Goal: Book appointment/travel/reservation

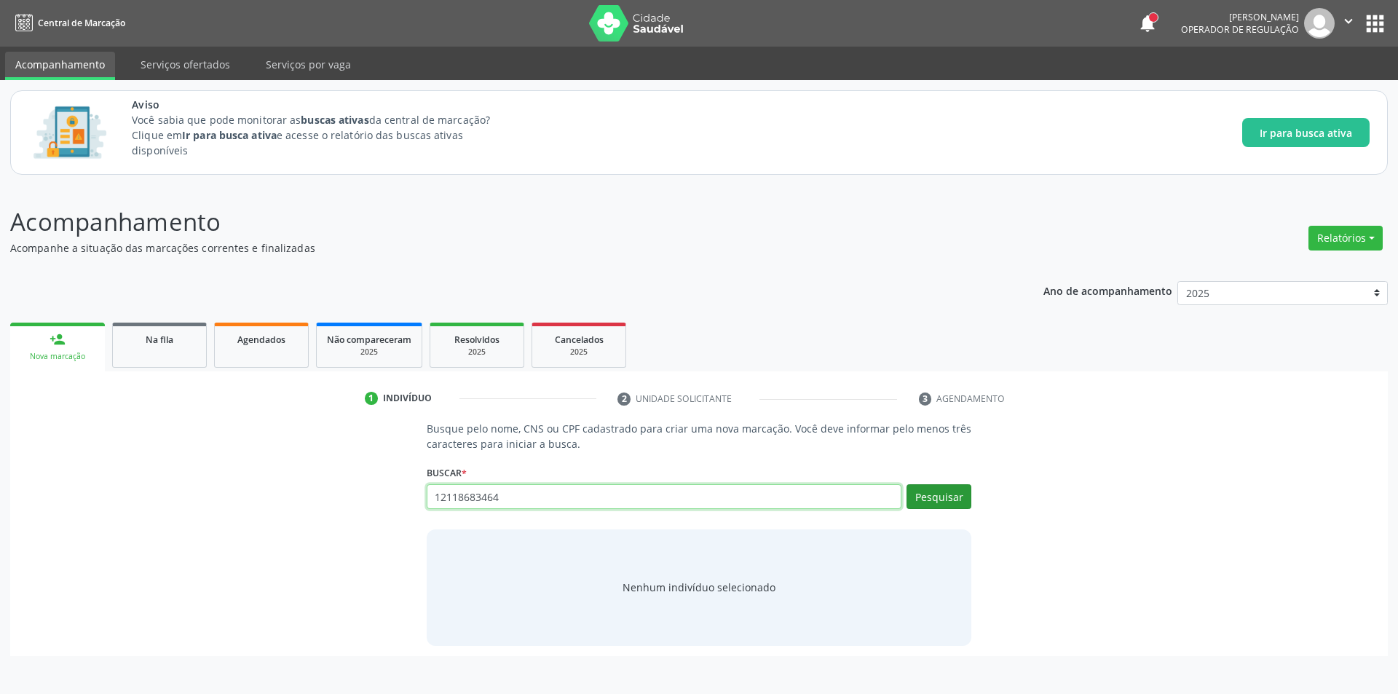
type input "12118683464"
click at [934, 495] on button "Pesquisar" at bounding box center [938, 496] width 65 height 25
type input "12118683464"
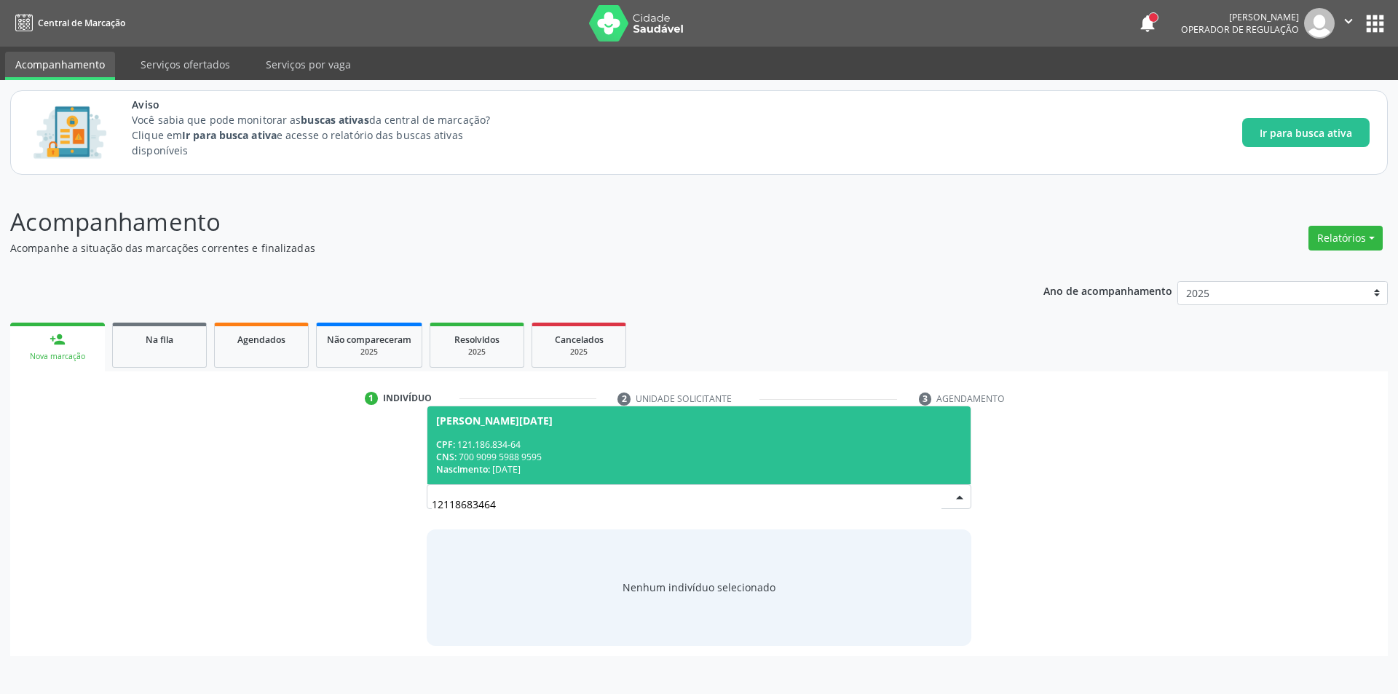
click at [516, 424] on div "[PERSON_NAME][DATE]" at bounding box center [494, 421] width 116 height 12
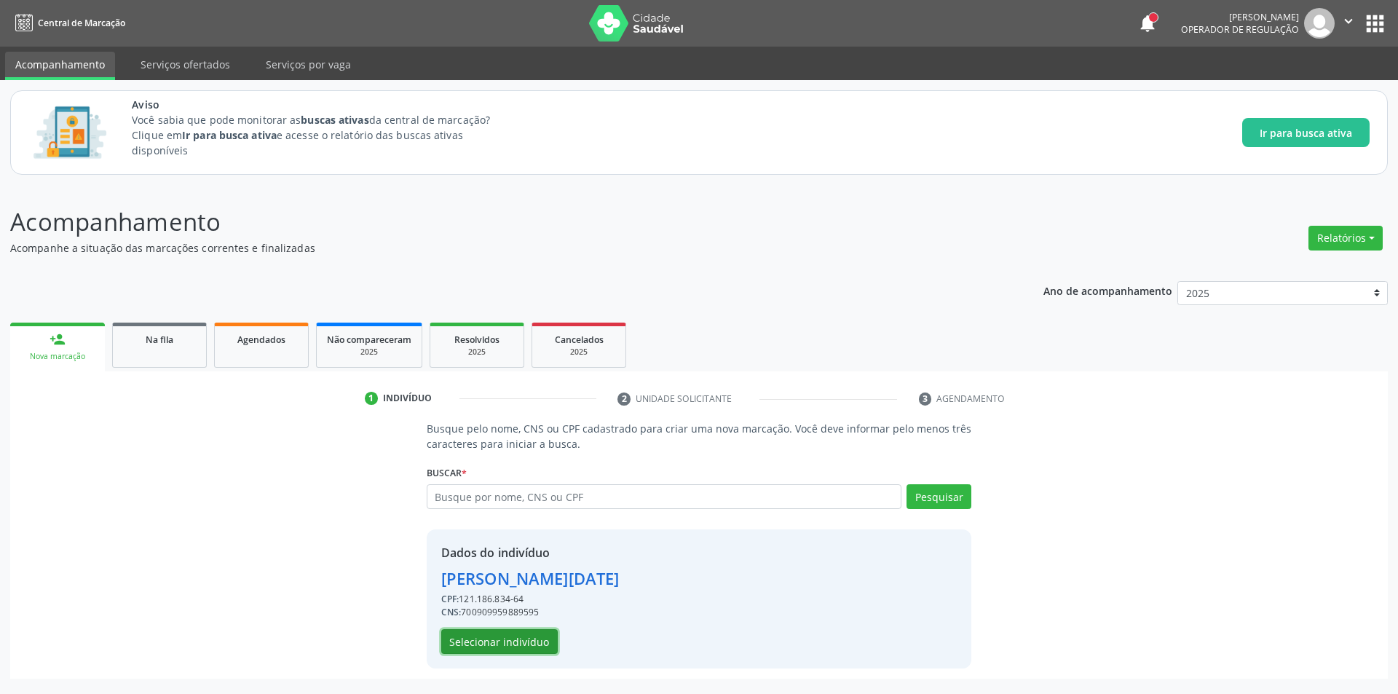
click at [513, 647] on button "Selecionar indivíduo" at bounding box center [499, 641] width 116 height 25
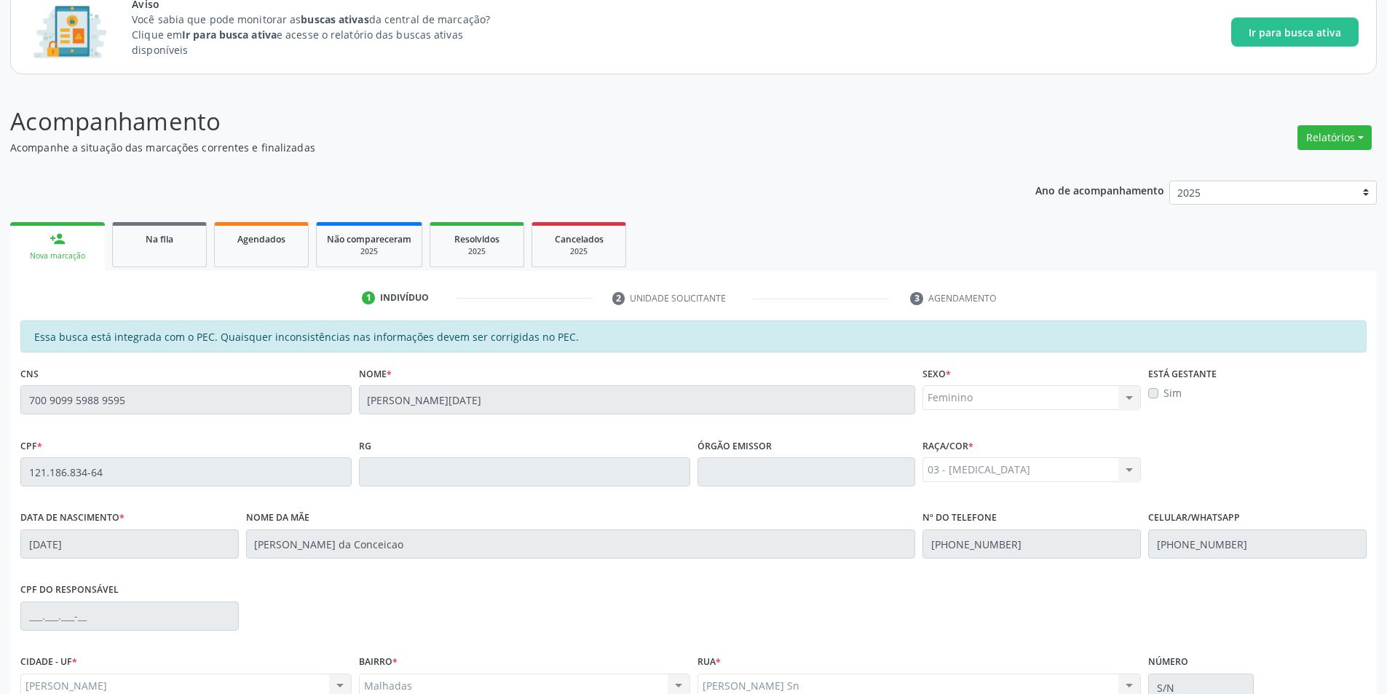
scroll to position [242, 0]
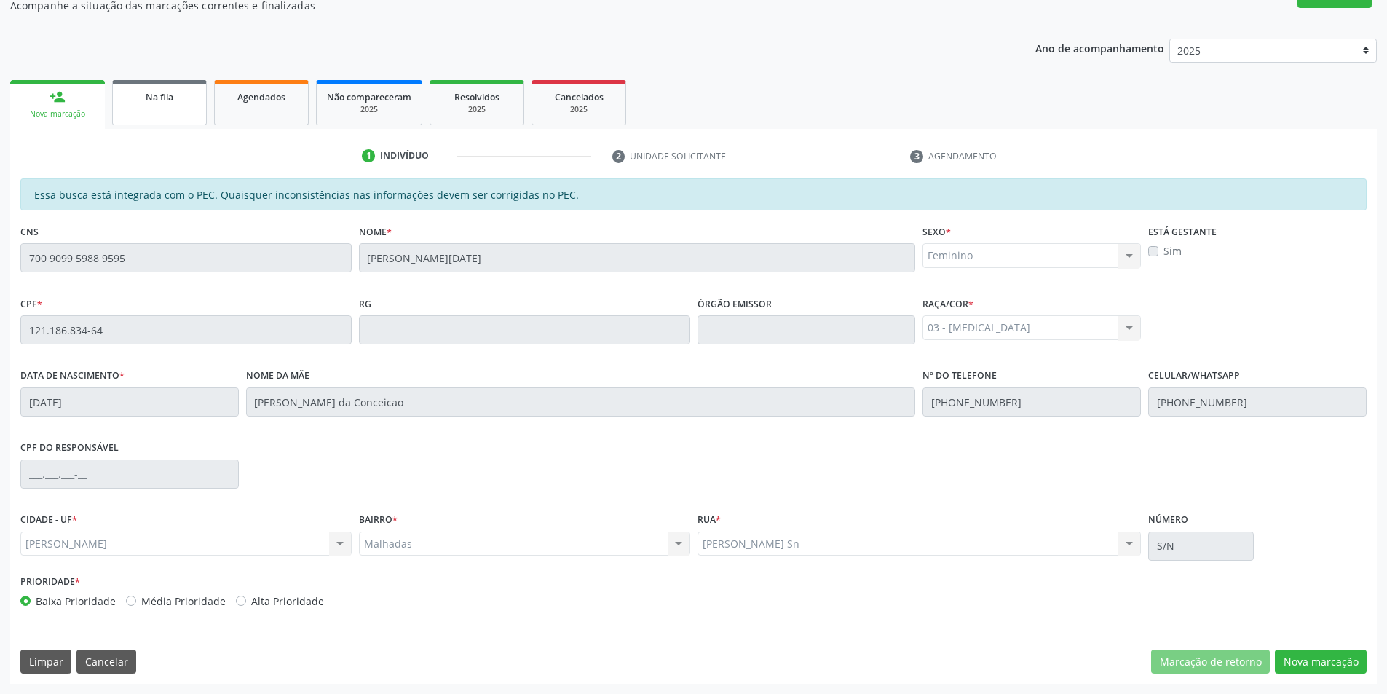
click at [180, 106] on link "Na fila" at bounding box center [159, 102] width 95 height 45
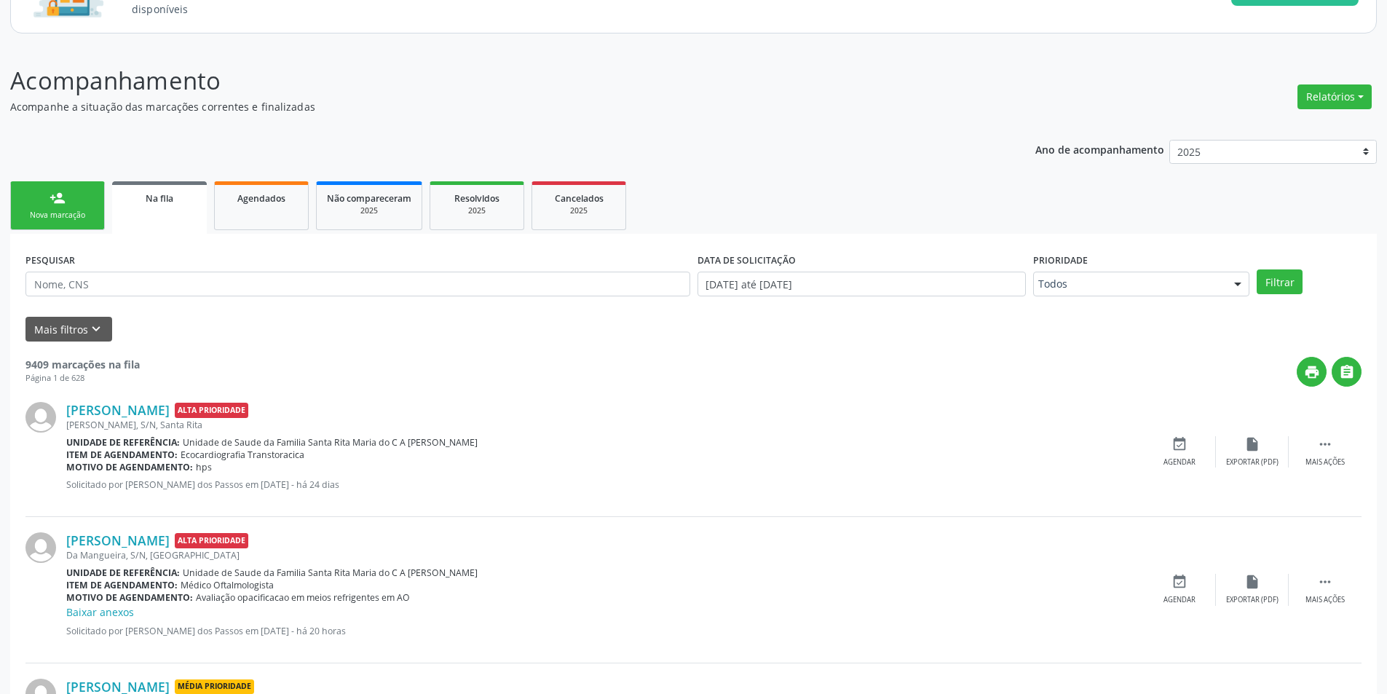
scroll to position [146, 0]
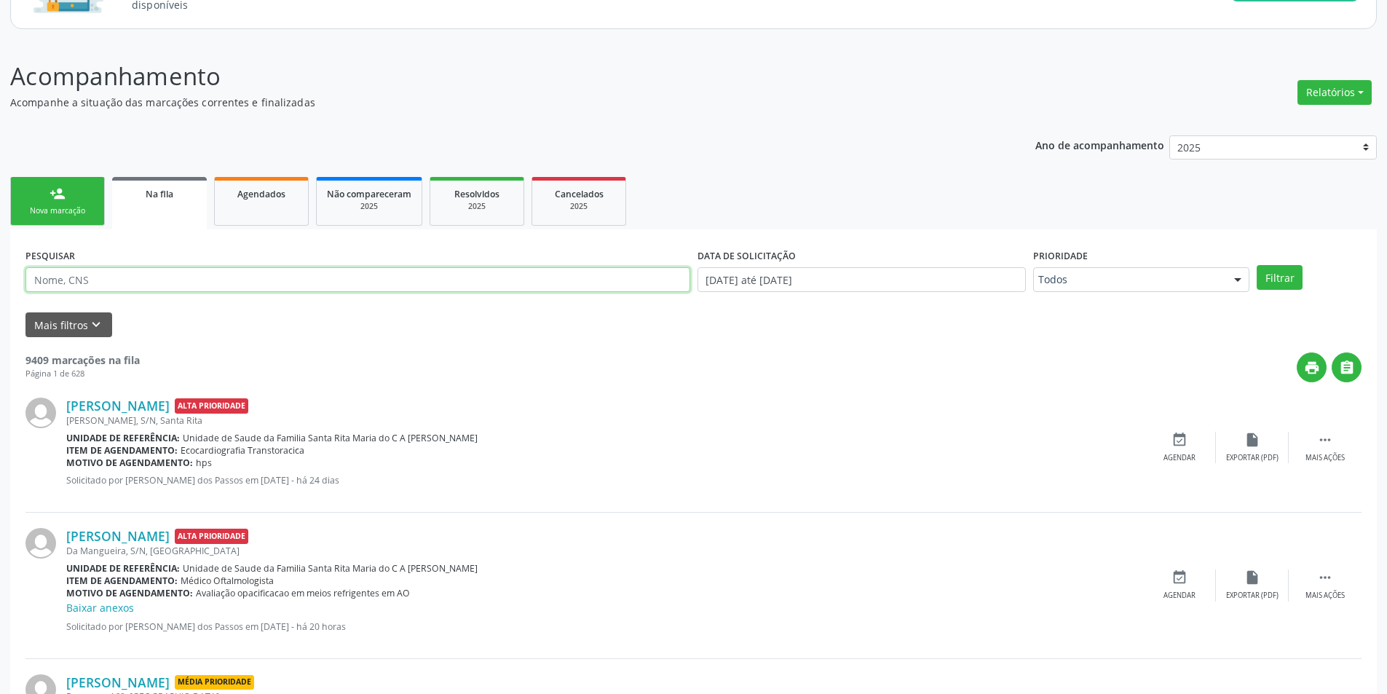
click at [84, 276] on input "text" at bounding box center [357, 279] width 665 height 25
click at [241, 284] on input "text" at bounding box center [357, 279] width 665 height 25
type input "12118683464"
click at [1284, 280] on button "Filtrar" at bounding box center [1280, 277] width 46 height 25
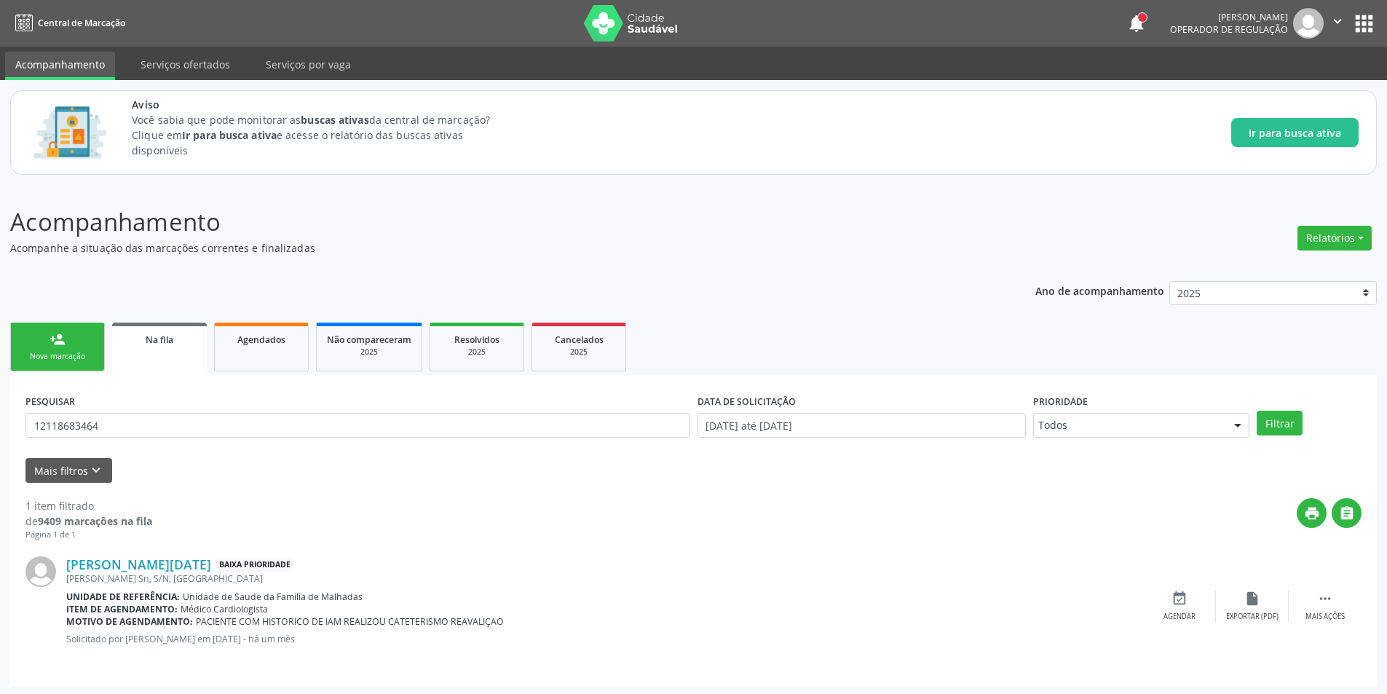
scroll to position [2, 0]
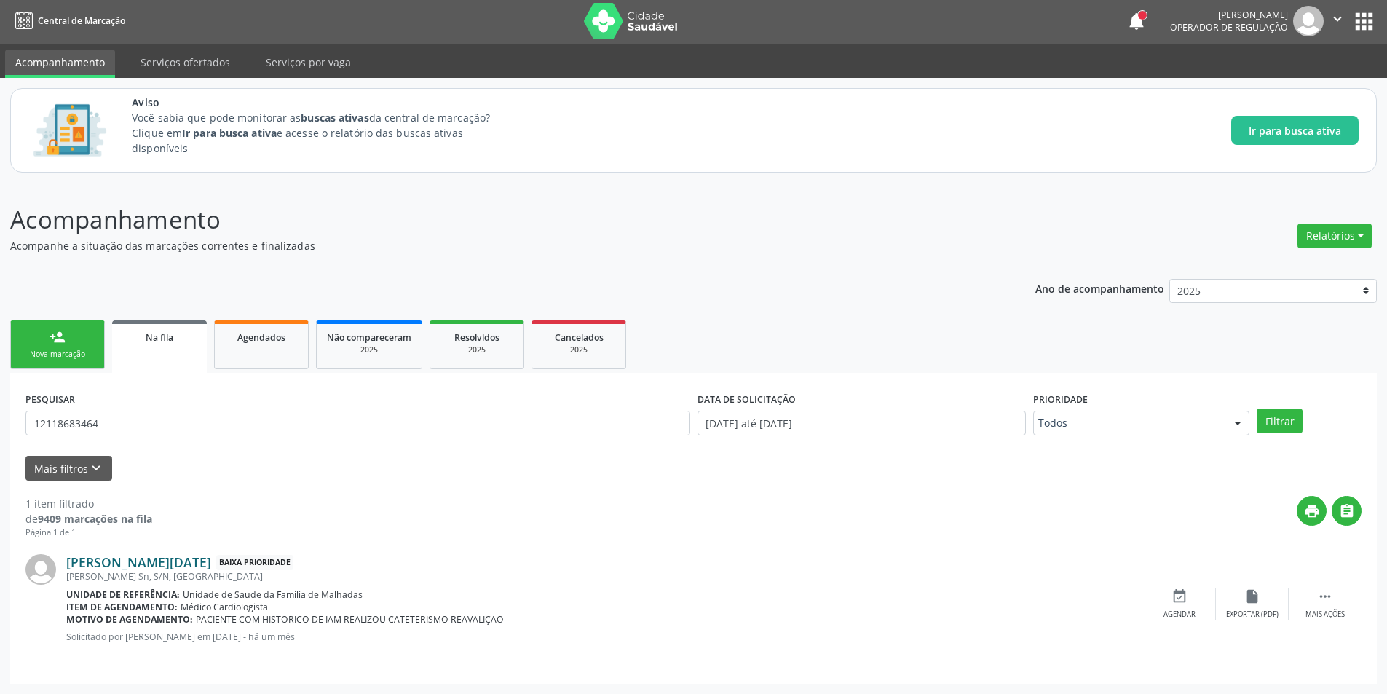
click at [155, 560] on link "[PERSON_NAME][DATE]" at bounding box center [138, 562] width 145 height 16
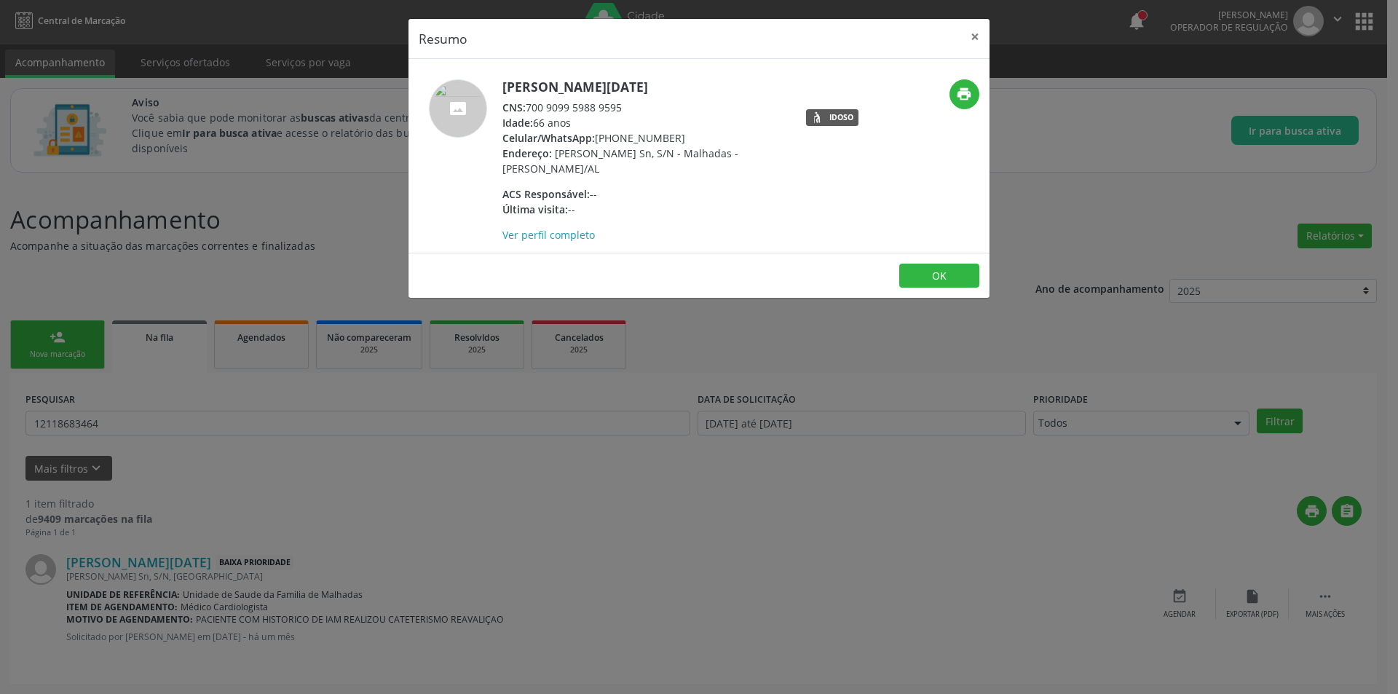
drag, startPoint x: 530, startPoint y: 107, endPoint x: 636, endPoint y: 104, distance: 106.3
click at [636, 104] on div "CNS: 700 9099 5988 9595" at bounding box center [643, 107] width 283 height 15
copy div "700 9099 5988 9595"
click at [943, 274] on button "OK" at bounding box center [939, 276] width 80 height 25
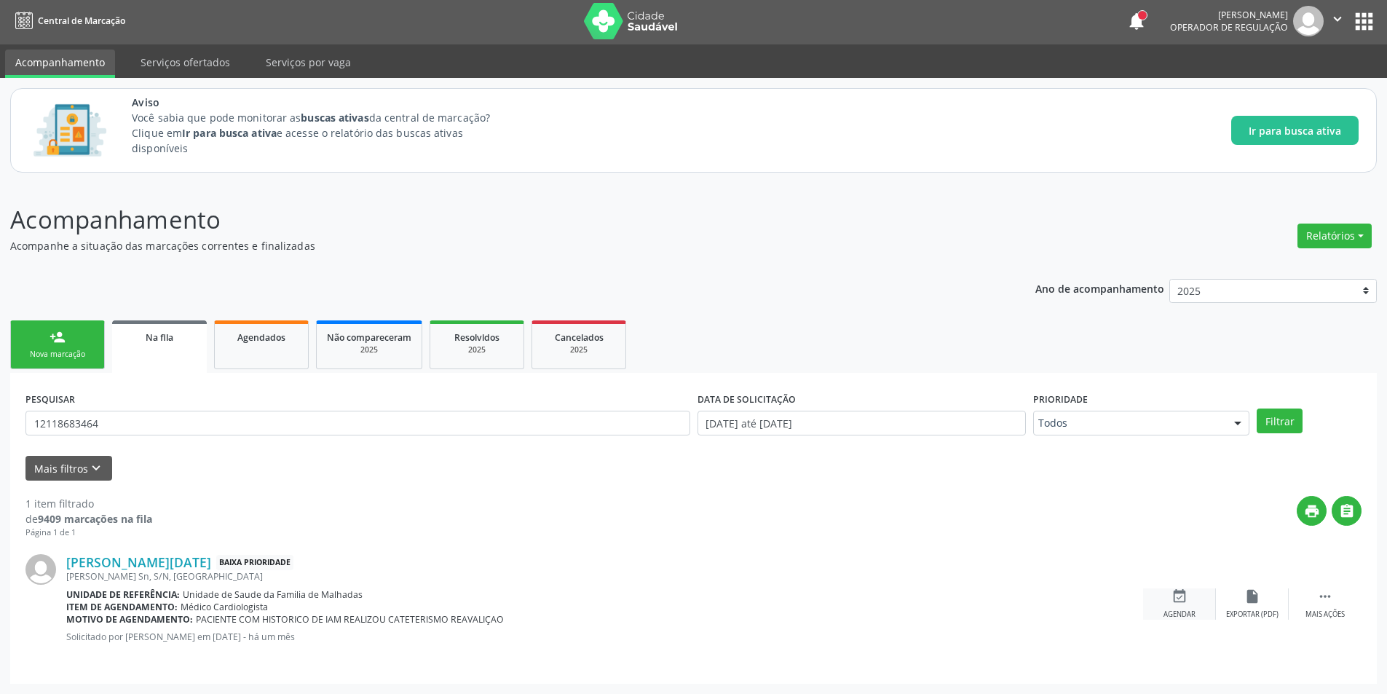
click at [1163, 599] on div "event_available Agendar" at bounding box center [1179, 603] width 73 height 31
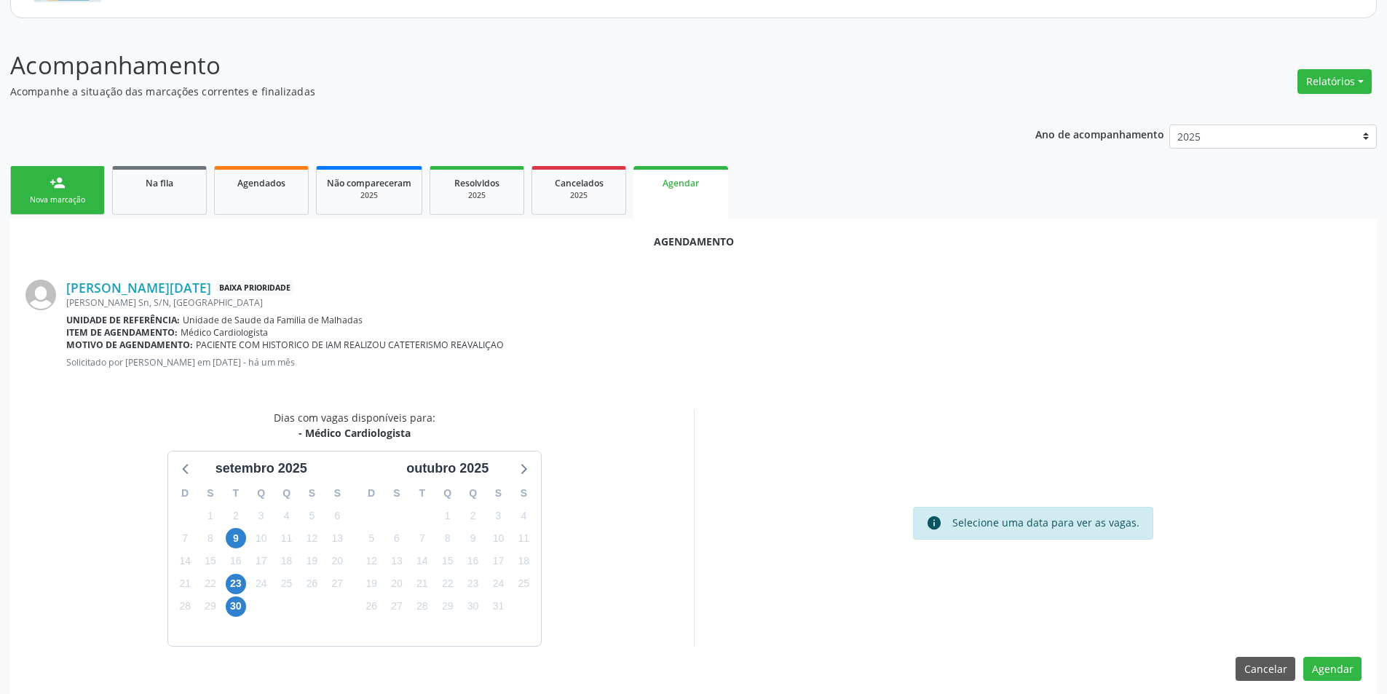
scroll to position [169, 0]
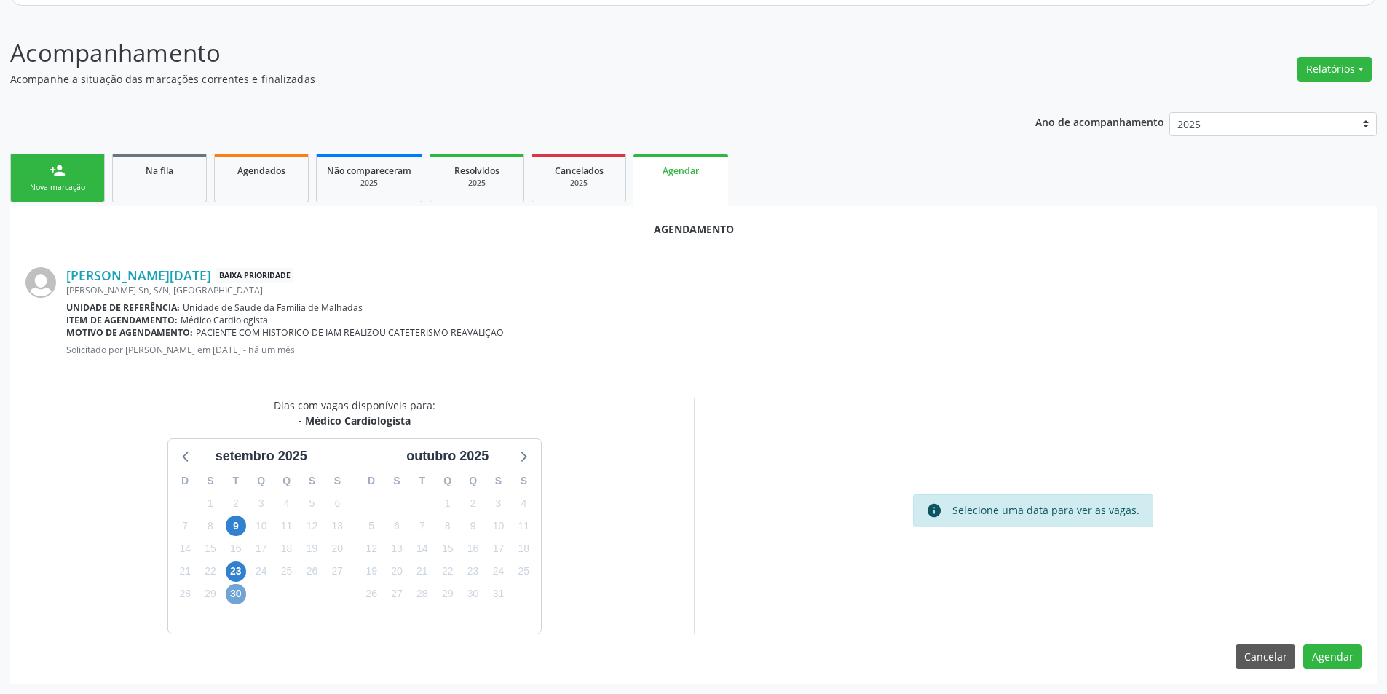
drag, startPoint x: 228, startPoint y: 592, endPoint x: 221, endPoint y: 593, distance: 7.4
click at [227, 592] on span "30" at bounding box center [236, 594] width 20 height 20
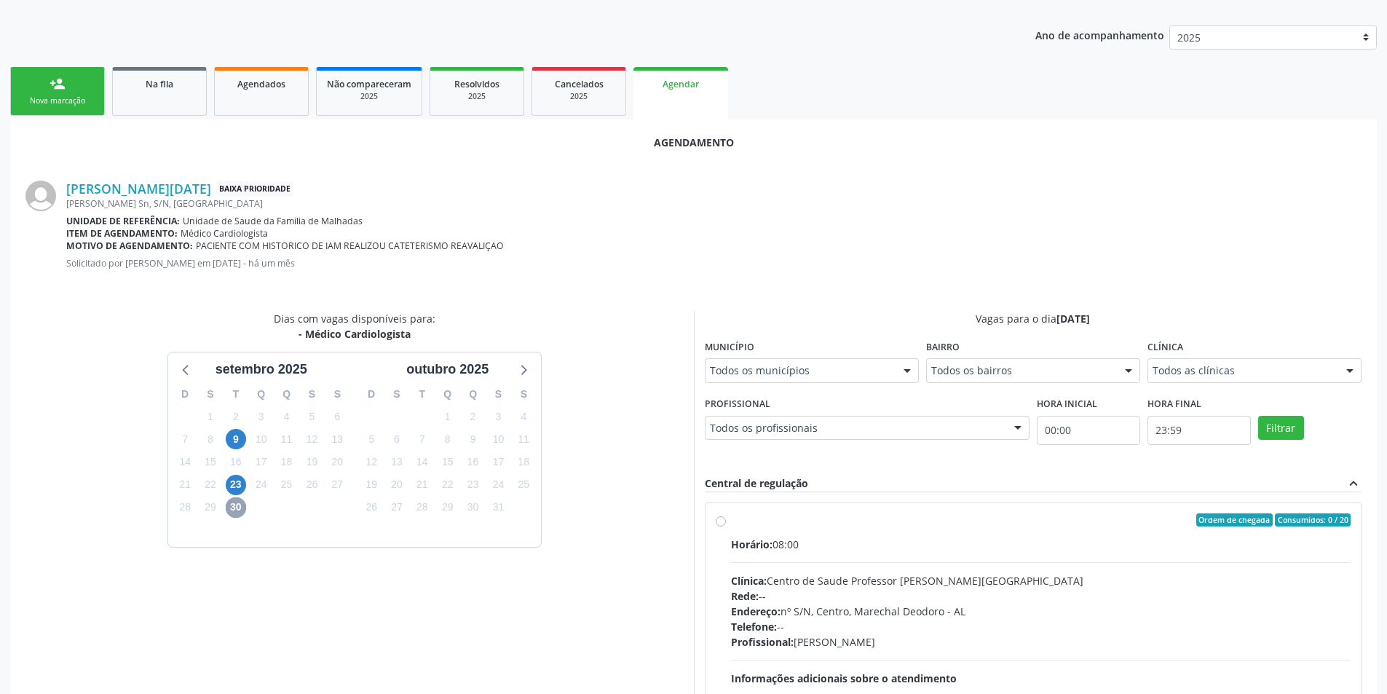
scroll to position [379, 0]
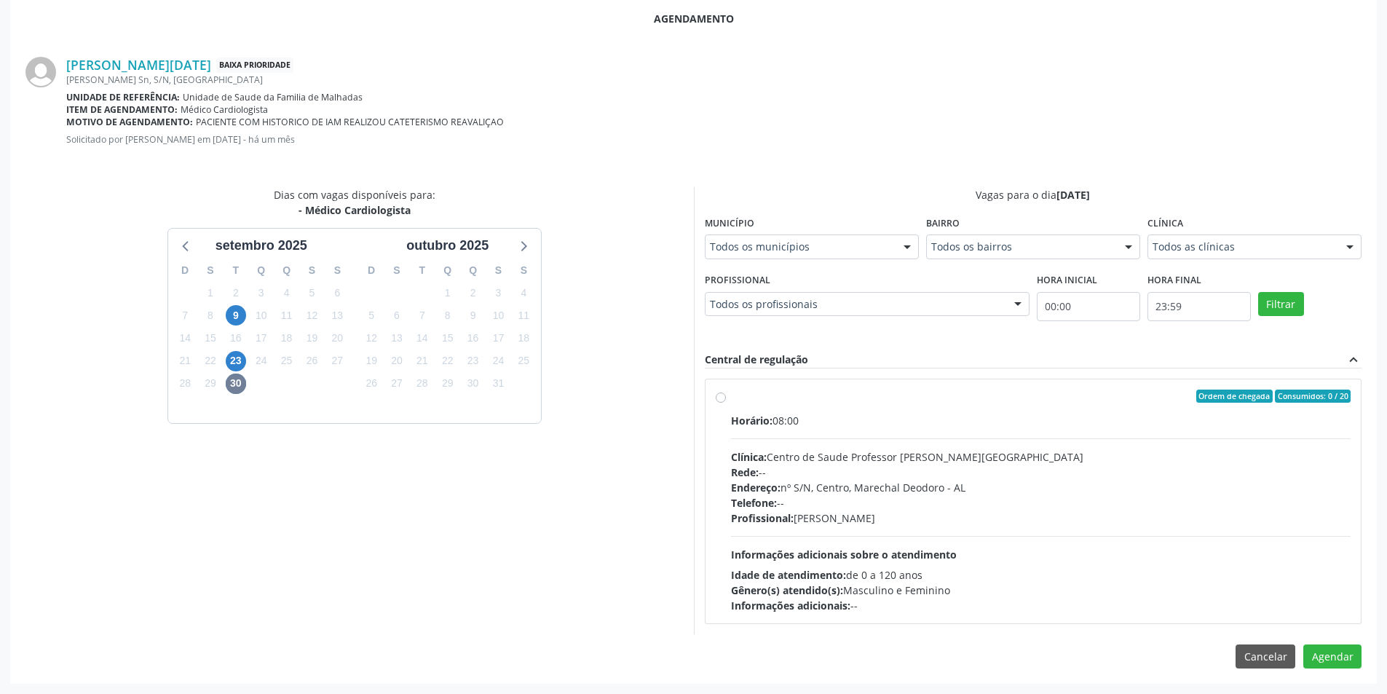
click at [731, 398] on label "Ordem de chegada Consumidos: 0 / 20 Horário: 08:00 Clínica: Centro de Saude Pro…" at bounding box center [1041, 502] width 620 height 224
click at [719, 398] on input "Ordem de chegada Consumidos: 0 / 20 Horário: 08:00 Clínica: Centro de Saude Pro…" at bounding box center [721, 396] width 10 height 13
radio input "true"
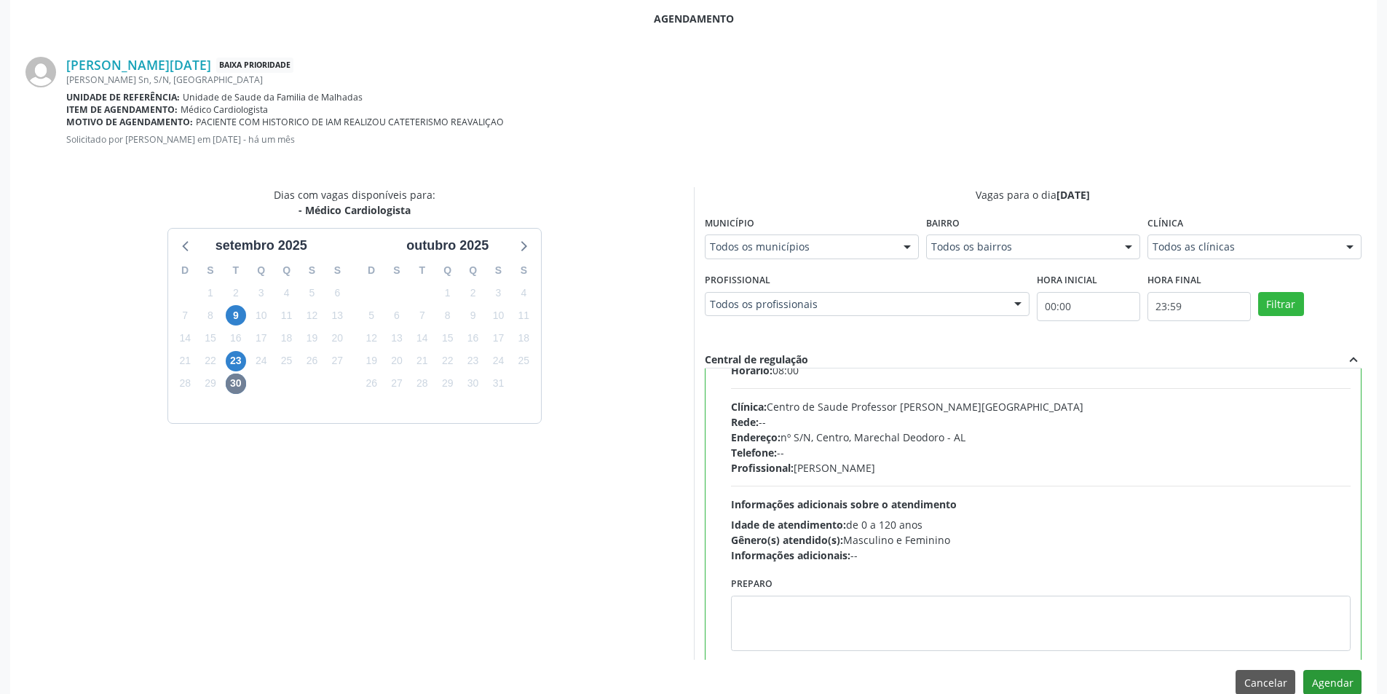
scroll to position [72, 0]
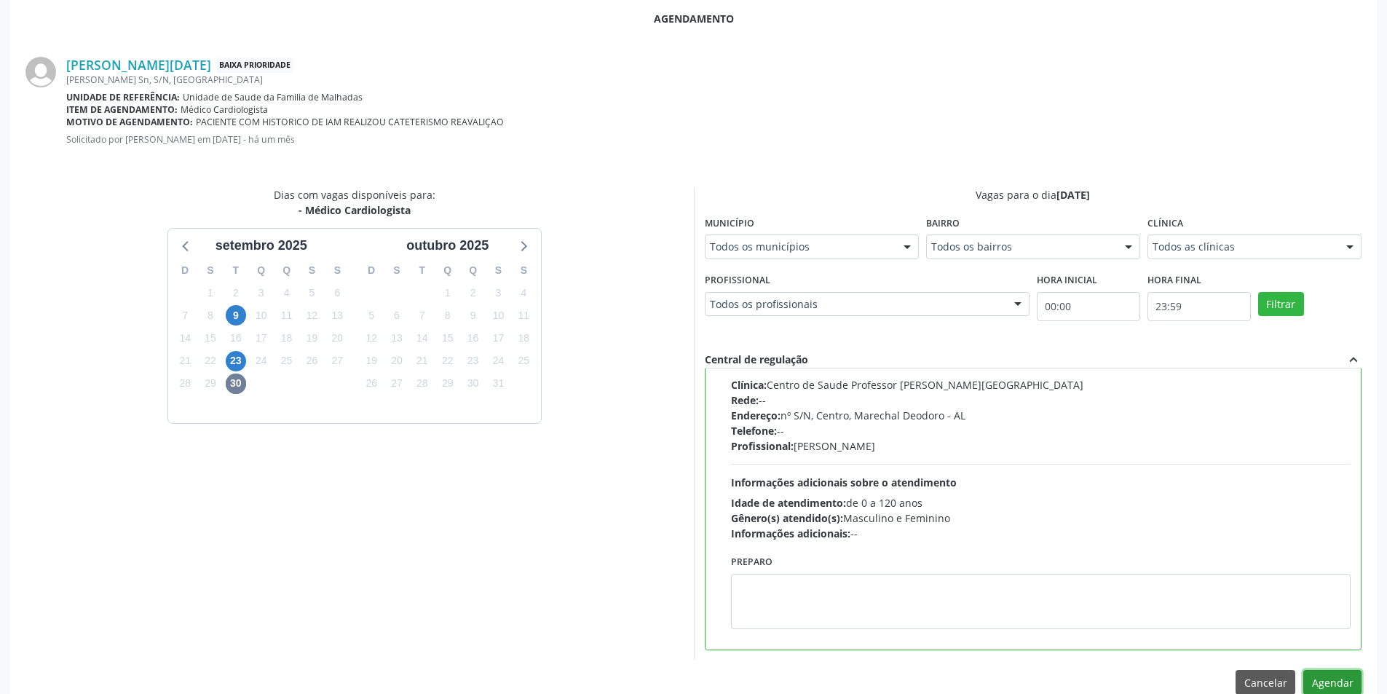
click at [1341, 681] on button "Agendar" at bounding box center [1332, 682] width 58 height 25
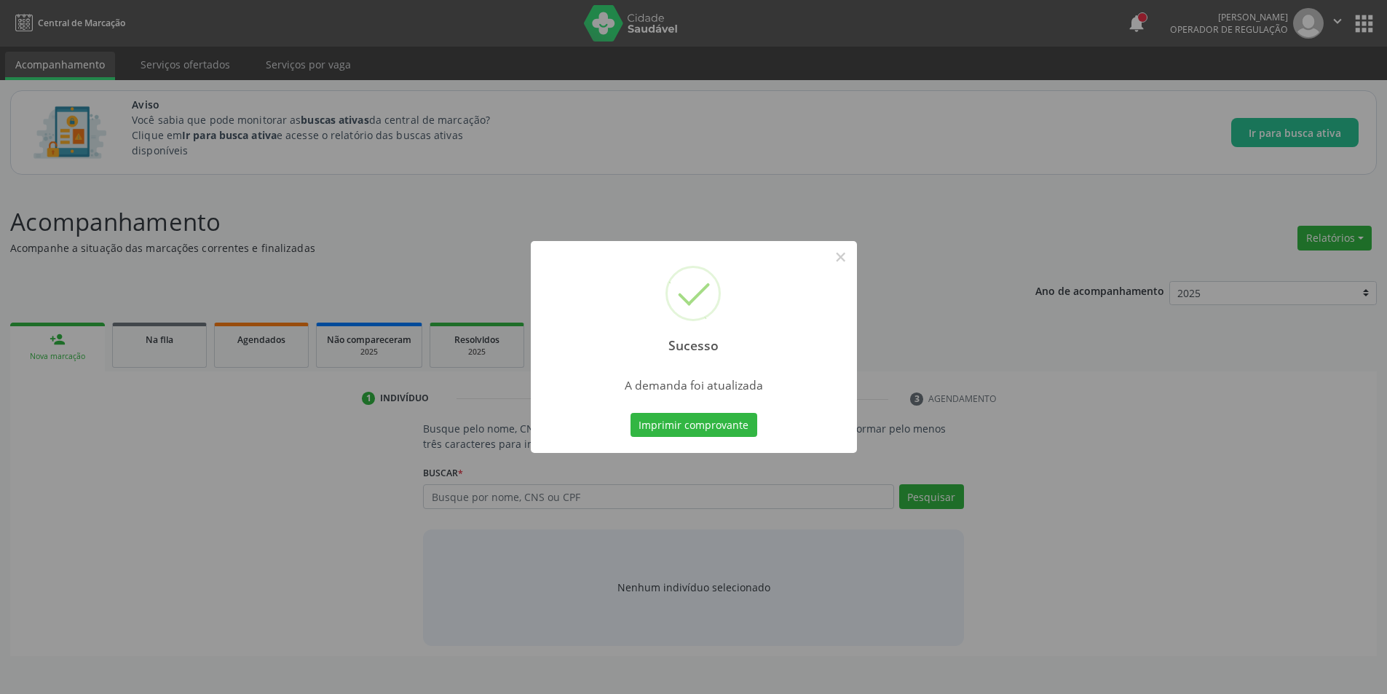
scroll to position [0, 0]
click at [850, 259] on button "×" at bounding box center [846, 257] width 25 height 25
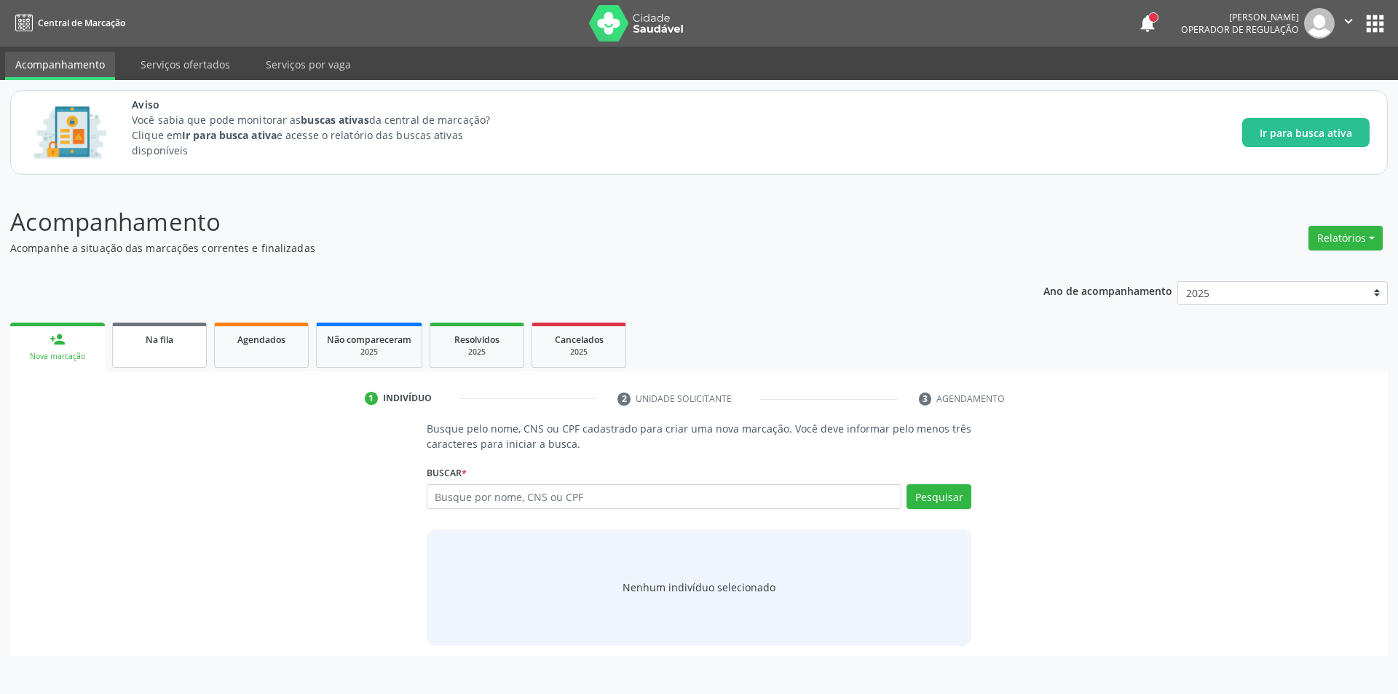
click at [145, 352] on link "Na fila" at bounding box center [159, 345] width 95 height 45
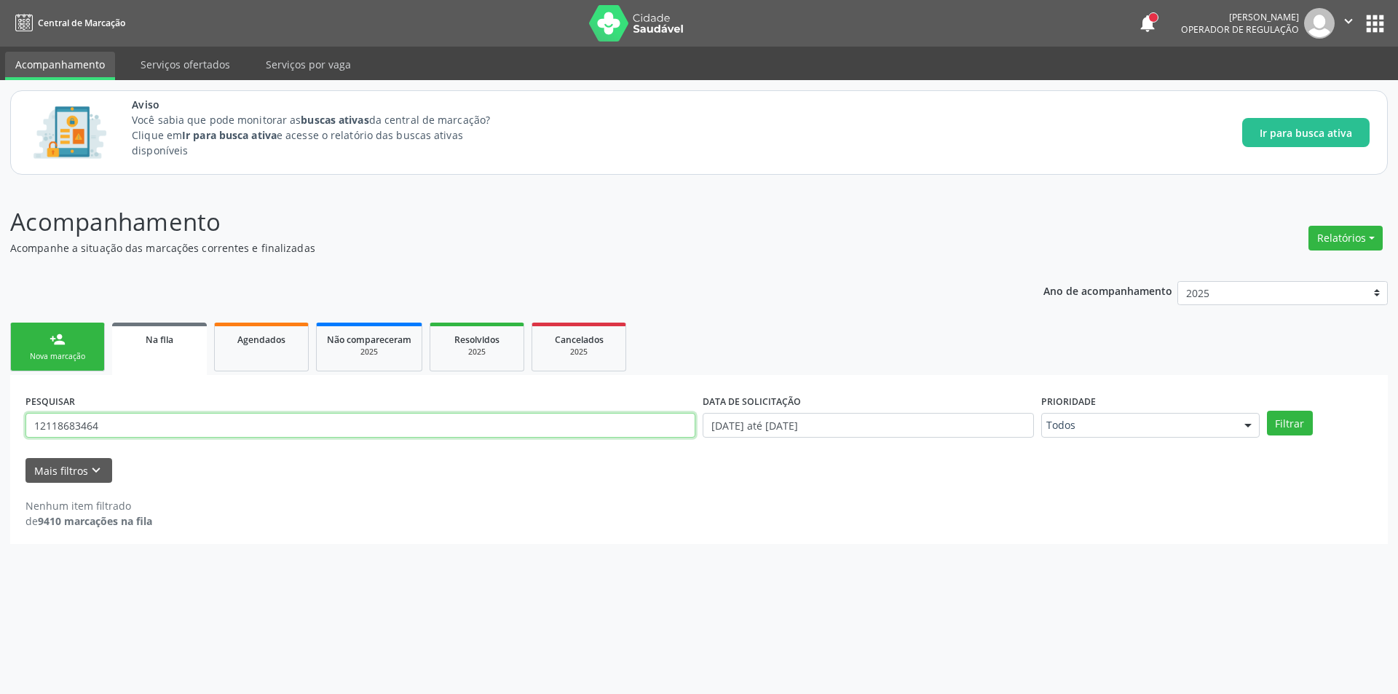
click at [285, 427] on input "12118683464" at bounding box center [360, 425] width 670 height 25
type input "1"
click at [251, 423] on input "text" at bounding box center [360, 425] width 670 height 25
paste input "700003233773603"
type input "700003233773603"
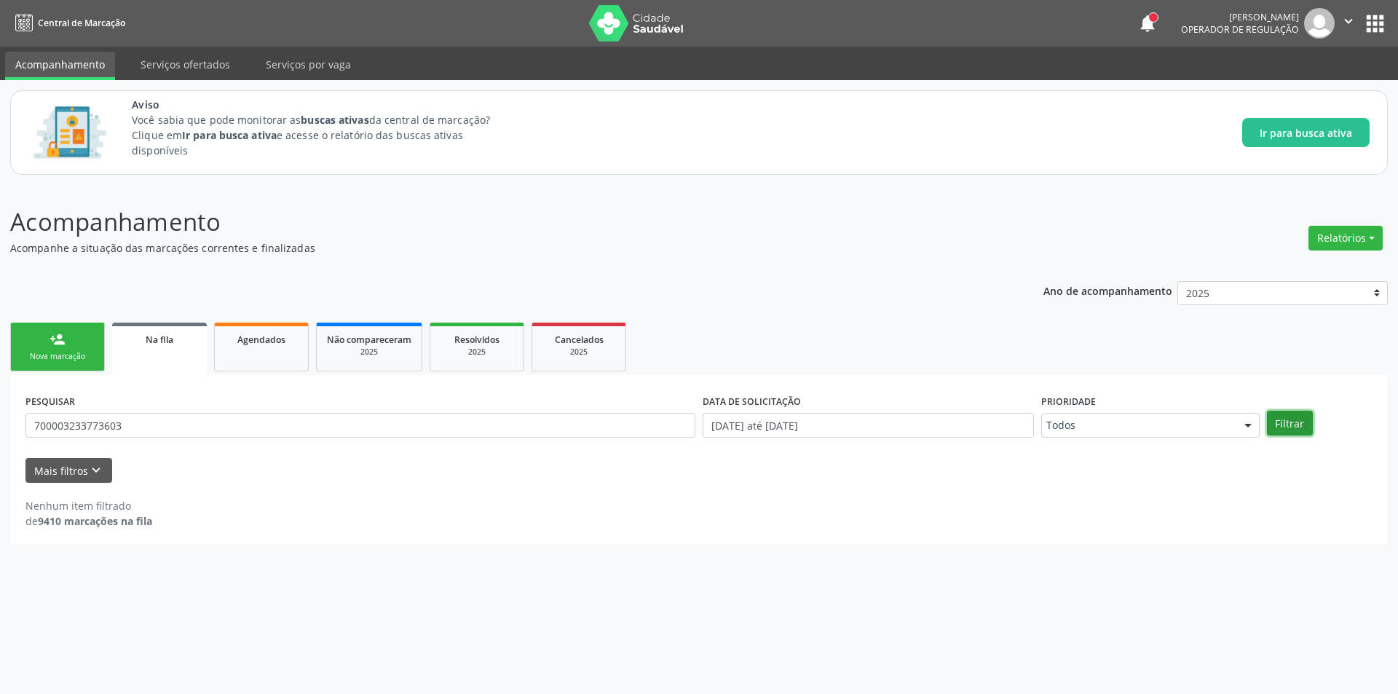
click at [1292, 426] on button "Filtrar" at bounding box center [1290, 423] width 46 height 25
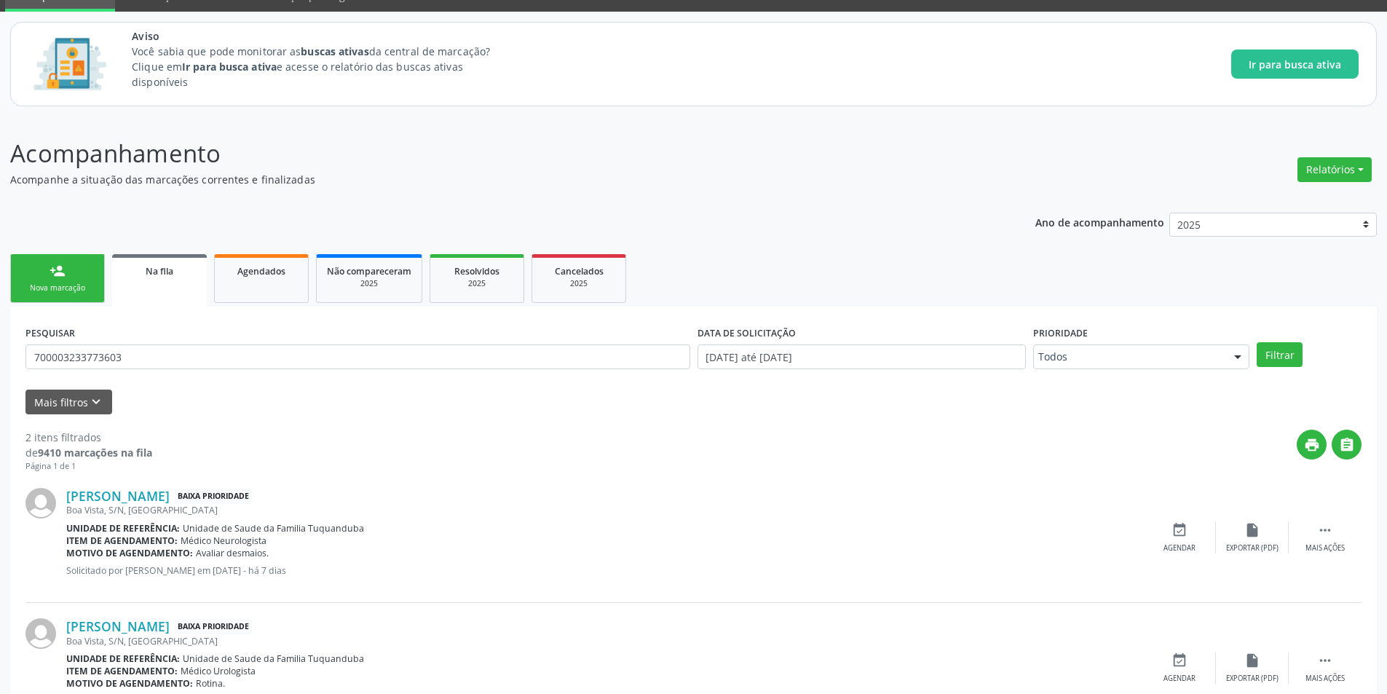
scroll to position [133, 0]
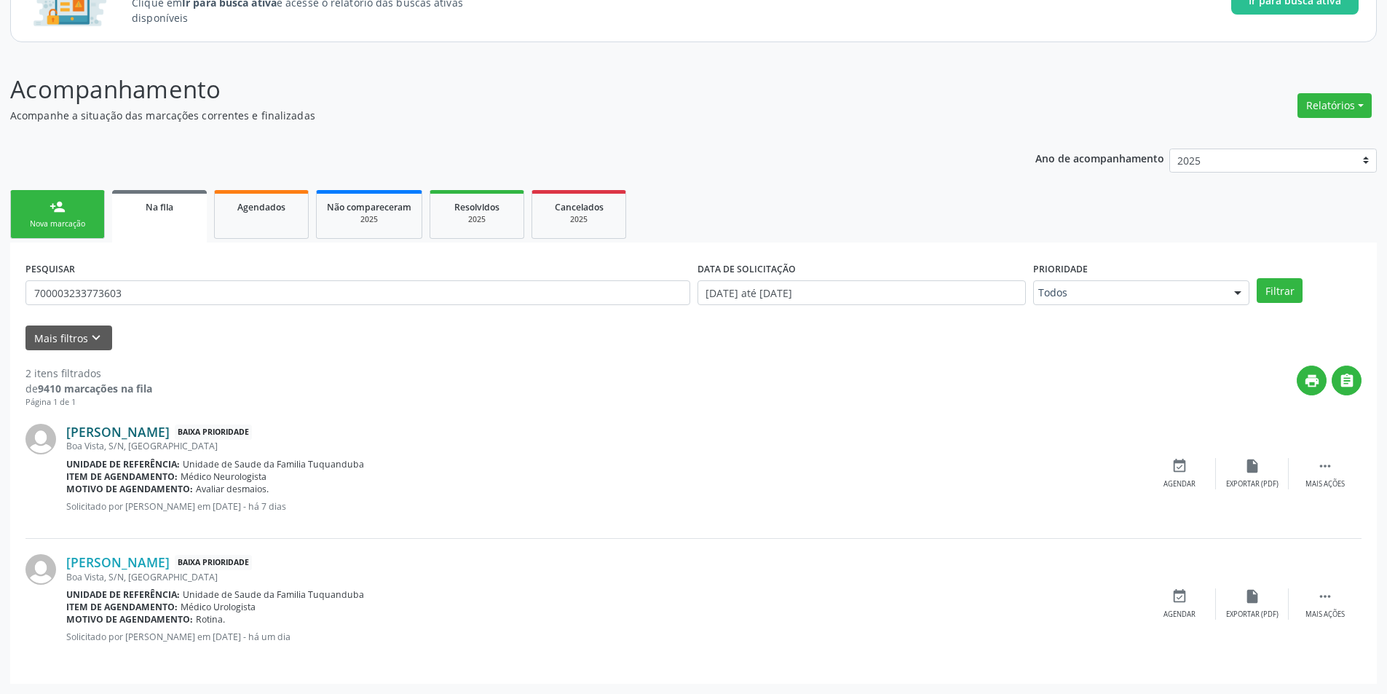
click at [133, 438] on link "[PERSON_NAME]" at bounding box center [117, 432] width 103 height 16
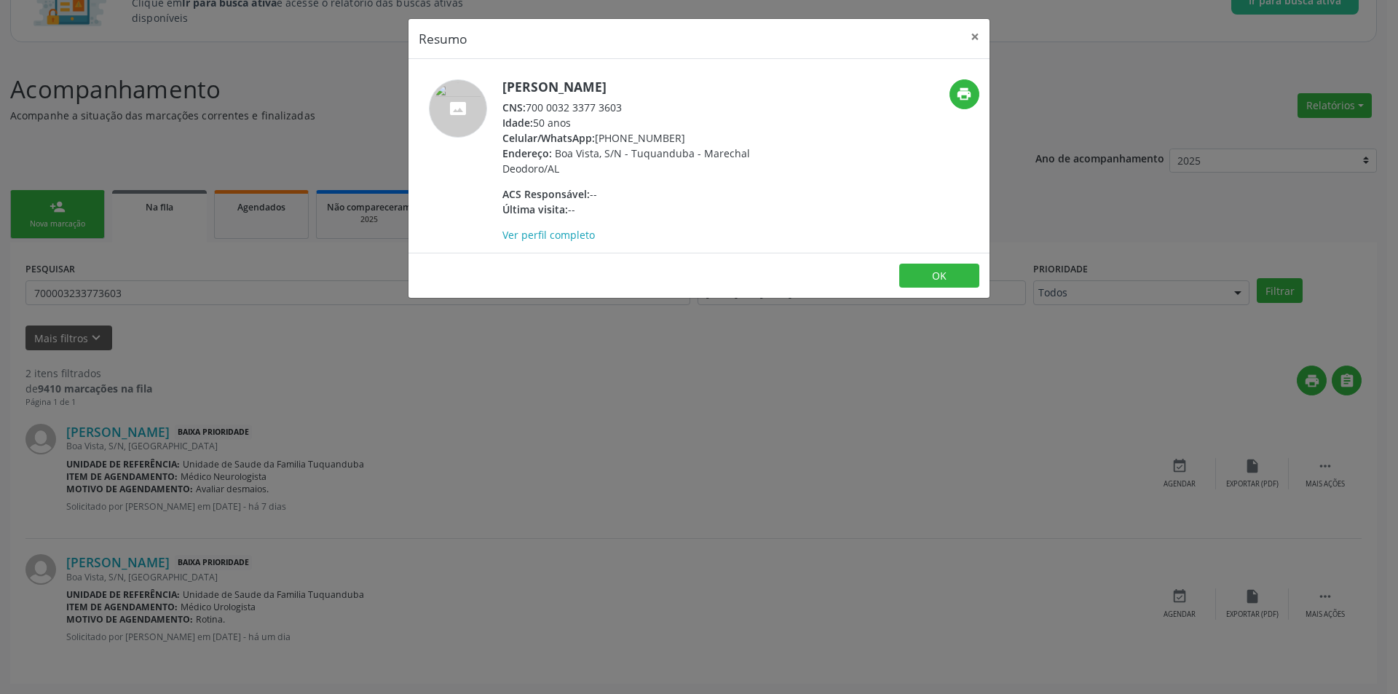
drag, startPoint x: 528, startPoint y: 109, endPoint x: 634, endPoint y: 98, distance: 106.9
click at [634, 98] on div "[PERSON_NAME] CNS: 700 0032 3377 3603 Idade: 50 anos Celular/WhatsApp: [PHONE_N…" at bounding box center [643, 160] width 283 height 163
copy div "700 0032 3377 3603"
click at [949, 277] on button "OK" at bounding box center [939, 276] width 80 height 25
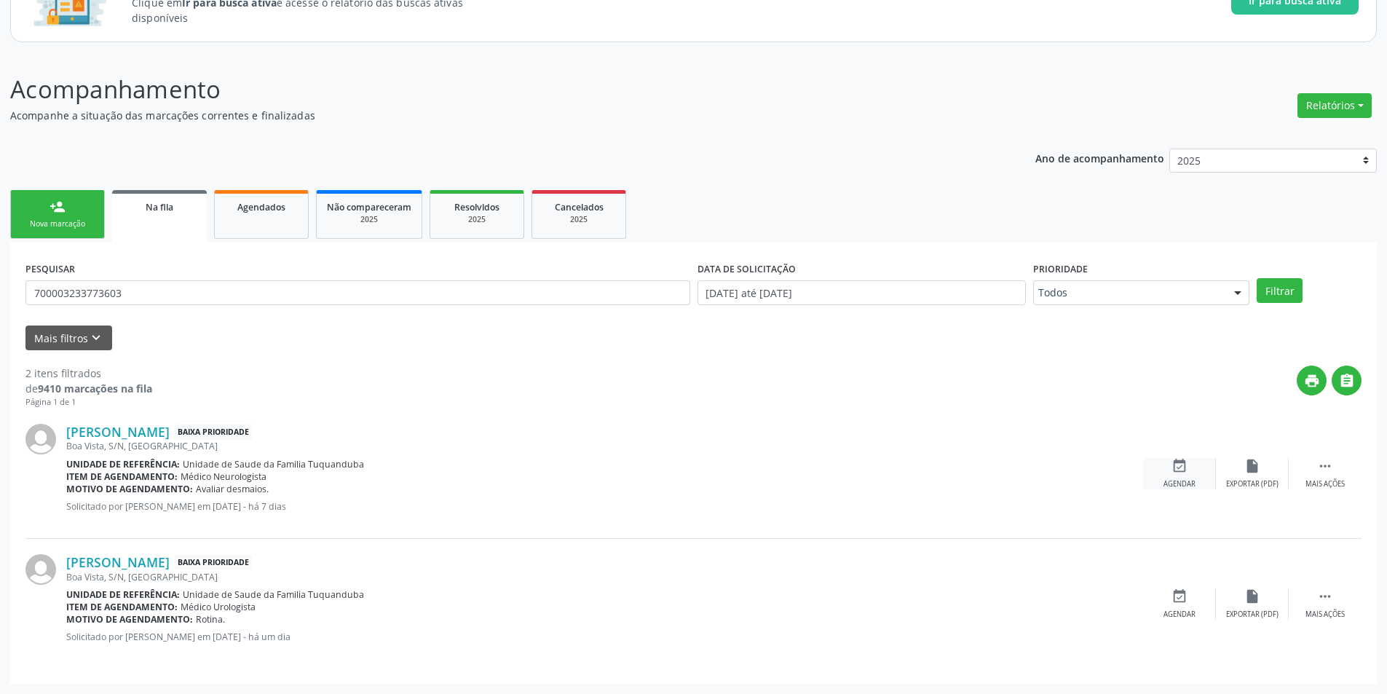
click at [1182, 472] on icon "event_available" at bounding box center [1179, 466] width 16 height 16
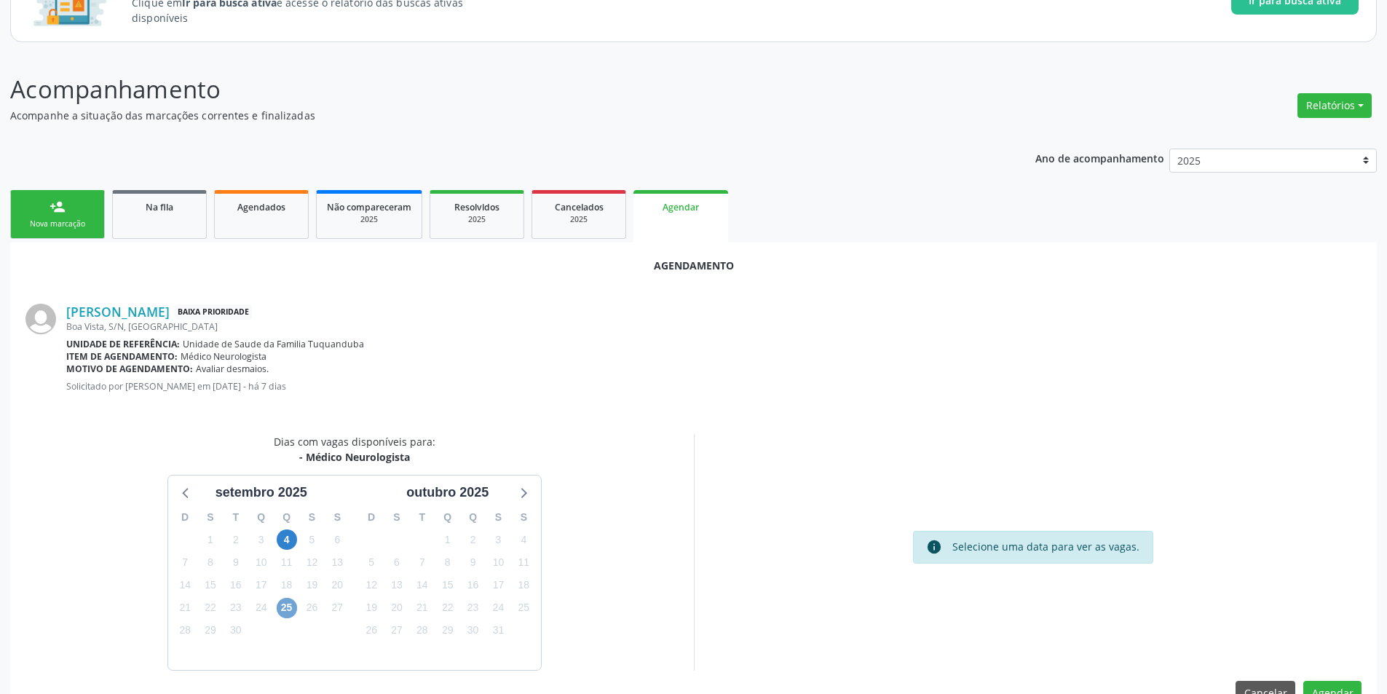
click at [282, 607] on span "25" at bounding box center [287, 608] width 20 height 20
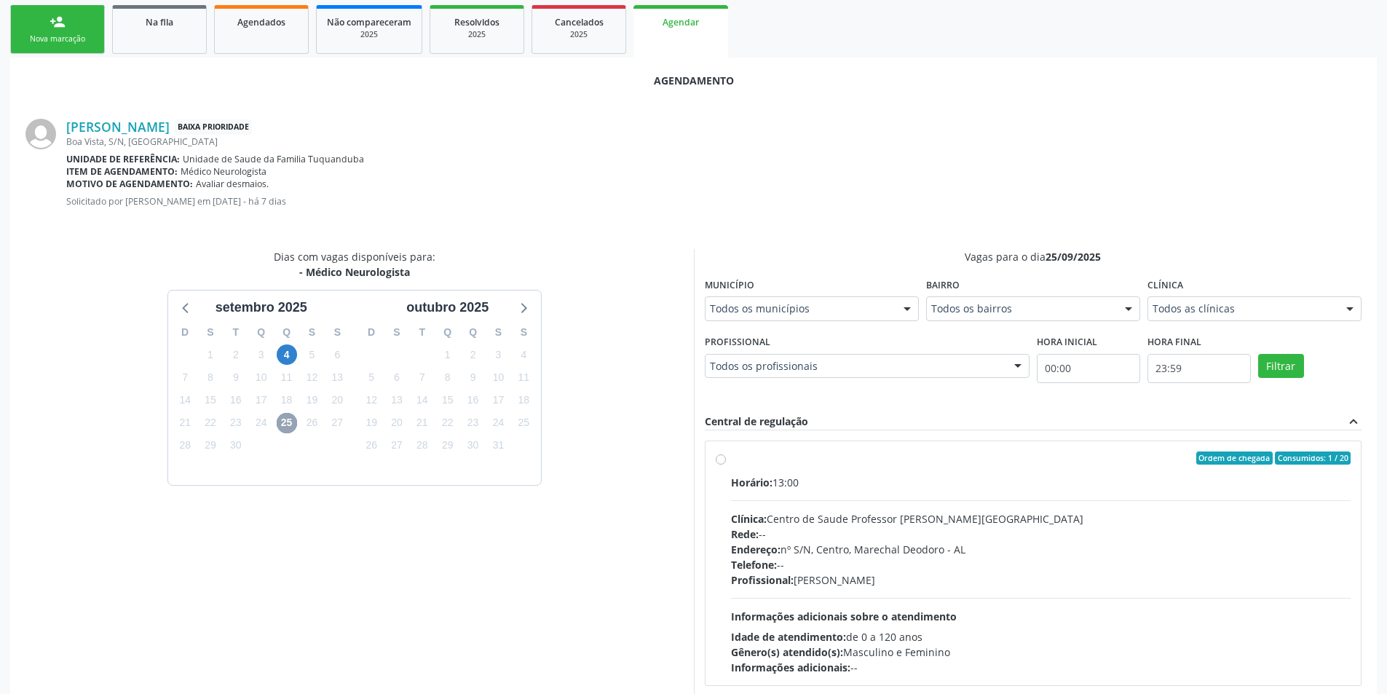
scroll to position [351, 0]
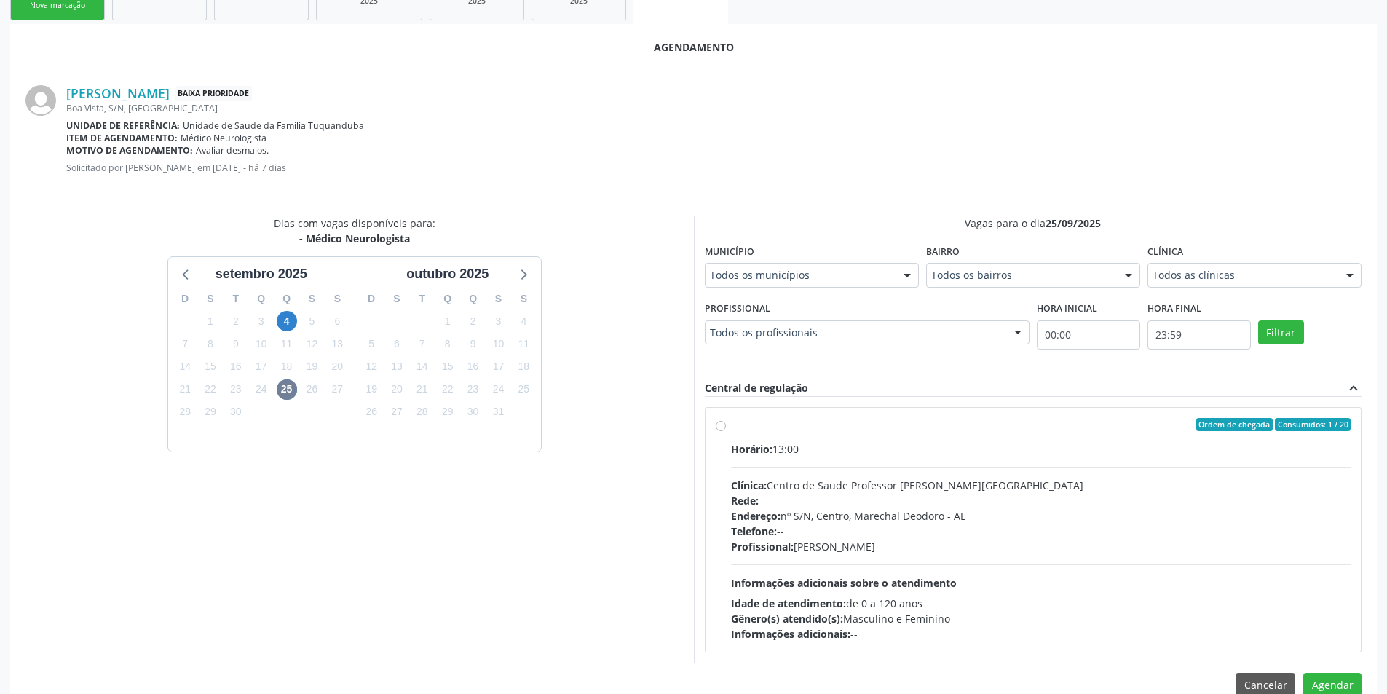
click at [731, 424] on label "Ordem de chegada Consumidos: 1 / 20 Horário: 13:00 Clínica: Centro de Saude Pro…" at bounding box center [1041, 530] width 620 height 224
click at [718, 424] on input "Ordem de chegada Consumidos: 1 / 20 Horário: 13:00 Clínica: Centro de Saude Pro…" at bounding box center [721, 424] width 10 height 13
radio input "true"
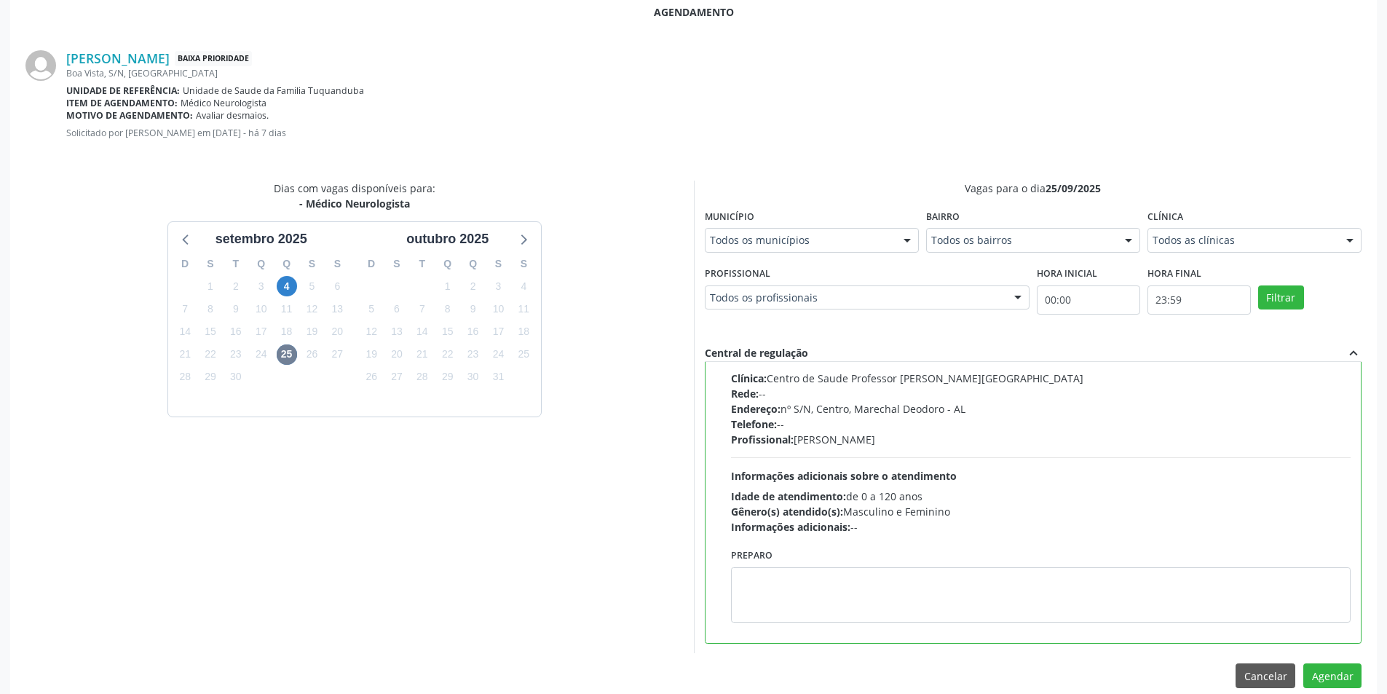
scroll to position [406, 0]
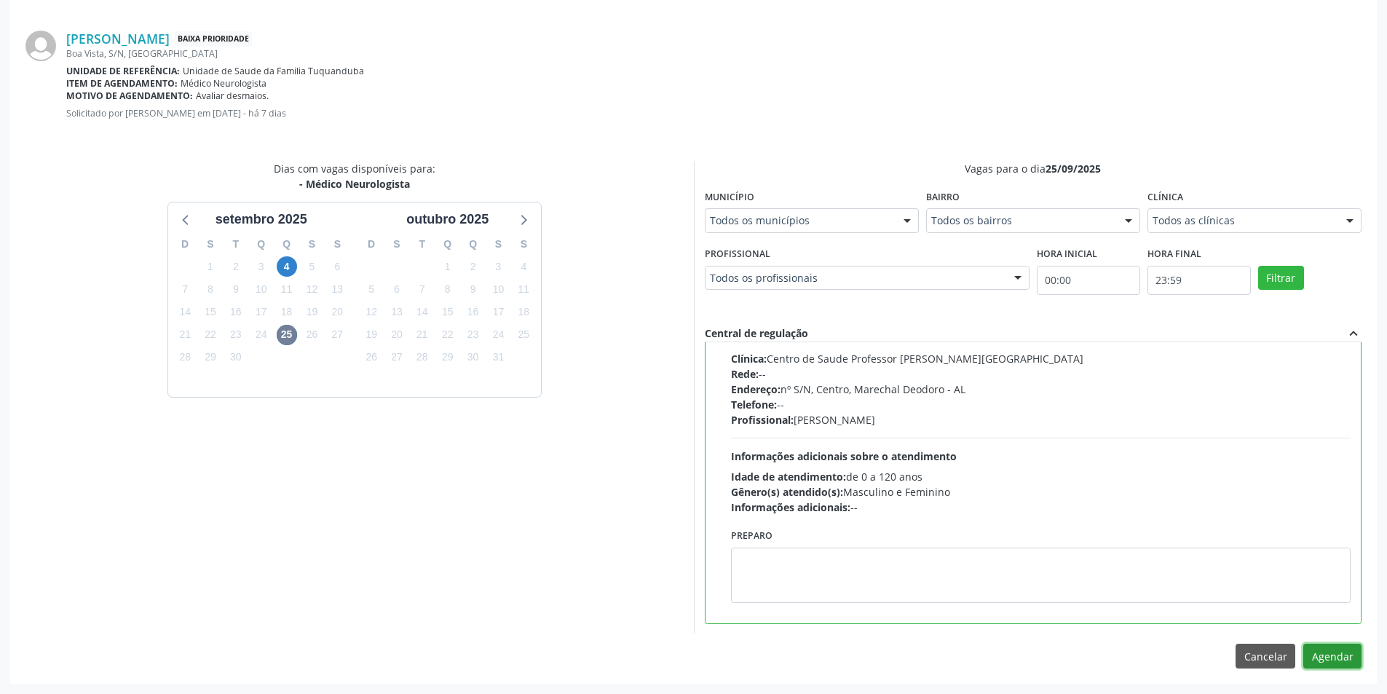
click at [1324, 661] on button "Agendar" at bounding box center [1332, 656] width 58 height 25
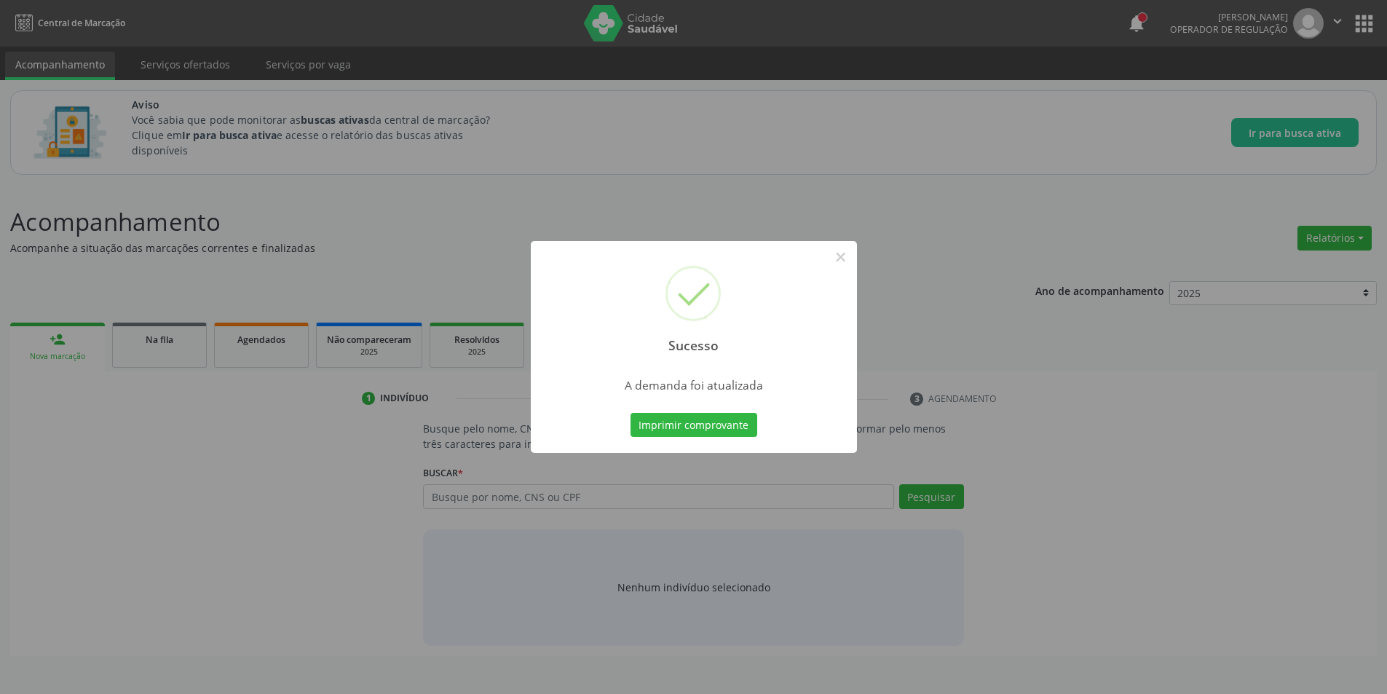
scroll to position [0, 0]
click at [839, 254] on button "×" at bounding box center [846, 257] width 25 height 25
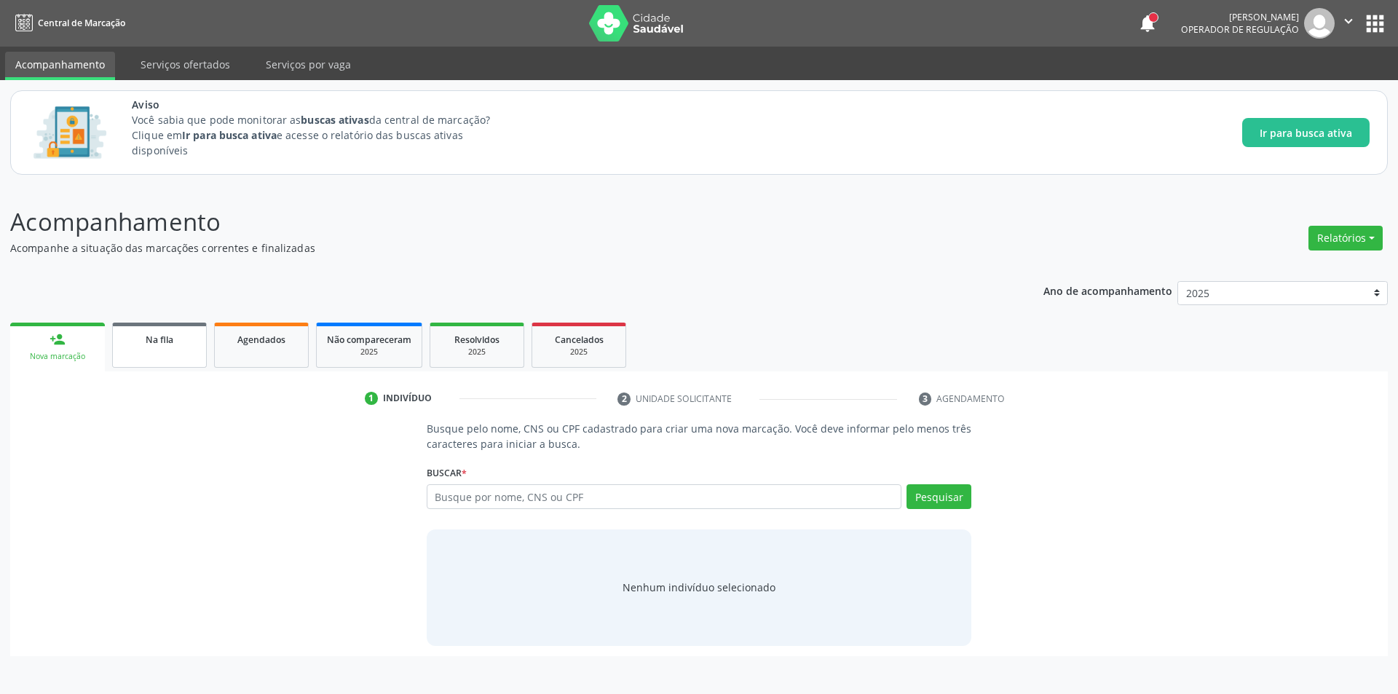
click at [170, 357] on link "Na fila" at bounding box center [159, 345] width 95 height 45
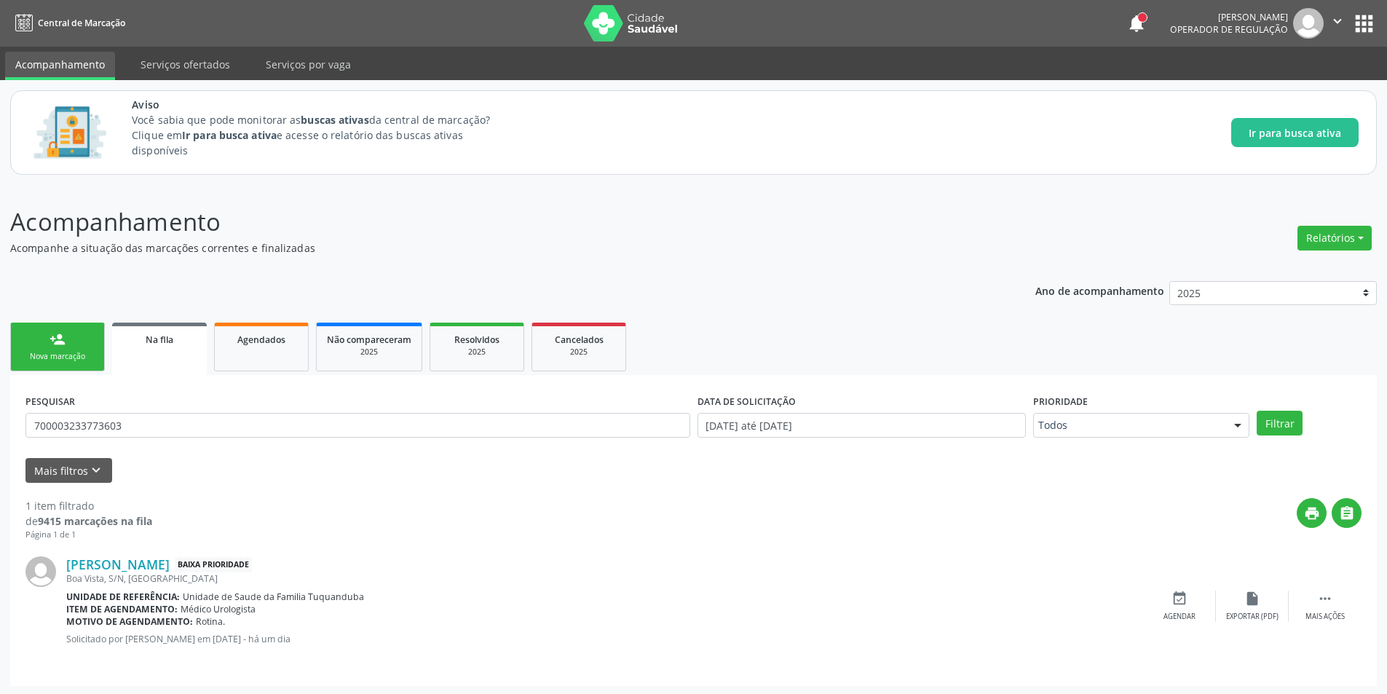
scroll to position [2, 0]
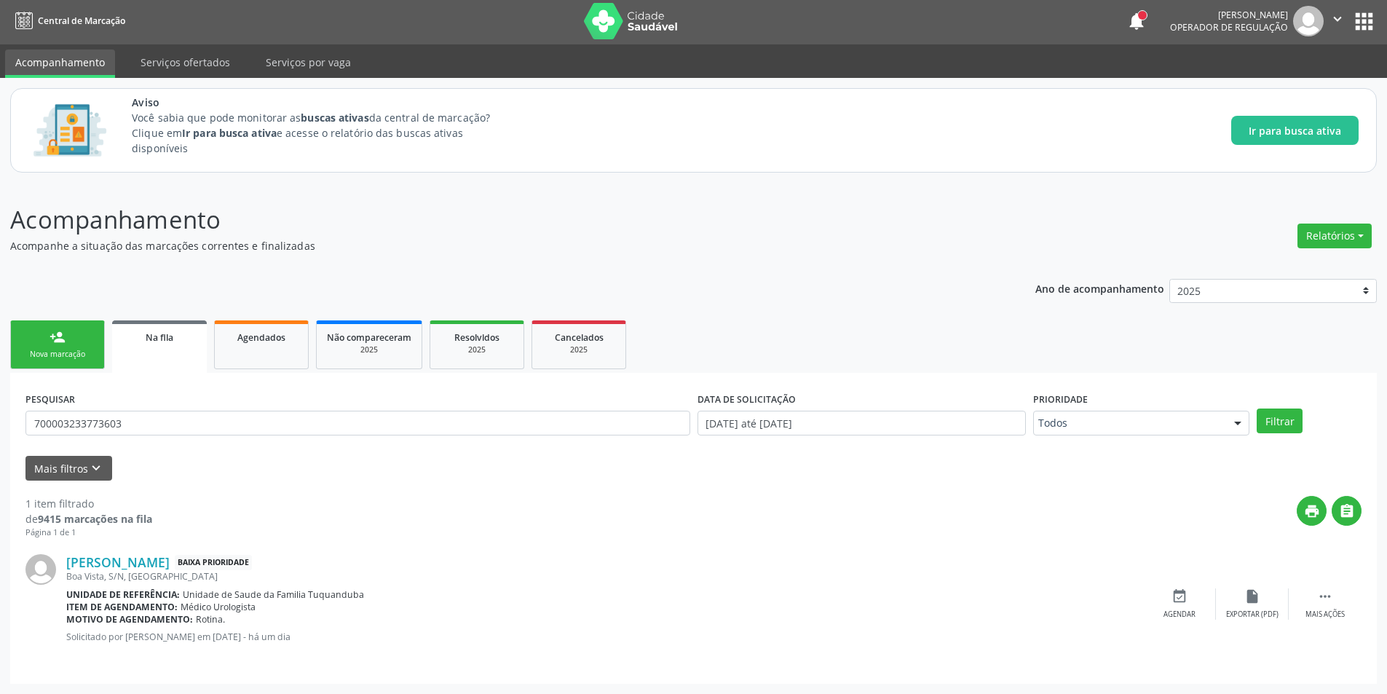
click at [167, 347] on link "Na fila" at bounding box center [159, 346] width 95 height 52
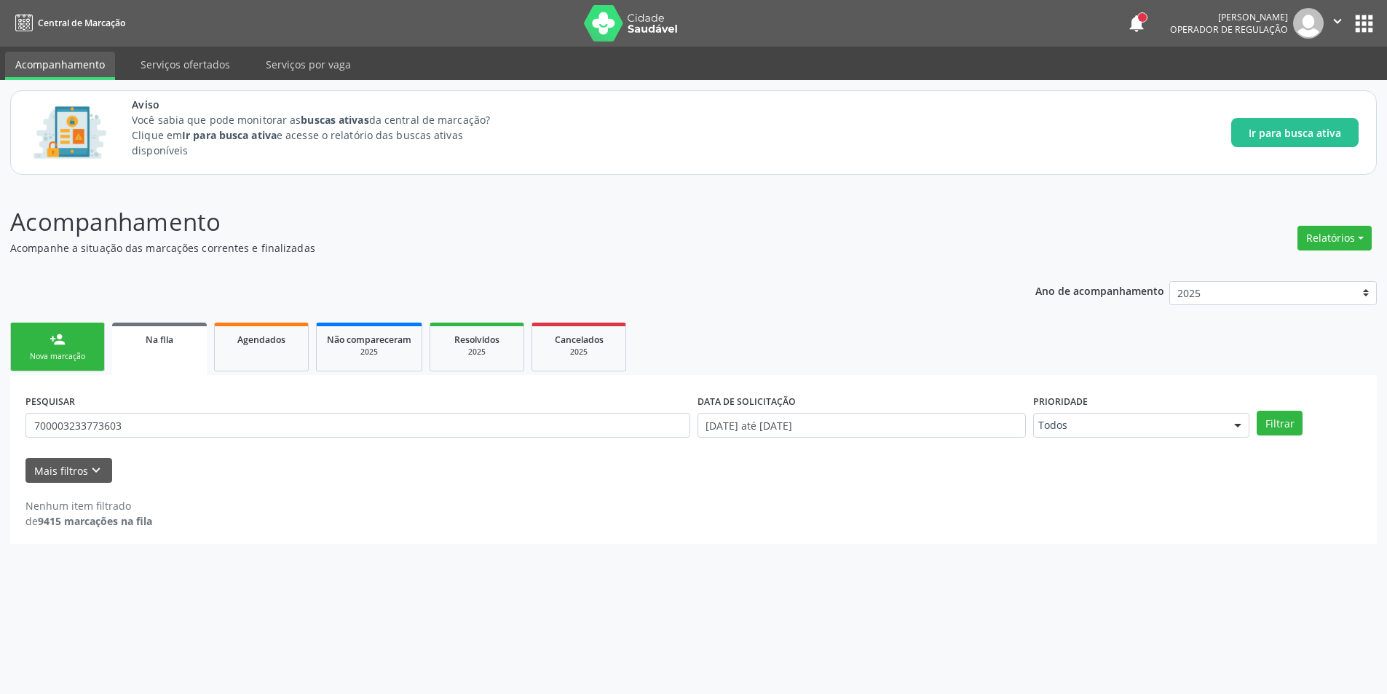
scroll to position [0, 0]
drag, startPoint x: 422, startPoint y: 429, endPoint x: 0, endPoint y: 434, distance: 422.3
click at [0, 434] on div "Acompanhamento Acompanhe a situação das marcações correntes e finalizadas Relat…" at bounding box center [699, 439] width 1398 height 509
paste input "701407679649234"
type input "701407679649234"
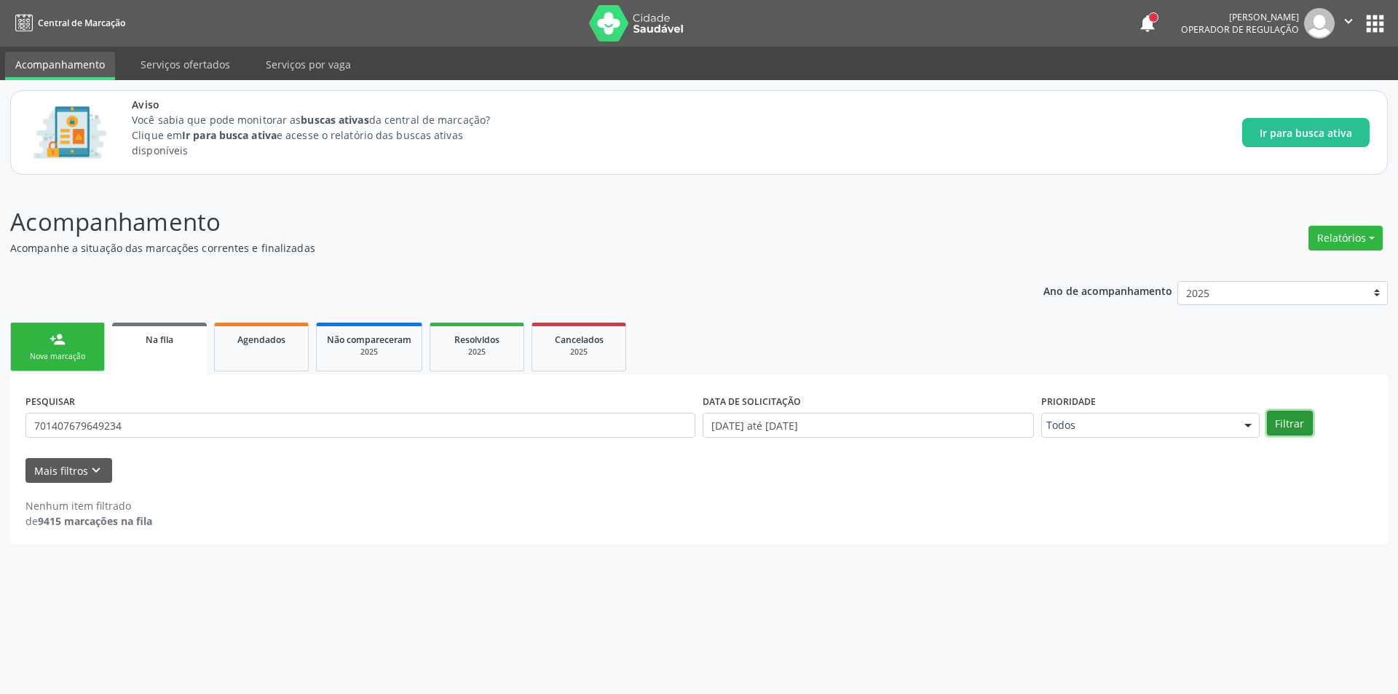
click at [1290, 417] on button "Filtrar" at bounding box center [1290, 423] width 46 height 25
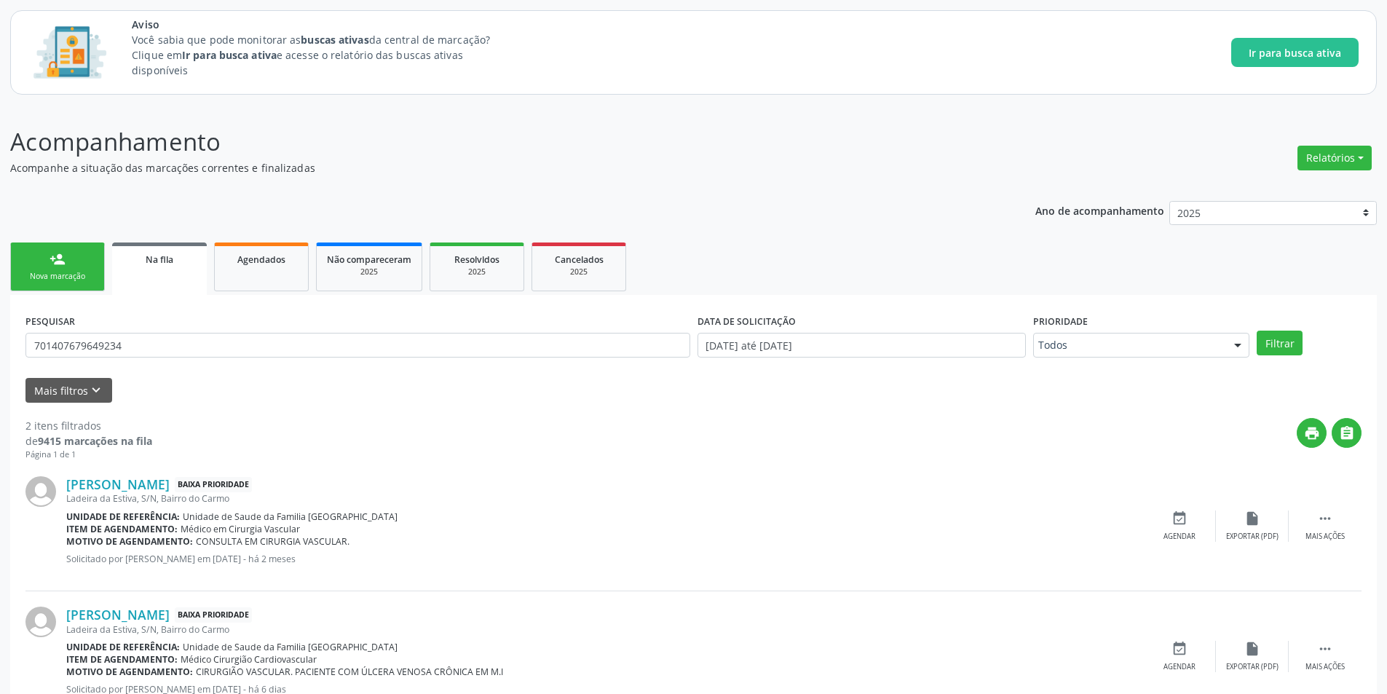
scroll to position [133, 0]
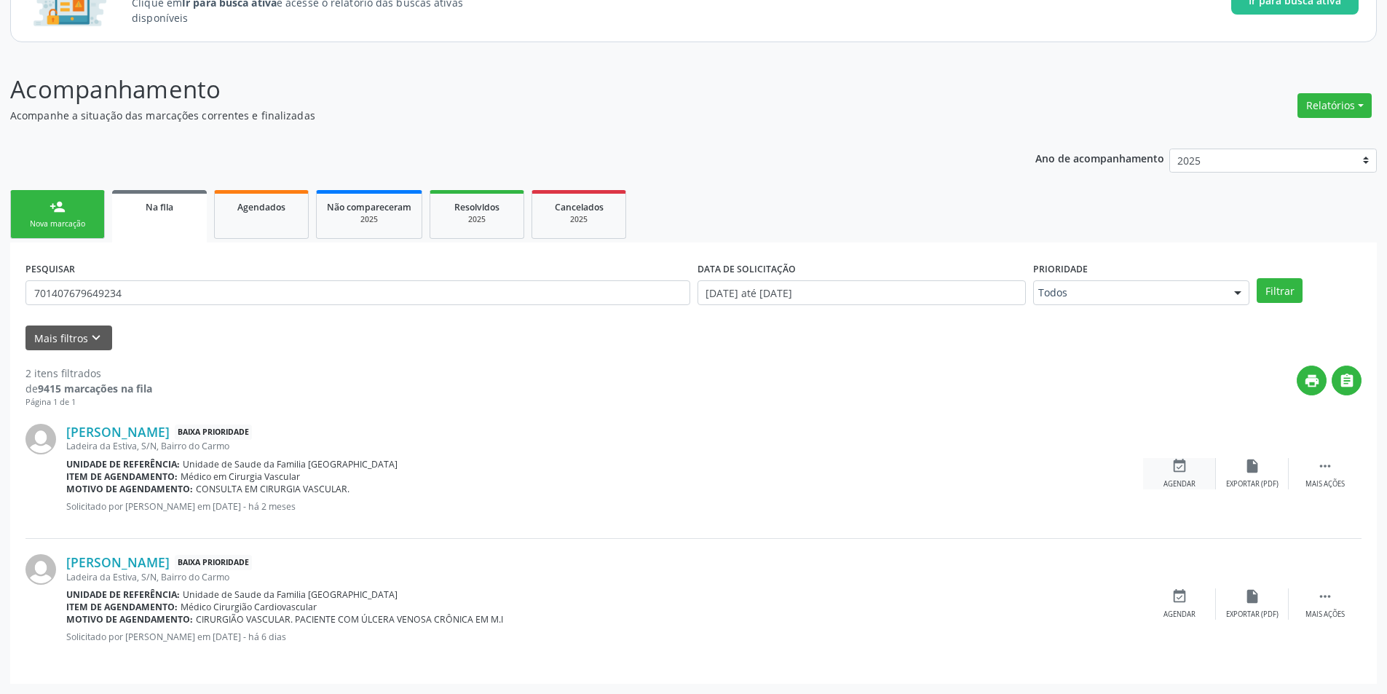
click at [1180, 467] on icon "event_available" at bounding box center [1179, 466] width 16 height 16
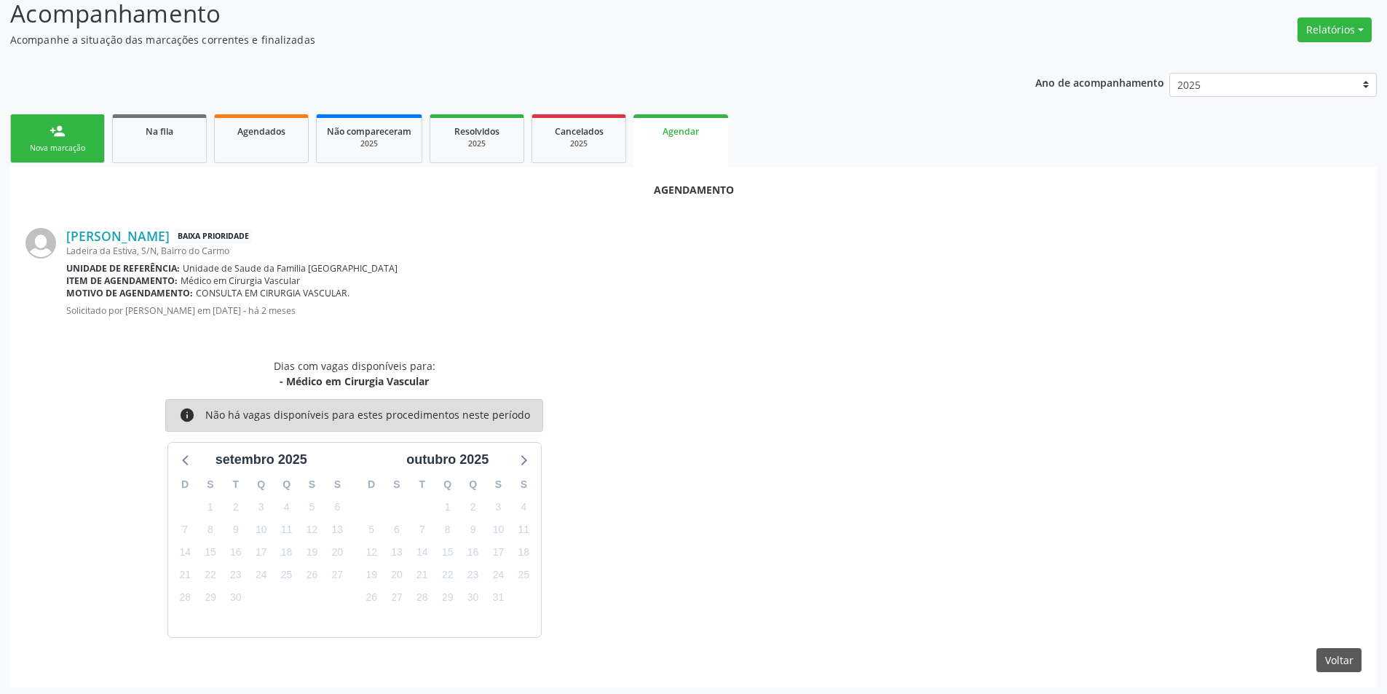
scroll to position [212, 0]
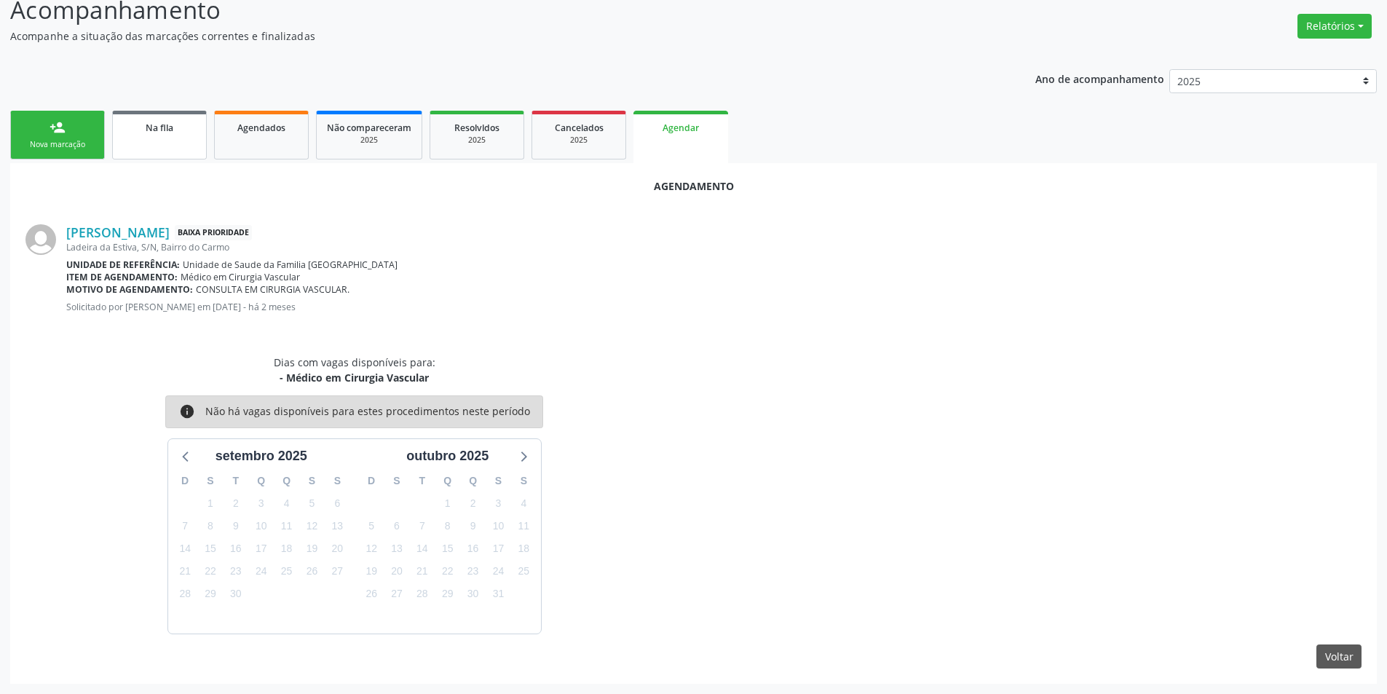
click at [172, 134] on div "Na fila" at bounding box center [159, 126] width 73 height 15
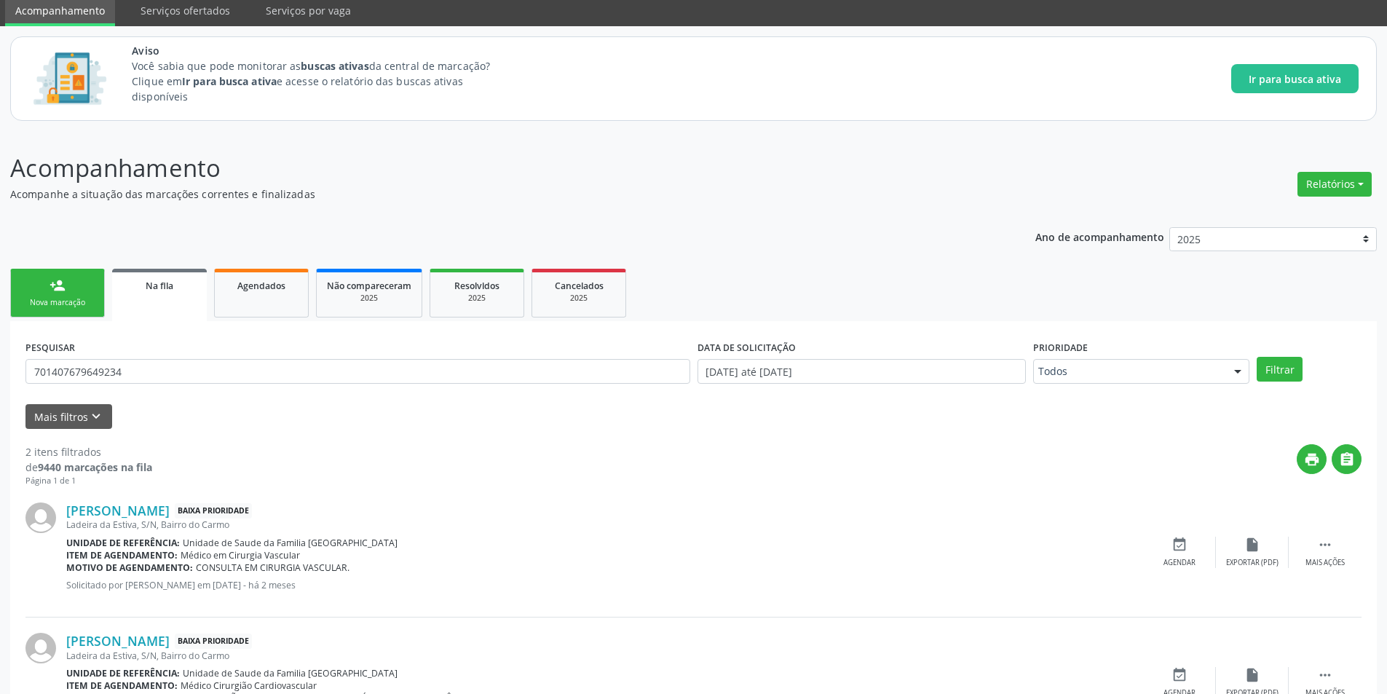
scroll to position [133, 0]
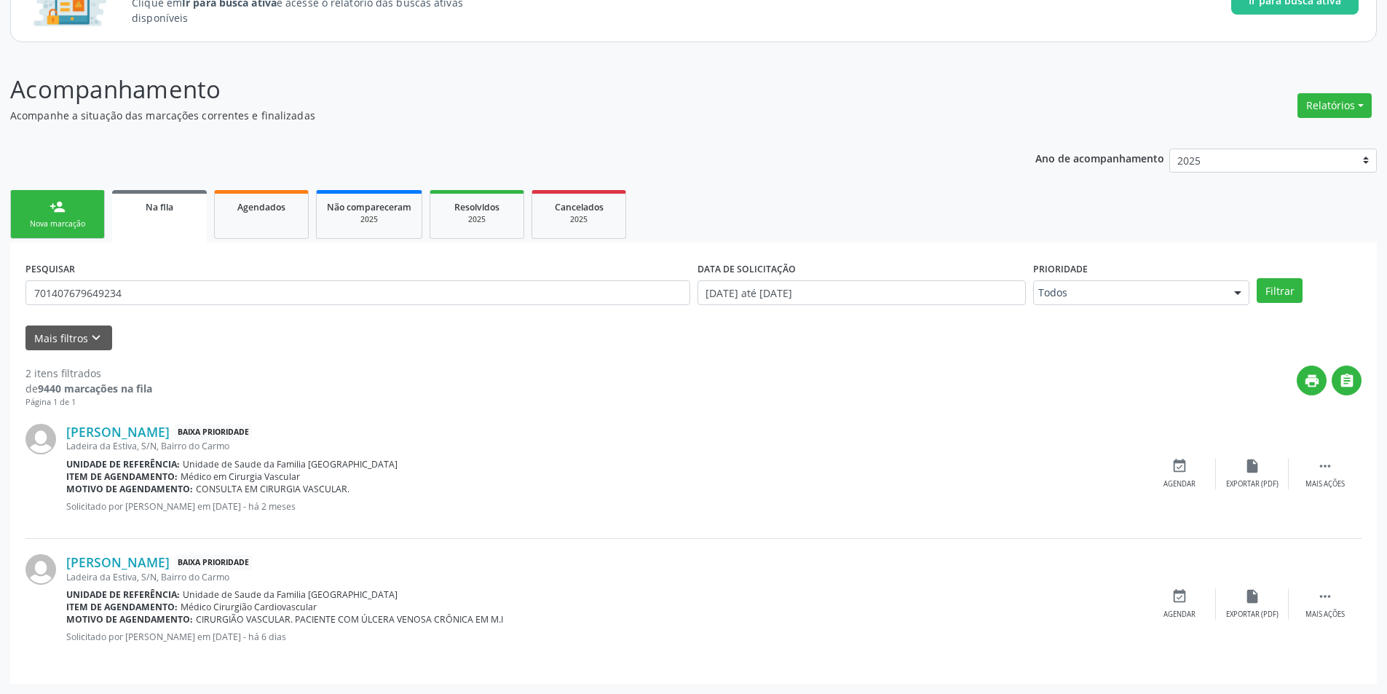
click at [219, 442] on div "Ladeira da Estiva, S/N, Bairro do Carmo" at bounding box center [604, 446] width 1077 height 12
click at [1181, 467] on icon "event_available" at bounding box center [1179, 466] width 16 height 16
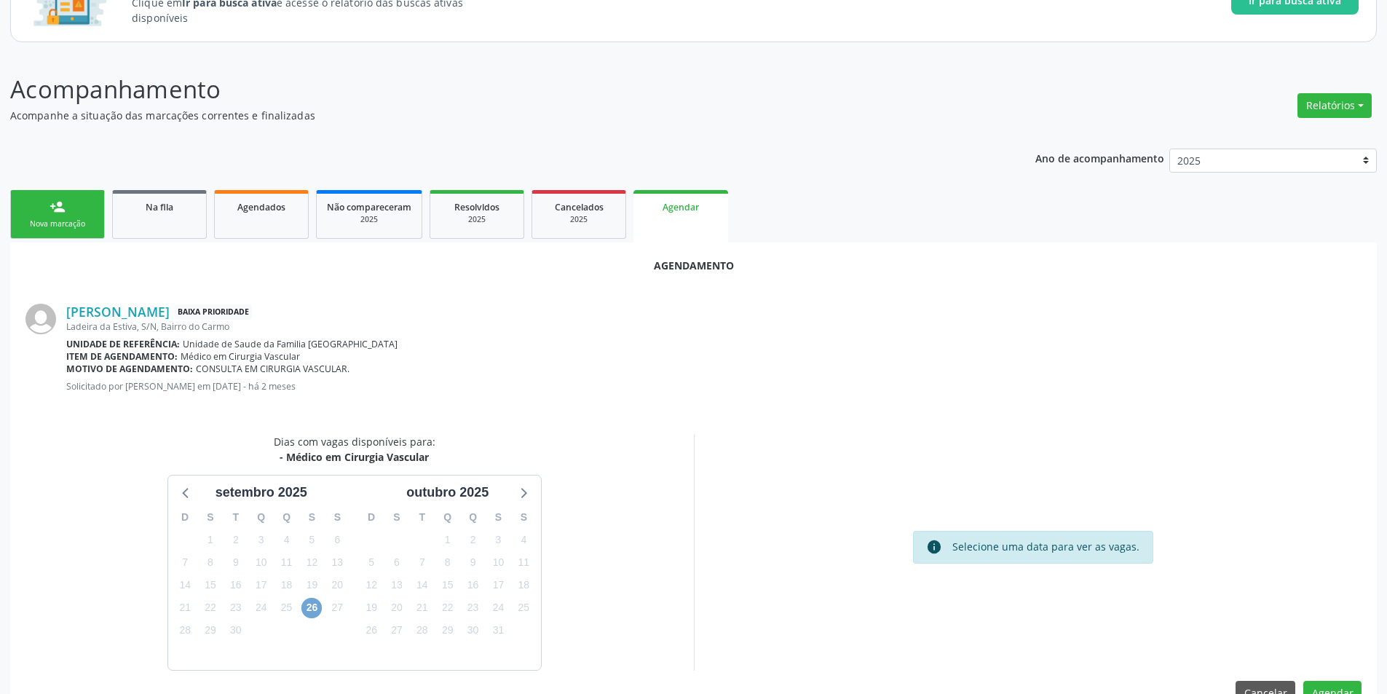
click at [310, 607] on span "26" at bounding box center [311, 608] width 20 height 20
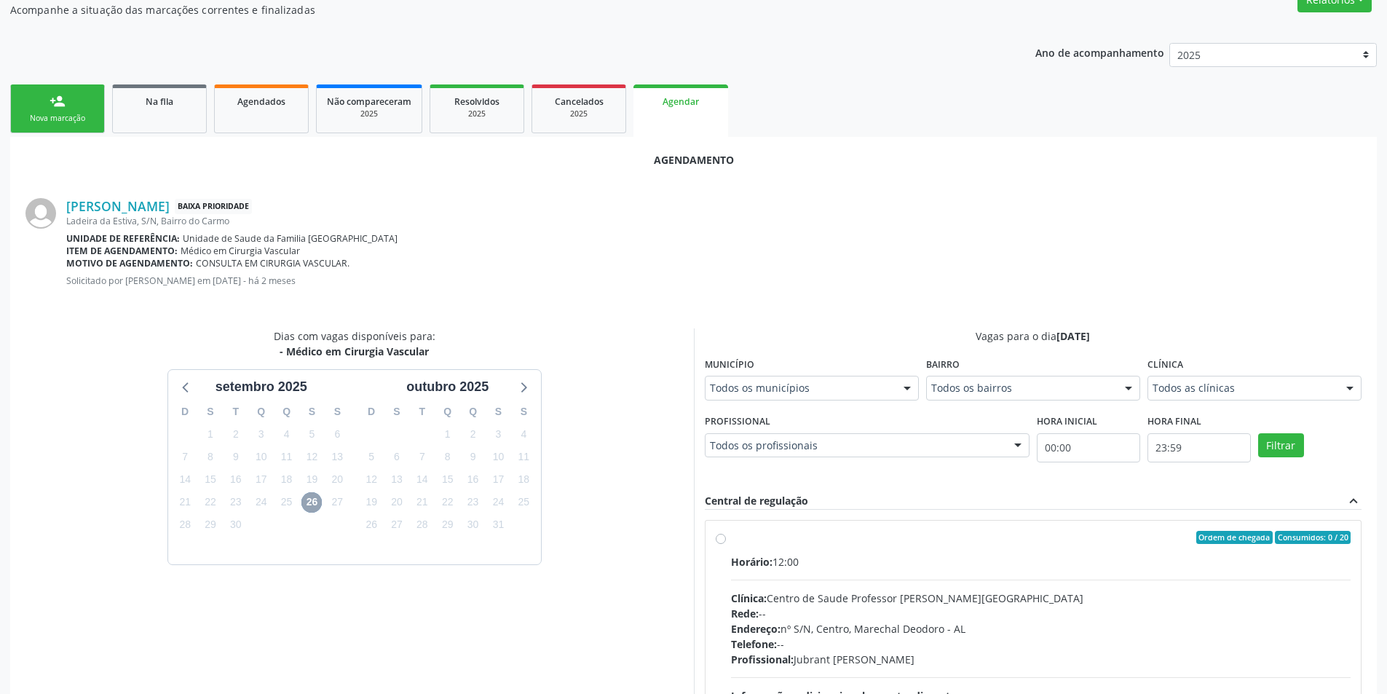
scroll to position [351, 0]
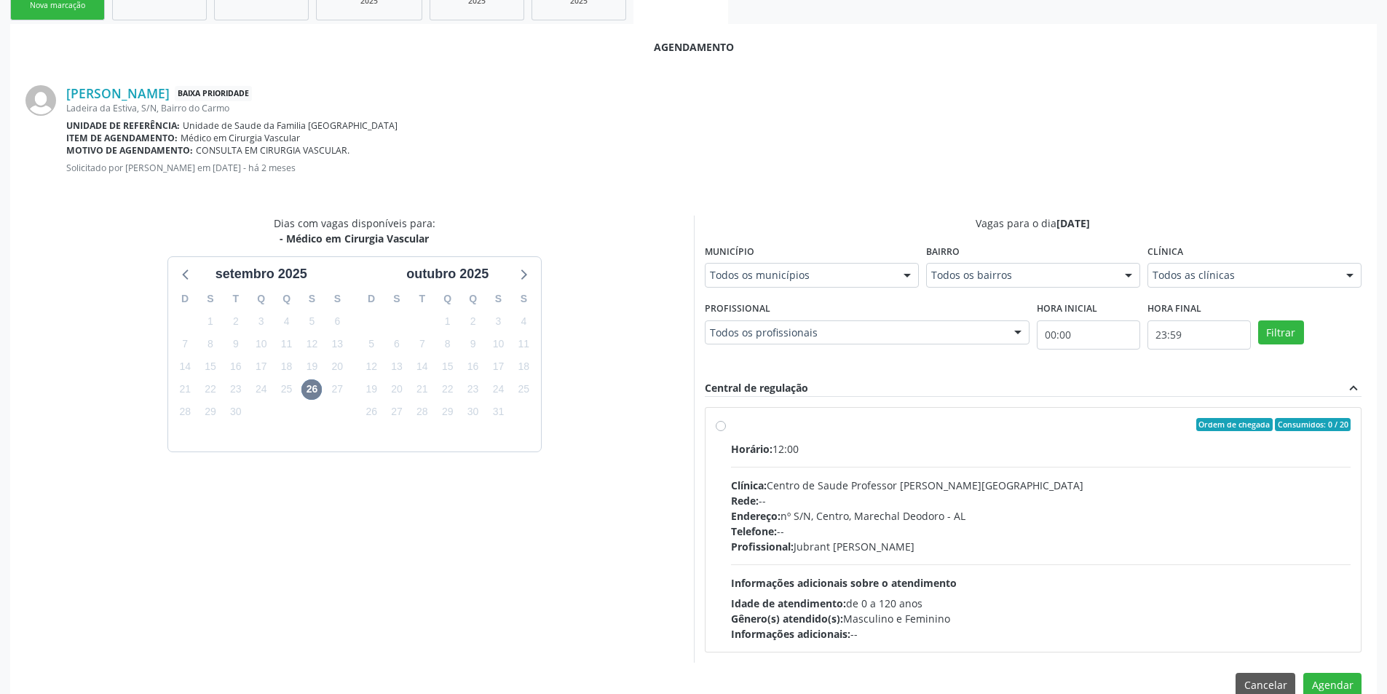
click at [731, 426] on label "Ordem de chegada Consumidos: 0 / 20 Horário: 12:00 Clínica: Centro de Saude Pro…" at bounding box center [1041, 530] width 620 height 224
click at [723, 426] on input "Ordem de chegada Consumidos: 0 / 20 Horário: 12:00 Clínica: Centro de Saude Pro…" at bounding box center [721, 424] width 10 height 13
radio input "true"
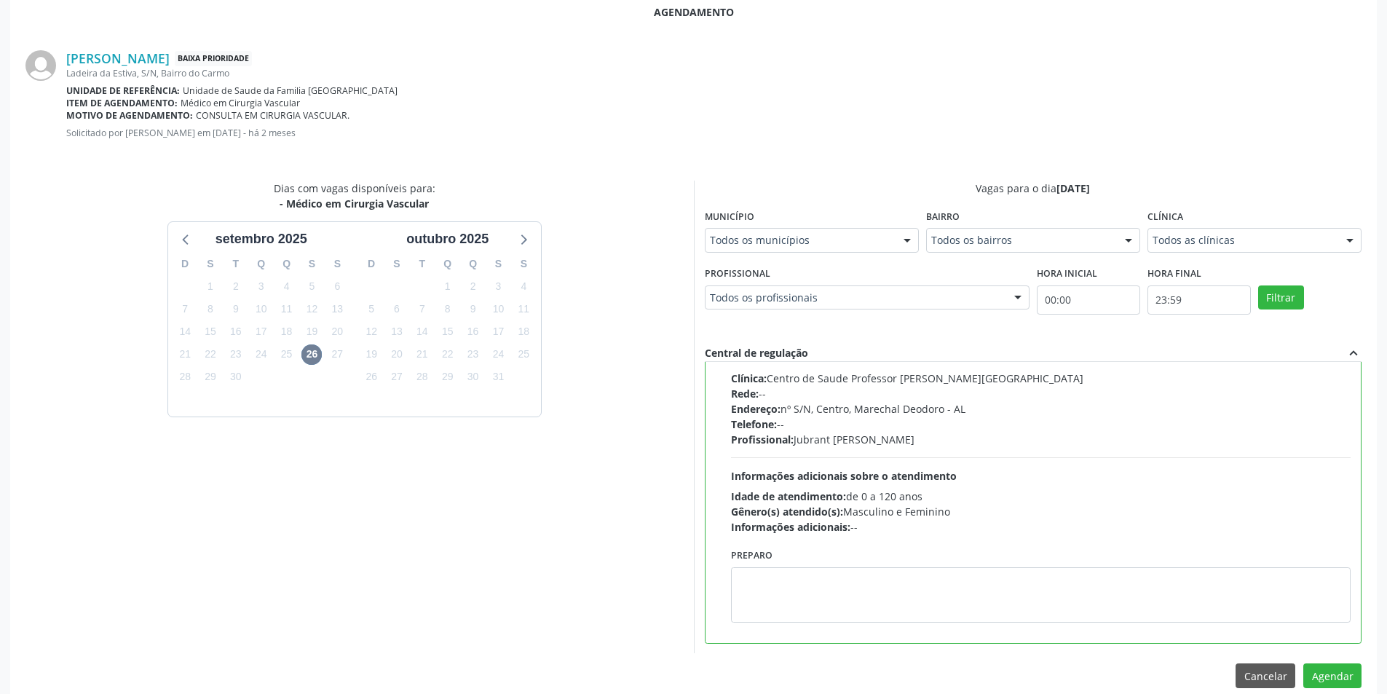
scroll to position [406, 0]
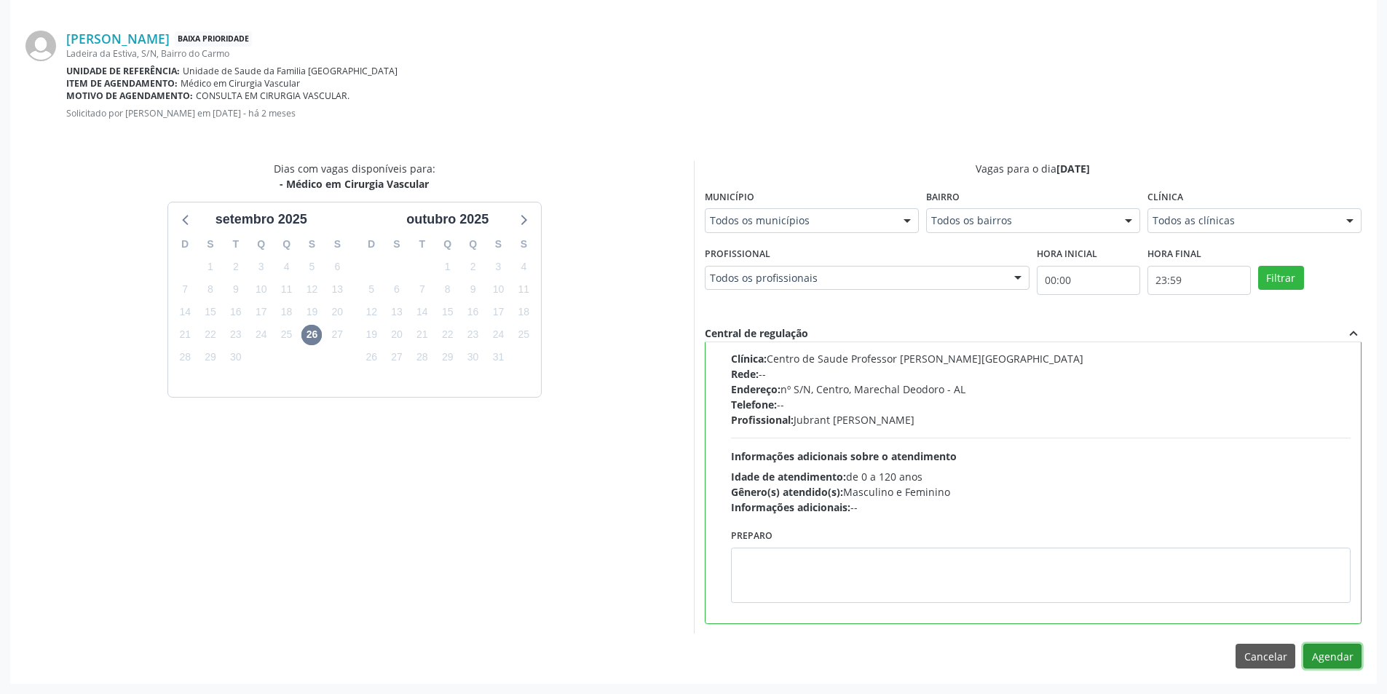
click at [1351, 664] on button "Agendar" at bounding box center [1332, 656] width 58 height 25
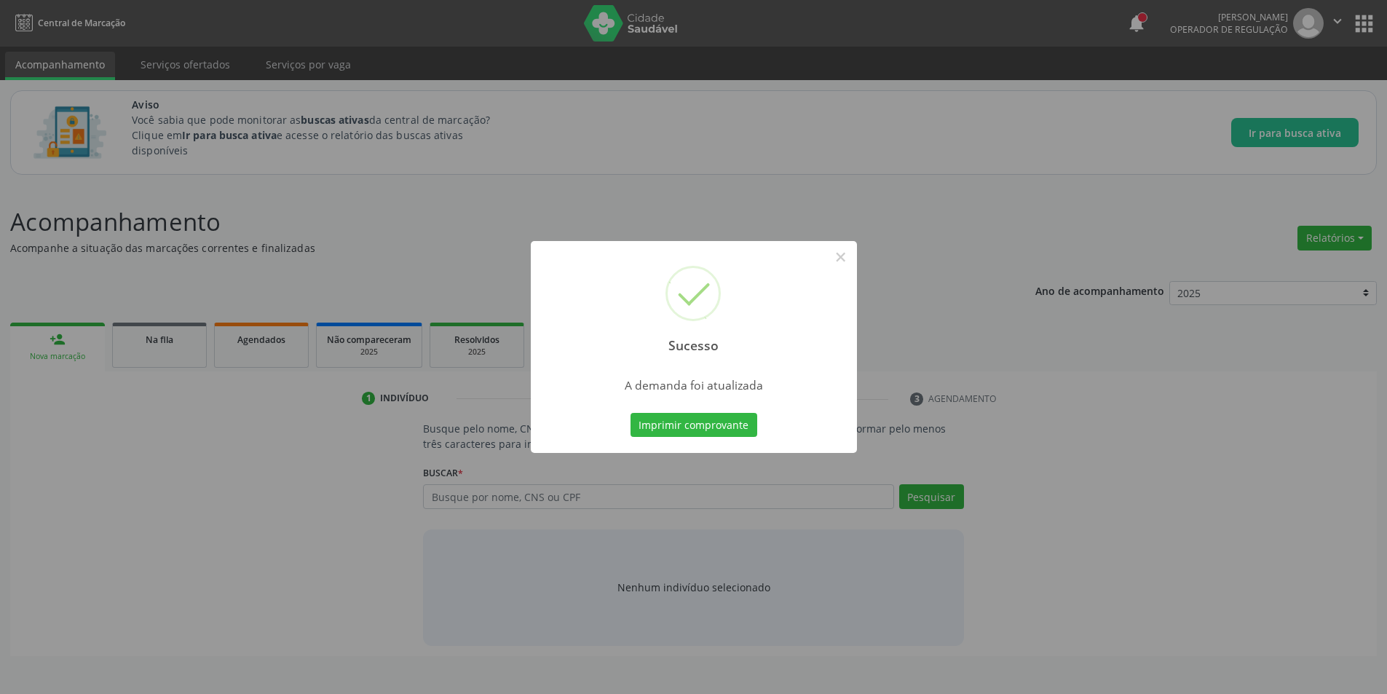
scroll to position [0, 0]
click at [850, 254] on button "×" at bounding box center [846, 257] width 25 height 25
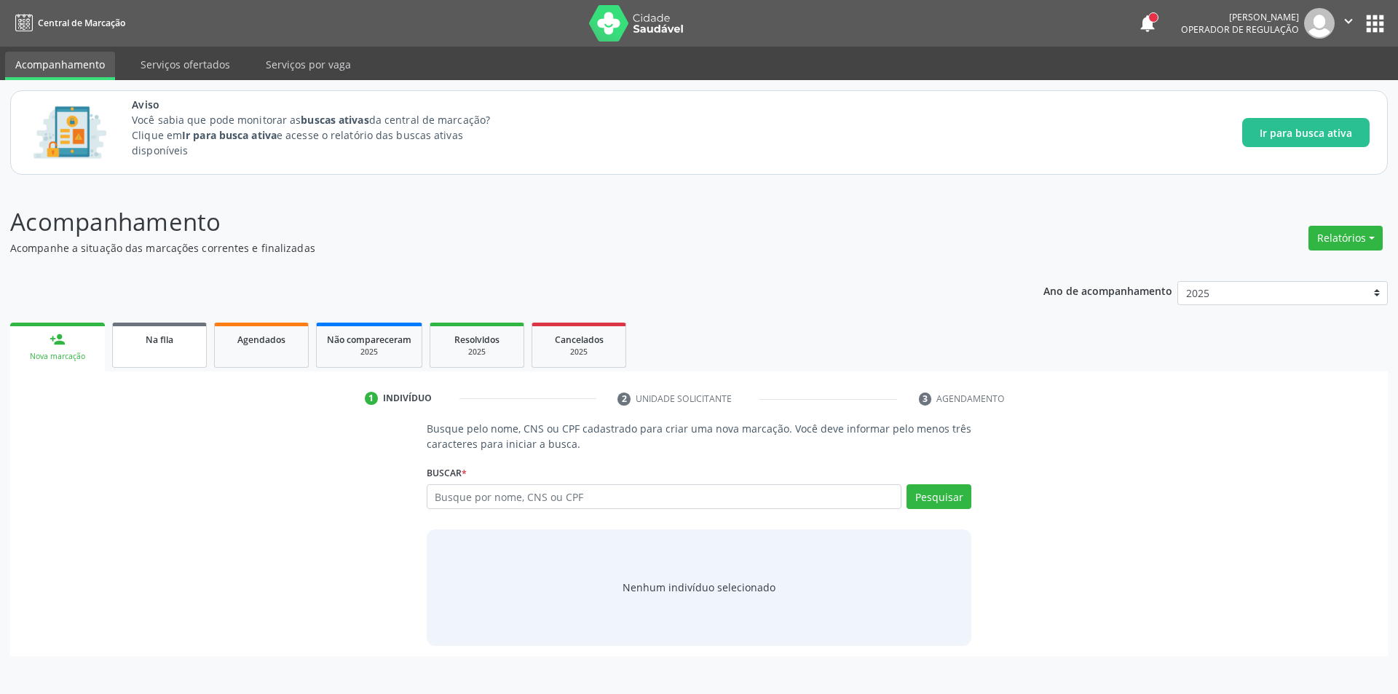
click at [178, 365] on link "Na fila" at bounding box center [159, 345] width 95 height 45
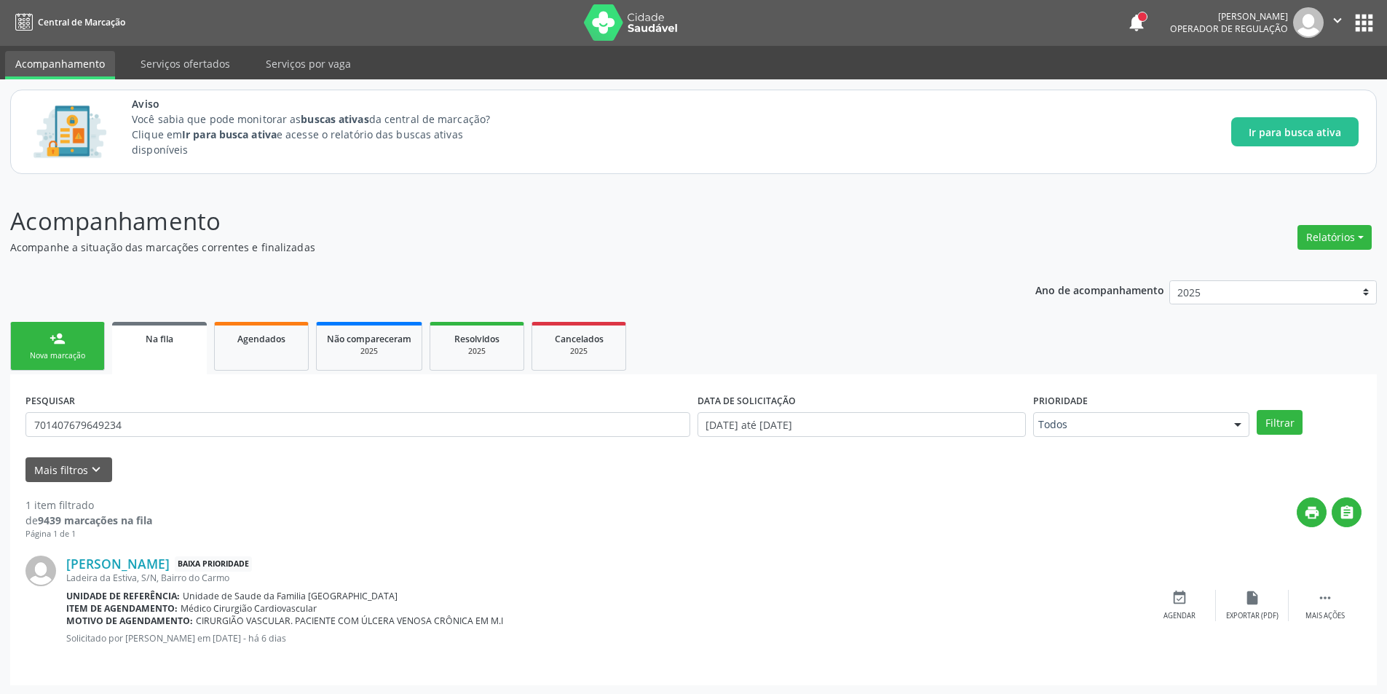
scroll to position [2, 0]
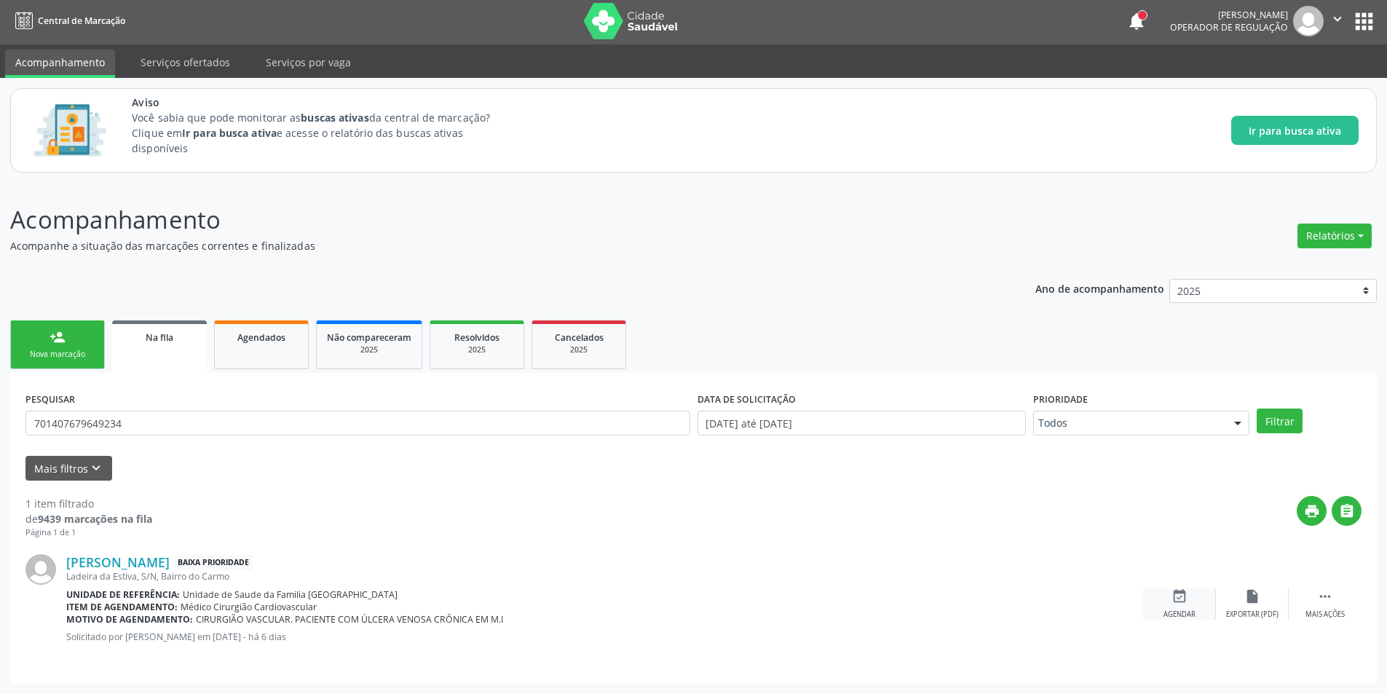
click at [1161, 598] on div "event_available Agendar" at bounding box center [1179, 603] width 73 height 31
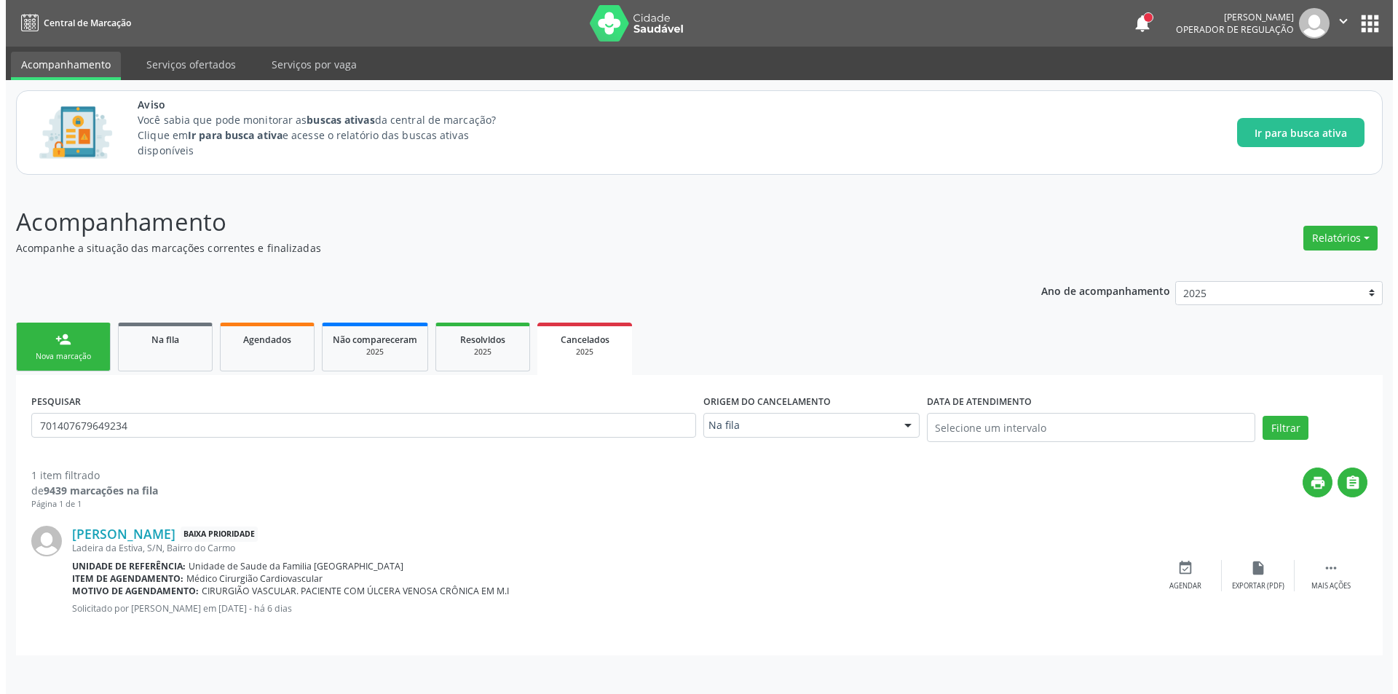
scroll to position [0, 0]
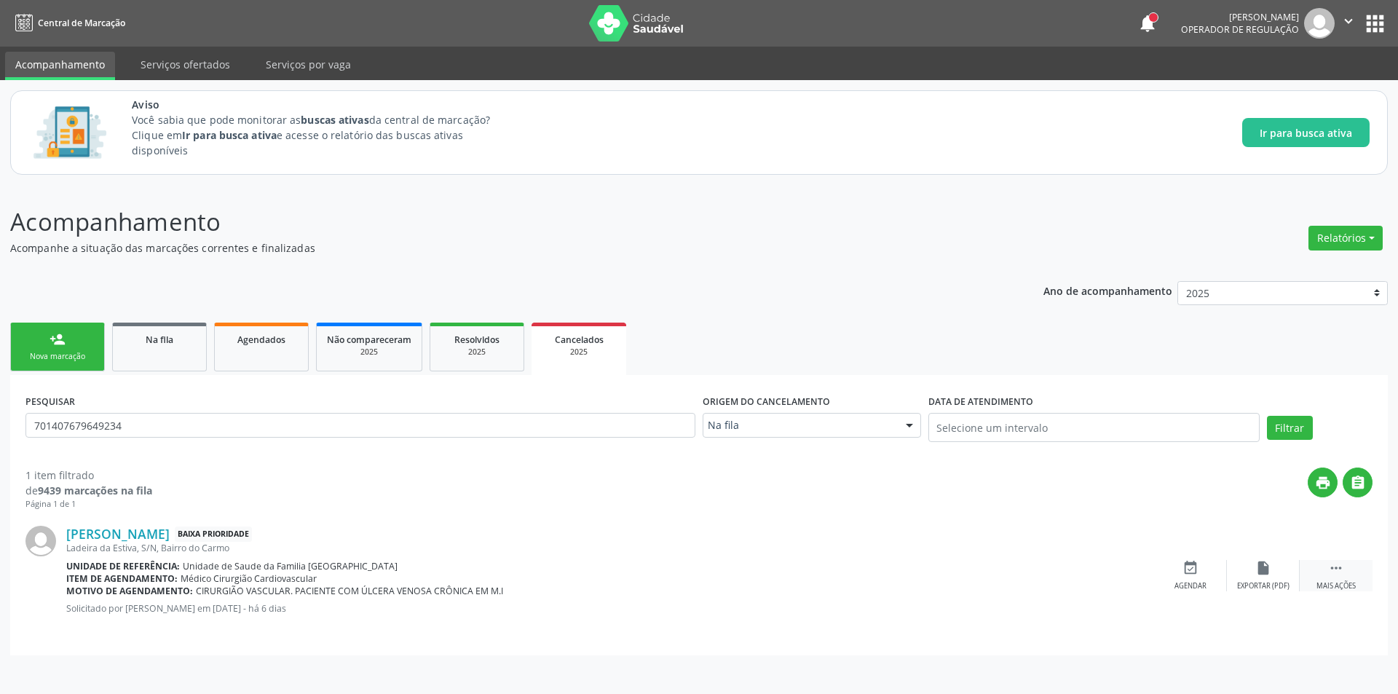
click at [1331, 571] on icon "" at bounding box center [1336, 568] width 16 height 16
click at [1182, 578] on div "cancel Cancelar" at bounding box center [1190, 575] width 73 height 31
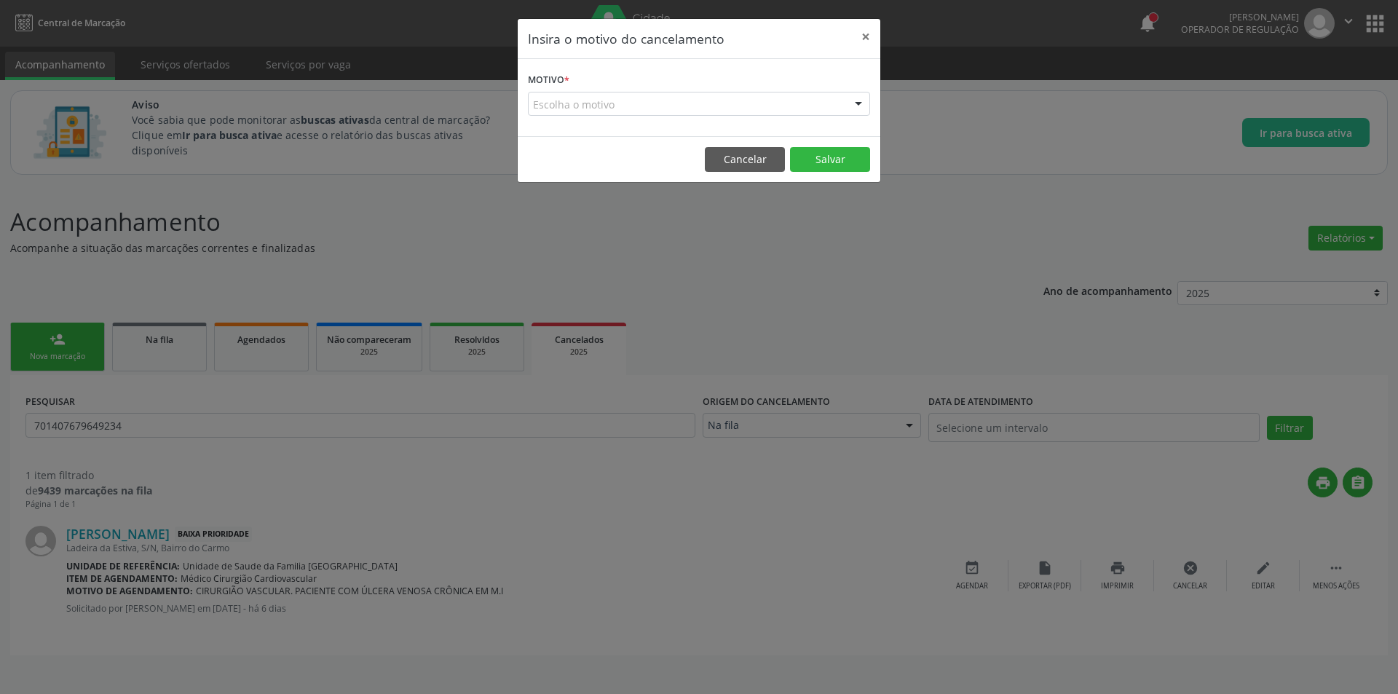
click at [652, 101] on div "Escolha o motivo" at bounding box center [699, 104] width 342 height 25
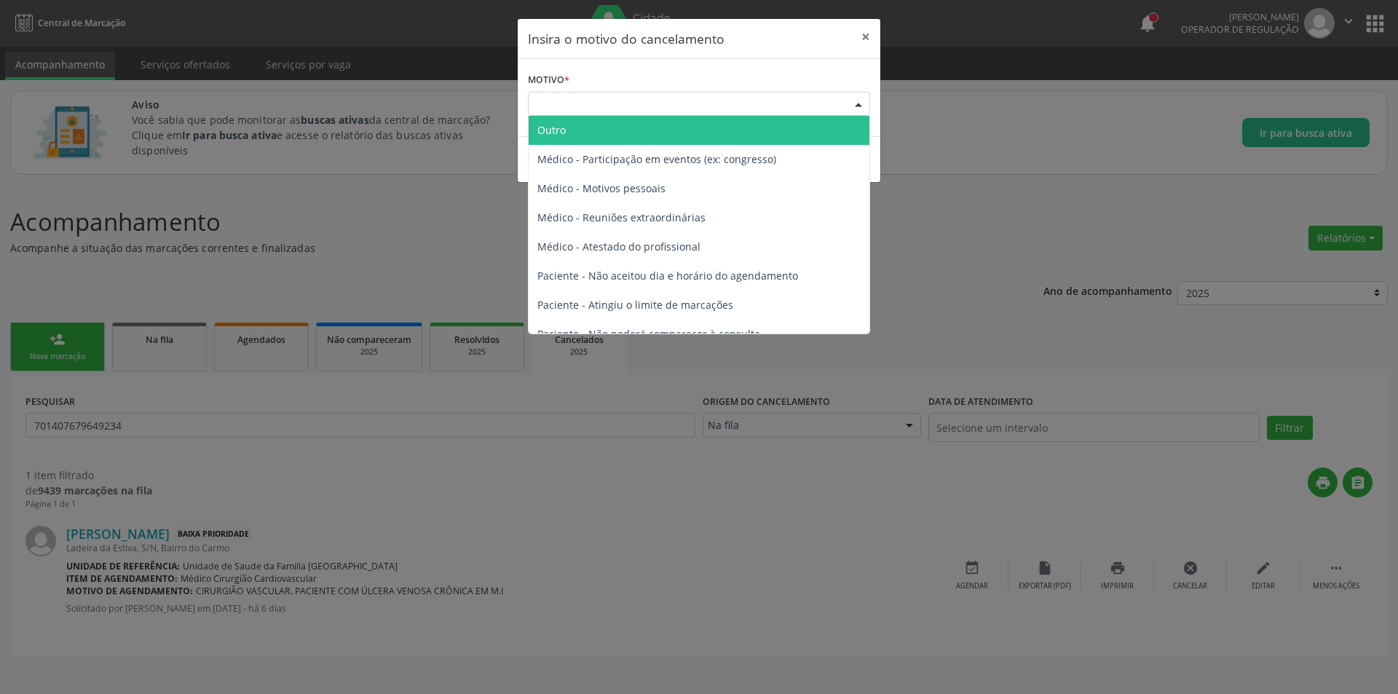
click at [609, 93] on div "Escolha o motivo" at bounding box center [699, 104] width 342 height 25
click at [601, 116] on span "Outro" at bounding box center [699, 130] width 341 height 29
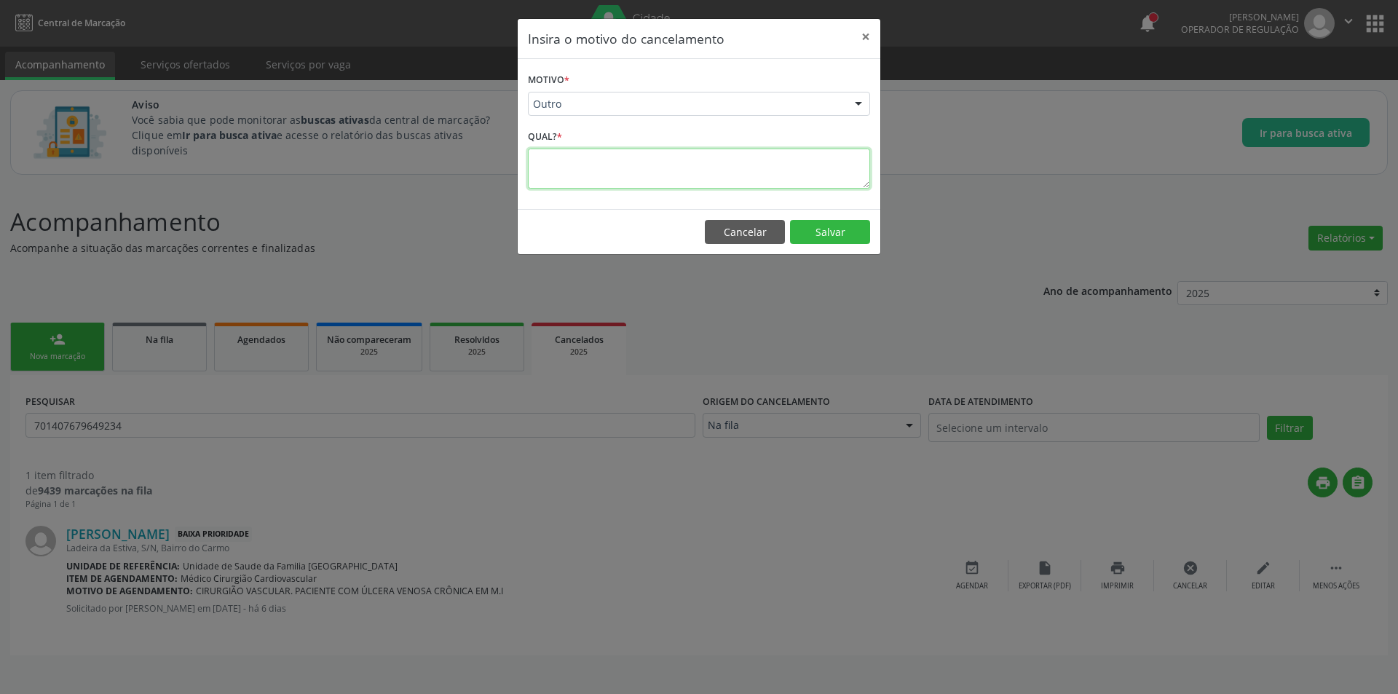
click at [598, 159] on textarea at bounding box center [699, 169] width 342 height 40
type textarea "d"
type textarea "Duplicado !"
click at [838, 233] on button "Salvar" at bounding box center [830, 232] width 80 height 25
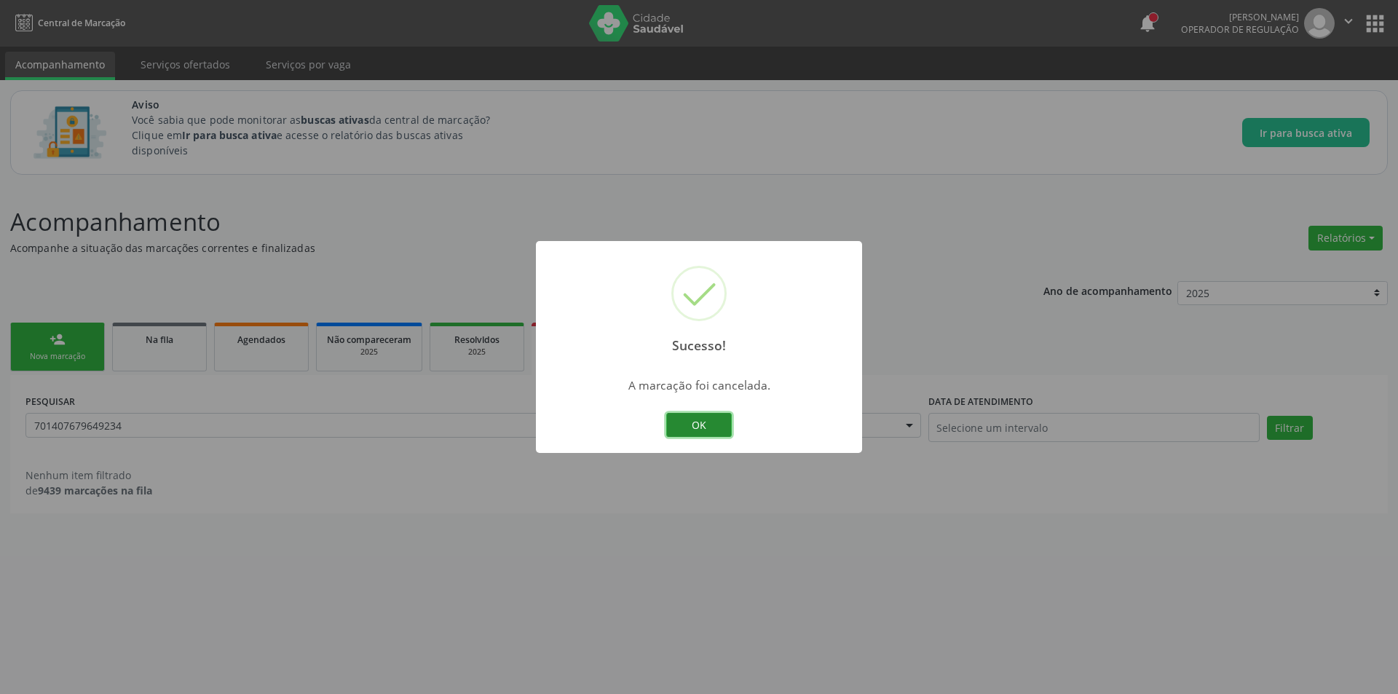
click at [706, 427] on button "OK" at bounding box center [699, 425] width 66 height 25
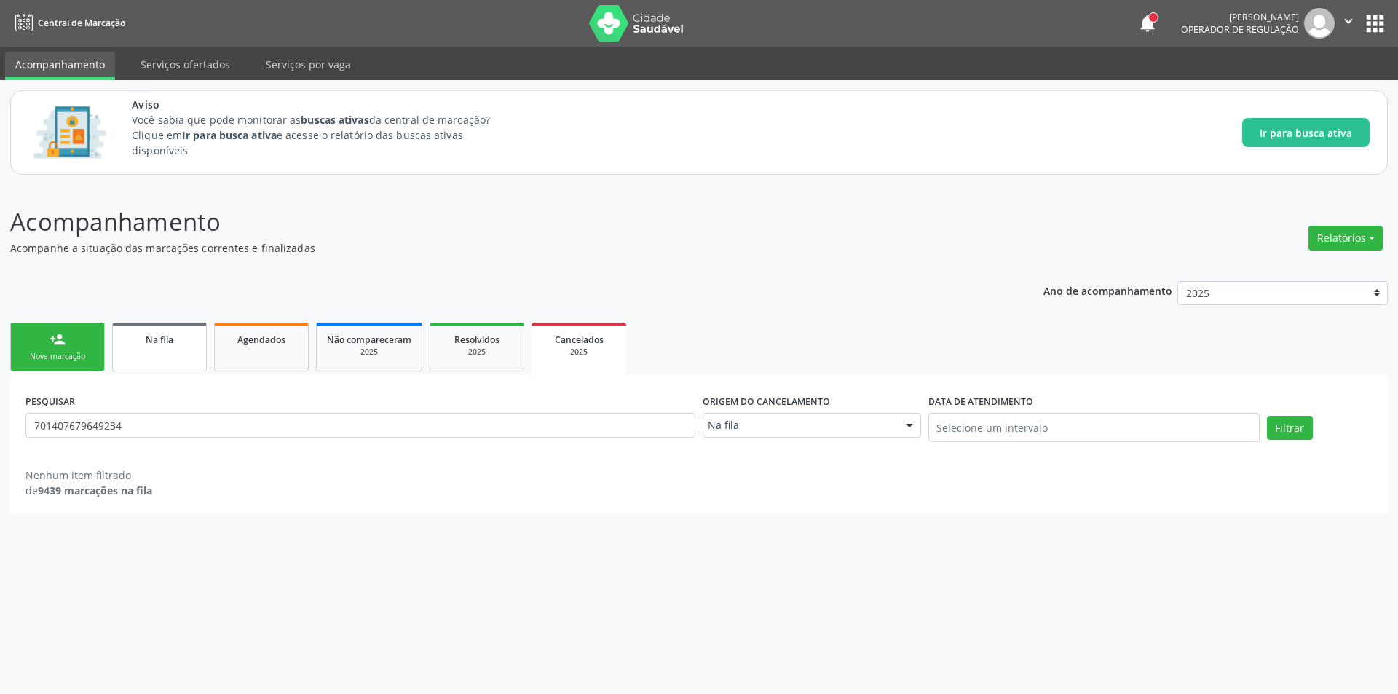
click at [154, 341] on span "Na fila" at bounding box center [160, 339] width 28 height 12
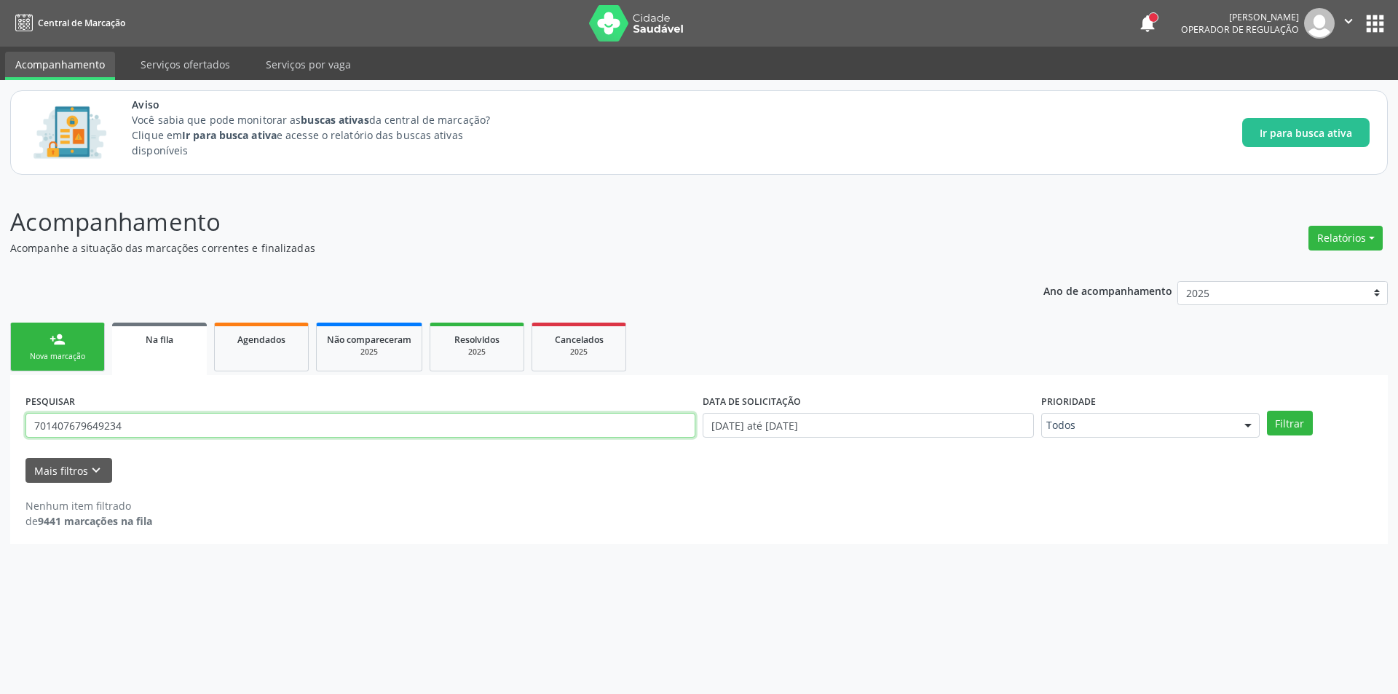
drag, startPoint x: 206, startPoint y: 425, endPoint x: 14, endPoint y: 417, distance: 192.4
click at [0, 414] on div "Acompanhamento Acompanhe a situação das marcações correntes e finalizadas Relat…" at bounding box center [699, 439] width 1398 height 509
click at [165, 344] on span "Na fila" at bounding box center [160, 339] width 28 height 12
click at [173, 348] on link "Na fila" at bounding box center [159, 349] width 95 height 52
click at [157, 435] on input "text" at bounding box center [360, 425] width 670 height 25
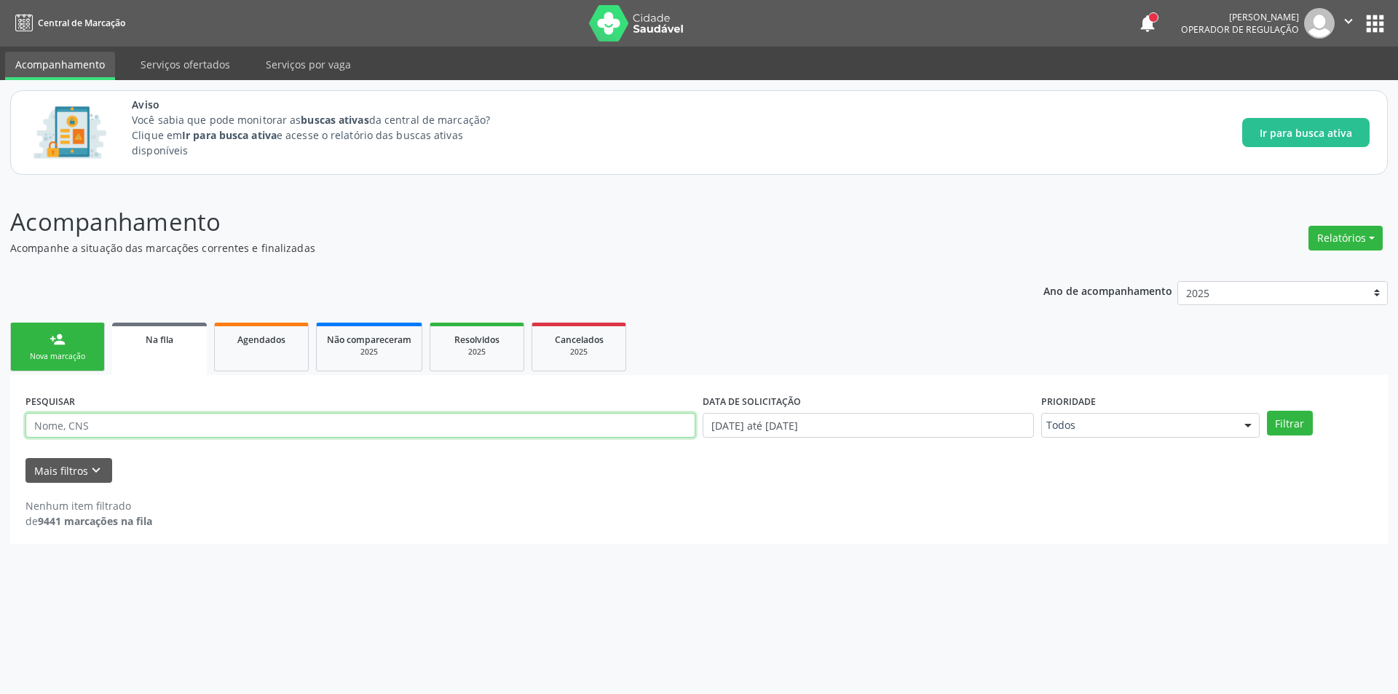
paste input "704106810037450"
type input "704106810037450"
click at [1286, 429] on button "Filtrar" at bounding box center [1290, 423] width 46 height 25
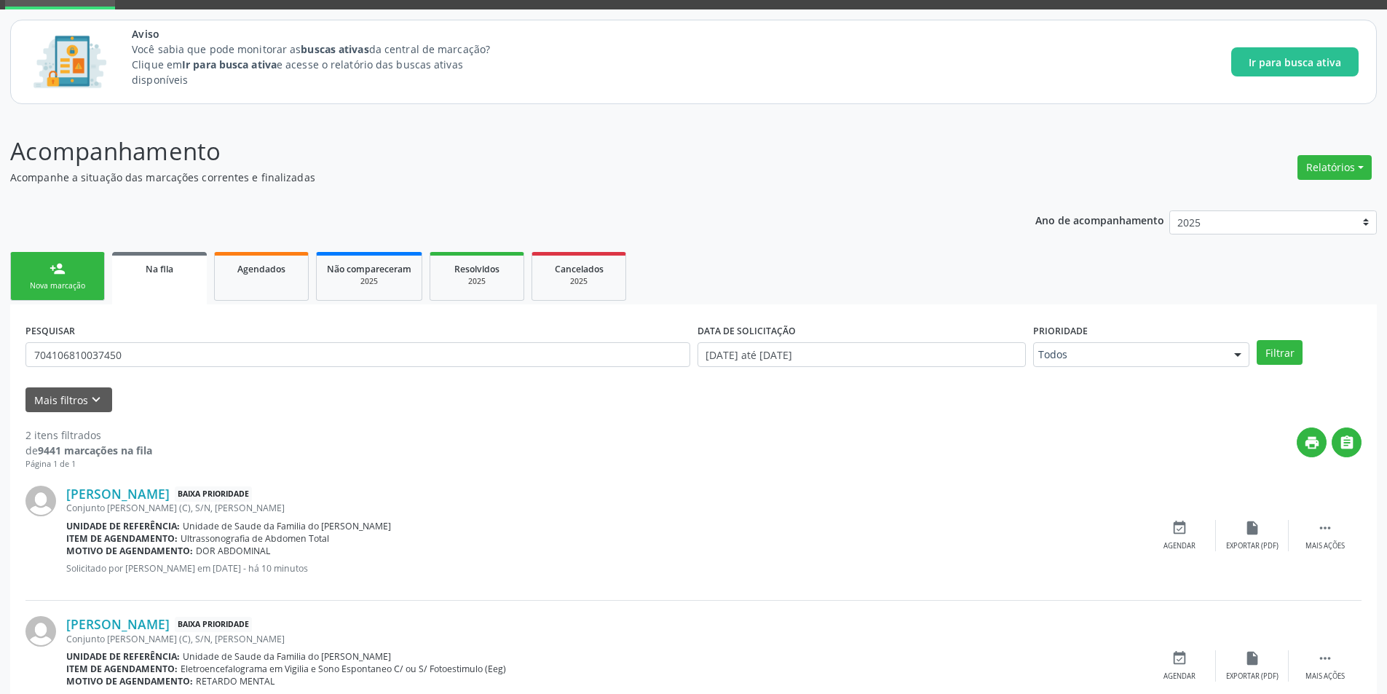
scroll to position [133, 0]
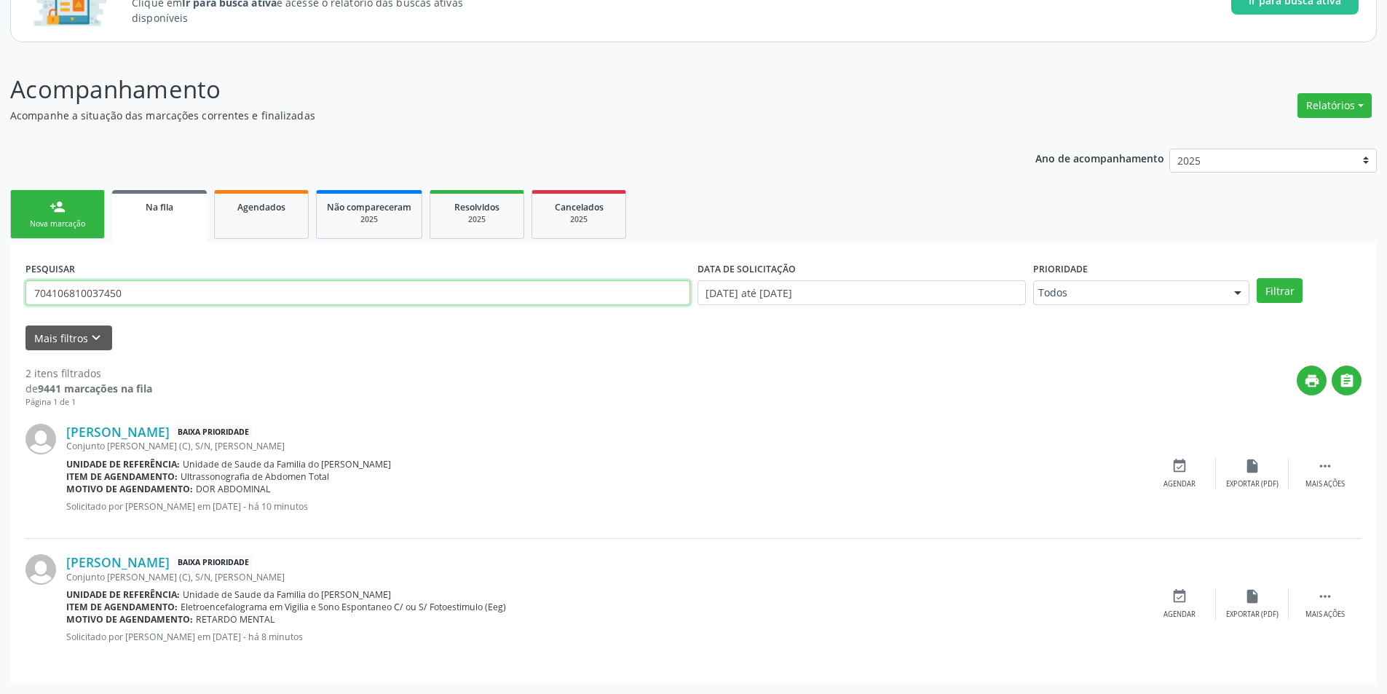
drag, startPoint x: 382, startPoint y: 301, endPoint x: 0, endPoint y: 301, distance: 382.2
click at [0, 301] on div "Acompanhamento Acompanhe a situação das marcações correntes e finalizadas Relat…" at bounding box center [693, 372] width 1387 height 641
click at [169, 213] on div "Na fila" at bounding box center [159, 206] width 74 height 15
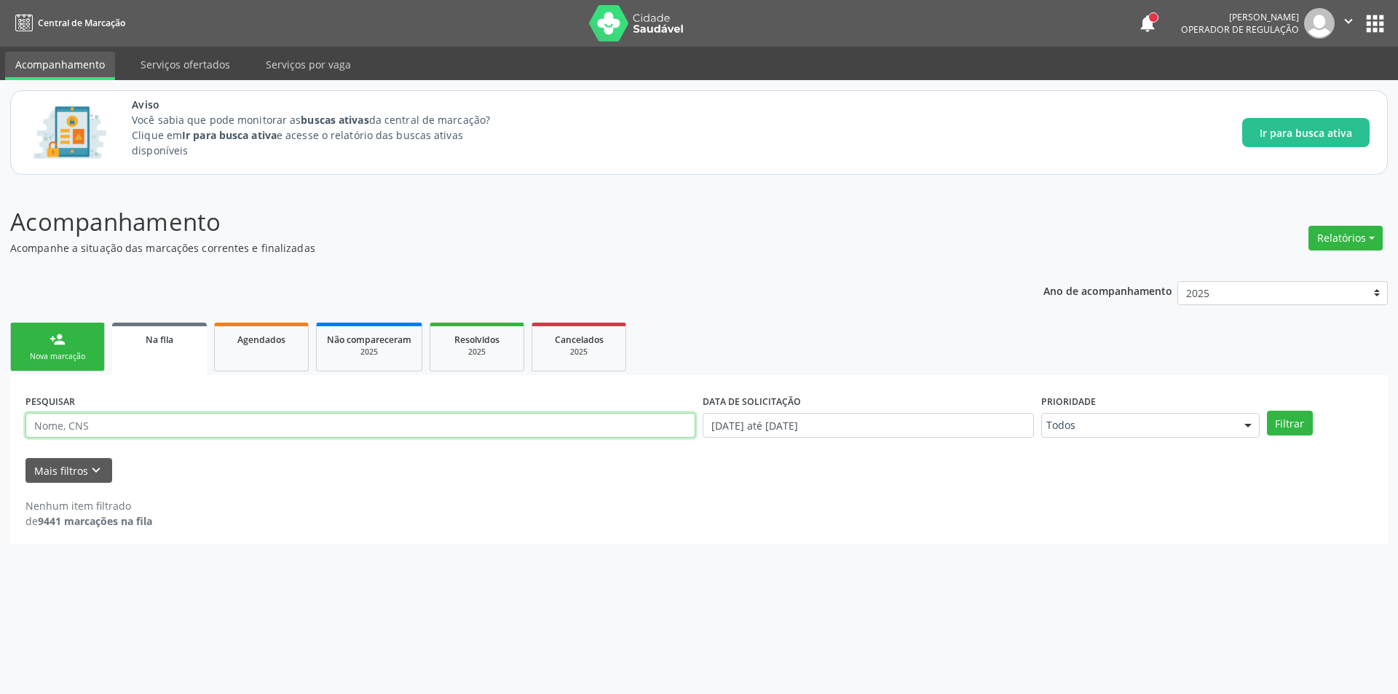
click at [235, 430] on input "text" at bounding box center [360, 425] width 670 height 25
type input "704004867126362"
click at [1267, 411] on button "Filtrar" at bounding box center [1290, 423] width 46 height 25
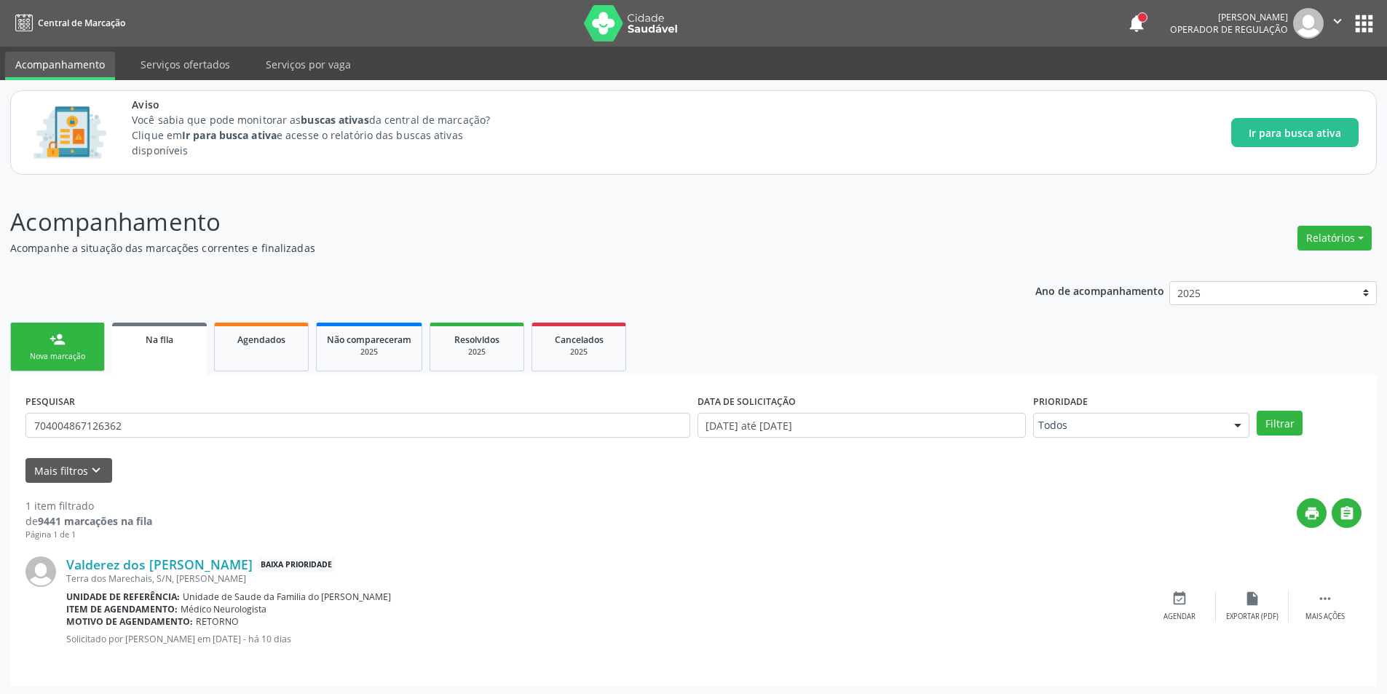
scroll to position [2, 0]
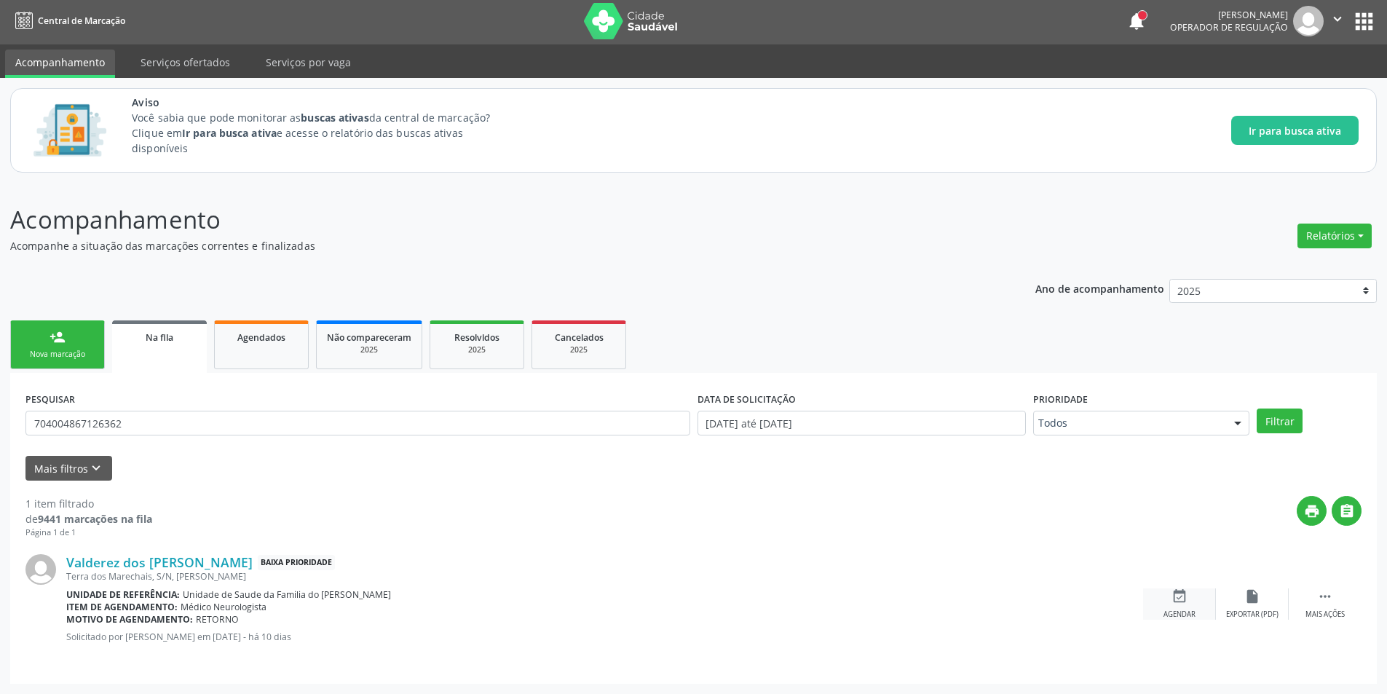
click at [1185, 597] on icon "event_available" at bounding box center [1179, 596] width 16 height 16
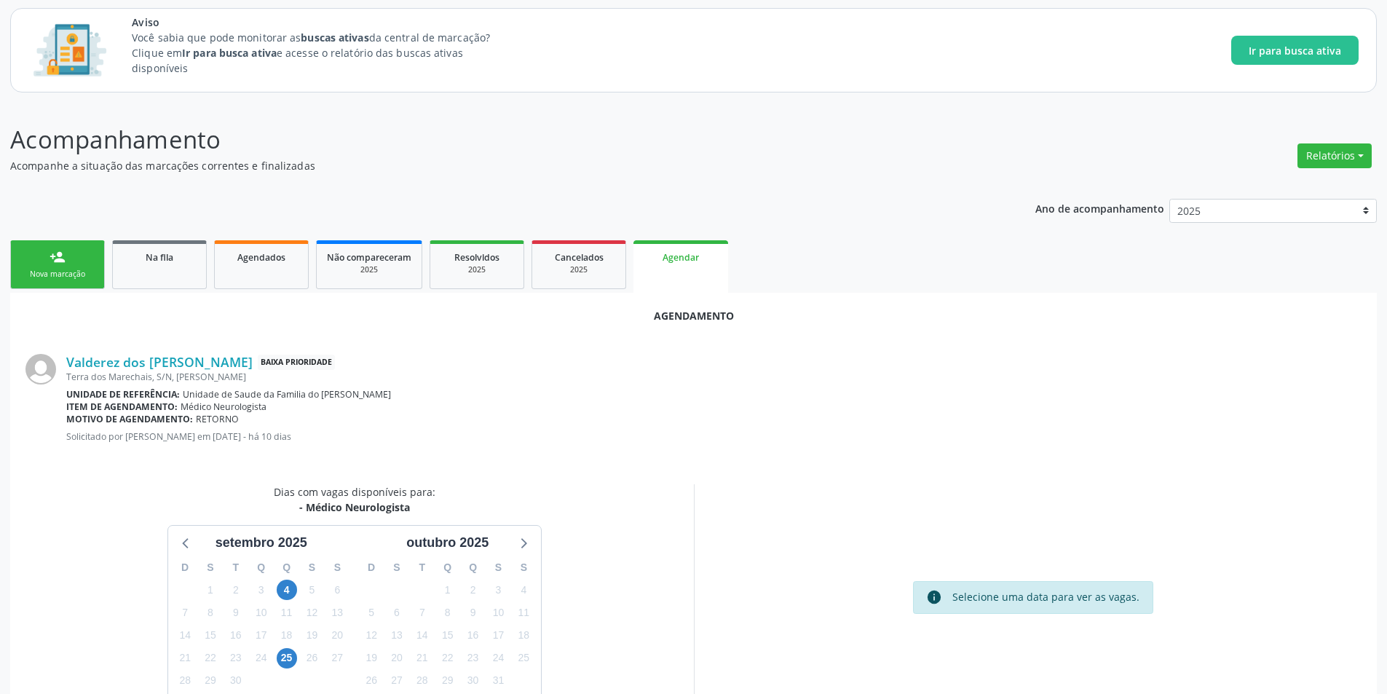
scroll to position [169, 0]
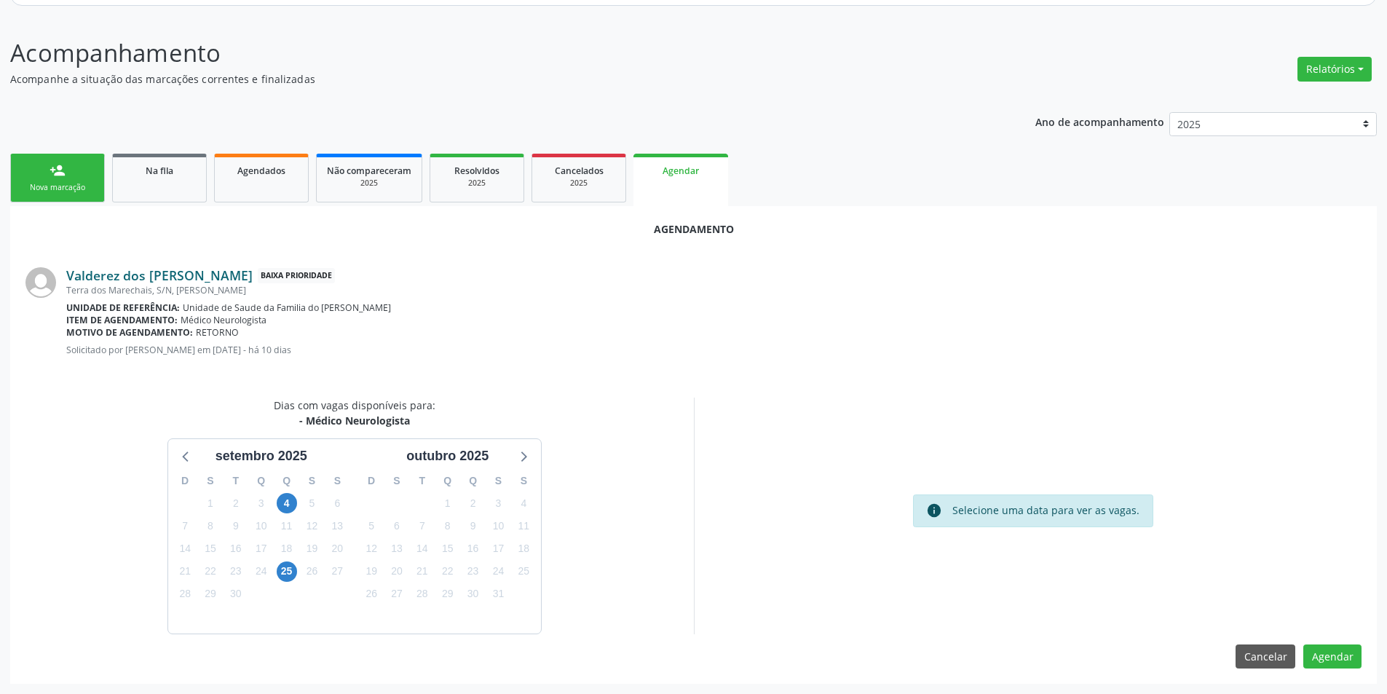
click at [184, 277] on link "Valderez dos [PERSON_NAME]" at bounding box center [159, 275] width 186 height 16
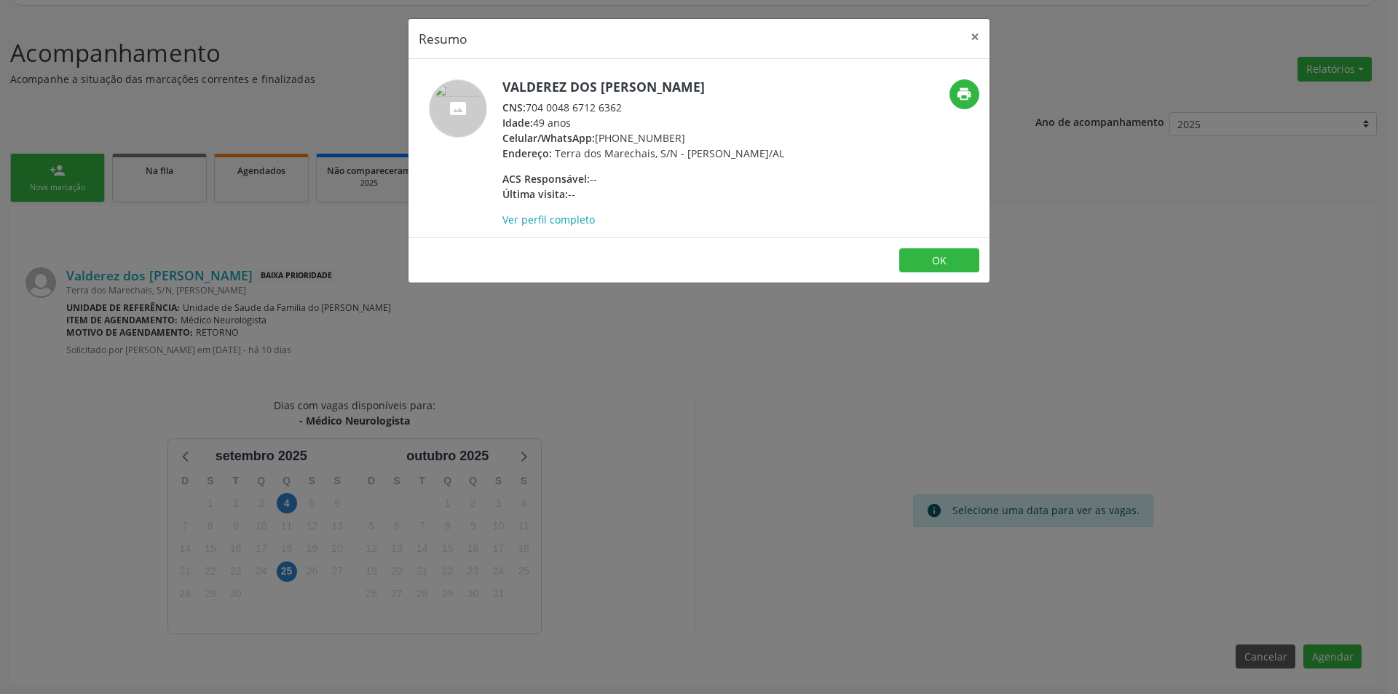
drag, startPoint x: 530, startPoint y: 108, endPoint x: 621, endPoint y: 112, distance: 91.1
click at [627, 113] on div "CNS: 704 0048 6712 6362" at bounding box center [643, 107] width 282 height 15
copy div "704 0048 6712 6362"
click at [936, 273] on button "OK" at bounding box center [939, 260] width 80 height 25
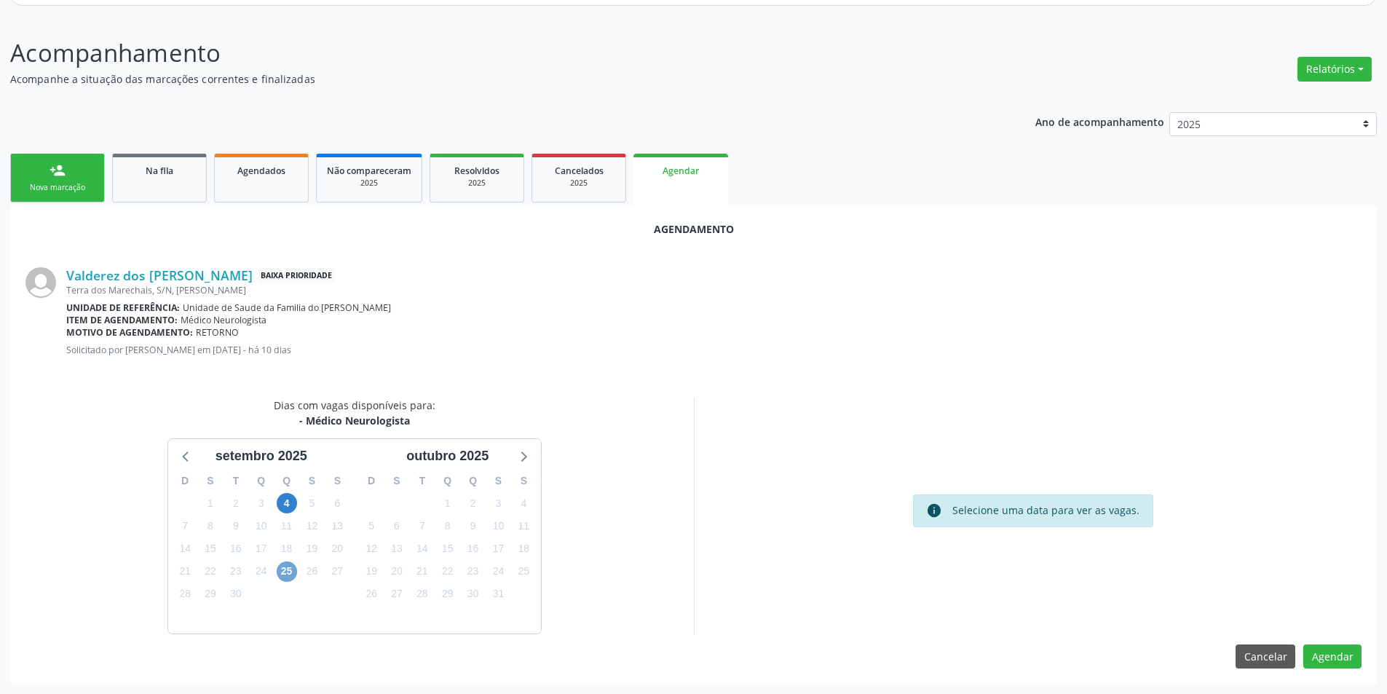
click at [285, 571] on span "25" at bounding box center [287, 571] width 20 height 20
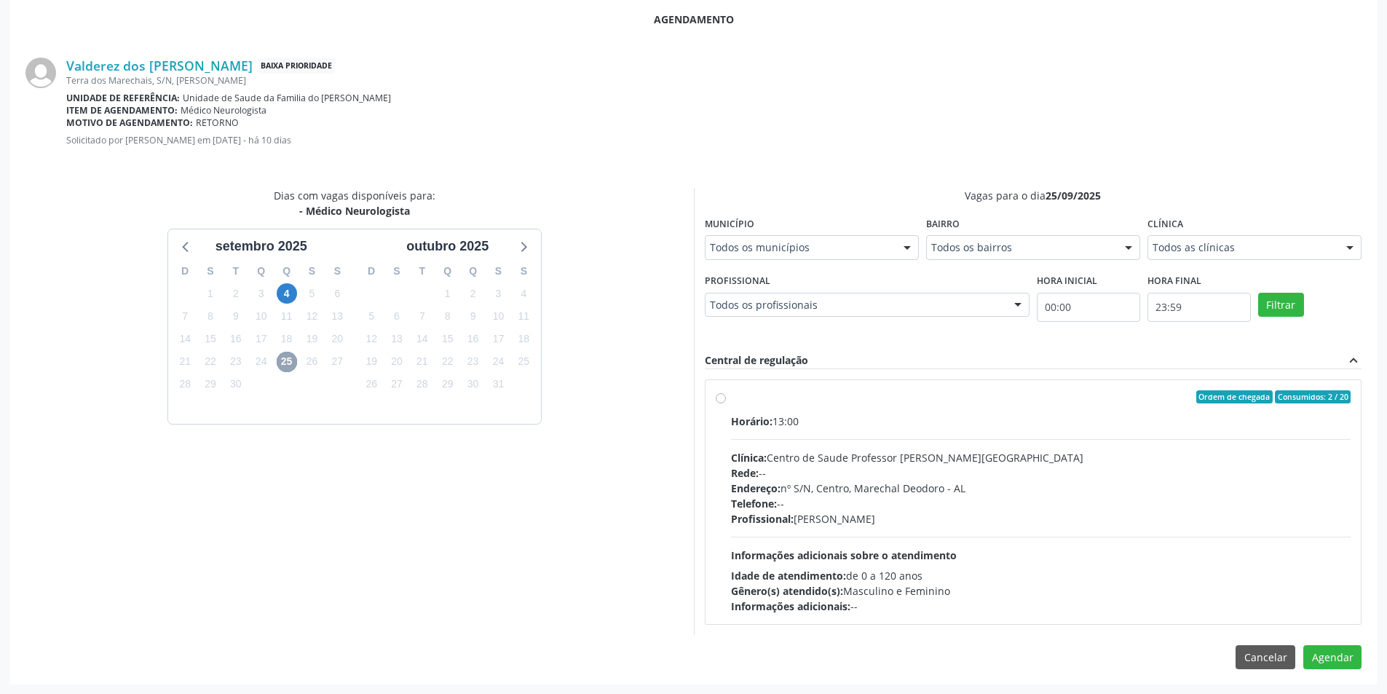
scroll to position [379, 0]
click at [731, 396] on label "Ordem de chegada Consumidos: 2 / 20 Horário: 13:00 Clínica: Centro de Saude Pro…" at bounding box center [1041, 502] width 620 height 224
click at [718, 396] on input "Ordem de chegada Consumidos: 2 / 20 Horário: 13:00 Clínica: Centro de Saude Pro…" at bounding box center [721, 396] width 10 height 13
radio input "true"
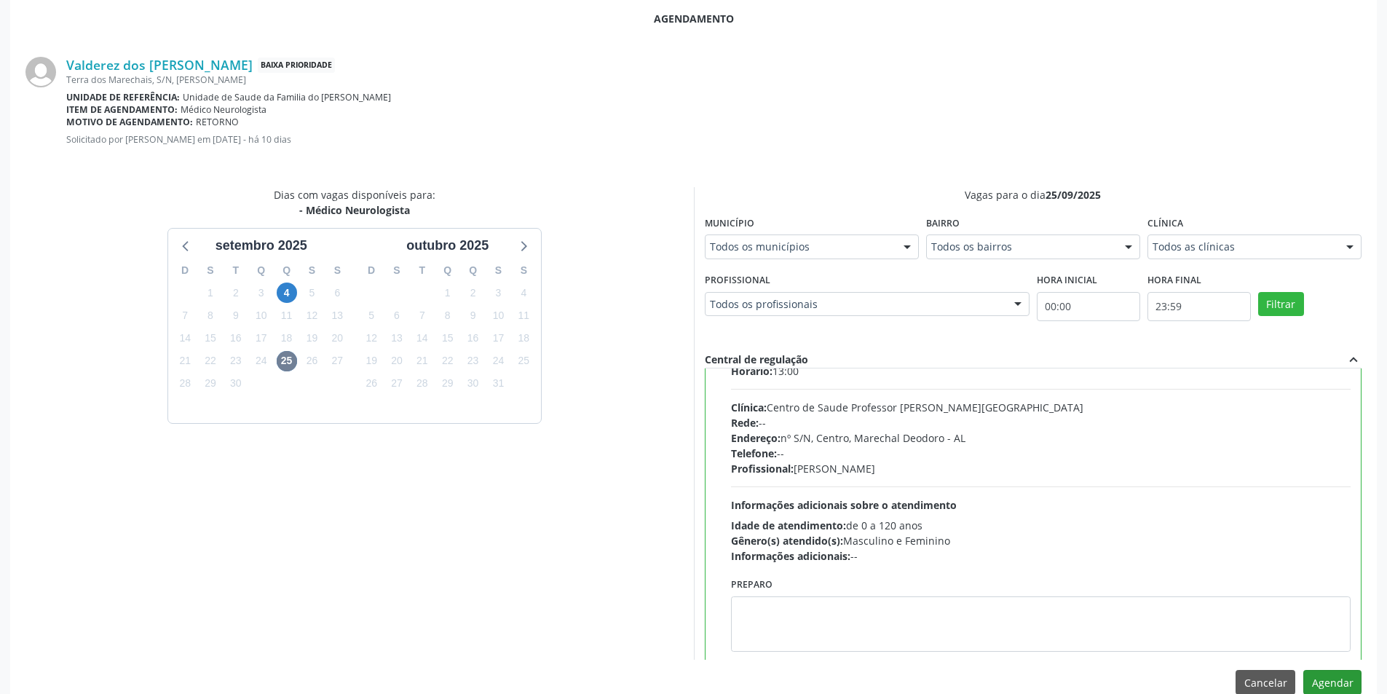
scroll to position [72, 0]
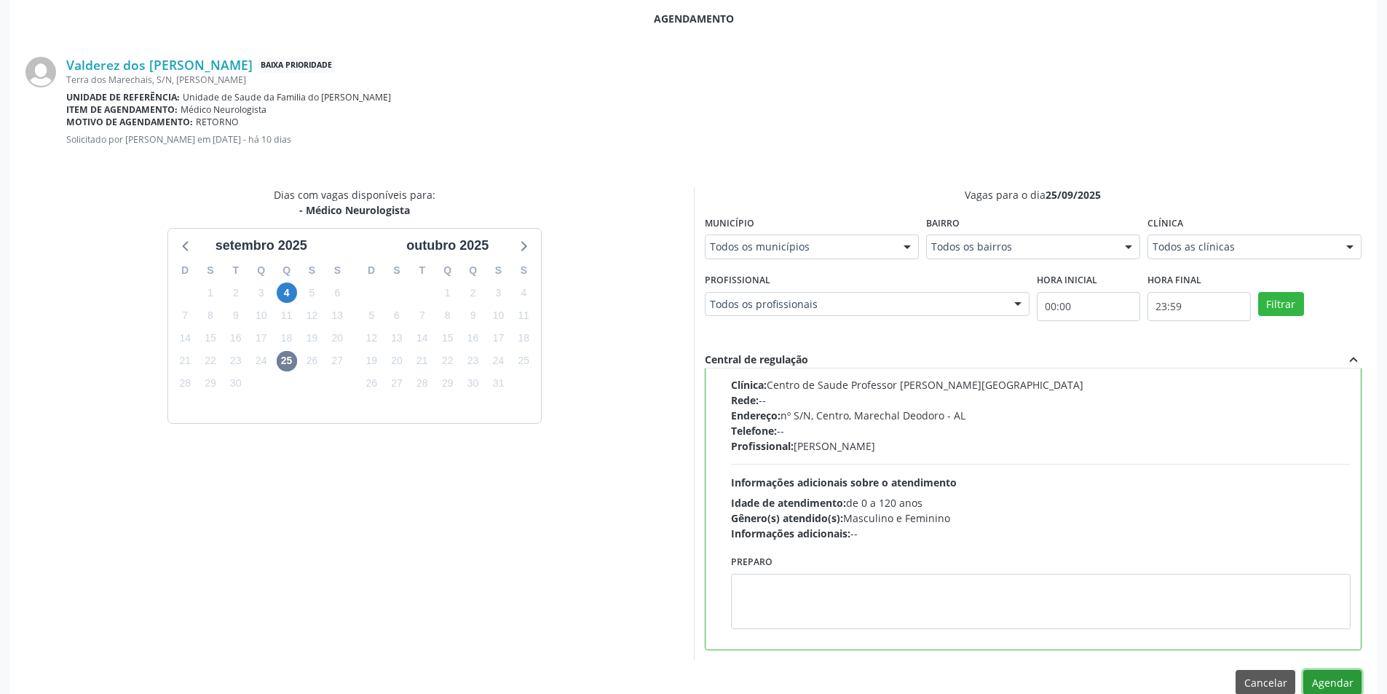
click at [1328, 684] on button "Agendar" at bounding box center [1332, 682] width 58 height 25
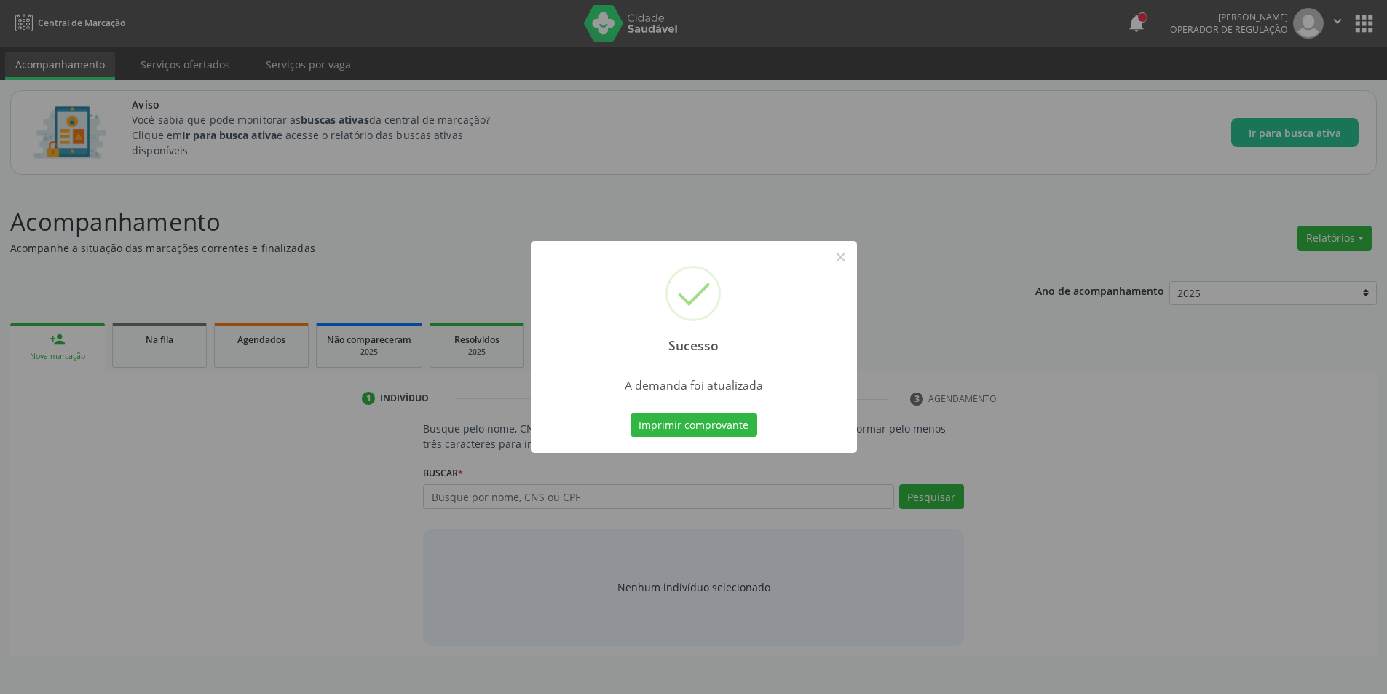
scroll to position [0, 0]
click at [845, 256] on button "×" at bounding box center [846, 257] width 25 height 25
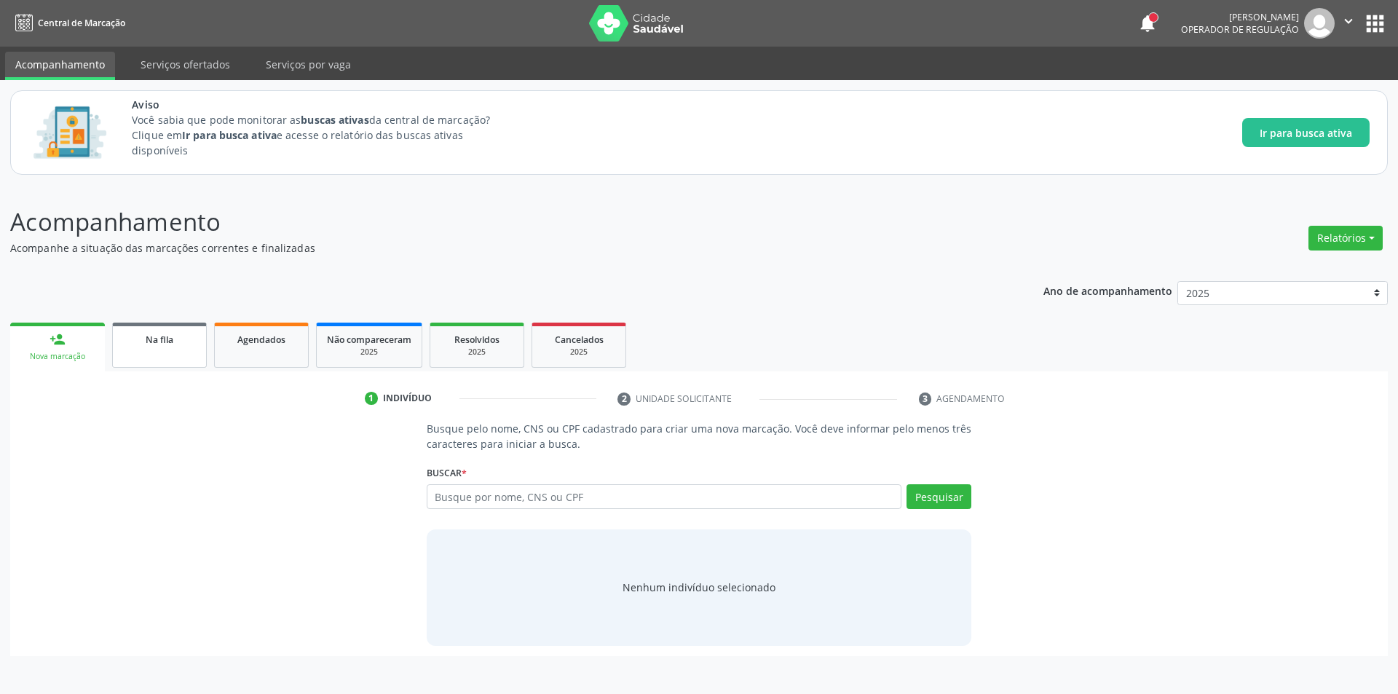
click at [141, 344] on div "Na fila" at bounding box center [159, 338] width 73 height 15
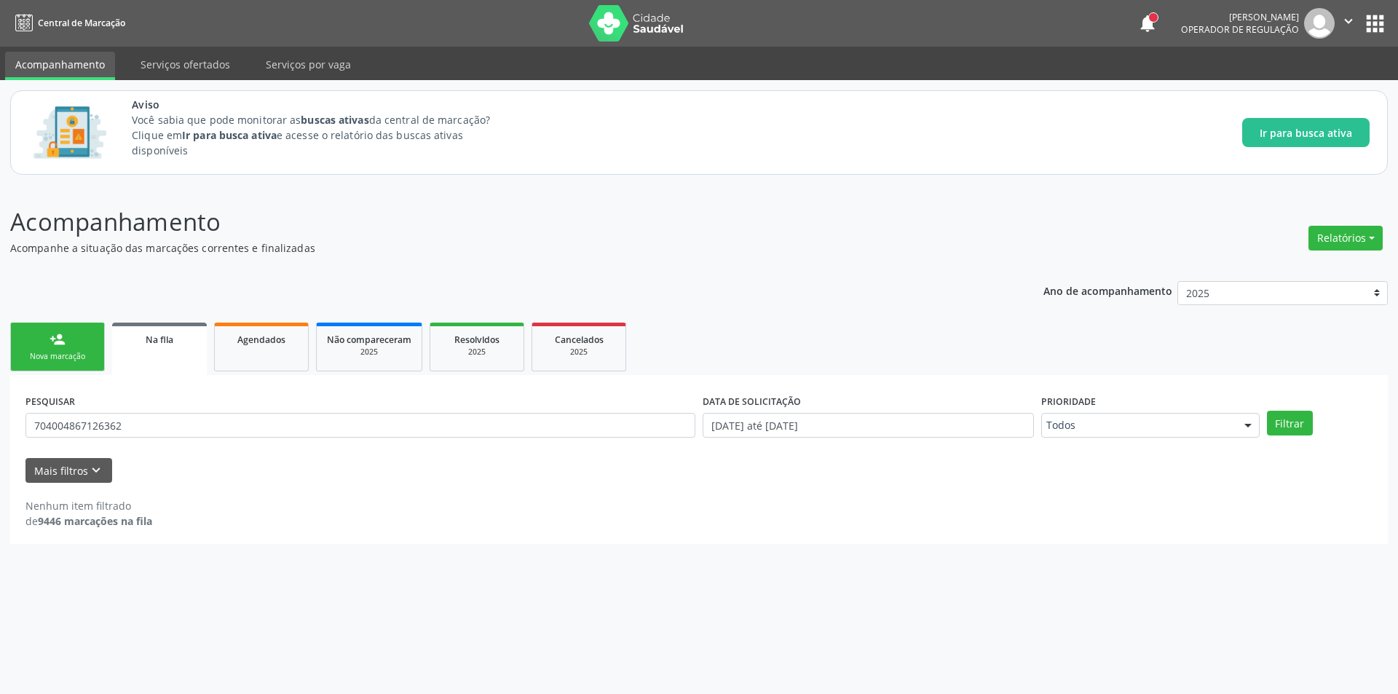
click at [181, 346] on div "Na fila" at bounding box center [159, 338] width 74 height 15
drag, startPoint x: 378, startPoint y: 426, endPoint x: 12, endPoint y: 424, distance: 365.5
click at [12, 424] on div "PESQUISAR 704004867126362 DATA DE SOLICITAÇÃO [DATE] até [DATE] Prioridade Todo…" at bounding box center [699, 459] width 1378 height 169
click at [162, 345] on span "Na fila" at bounding box center [160, 339] width 28 height 12
click at [343, 427] on input "text" at bounding box center [360, 425] width 670 height 25
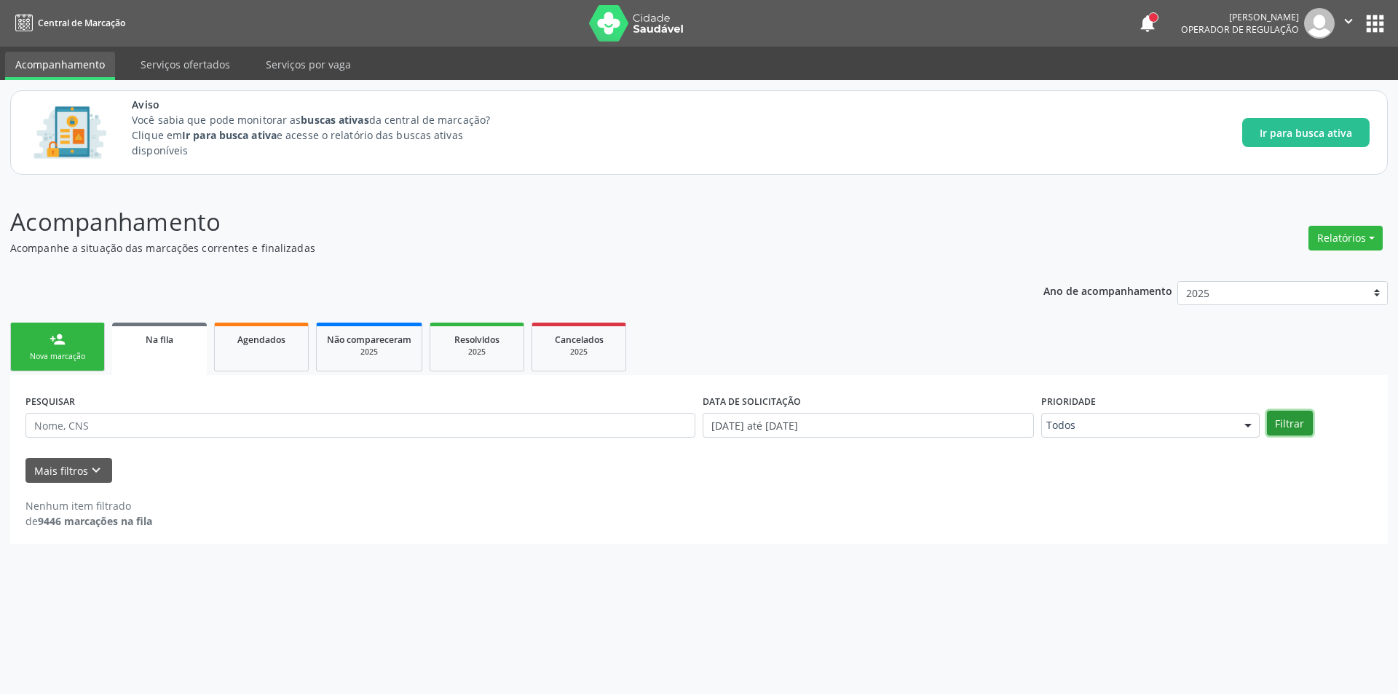
click at [1302, 427] on button "Filtrar" at bounding box center [1290, 423] width 46 height 25
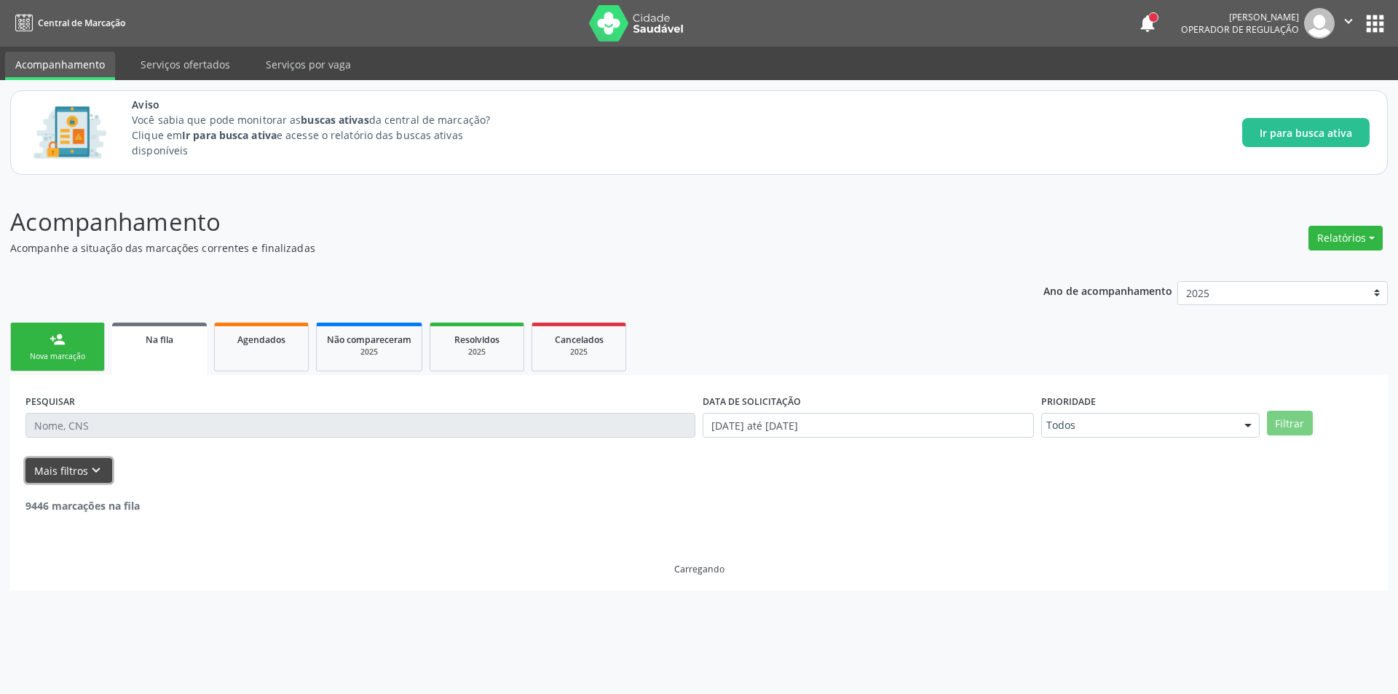
click at [62, 462] on button "Mais filtros keyboard_arrow_down" at bounding box center [68, 470] width 87 height 25
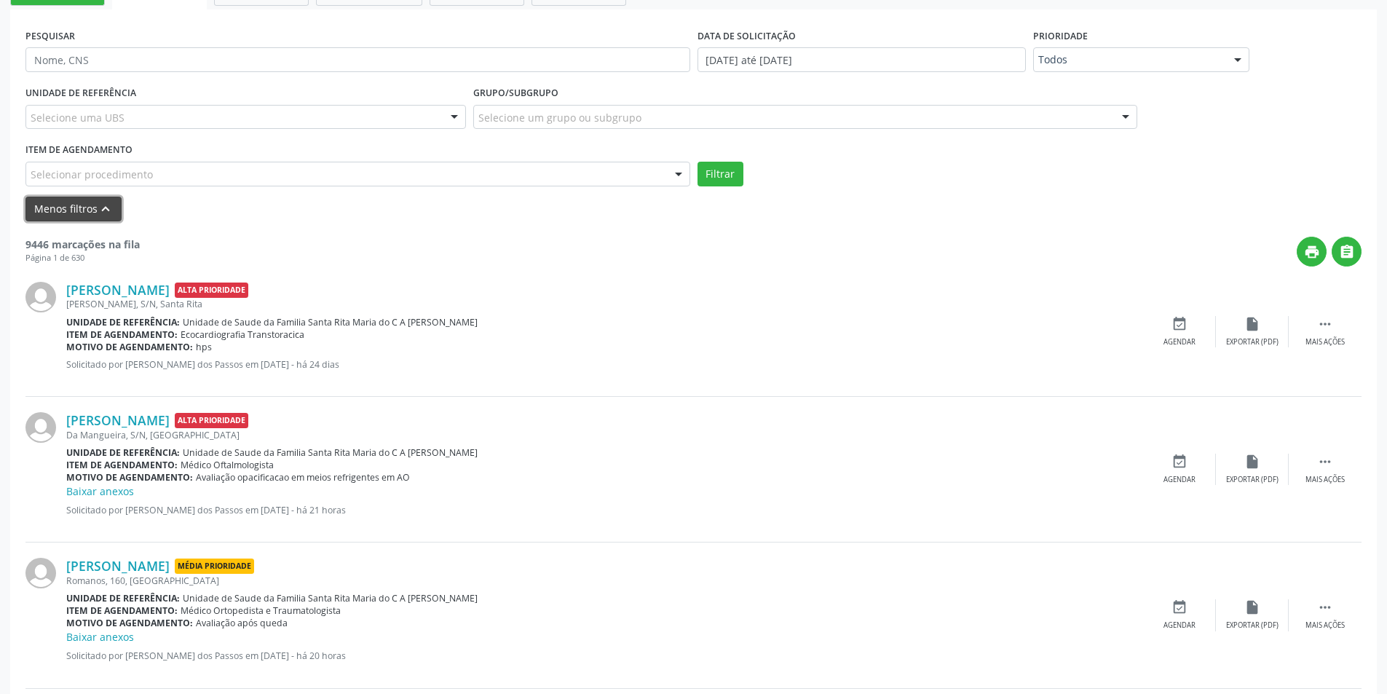
scroll to position [364, 0]
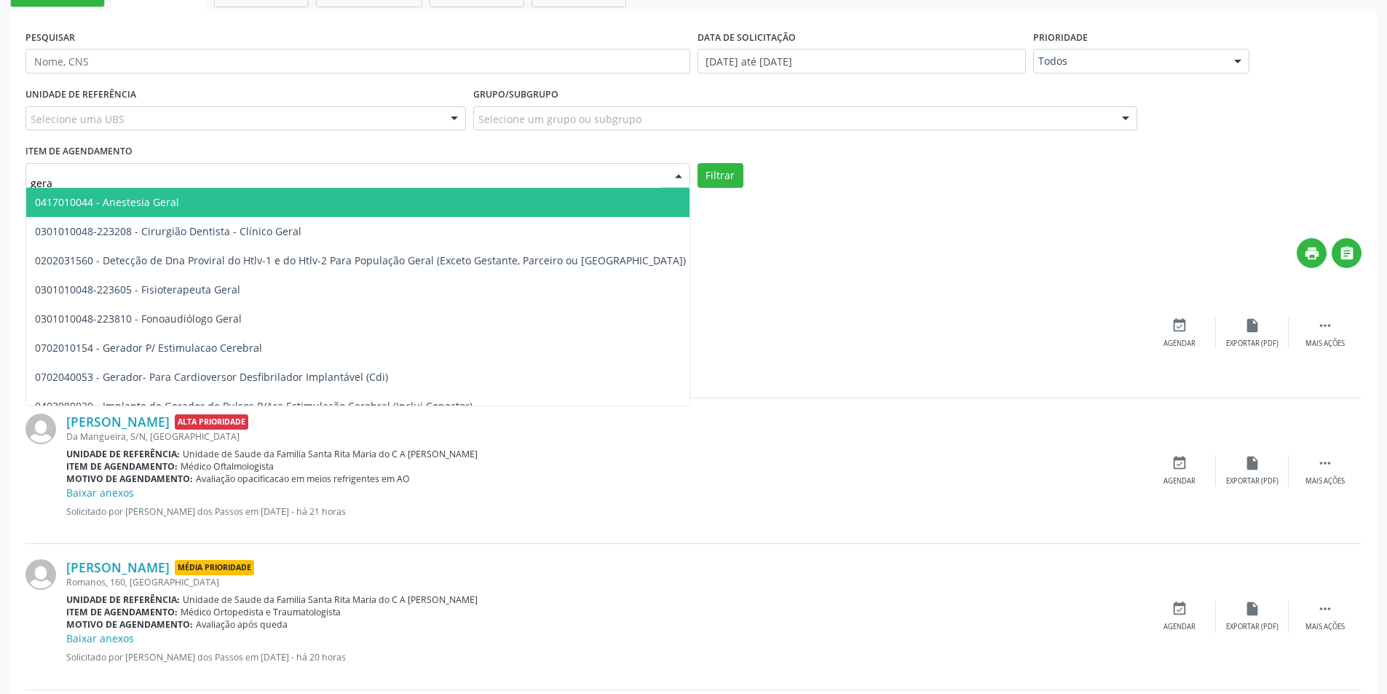
type input "geral"
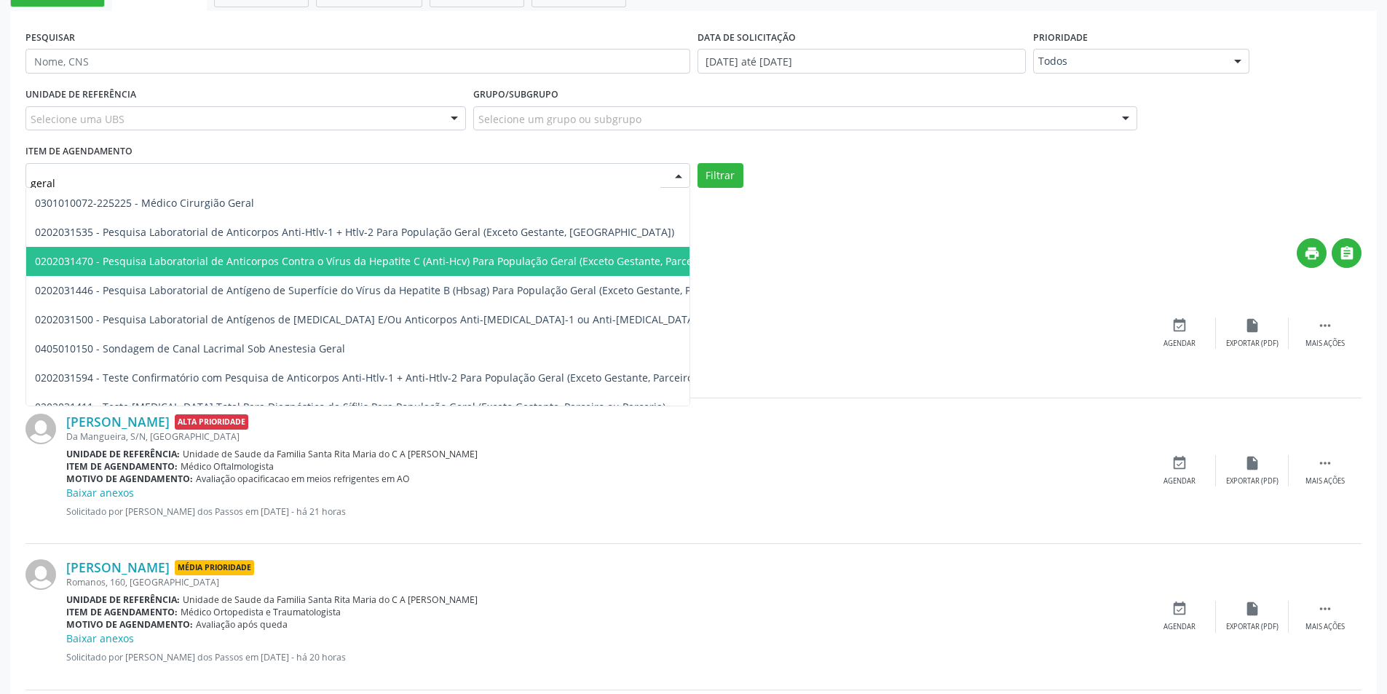
scroll to position [146, 0]
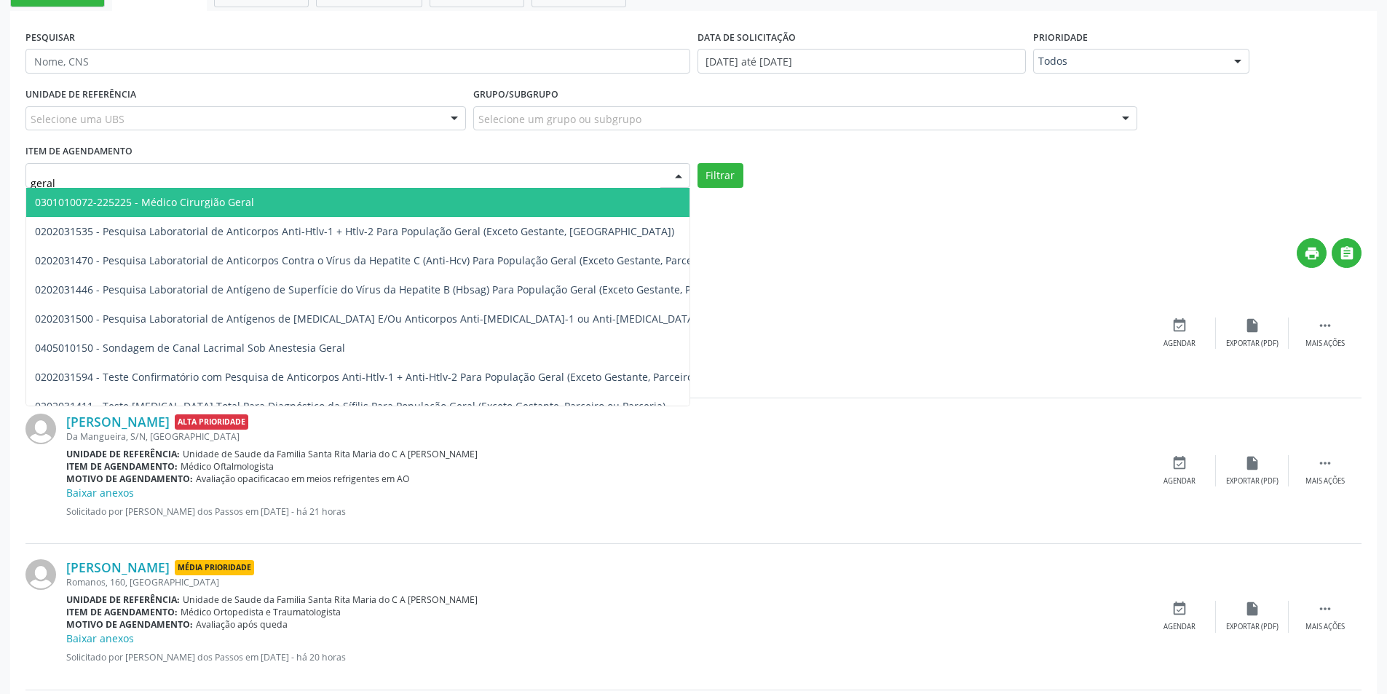
click at [266, 193] on span "0301010072-225225 - Médico Cirurgião Geral" at bounding box center [521, 202] width 990 height 29
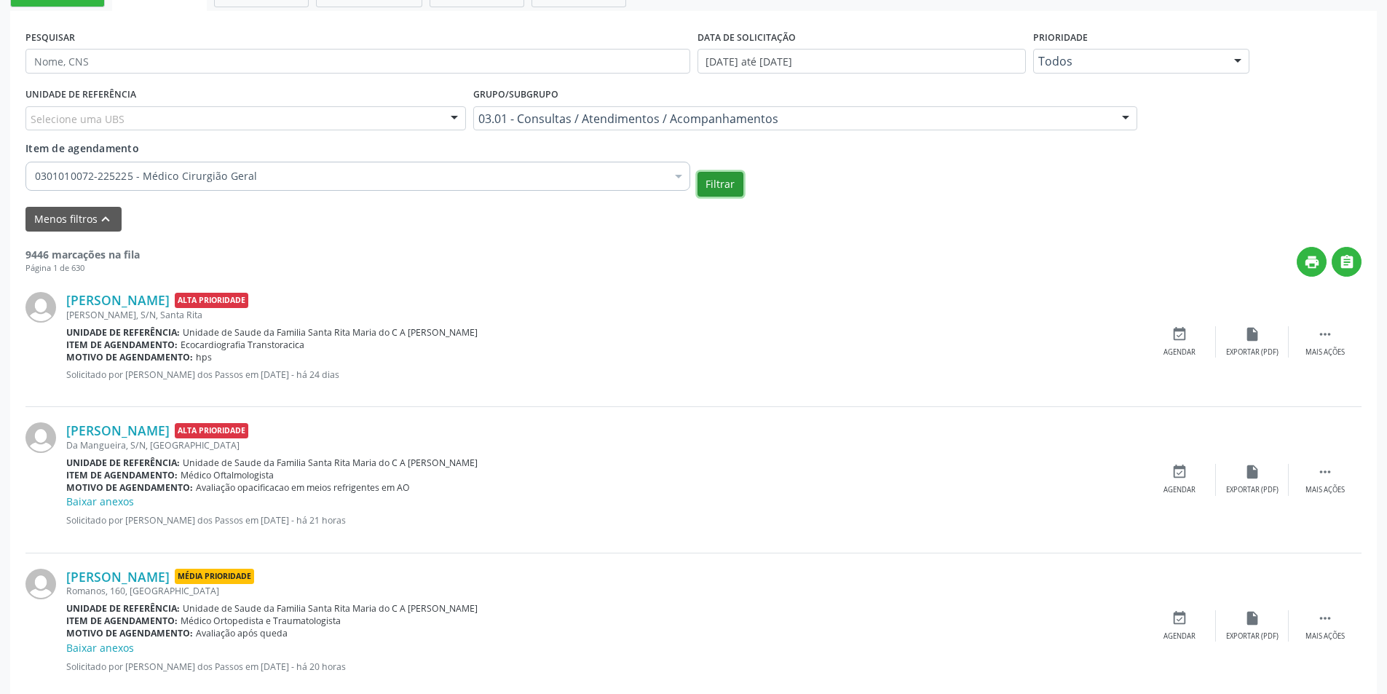
click at [725, 181] on button "Filtrar" at bounding box center [721, 184] width 46 height 25
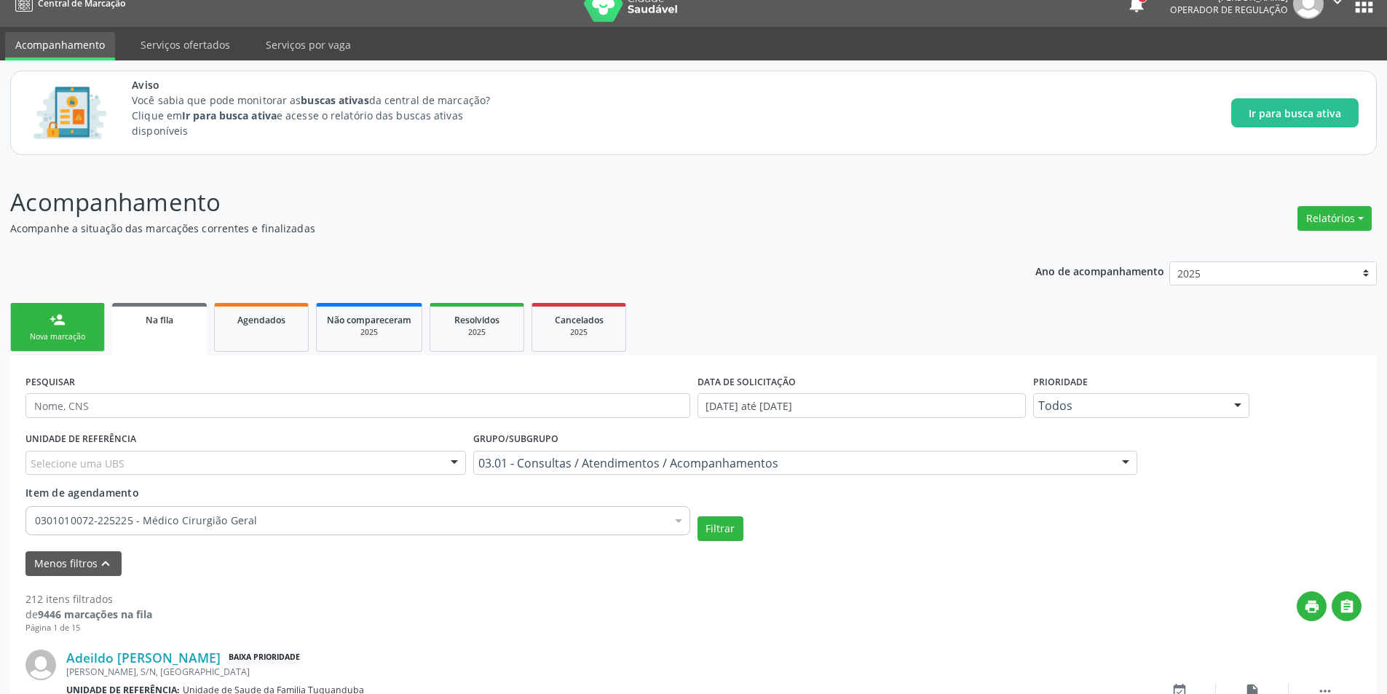
scroll to position [364, 0]
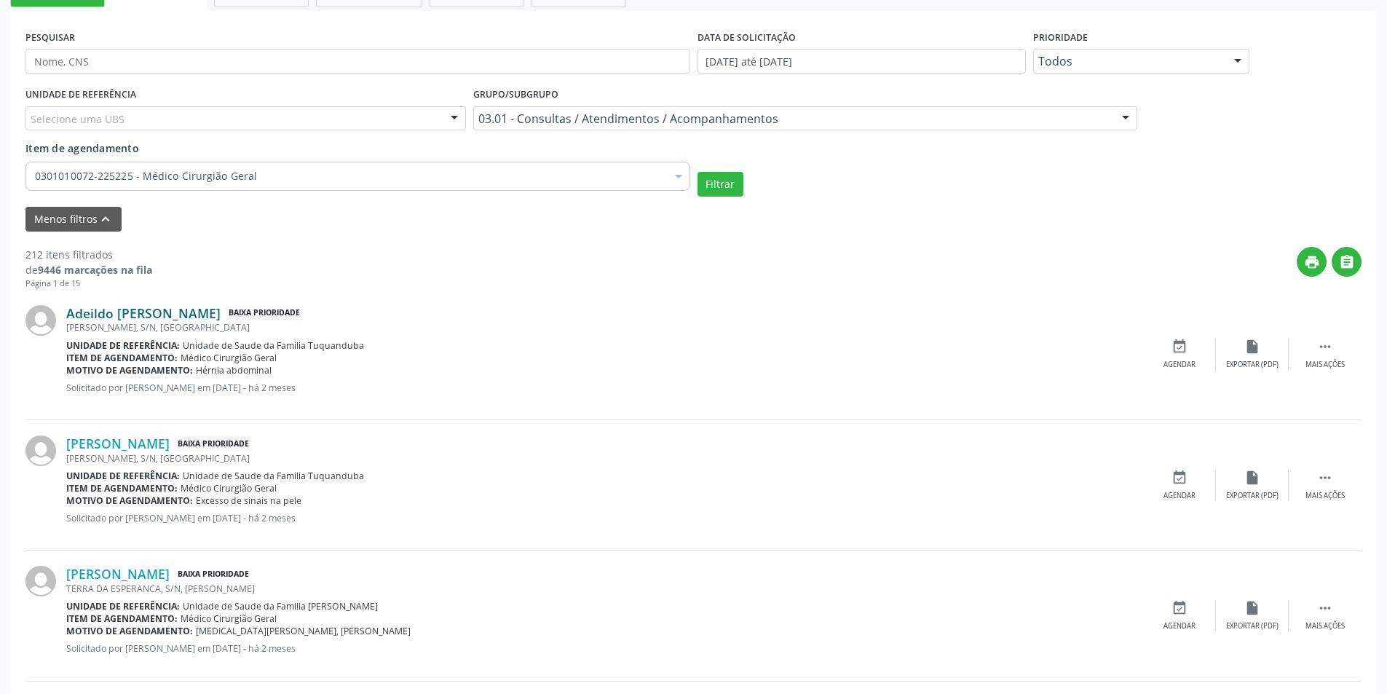
click at [133, 315] on link "Adeildo [PERSON_NAME]" at bounding box center [143, 313] width 154 height 16
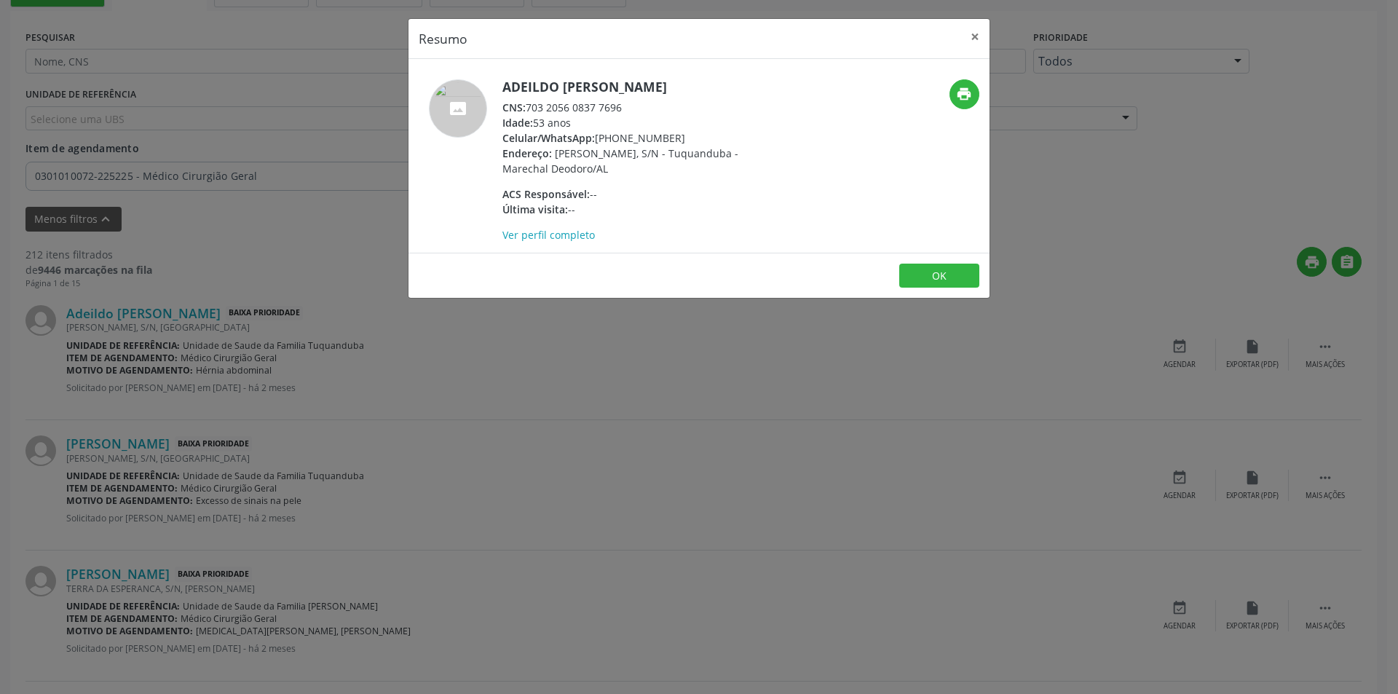
drag, startPoint x: 529, startPoint y: 106, endPoint x: 627, endPoint y: 102, distance: 97.7
click at [627, 102] on div "CNS: 703 2056 0837 7696" at bounding box center [643, 107] width 283 height 15
copy div "703 2056 0837 7696"
click at [965, 277] on button "OK" at bounding box center [939, 276] width 80 height 25
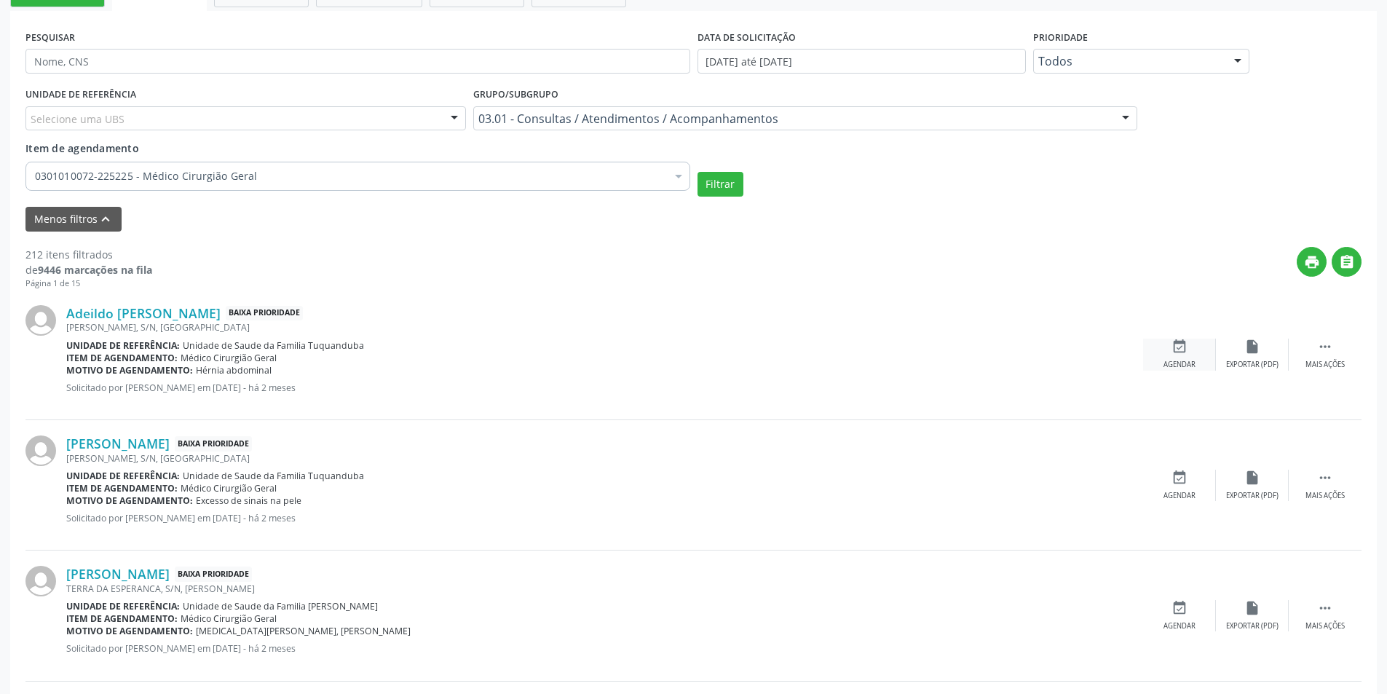
click at [1185, 345] on icon "event_available" at bounding box center [1179, 347] width 16 height 16
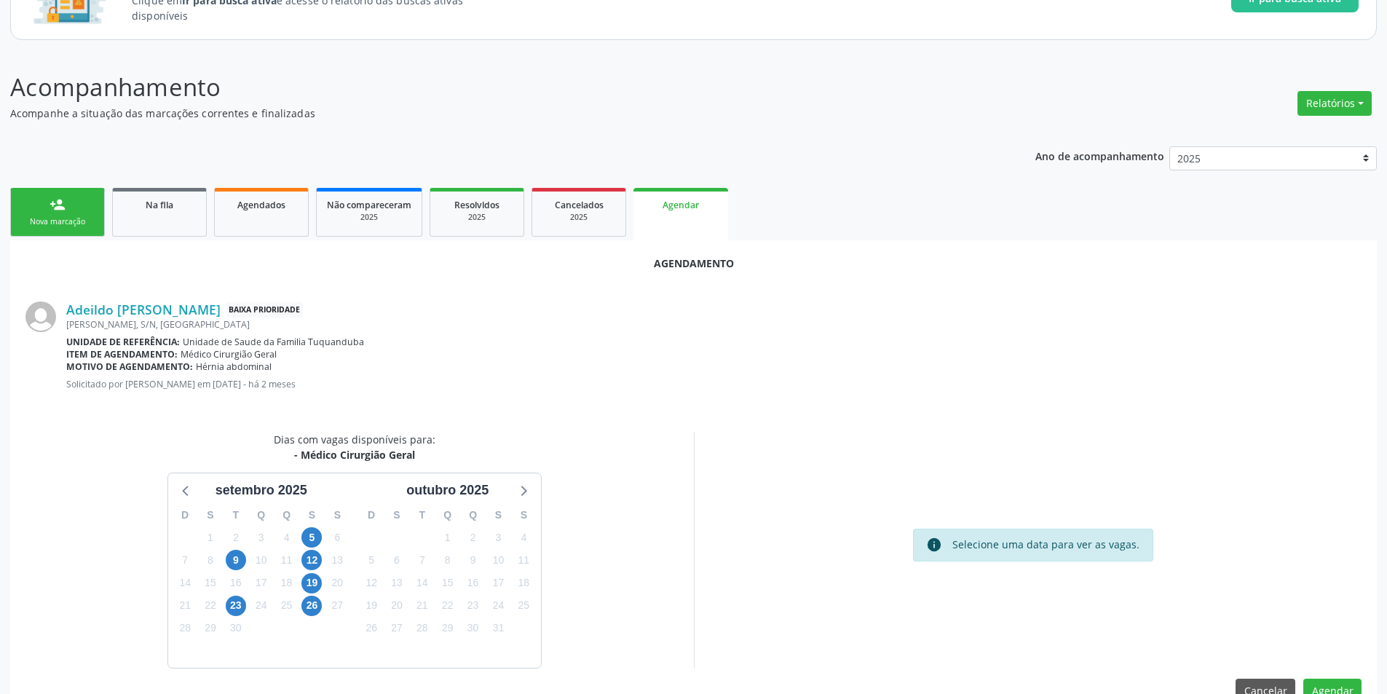
scroll to position [169, 0]
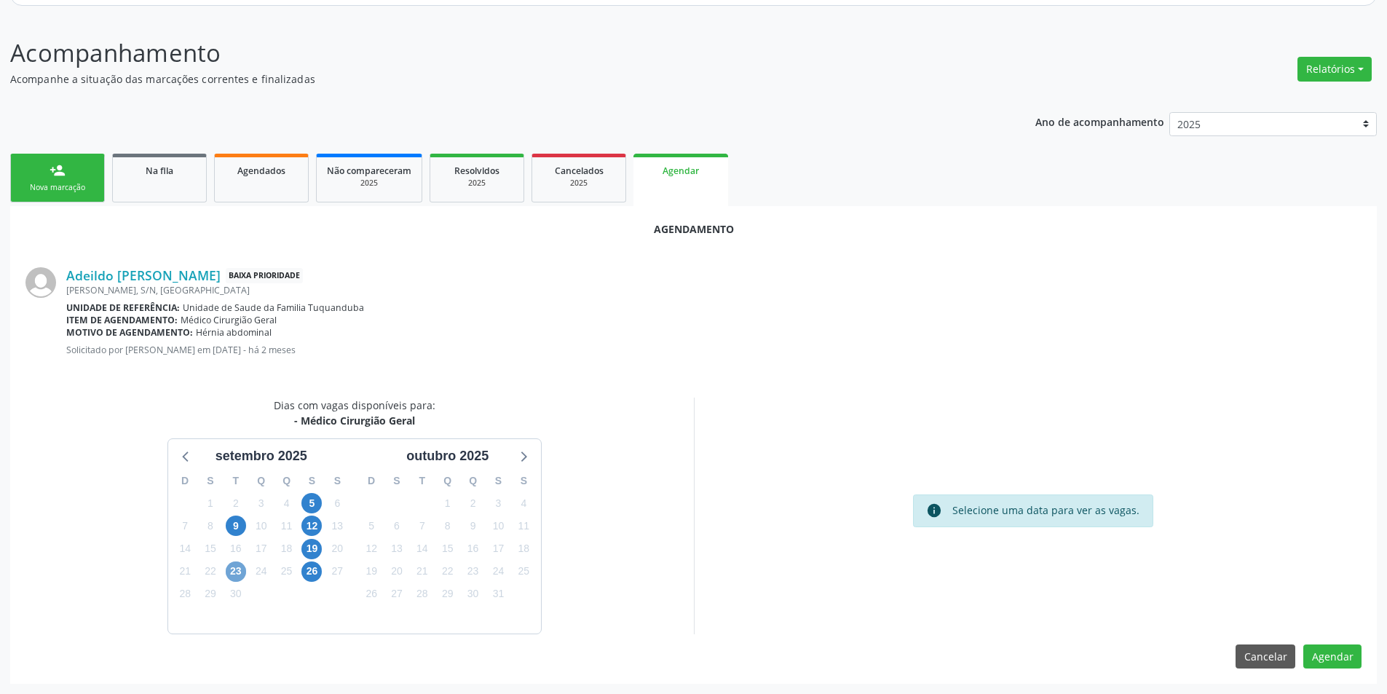
click at [234, 573] on span "23" at bounding box center [236, 571] width 20 height 20
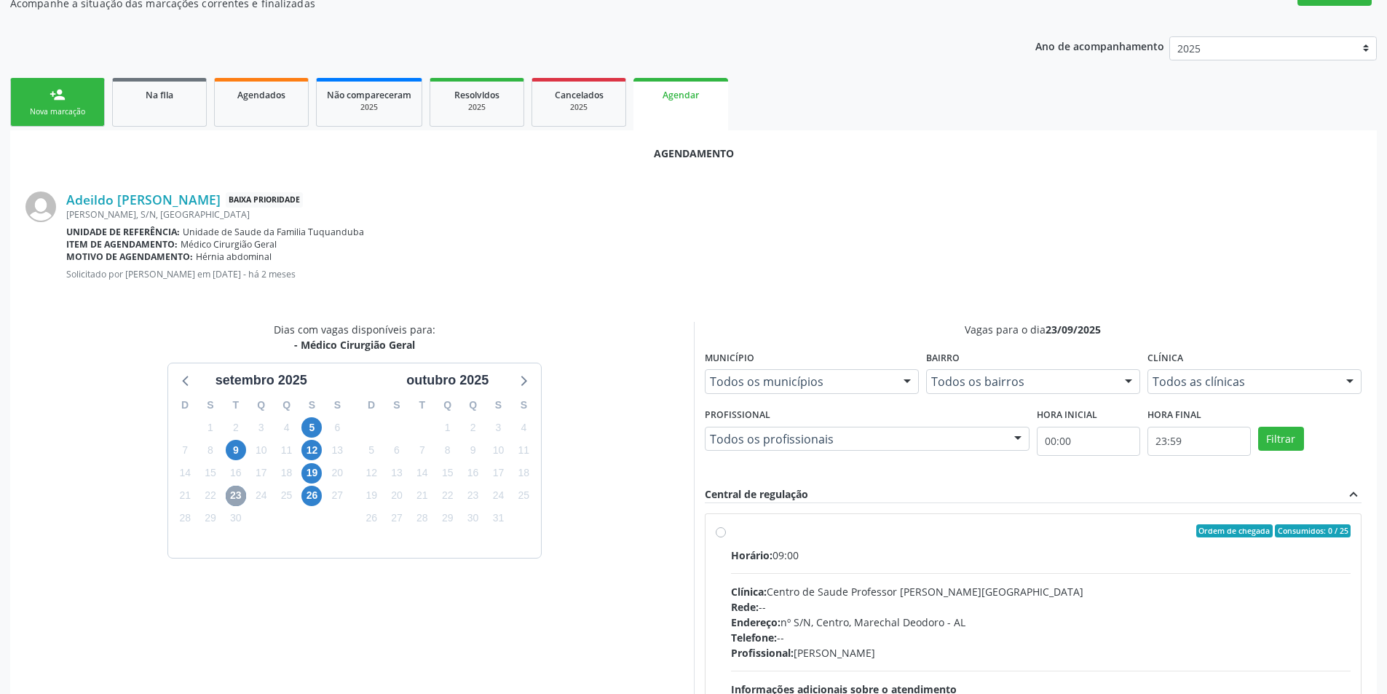
scroll to position [379, 0]
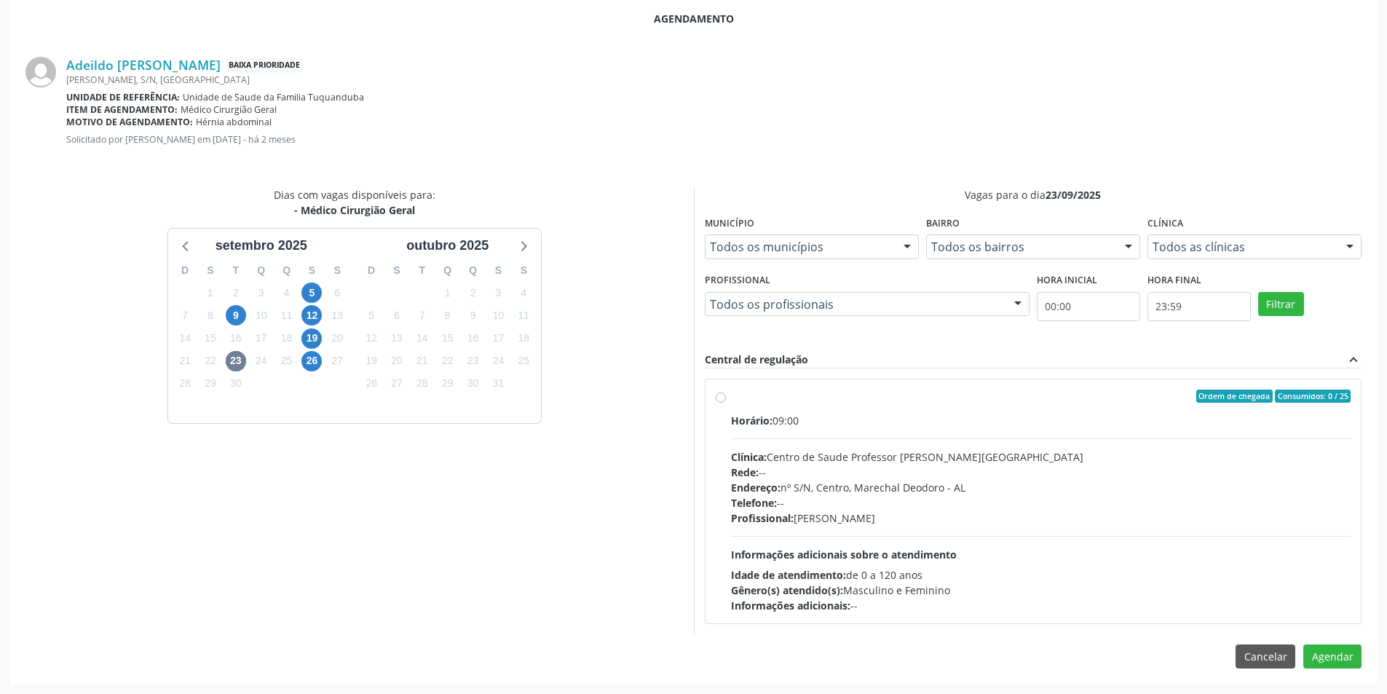
click at [731, 399] on label "Ordem de chegada Consumidos: 0 / 25 Horário: 09:00 Clínica: Centro de Saude Pro…" at bounding box center [1041, 502] width 620 height 224
click at [723, 399] on input "Ordem de chegada Consumidos: 0 / 25 Horário: 09:00 Clínica: Centro de Saude Pro…" at bounding box center [721, 396] width 10 height 13
radio input "true"
click at [1338, 675] on button "Agendar" at bounding box center [1332, 682] width 58 height 25
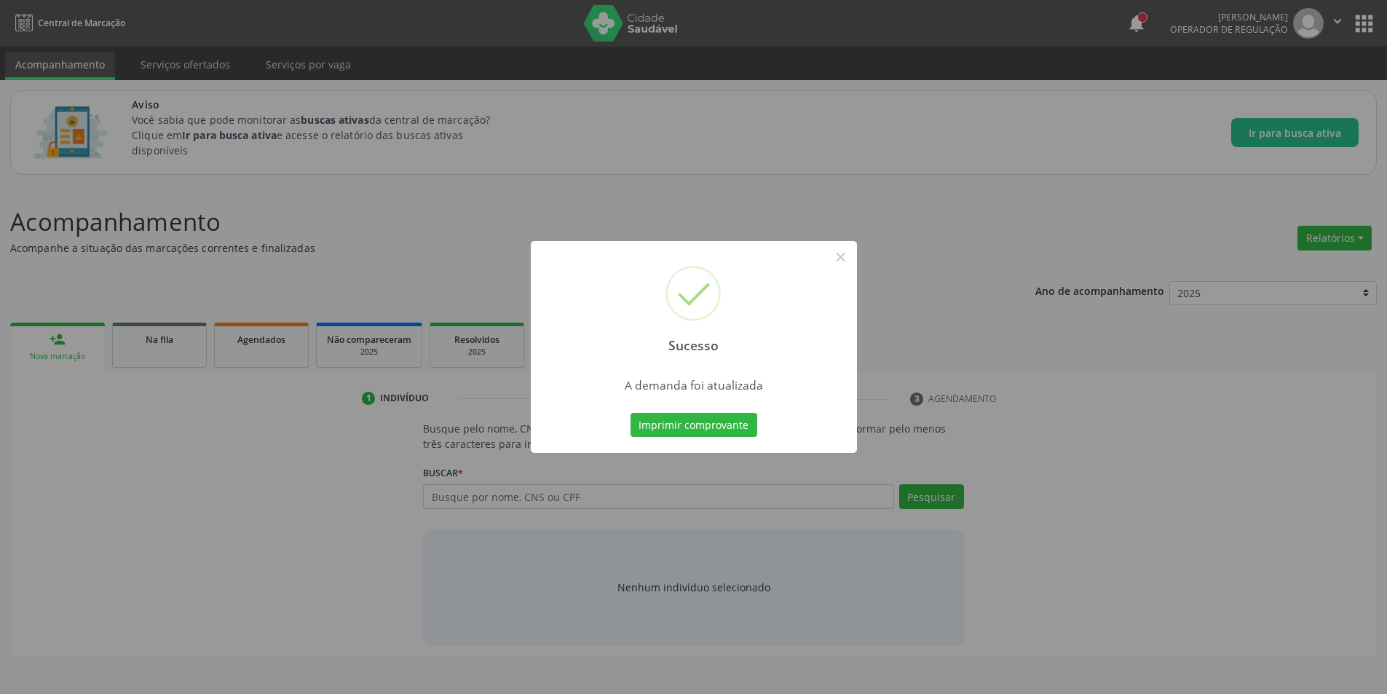
scroll to position [0, 0]
click at [850, 256] on button "×" at bounding box center [846, 257] width 25 height 25
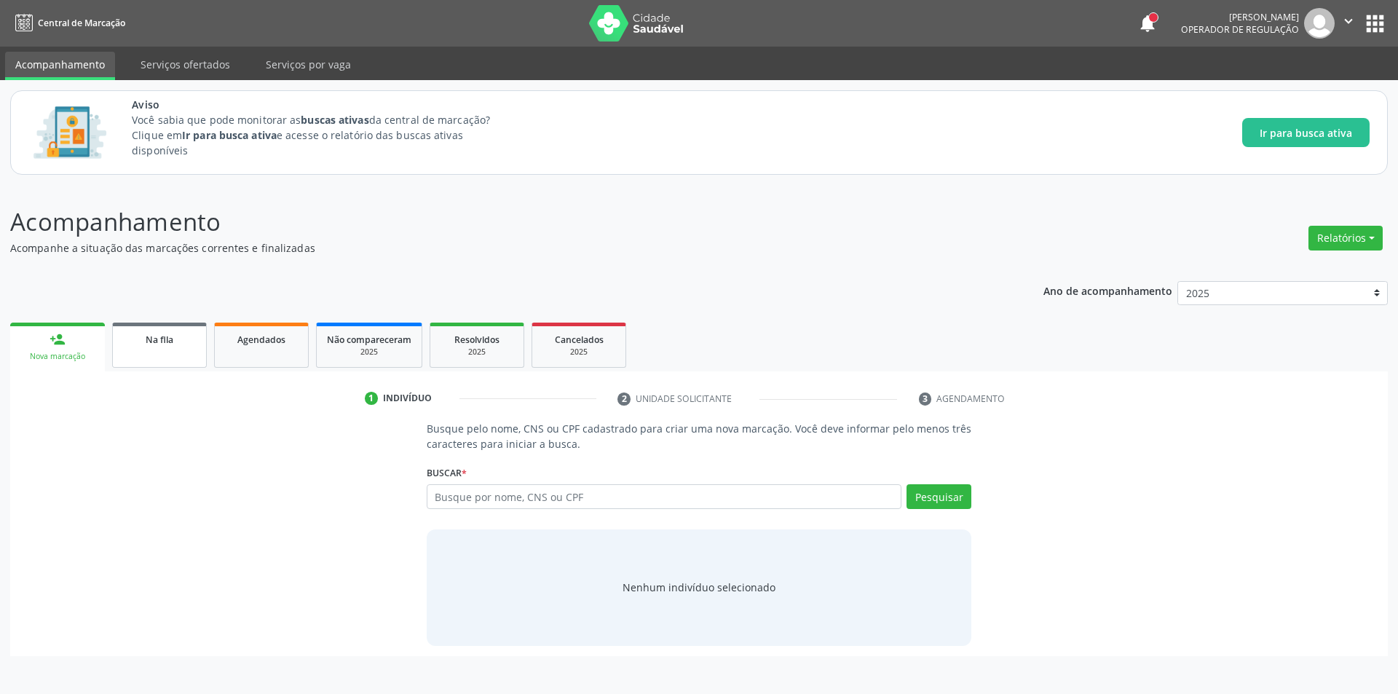
click at [160, 344] on span "Na fila" at bounding box center [160, 339] width 28 height 12
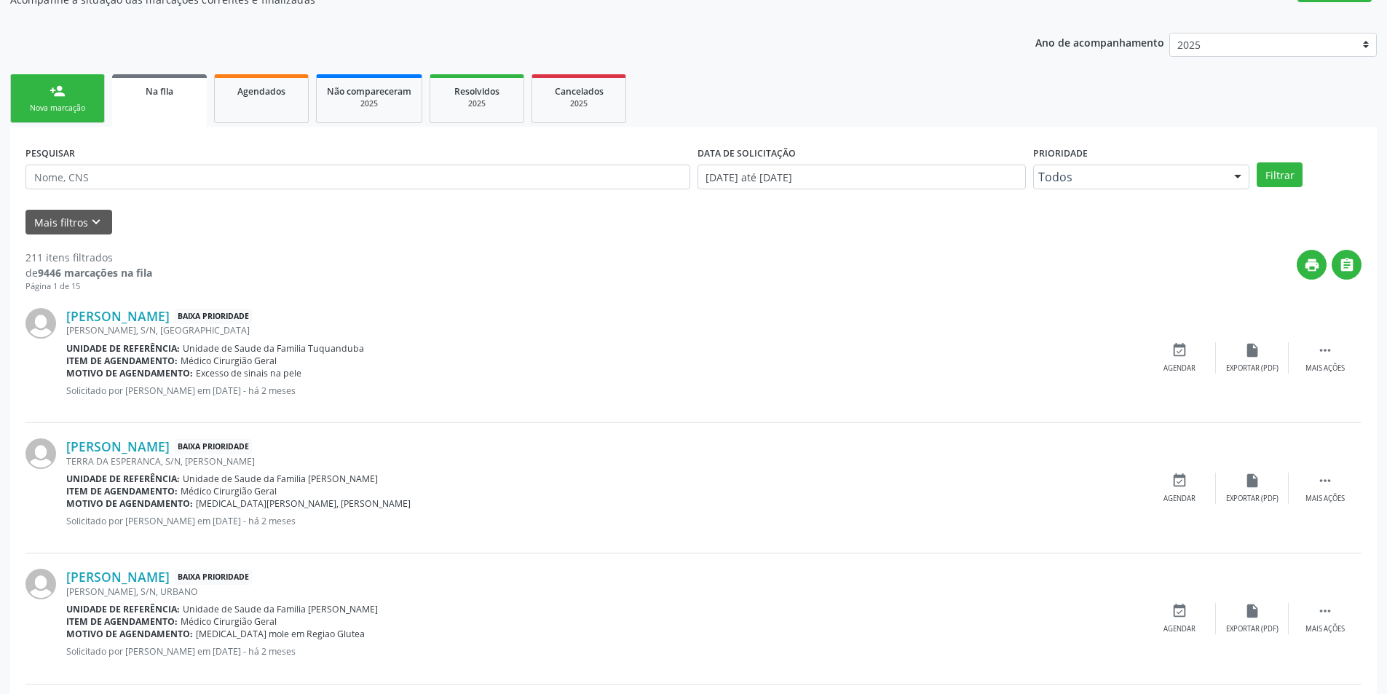
scroll to position [437, 0]
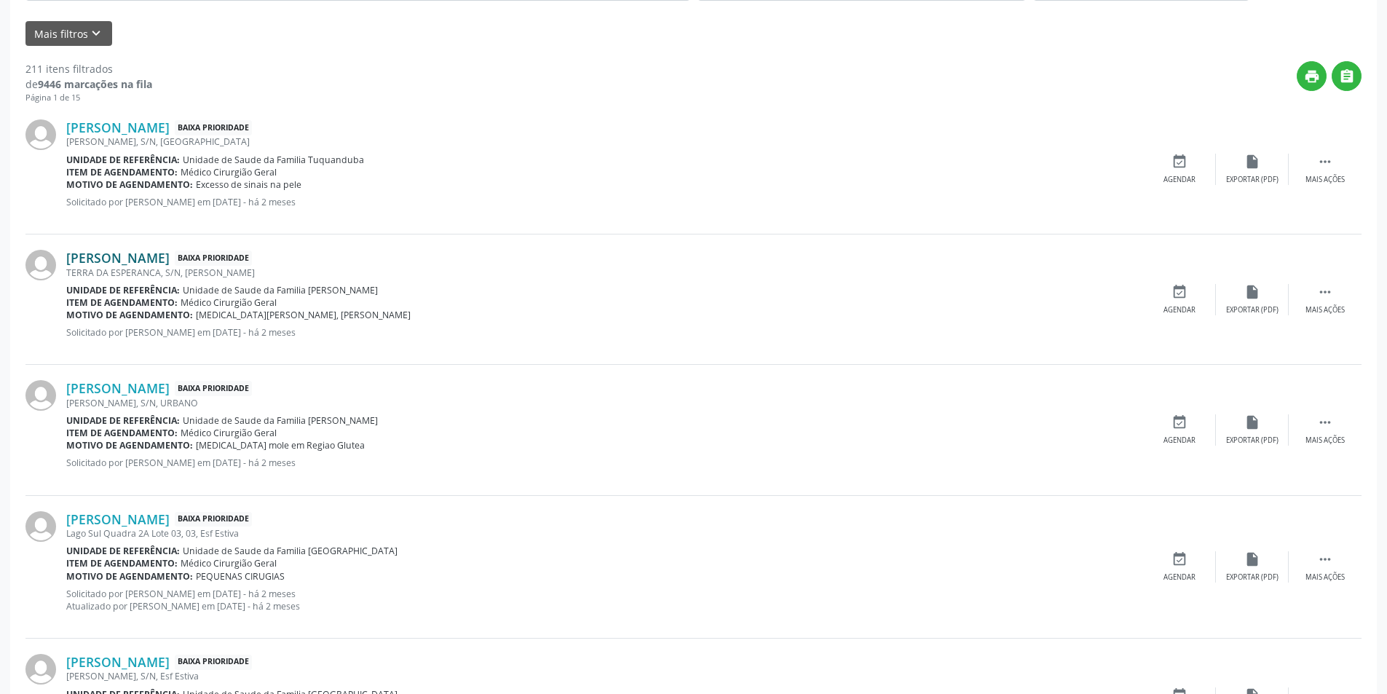
click at [154, 258] on link "[PERSON_NAME]" at bounding box center [117, 258] width 103 height 16
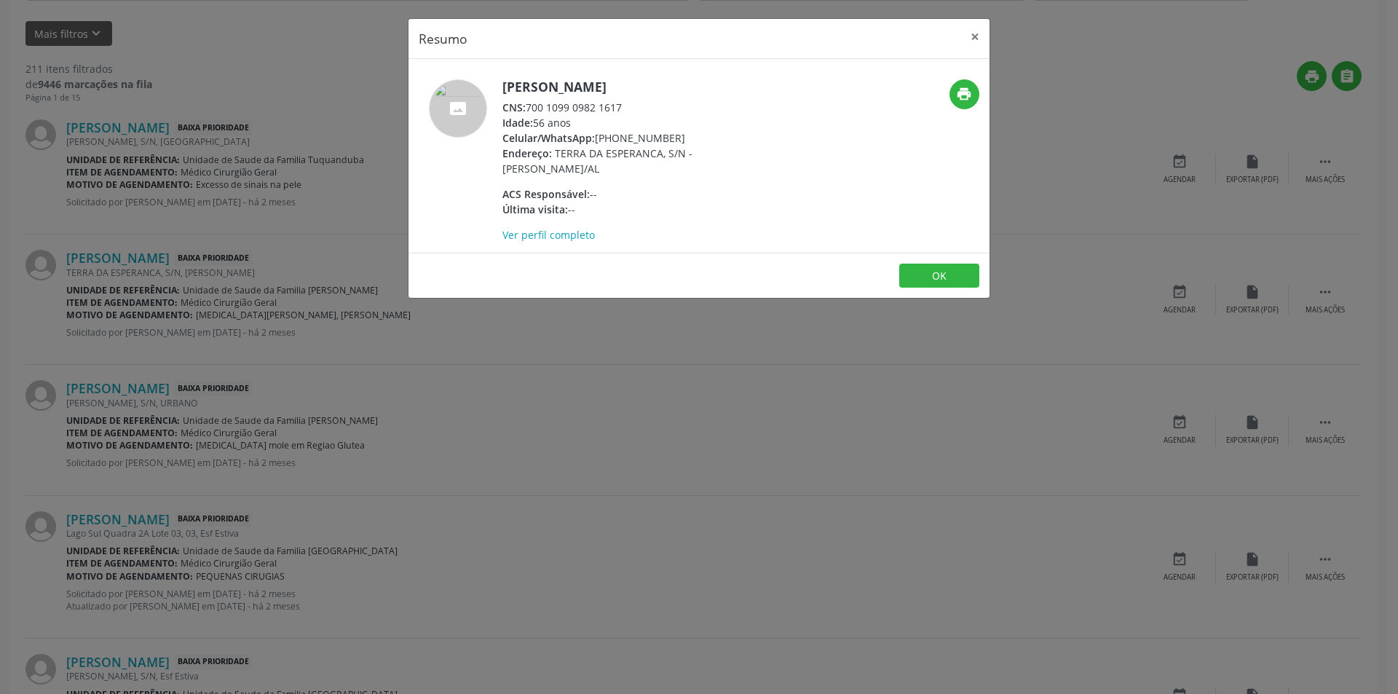
drag, startPoint x: 529, startPoint y: 105, endPoint x: 623, endPoint y: 106, distance: 93.2
click at [623, 106] on div "CNS: 700 1099 0982 1617" at bounding box center [643, 107] width 283 height 15
copy div "700 1099 0982 1617"
click at [948, 274] on button "OK" at bounding box center [939, 276] width 80 height 25
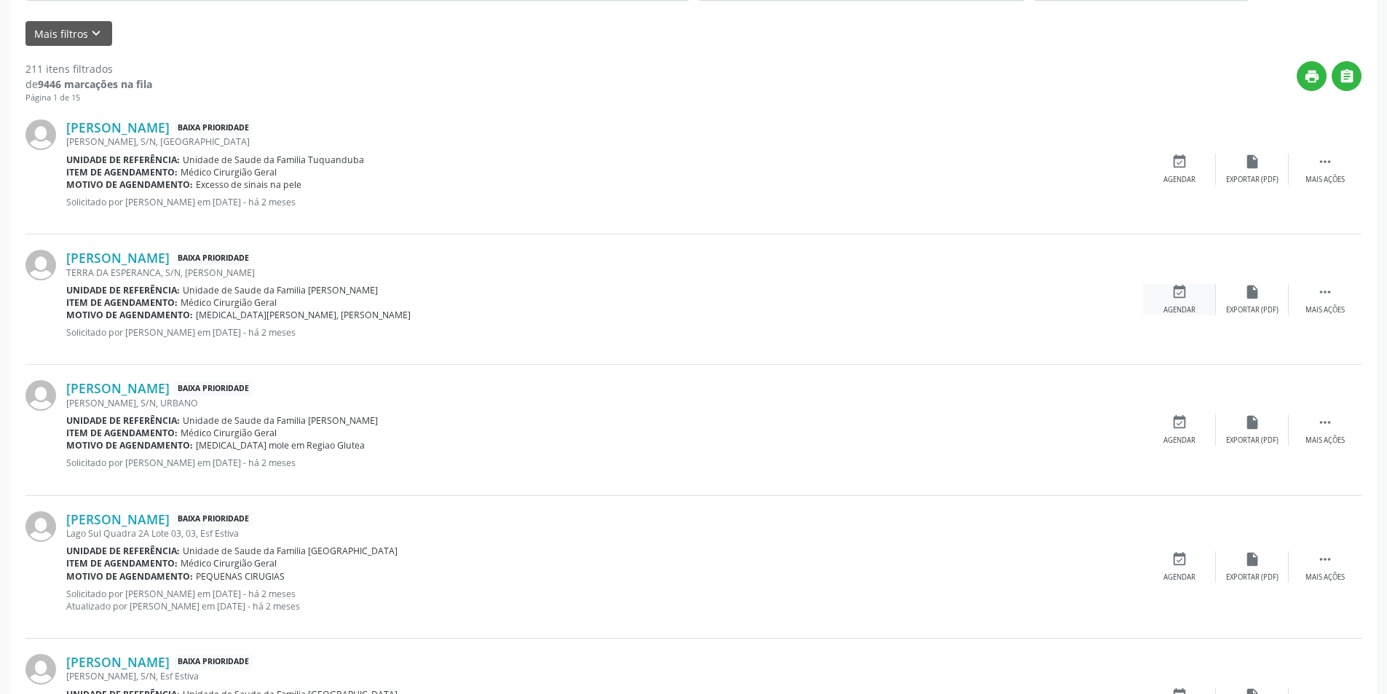
click at [1175, 299] on icon "event_available" at bounding box center [1179, 292] width 16 height 16
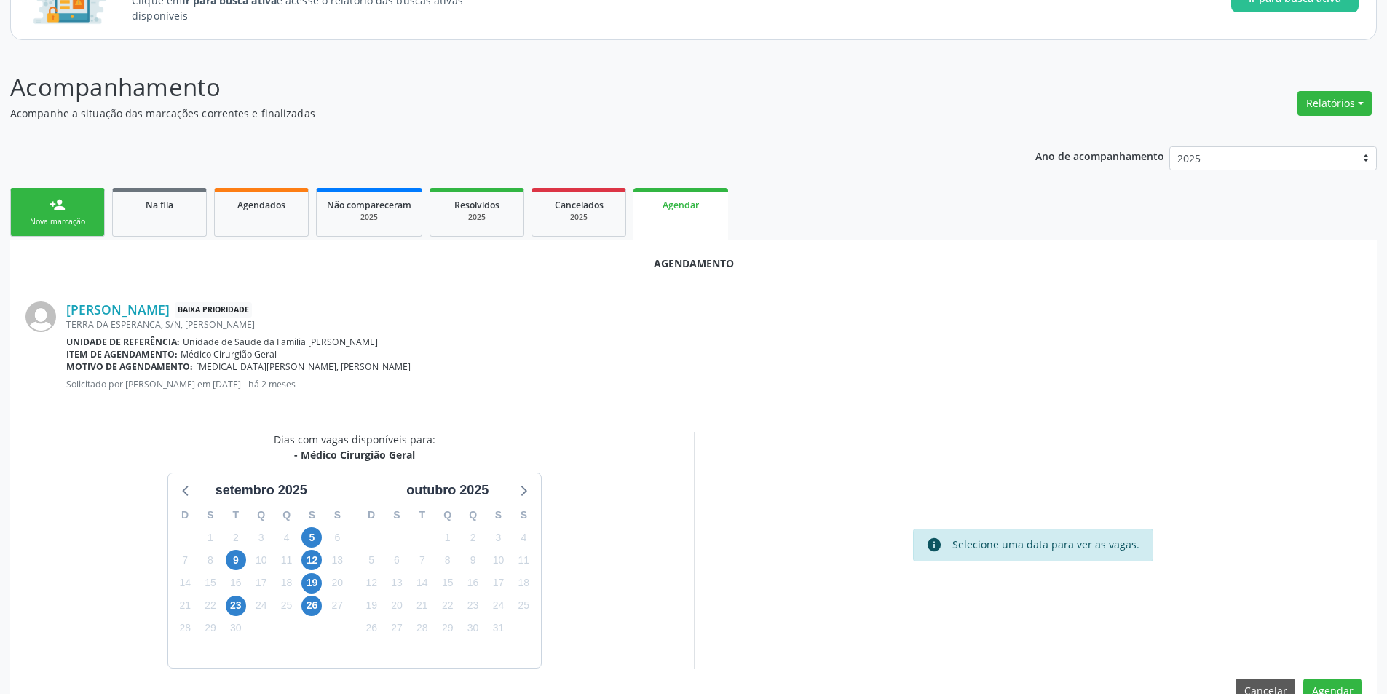
scroll to position [169, 0]
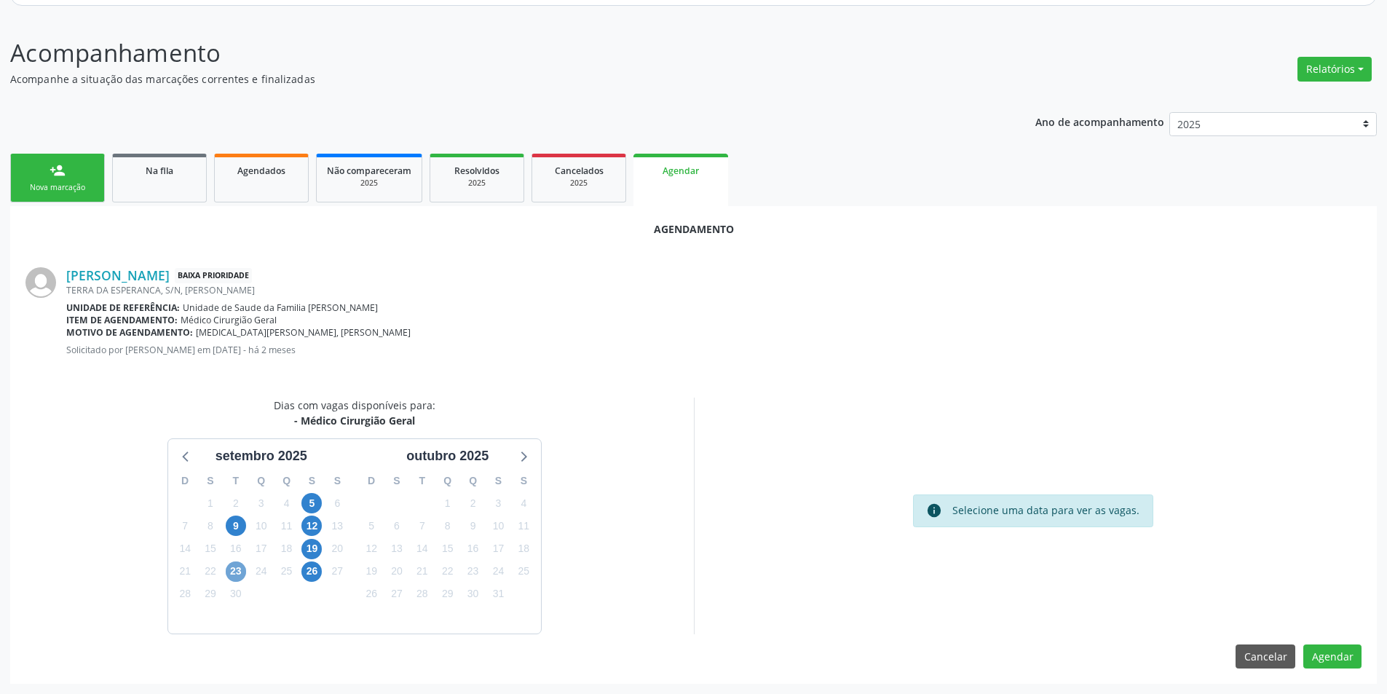
click at [227, 574] on span "23" at bounding box center [236, 571] width 20 height 20
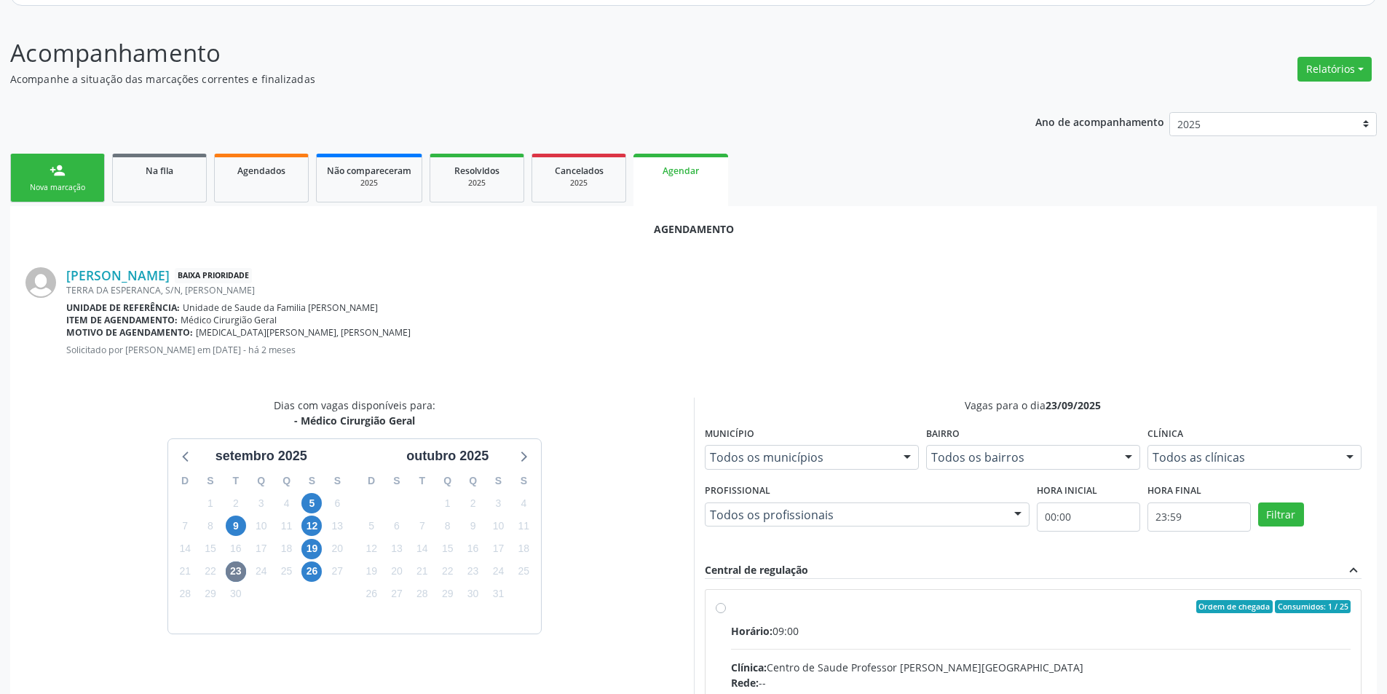
click at [721, 608] on input "Ordem de chegada Consumidos: 1 / 25 Horário: 09:00 Clínica: Centro de Saude Pro…" at bounding box center [721, 606] width 10 height 13
radio input "true"
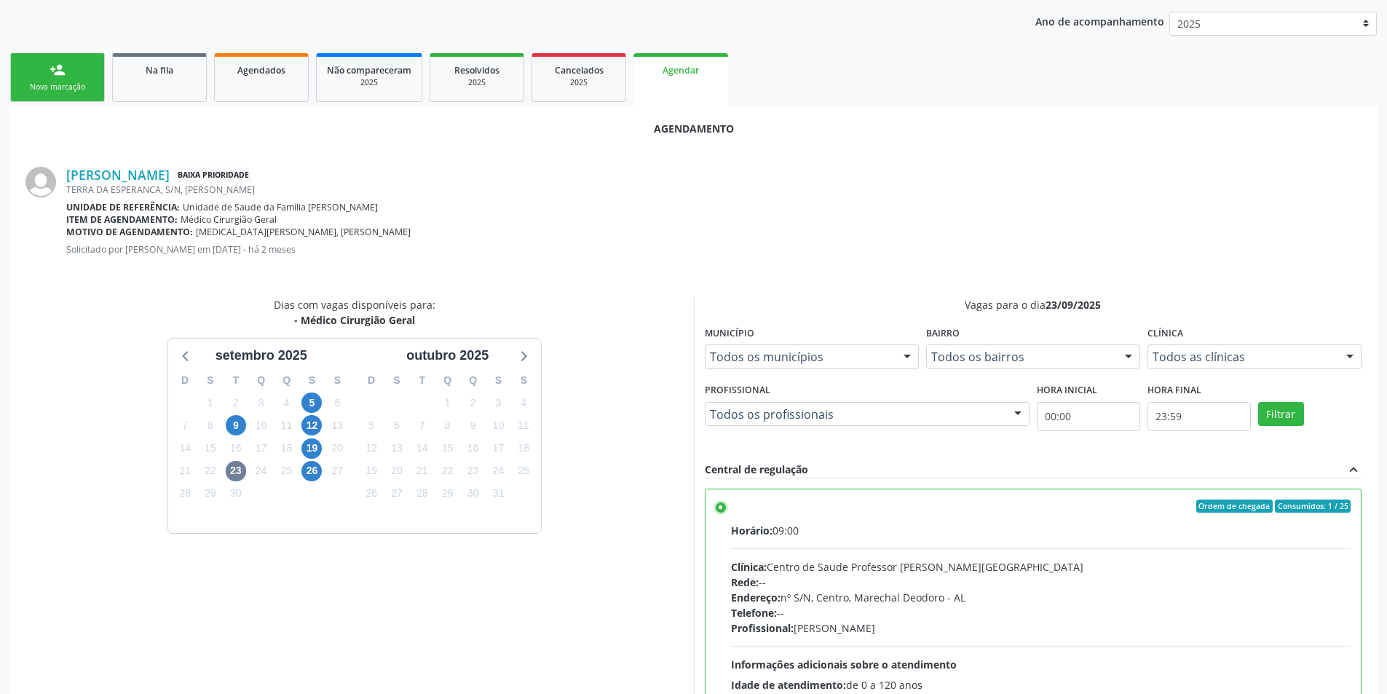
scroll to position [406, 0]
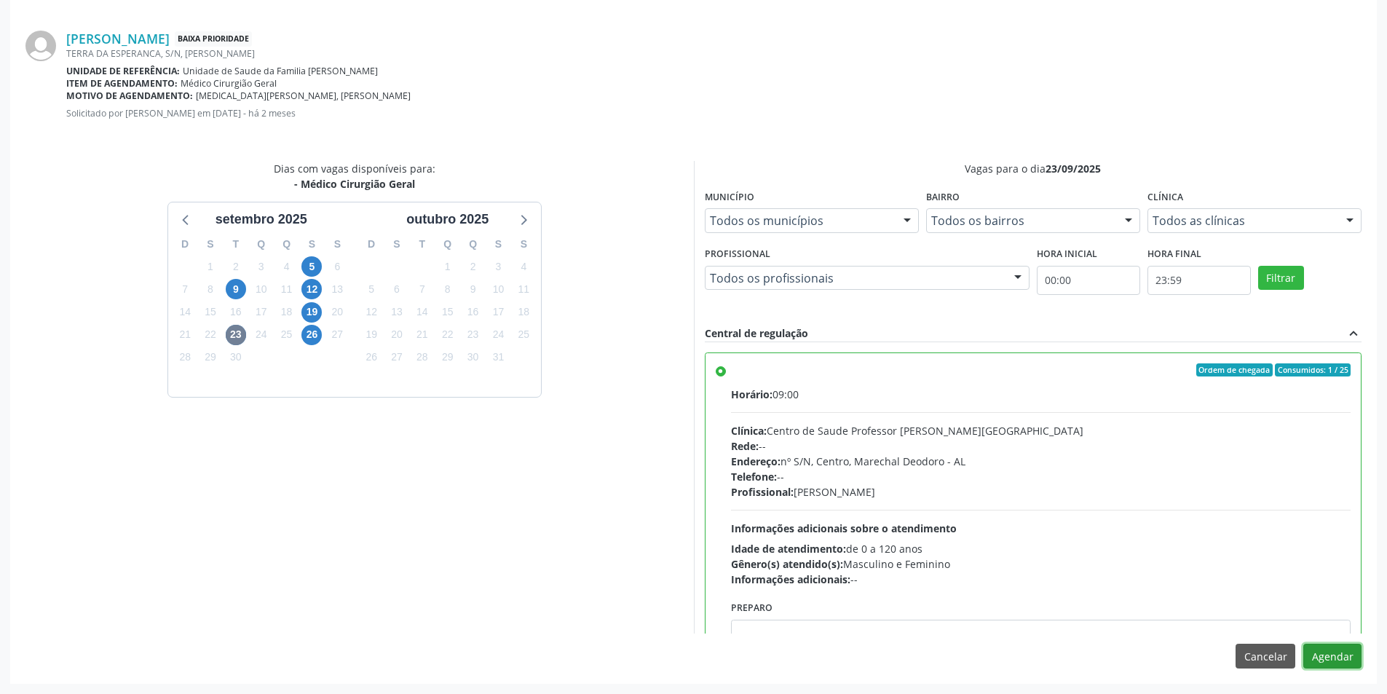
click at [1327, 662] on button "Agendar" at bounding box center [1332, 656] width 58 height 25
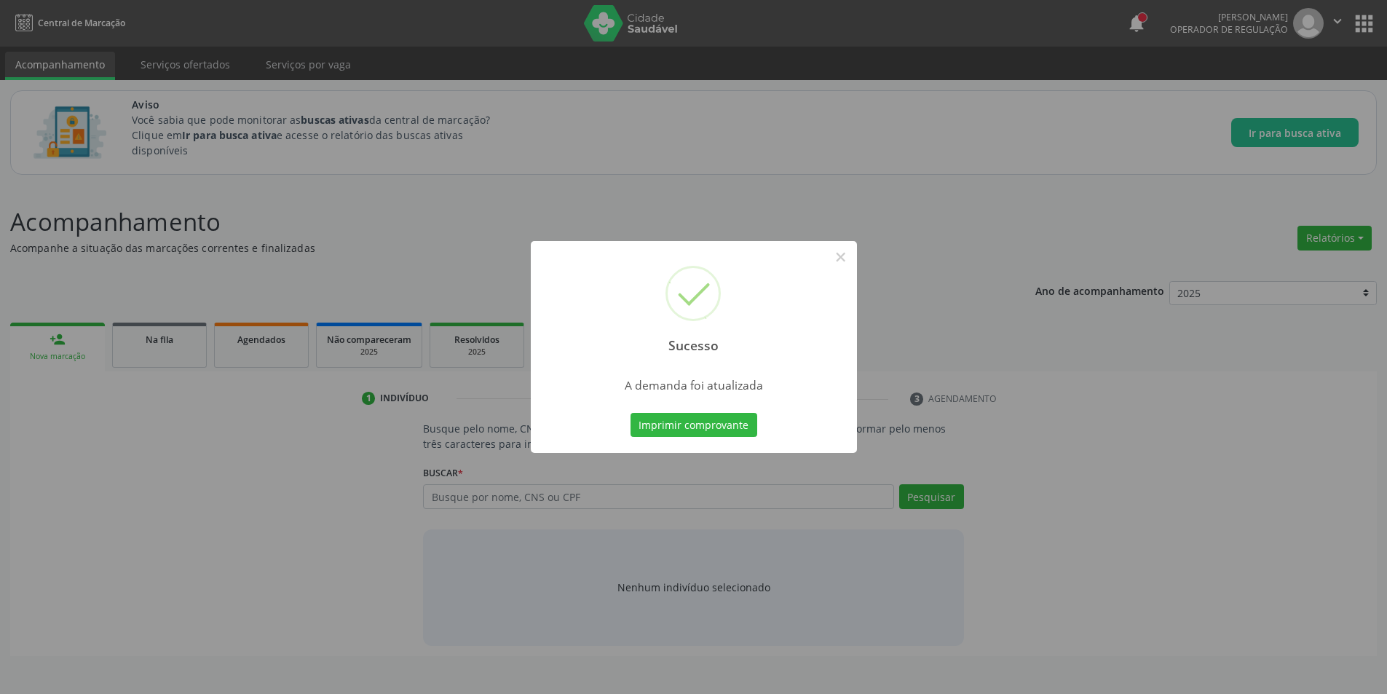
scroll to position [0, 0]
click at [847, 261] on button "×" at bounding box center [846, 257] width 25 height 25
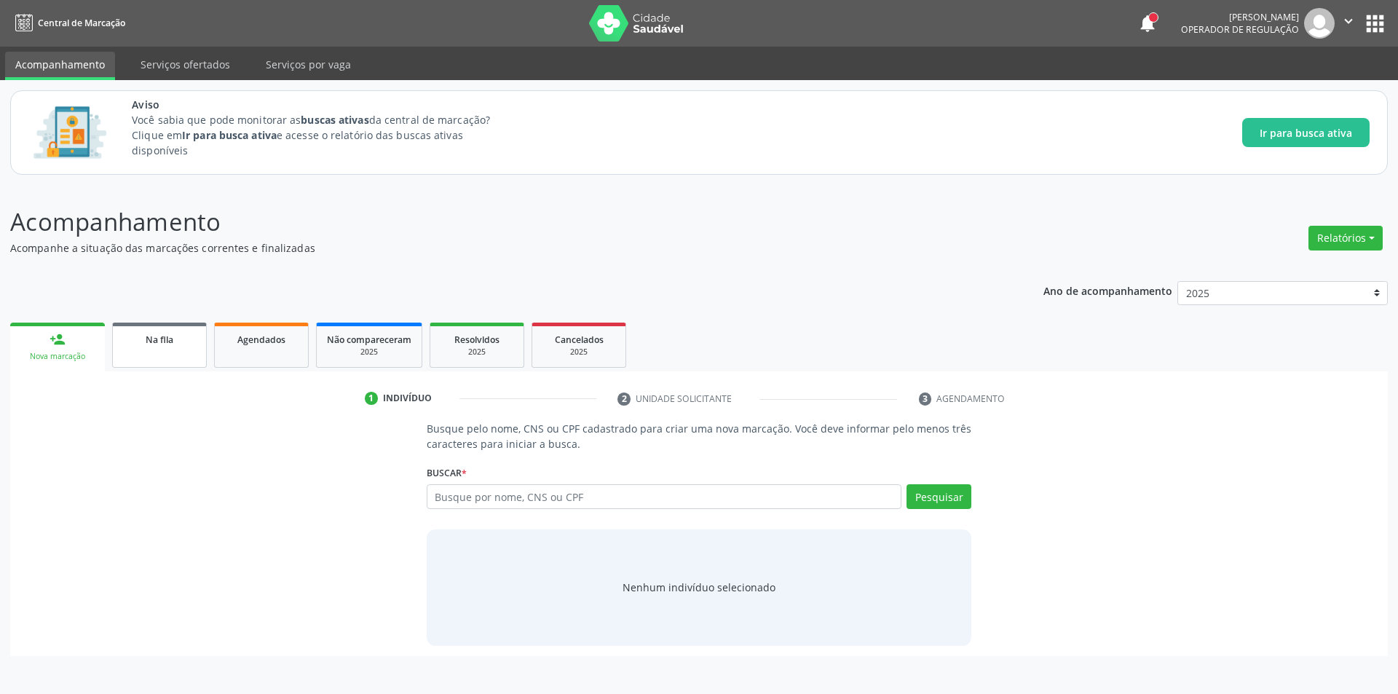
click at [186, 351] on link "Na fila" at bounding box center [159, 345] width 95 height 45
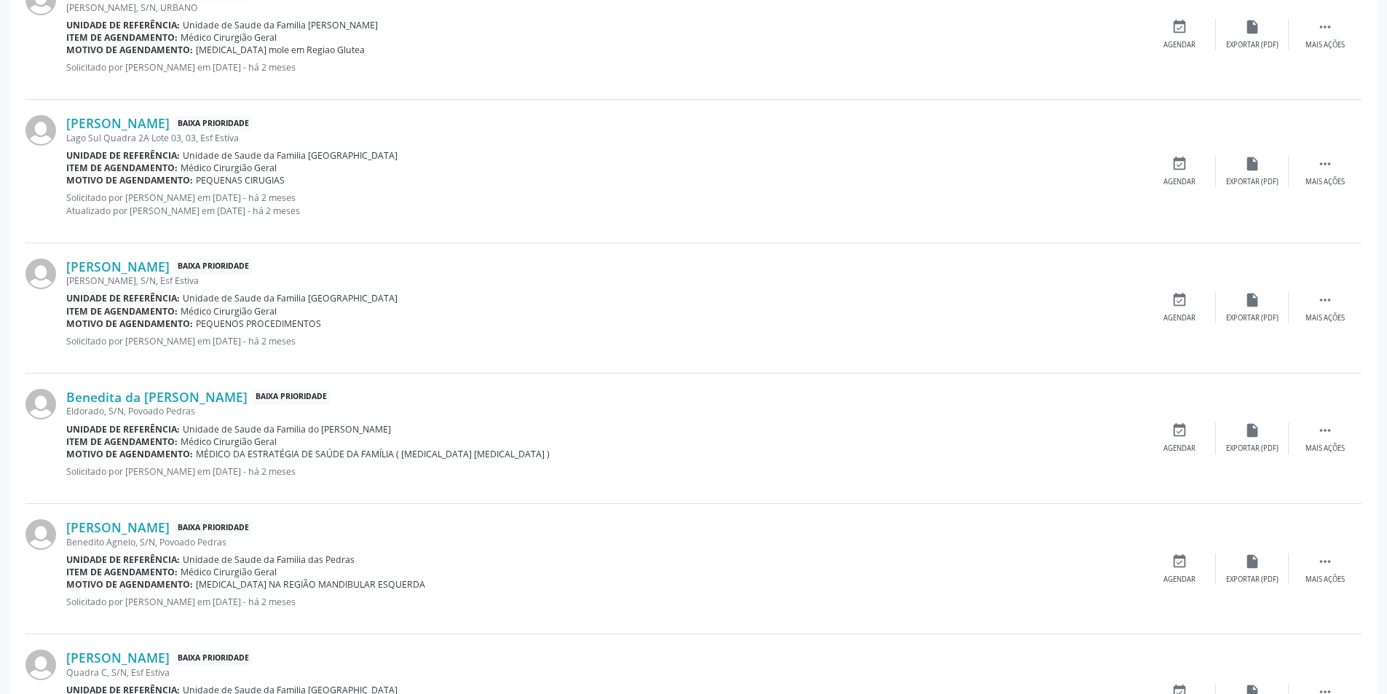
scroll to position [728, 0]
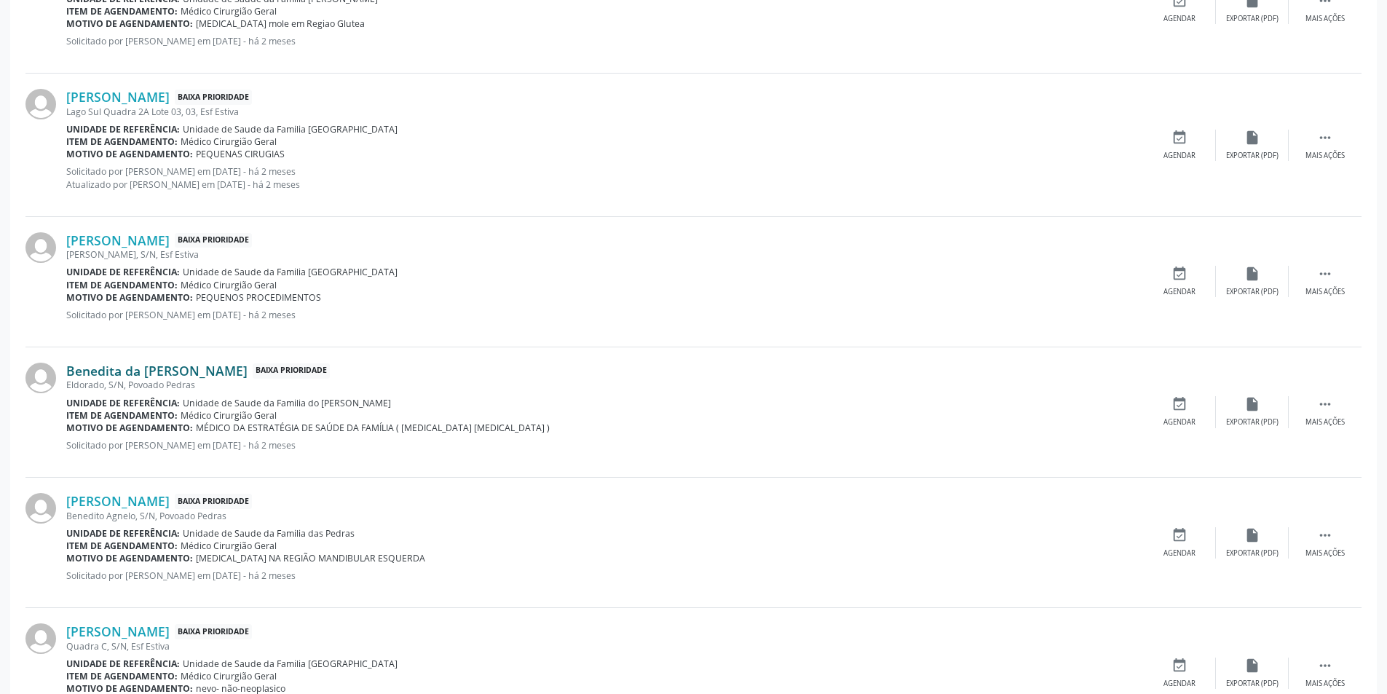
click at [193, 374] on link "Benedita da [PERSON_NAME]" at bounding box center [156, 371] width 181 height 16
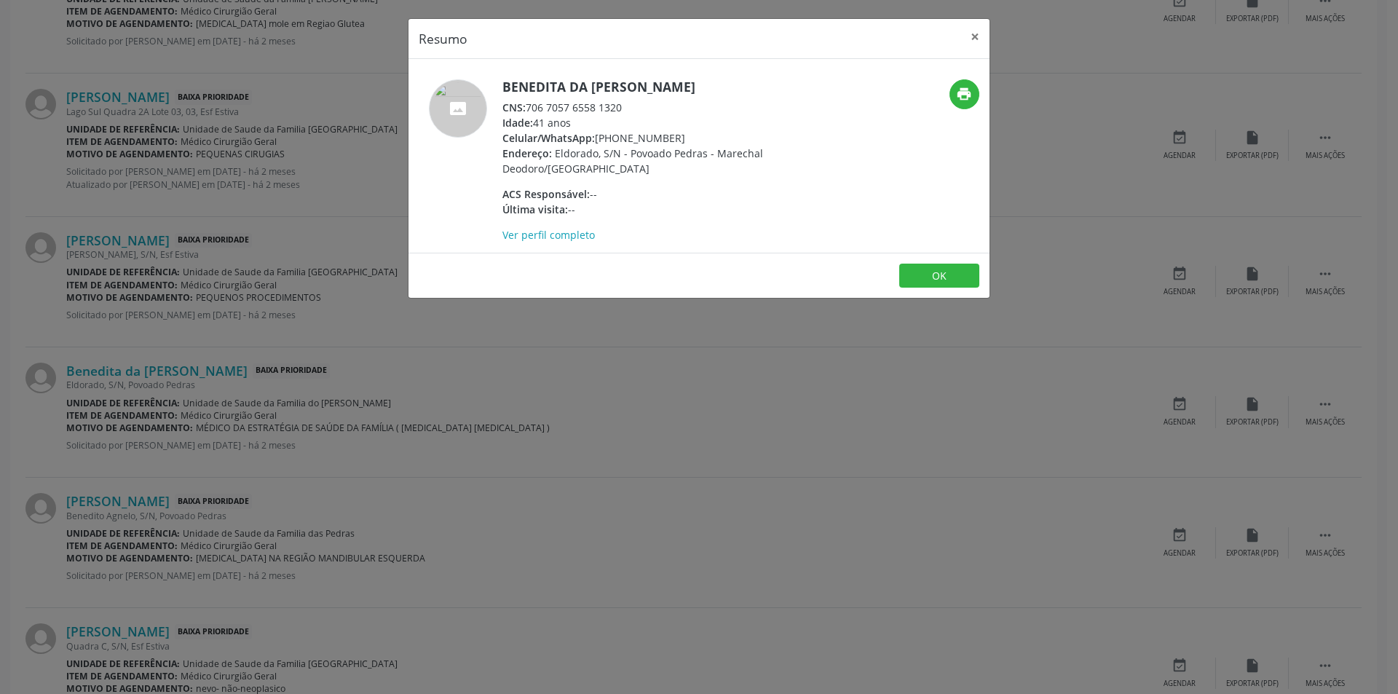
drag, startPoint x: 529, startPoint y: 107, endPoint x: 624, endPoint y: 106, distance: 94.7
click at [624, 106] on div "CNS: 706 7057 6558 1320" at bounding box center [643, 107] width 283 height 15
copy div "706 7057 6558 1320"
click at [933, 269] on button "OK" at bounding box center [939, 276] width 80 height 25
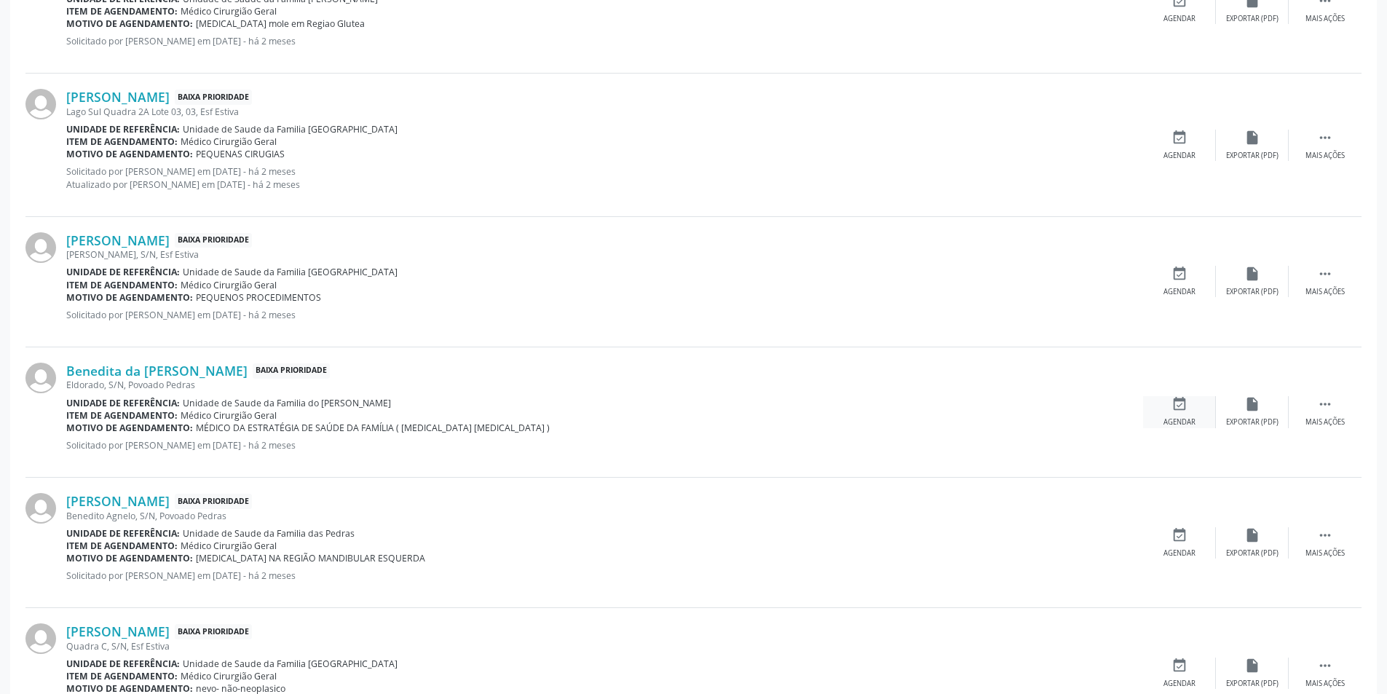
click at [1173, 413] on div "event_available Agendar" at bounding box center [1179, 411] width 73 height 31
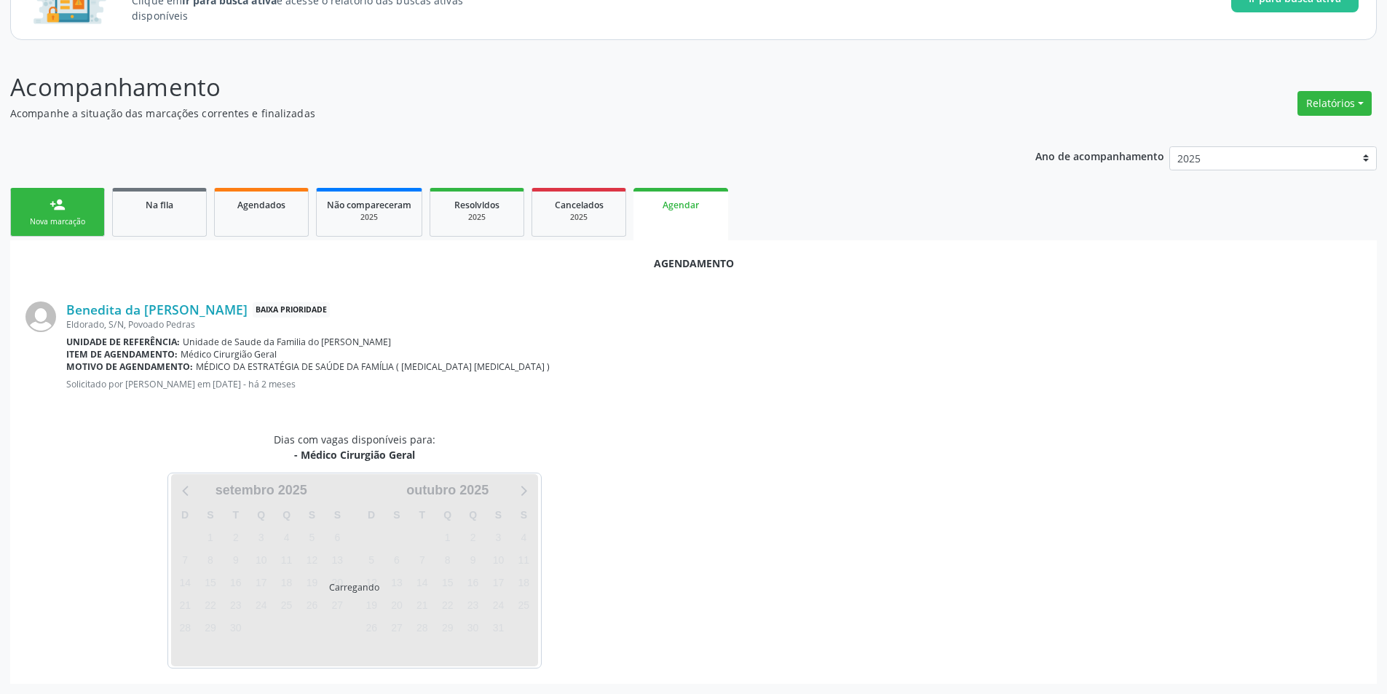
scroll to position [169, 0]
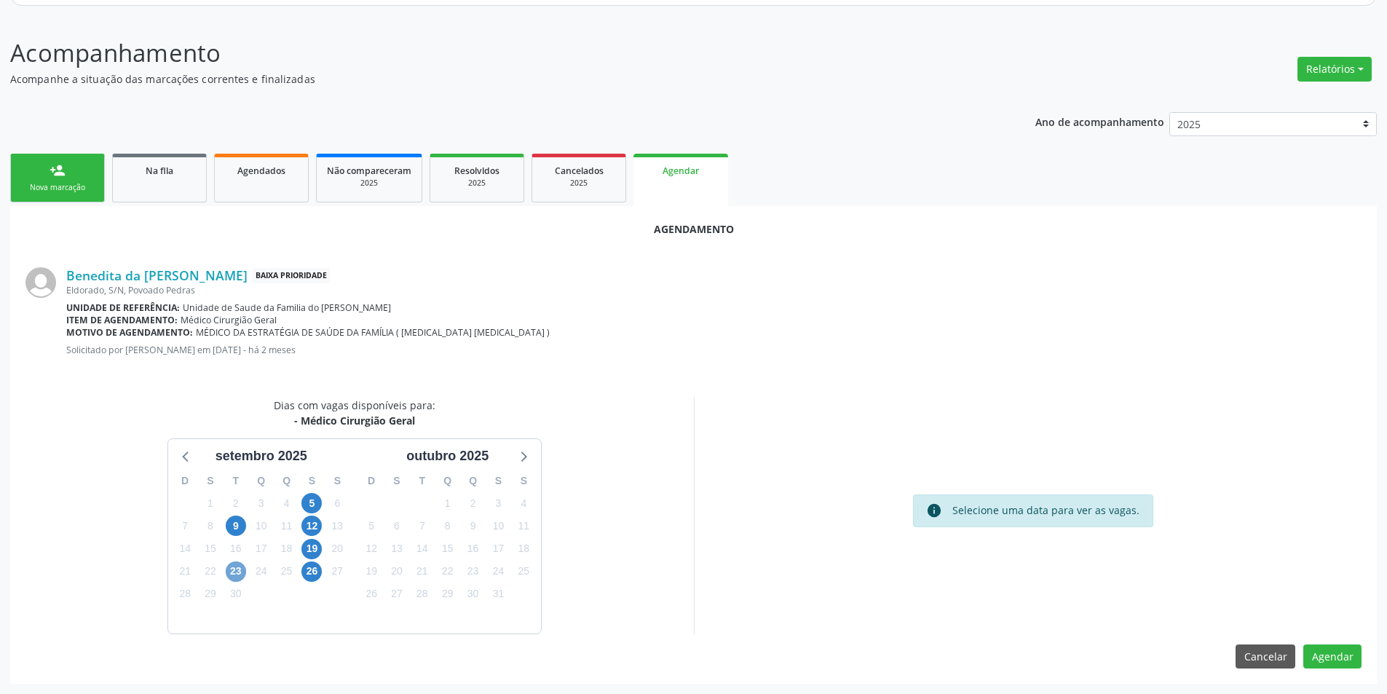
click at [238, 569] on span "23" at bounding box center [236, 571] width 20 height 20
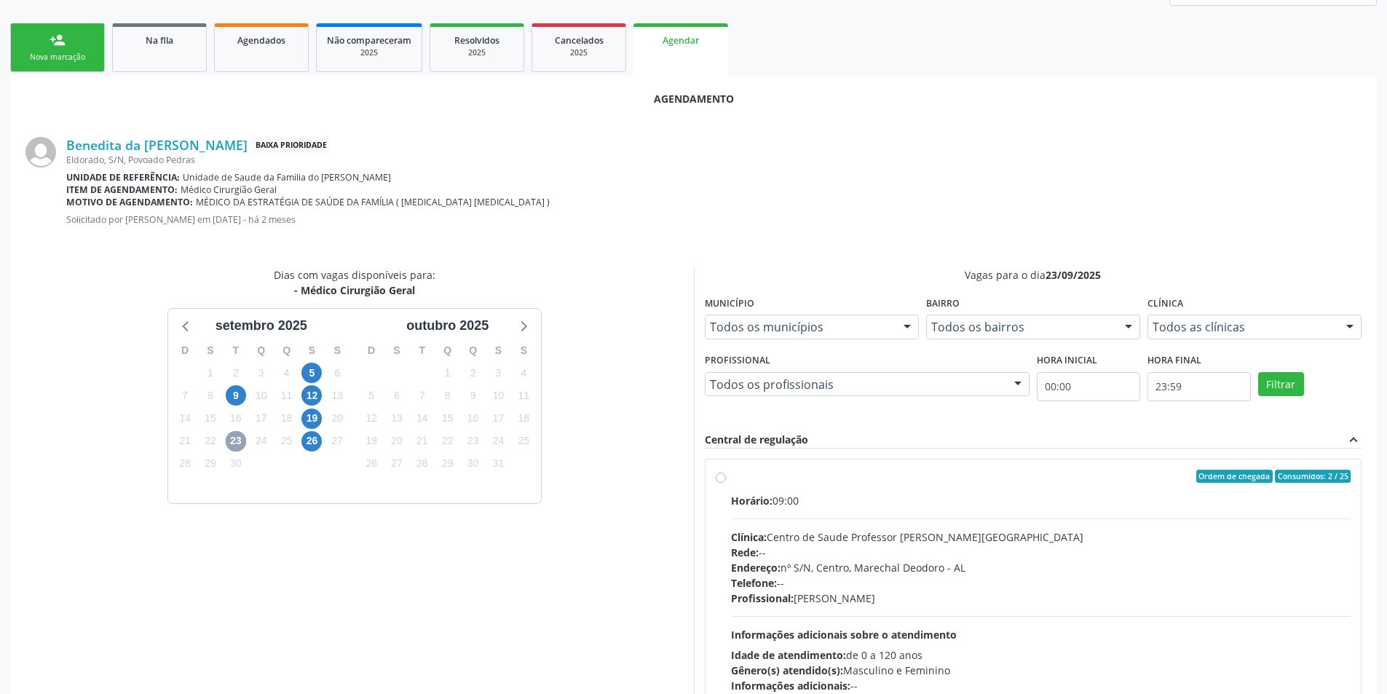
scroll to position [379, 0]
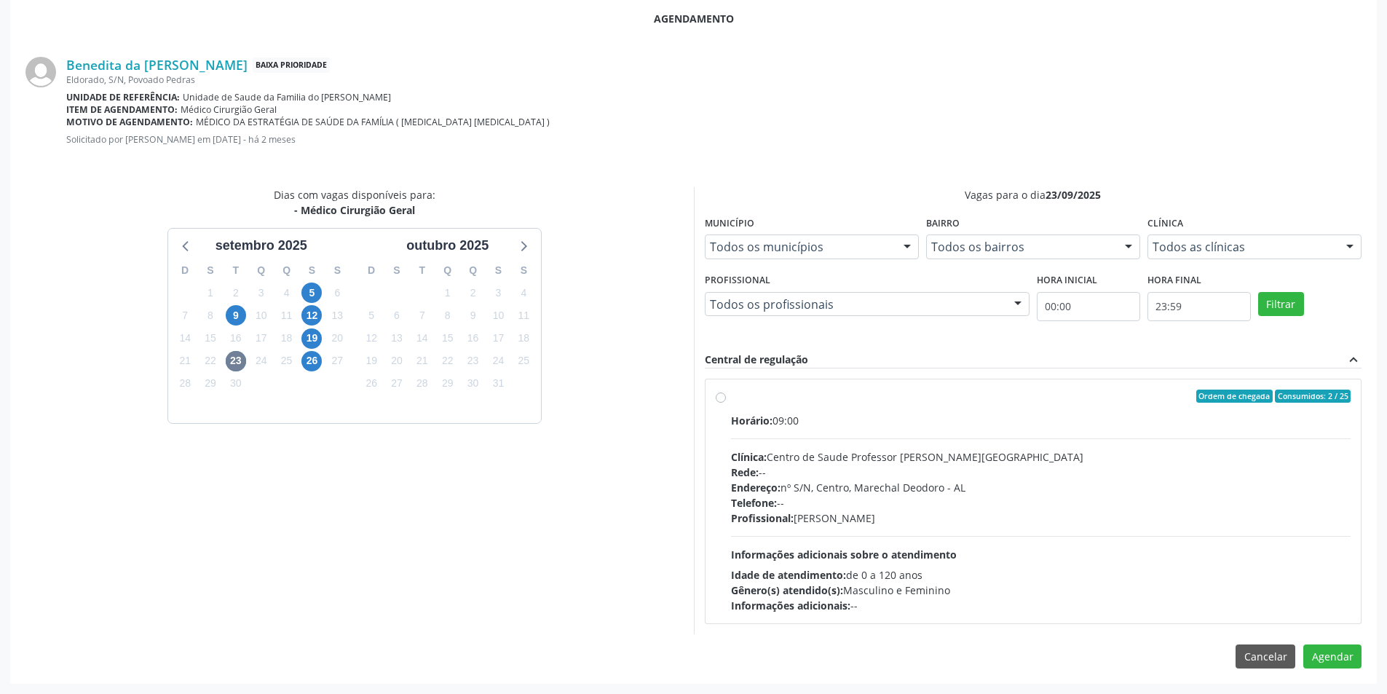
click at [731, 402] on label "Ordem de chegada Consumidos: 2 / 25 Horário: 09:00 Clínica: Centro de Saude Pro…" at bounding box center [1041, 502] width 620 height 224
click at [723, 402] on input "Ordem de chegada Consumidos: 2 / 25 Horário: 09:00 Clínica: Centro de Saude Pro…" at bounding box center [721, 396] width 10 height 13
radio input "true"
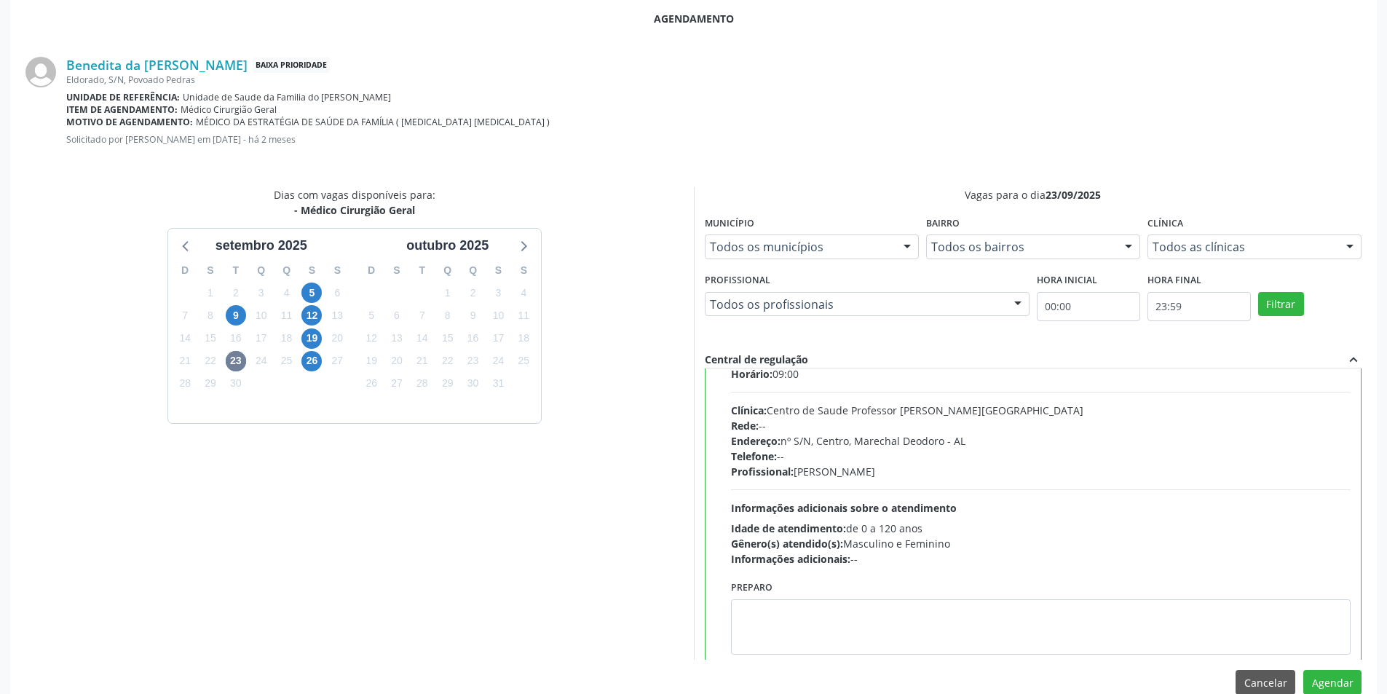
scroll to position [72, 0]
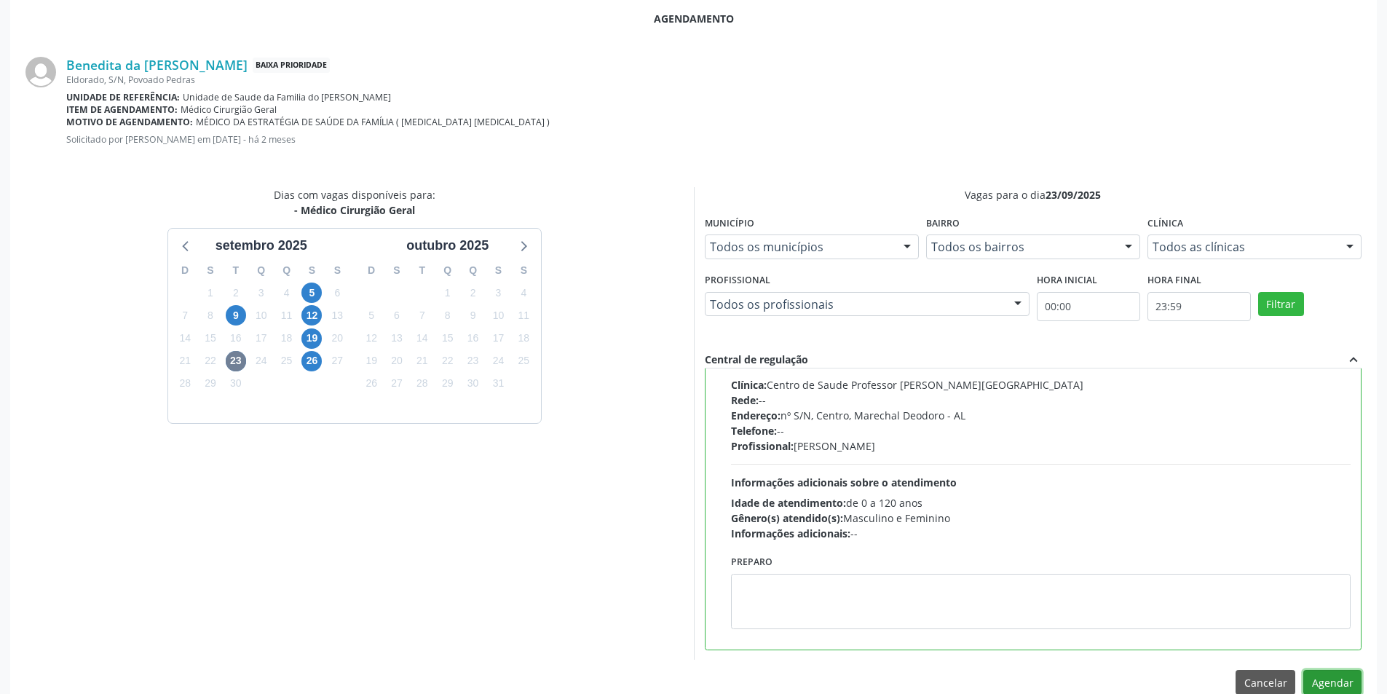
click at [1330, 679] on button "Agendar" at bounding box center [1332, 682] width 58 height 25
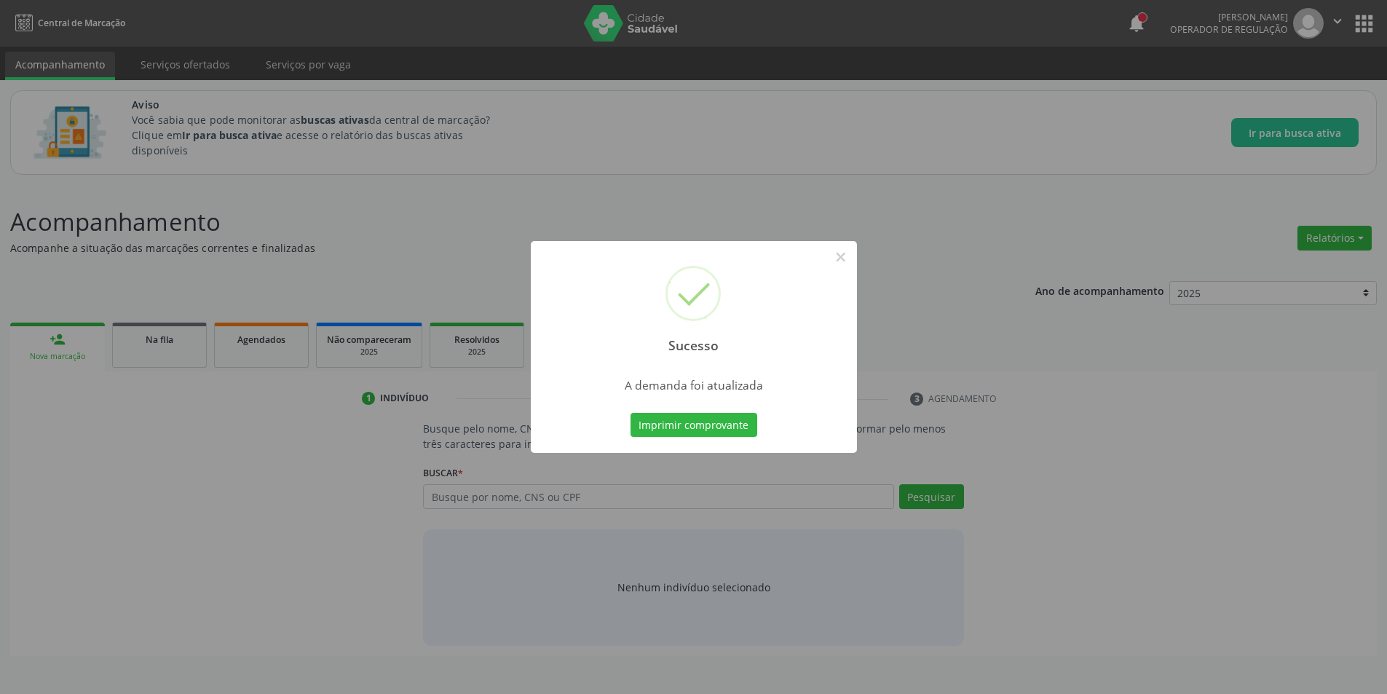
scroll to position [0, 0]
click at [844, 256] on button "×" at bounding box center [846, 257] width 25 height 25
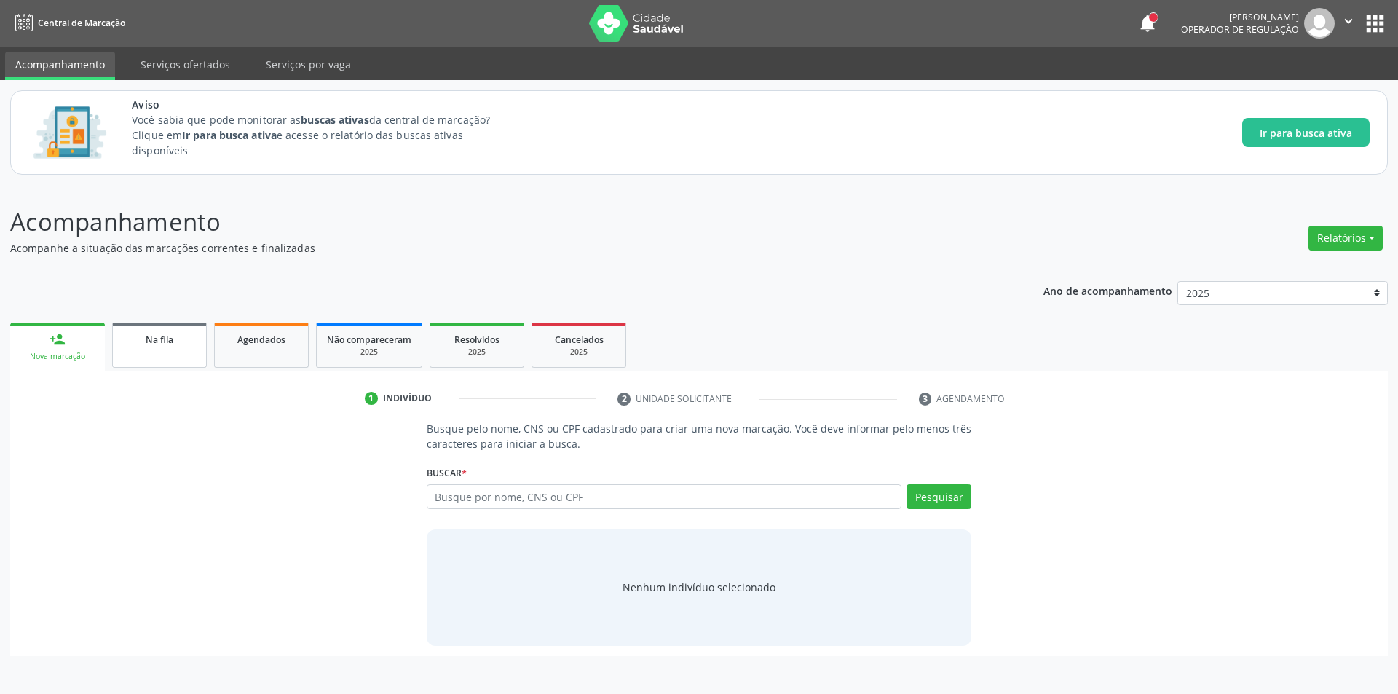
click at [161, 326] on link "Na fila" at bounding box center [159, 345] width 95 height 45
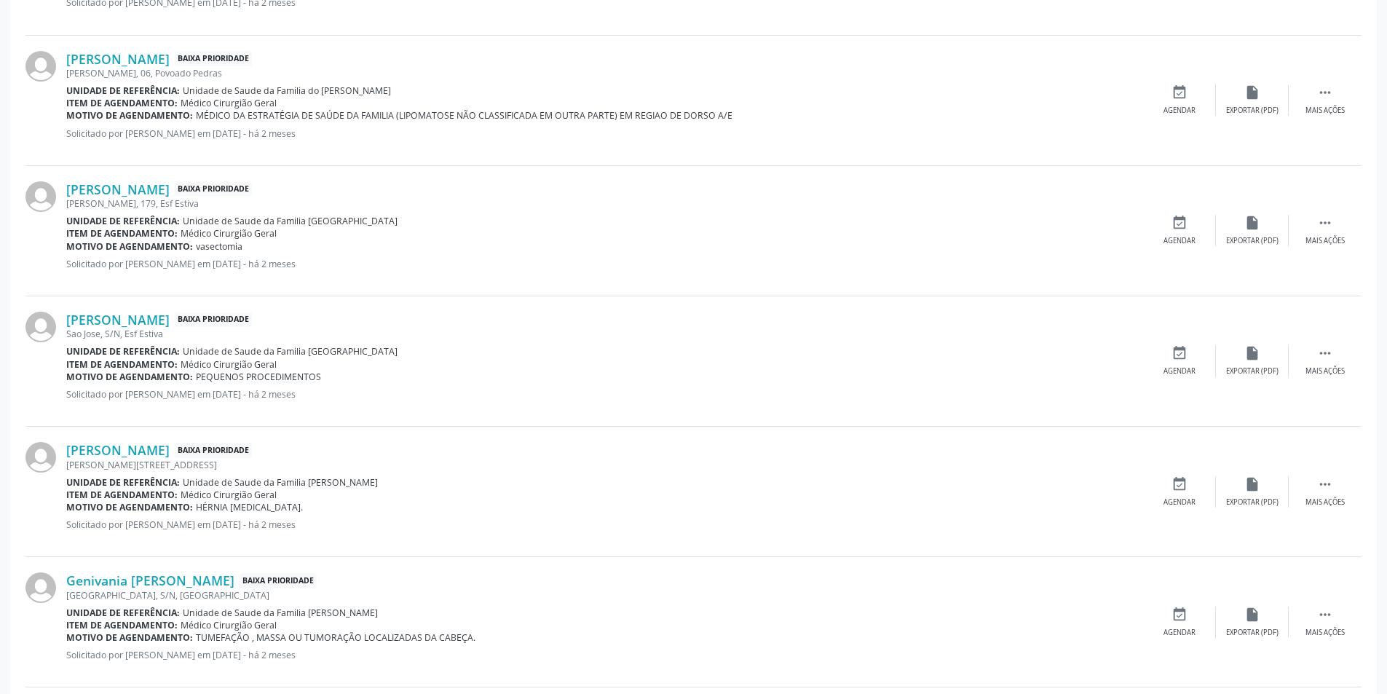
scroll to position [1456, 0]
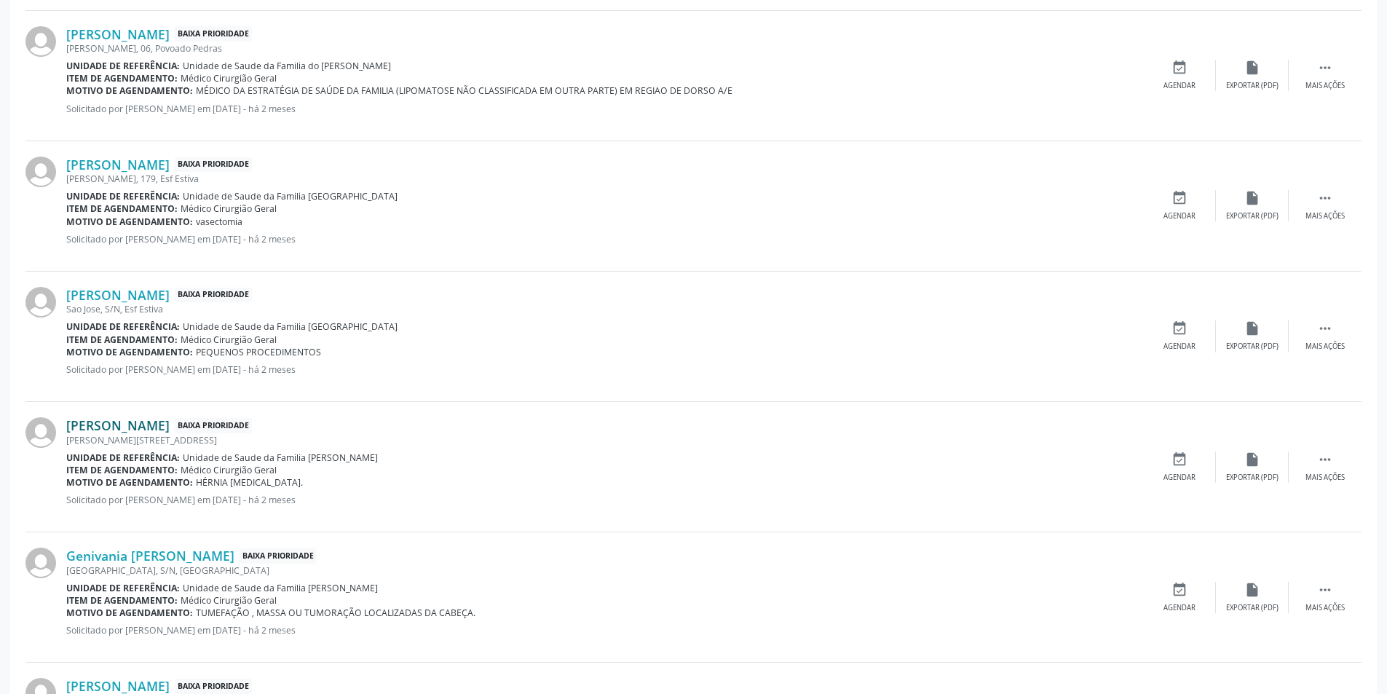
click at [170, 422] on link "[PERSON_NAME]" at bounding box center [117, 425] width 103 height 16
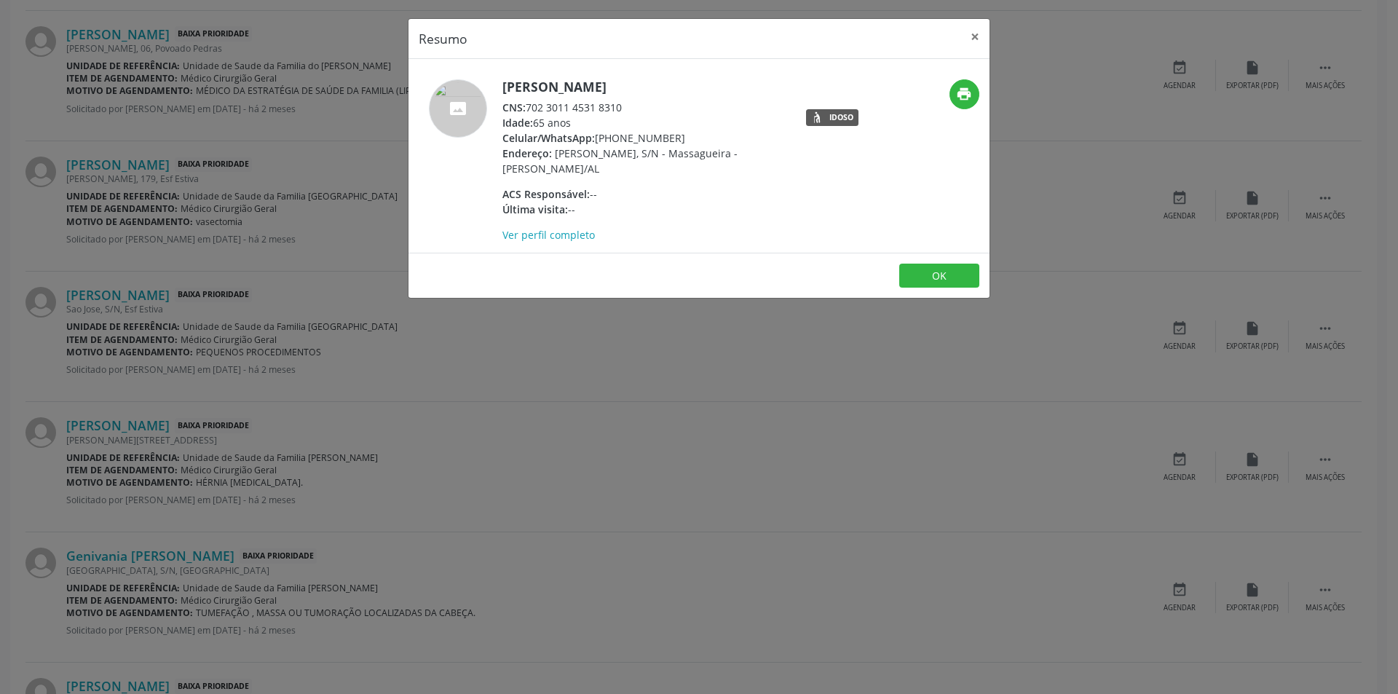
drag, startPoint x: 528, startPoint y: 105, endPoint x: 640, endPoint y: 110, distance: 112.2
click at [640, 110] on div "CNS: 702 3011 4531 8310" at bounding box center [643, 107] width 283 height 15
copy div "702 3011 4531 8310"
click at [963, 274] on button "OK" at bounding box center [939, 276] width 80 height 25
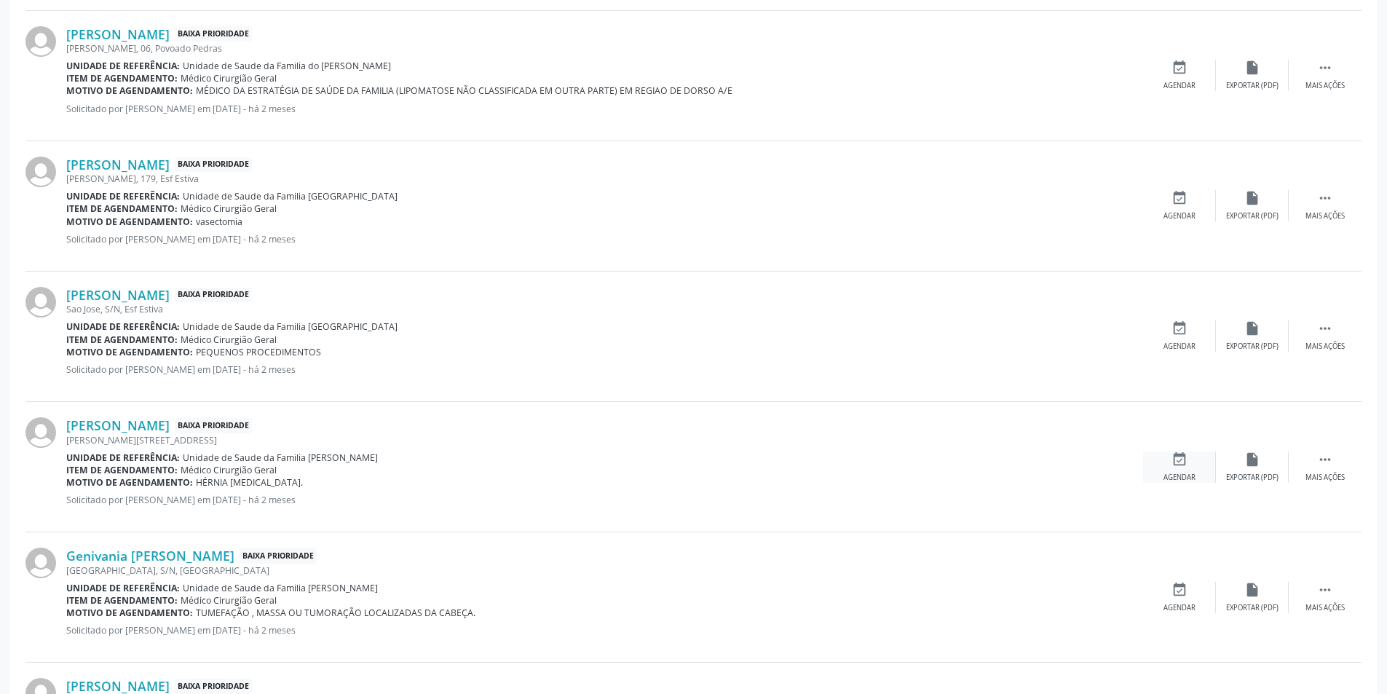
click at [1176, 462] on icon "event_available" at bounding box center [1179, 459] width 16 height 16
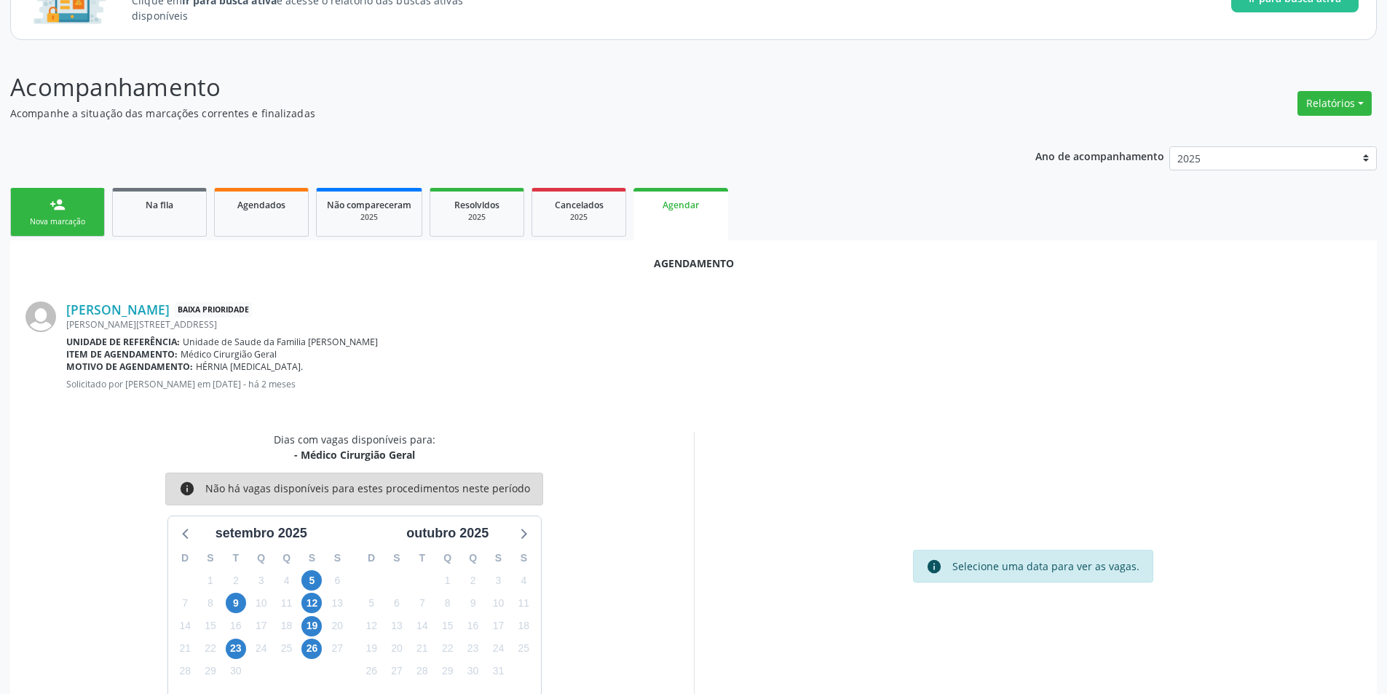
scroll to position [169, 0]
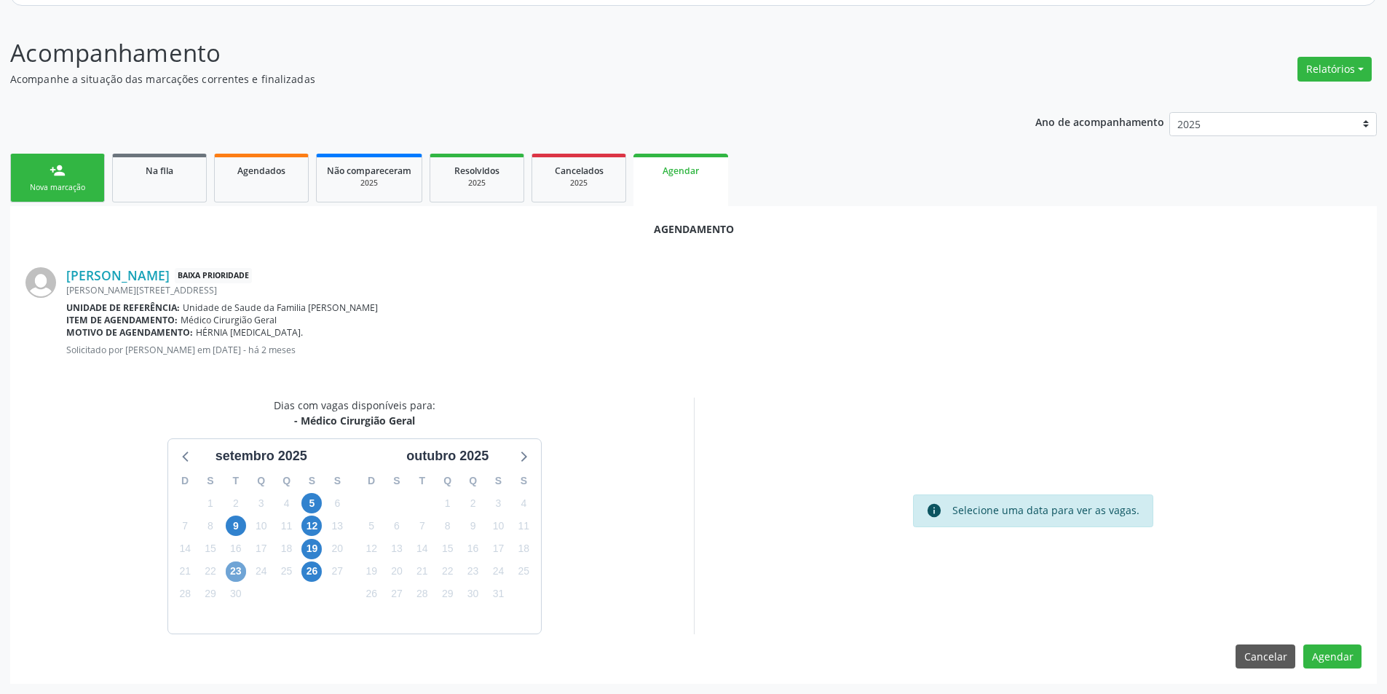
click at [229, 566] on span "23" at bounding box center [236, 571] width 20 height 20
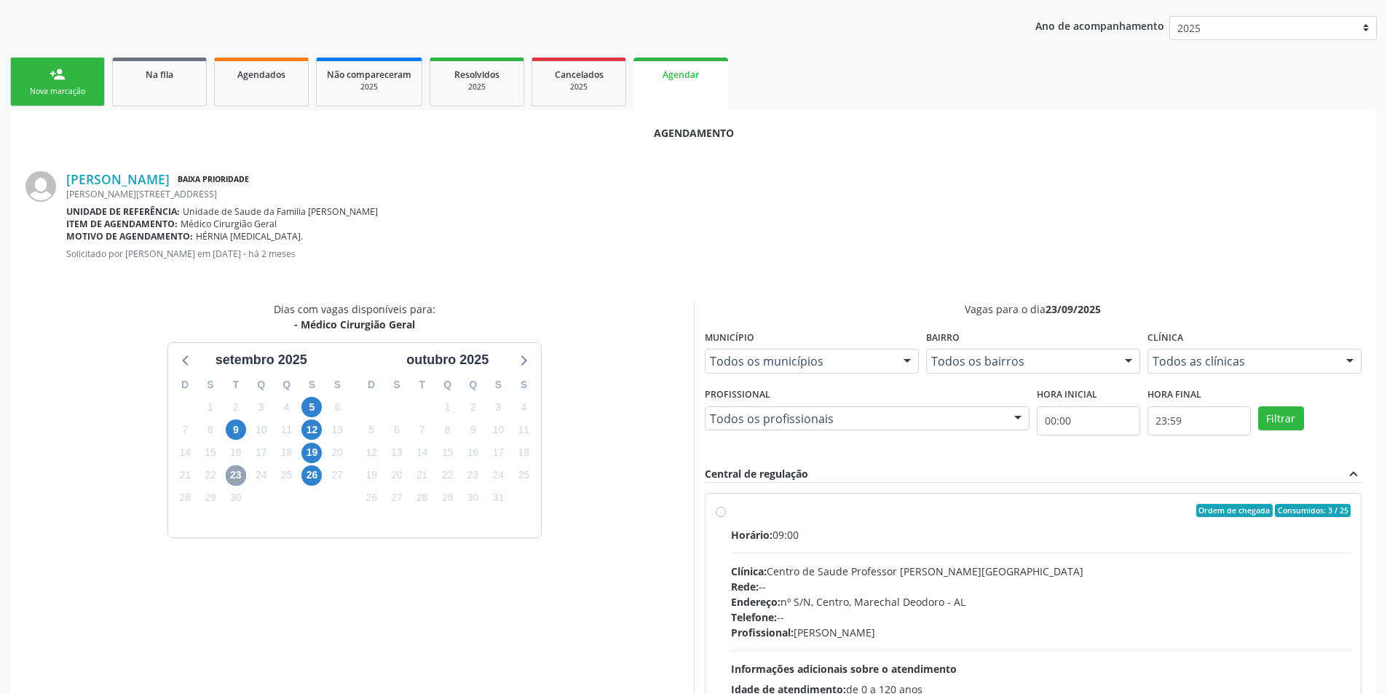
scroll to position [379, 0]
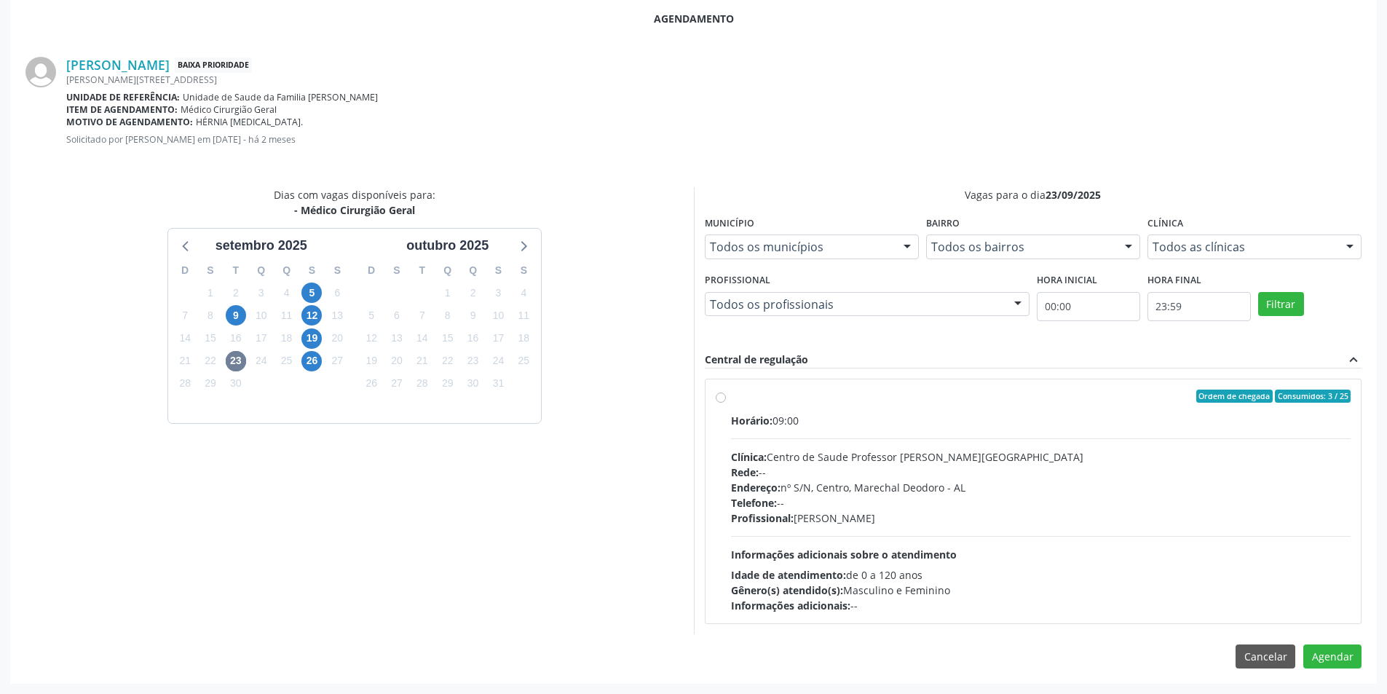
click at [731, 398] on label "Ordem de chegada Consumidos: 3 / 25 Horário: 09:00 Clínica: Centro de Saude Pro…" at bounding box center [1041, 502] width 620 height 224
click at [719, 398] on input "Ordem de chegada Consumidos: 3 / 25 Horário: 09:00 Clínica: Centro de Saude Pro…" at bounding box center [721, 396] width 10 height 13
radio input "true"
click at [1340, 675] on button "Agendar" at bounding box center [1332, 682] width 58 height 25
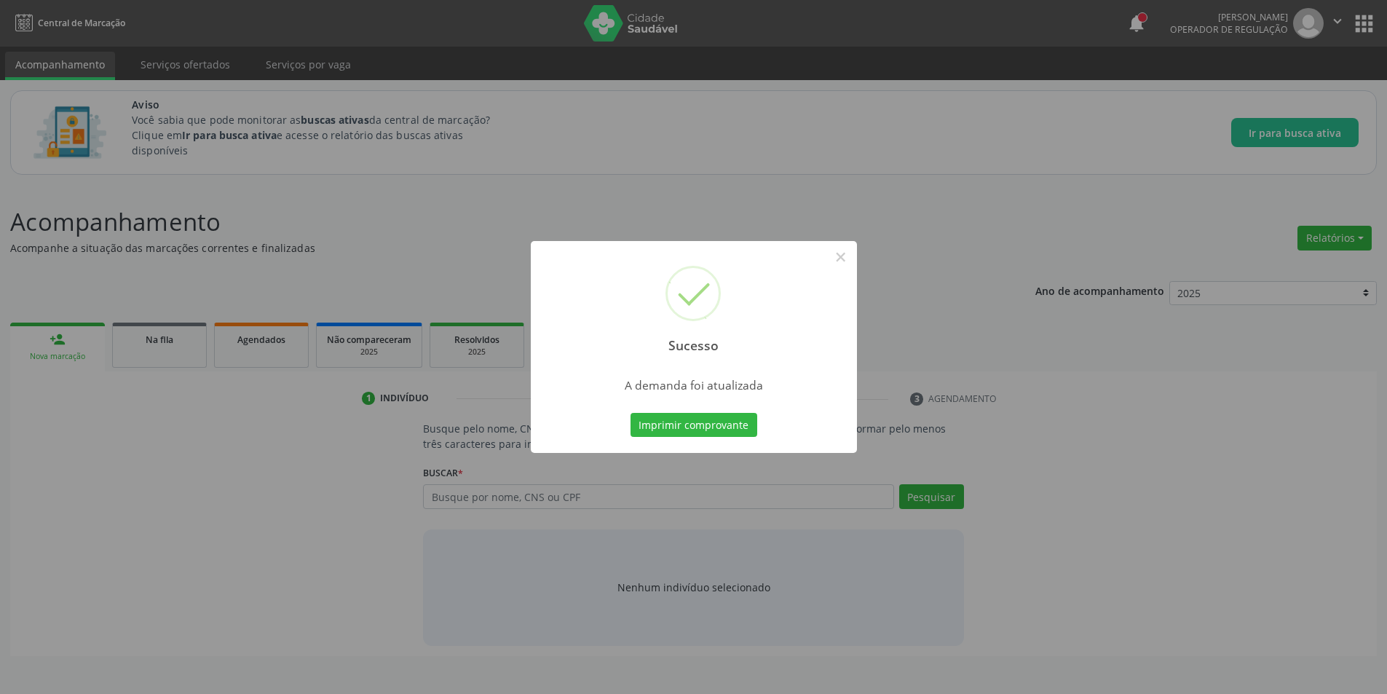
scroll to position [0, 0]
click at [847, 259] on button "×" at bounding box center [846, 257] width 25 height 25
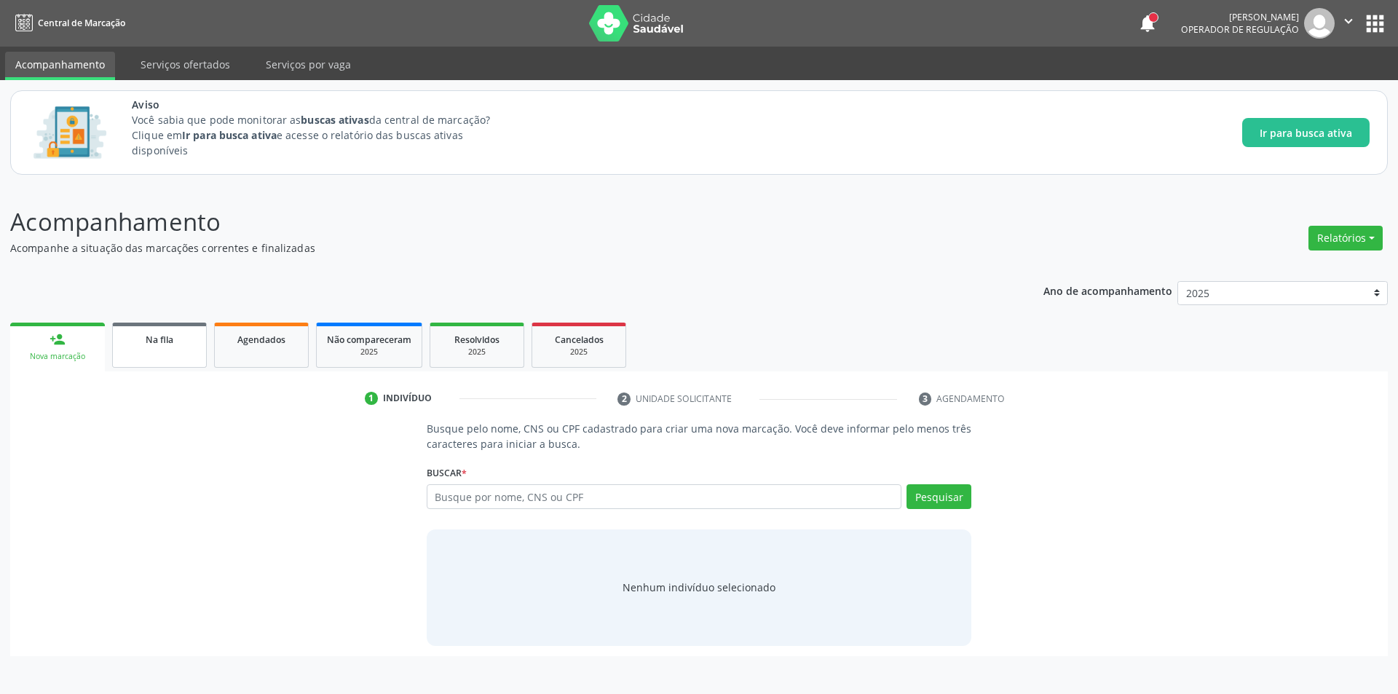
click at [174, 346] on div "Na fila" at bounding box center [159, 338] width 73 height 15
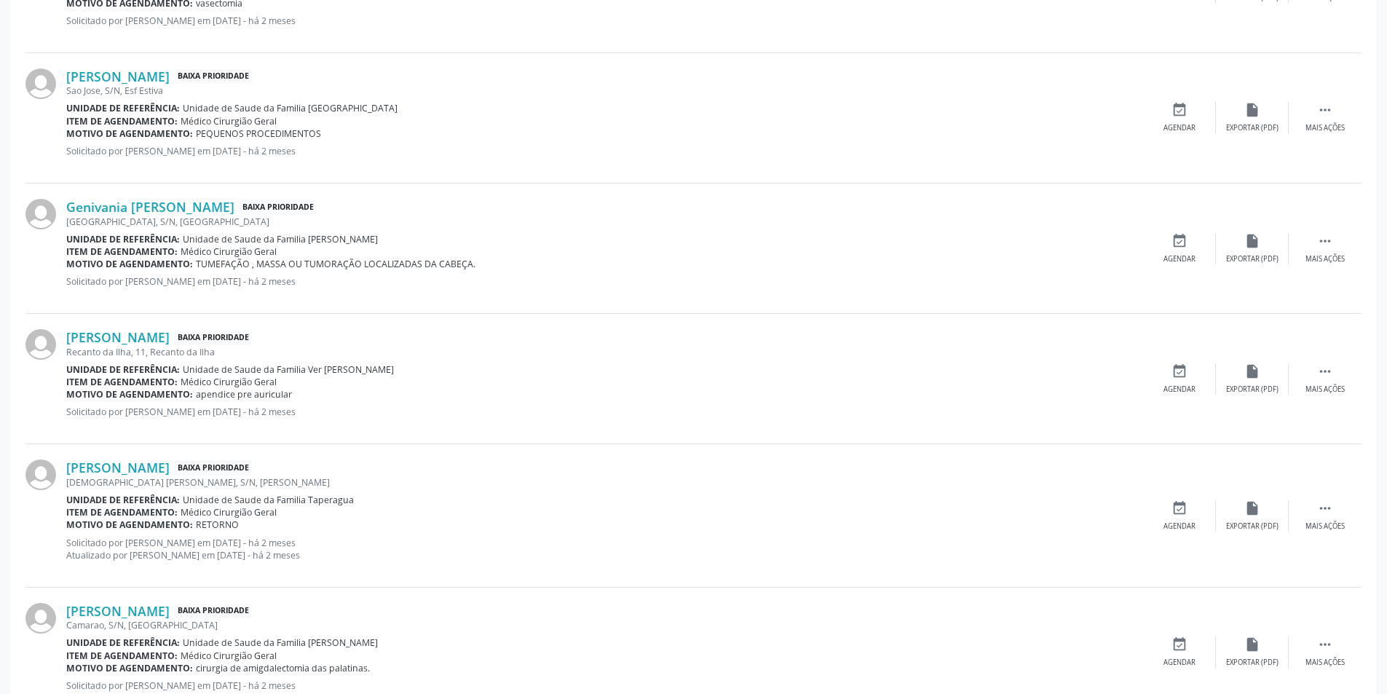
scroll to position [1747, 0]
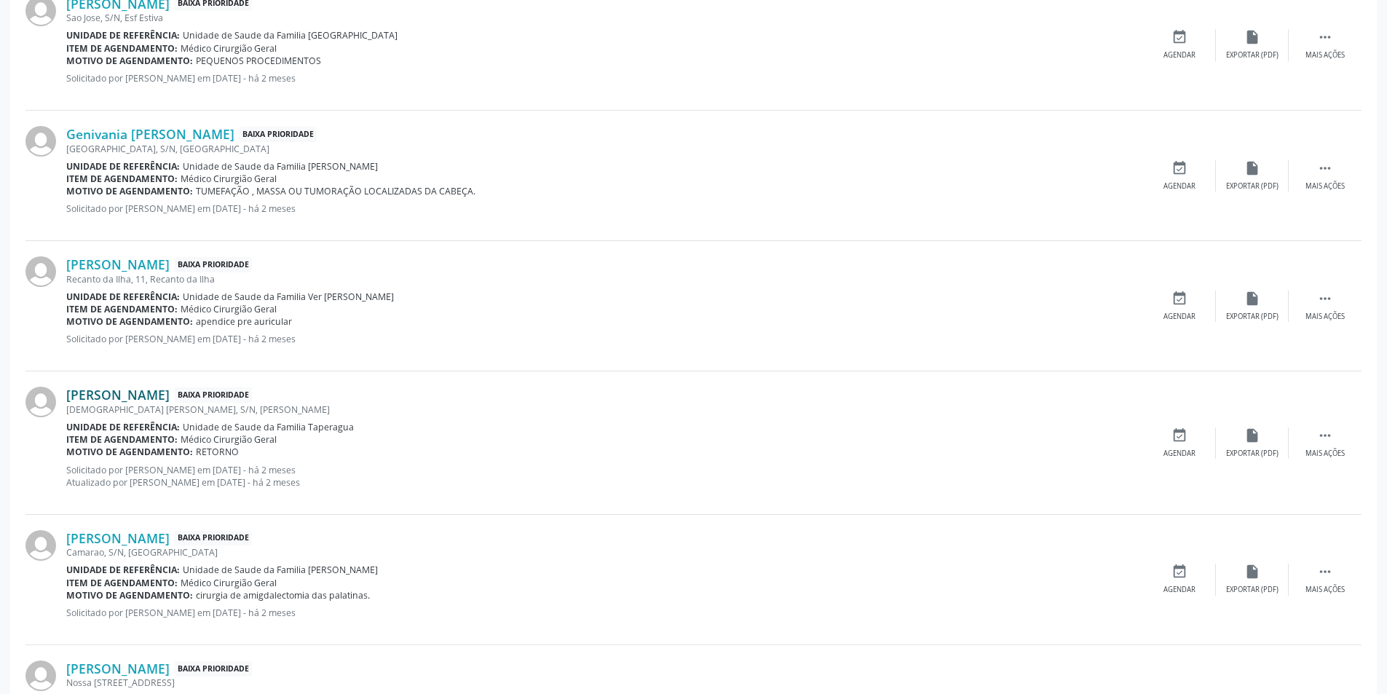
click at [170, 398] on link "[PERSON_NAME]" at bounding box center [117, 395] width 103 height 16
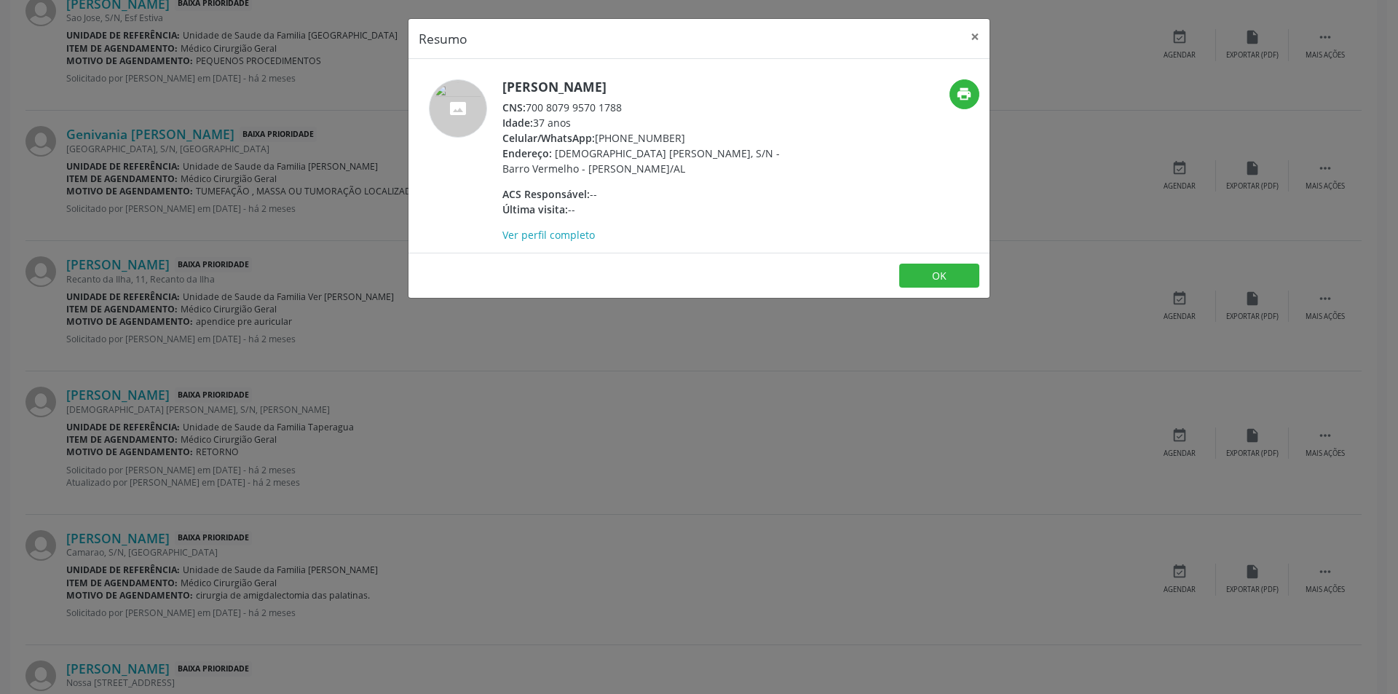
drag, startPoint x: 527, startPoint y: 108, endPoint x: 633, endPoint y: 103, distance: 105.7
click at [633, 103] on div "CNS: 700 8079 9570 1788" at bounding box center [643, 107] width 283 height 15
copy div "700 8079 9570 1788"
click at [977, 35] on button "×" at bounding box center [974, 37] width 29 height 36
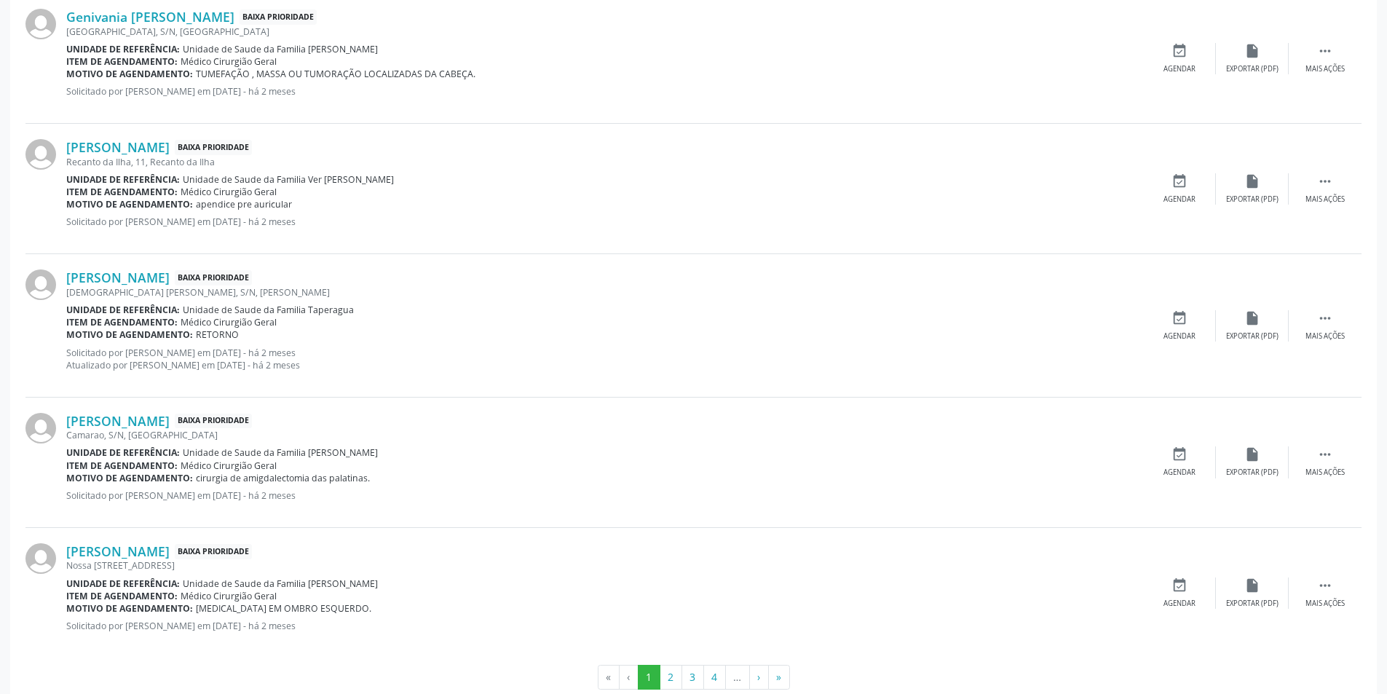
scroll to position [1896, 0]
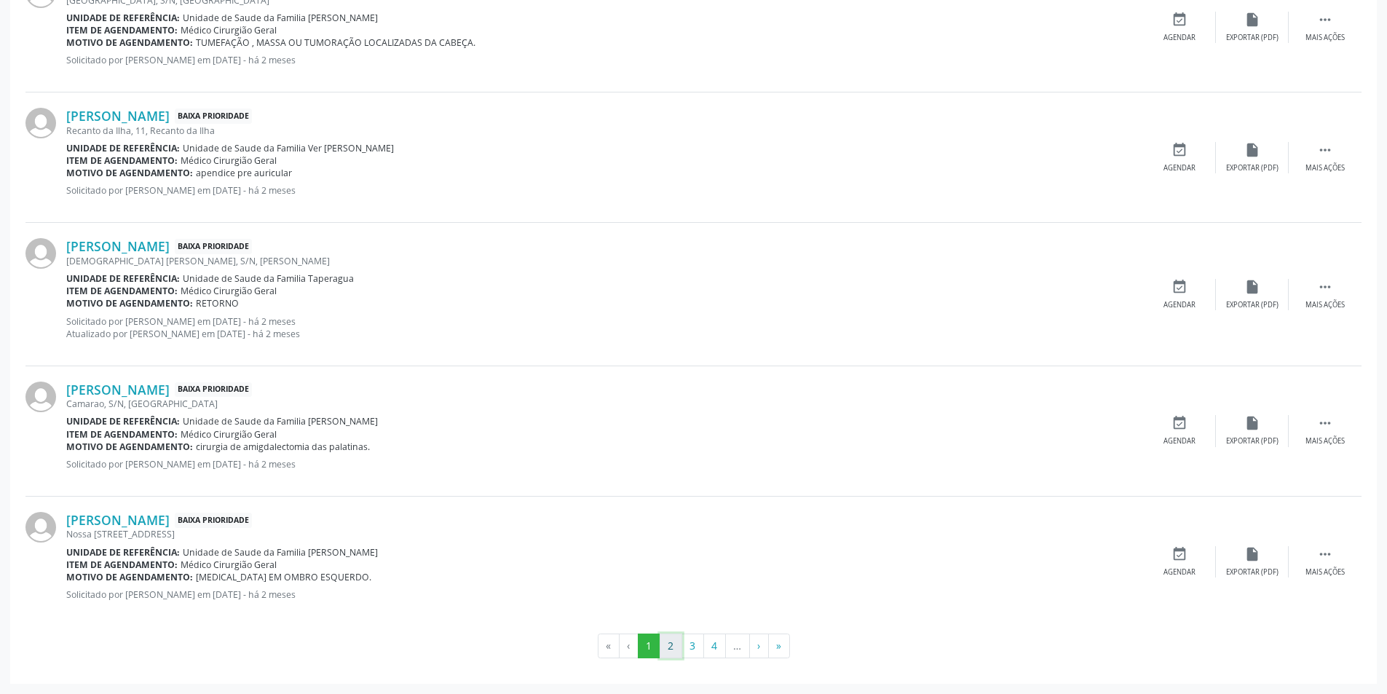
click at [667, 642] on button "2" at bounding box center [671, 645] width 23 height 25
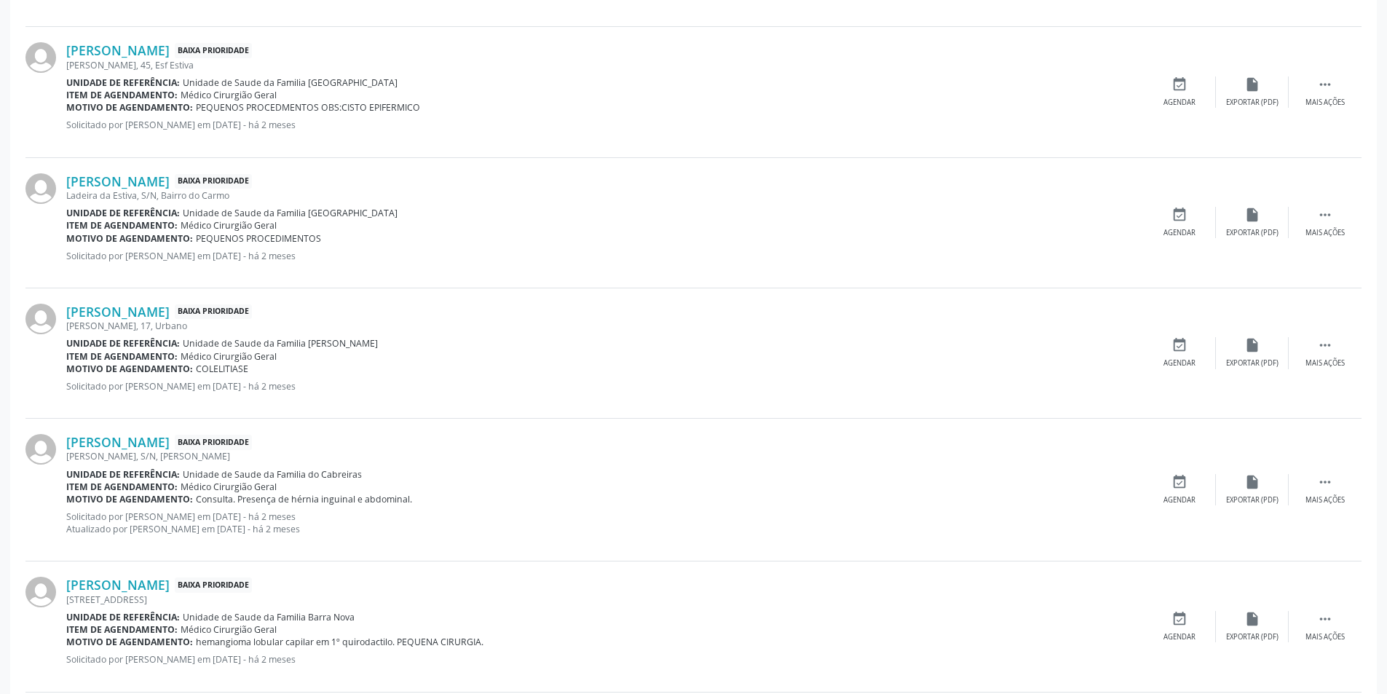
scroll to position [801, 0]
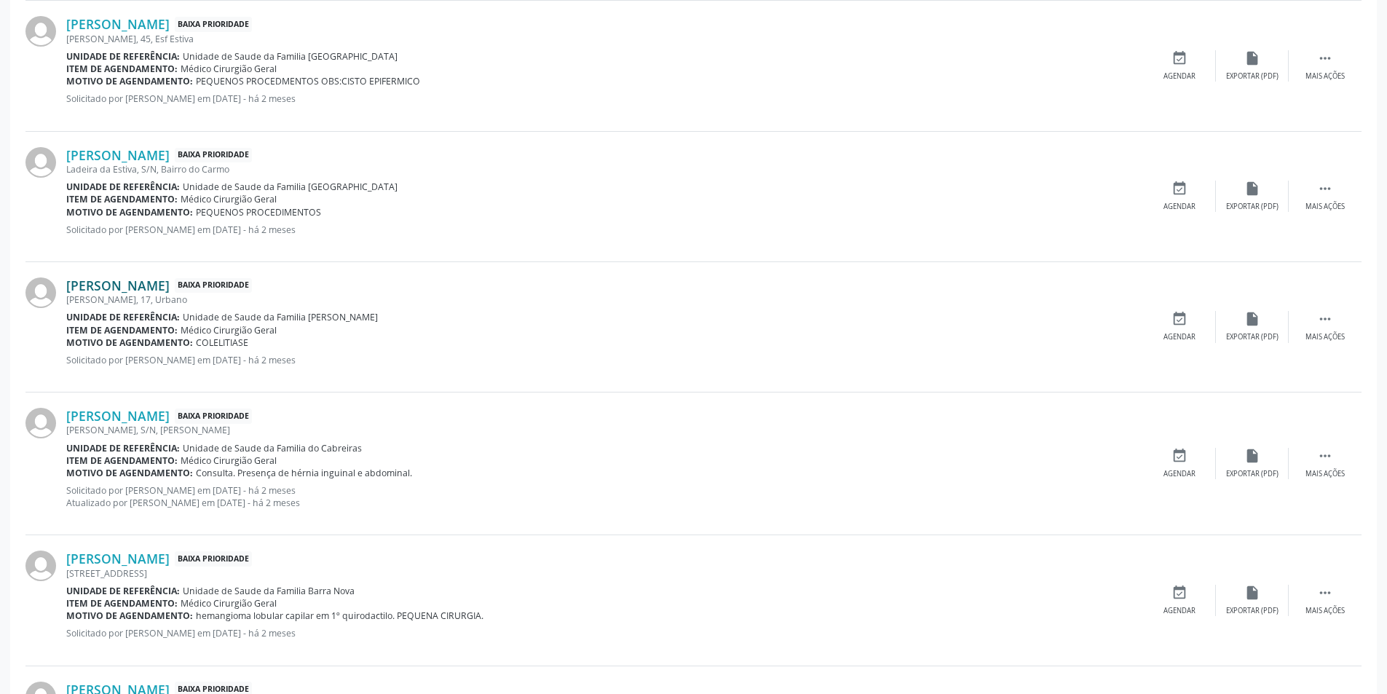
click at [170, 282] on link "[PERSON_NAME]" at bounding box center [117, 285] width 103 height 16
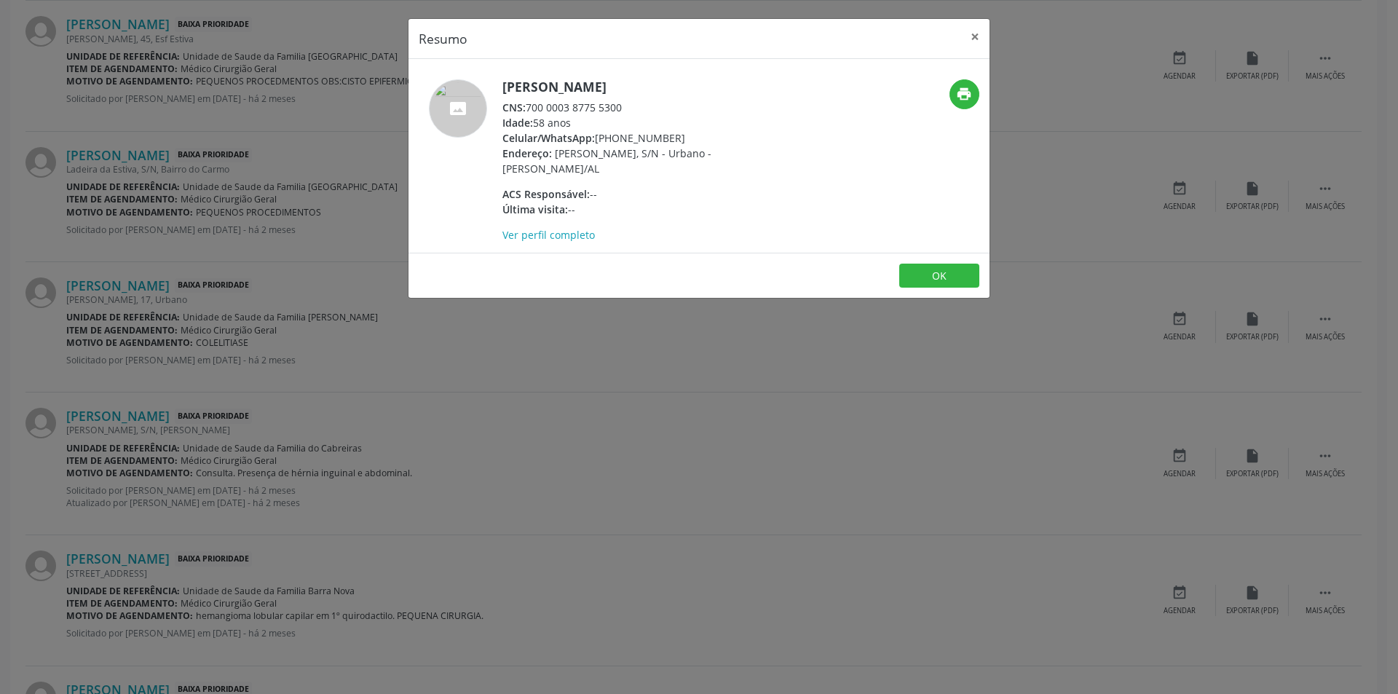
drag, startPoint x: 528, startPoint y: 107, endPoint x: 644, endPoint y: 103, distance: 115.8
click at [644, 103] on div "CNS: 700 0003 8775 5300" at bounding box center [643, 107] width 283 height 15
copy div "700 0003 8775 5300"
click at [952, 277] on button "OK" at bounding box center [939, 276] width 80 height 25
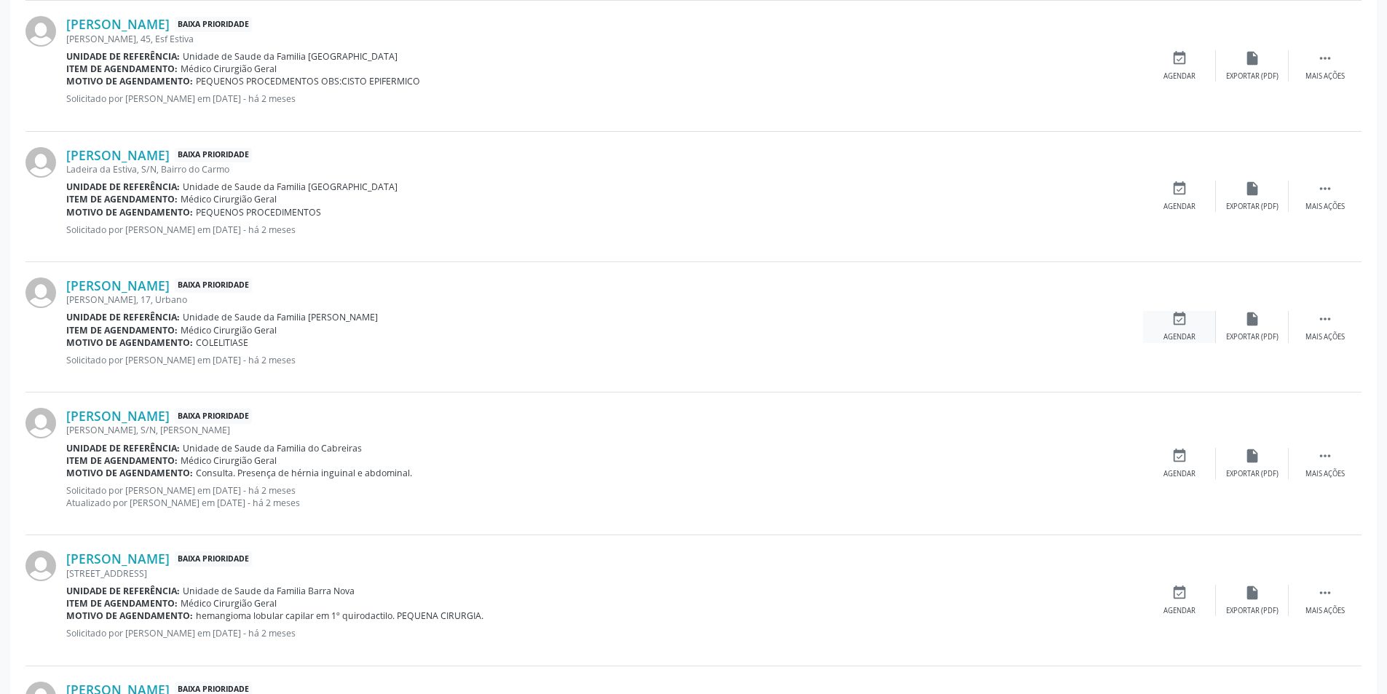
click at [1180, 320] on icon "event_available" at bounding box center [1179, 319] width 16 height 16
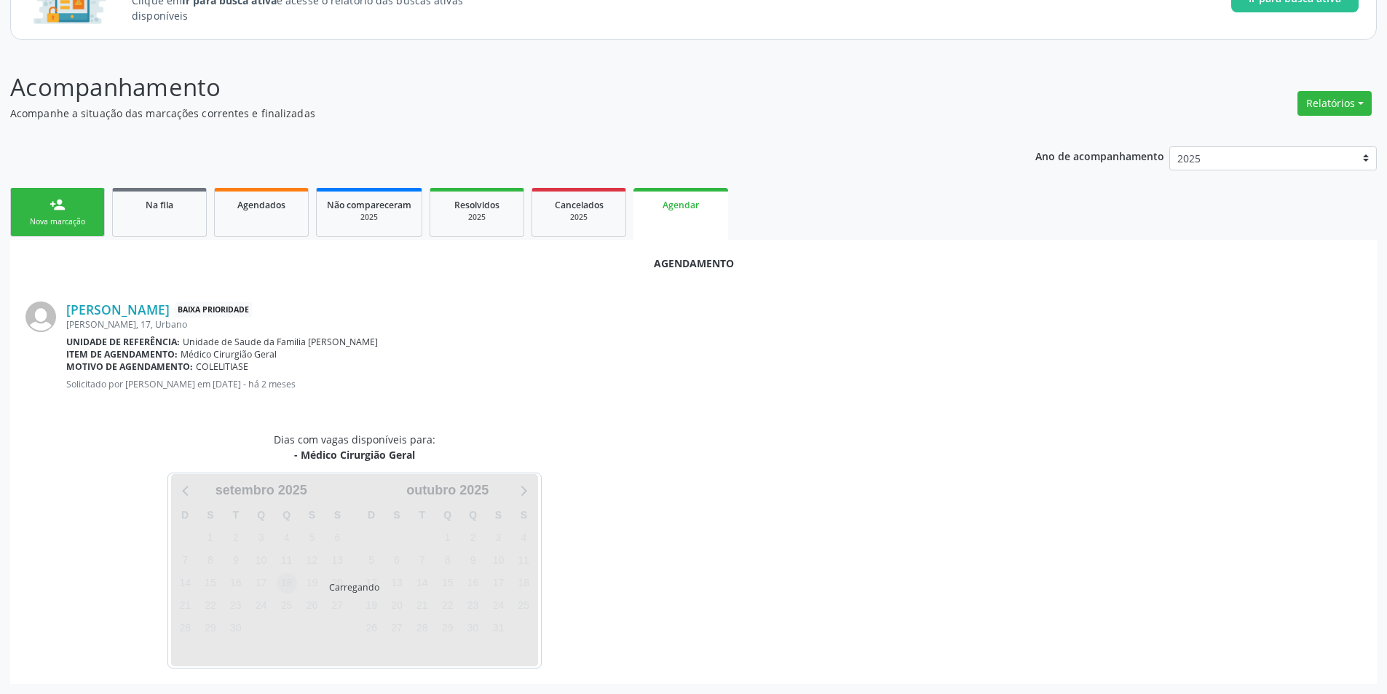
scroll to position [169, 0]
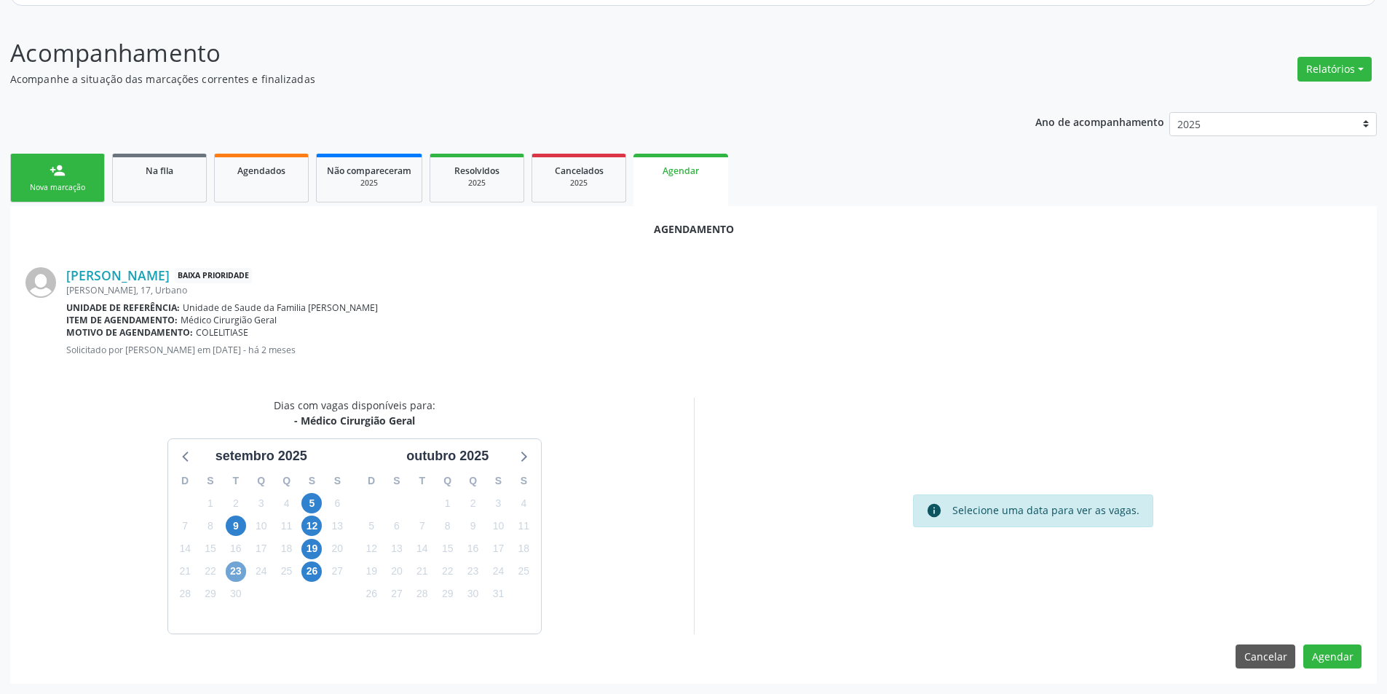
click at [229, 566] on span "23" at bounding box center [236, 571] width 20 height 20
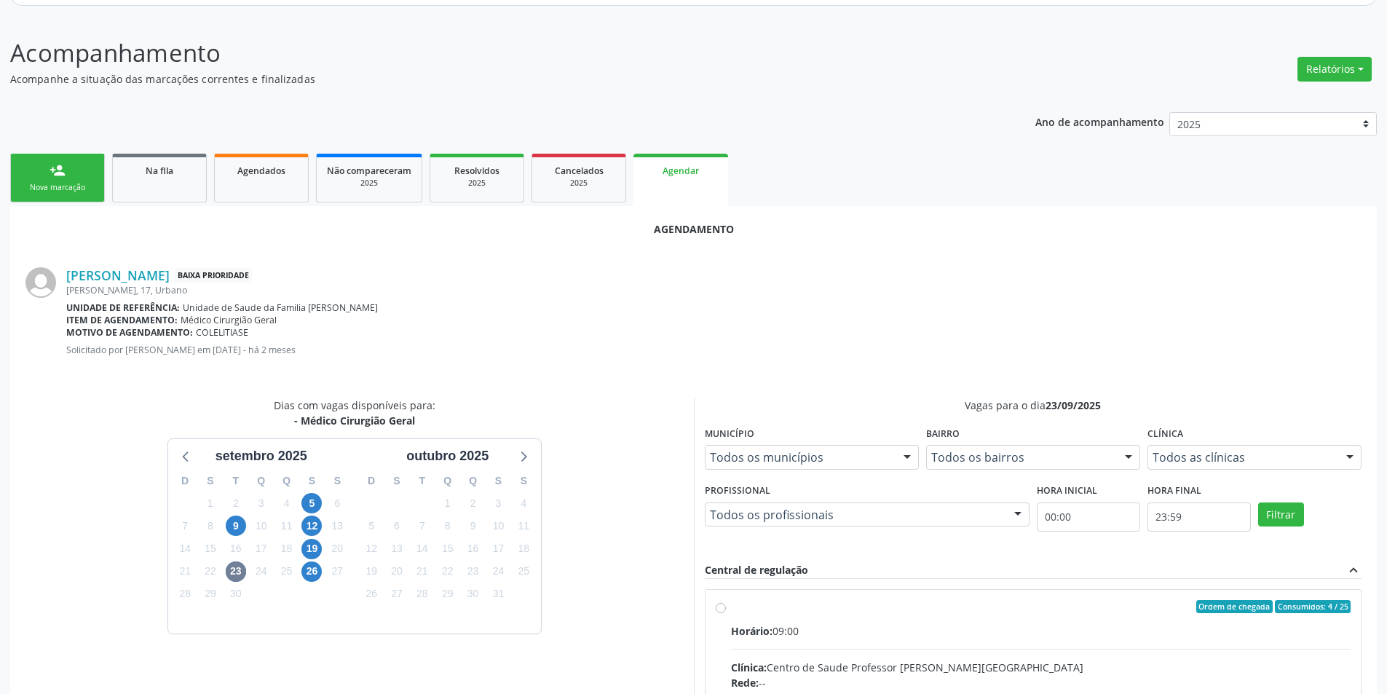
click at [725, 611] on input "Ordem de chegada Consumidos: 4 / 25 Horário: 09:00 Clínica: Centro de Saude Pro…" at bounding box center [721, 606] width 10 height 13
radio input "true"
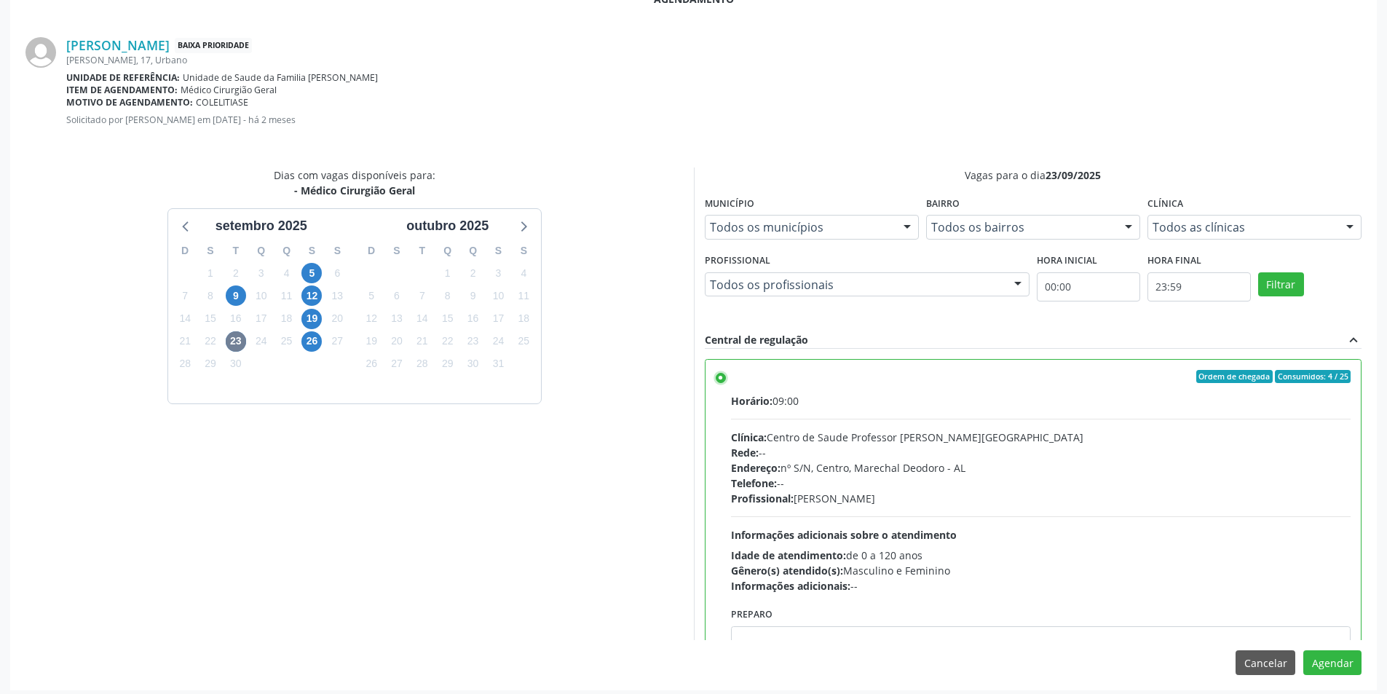
scroll to position [406, 0]
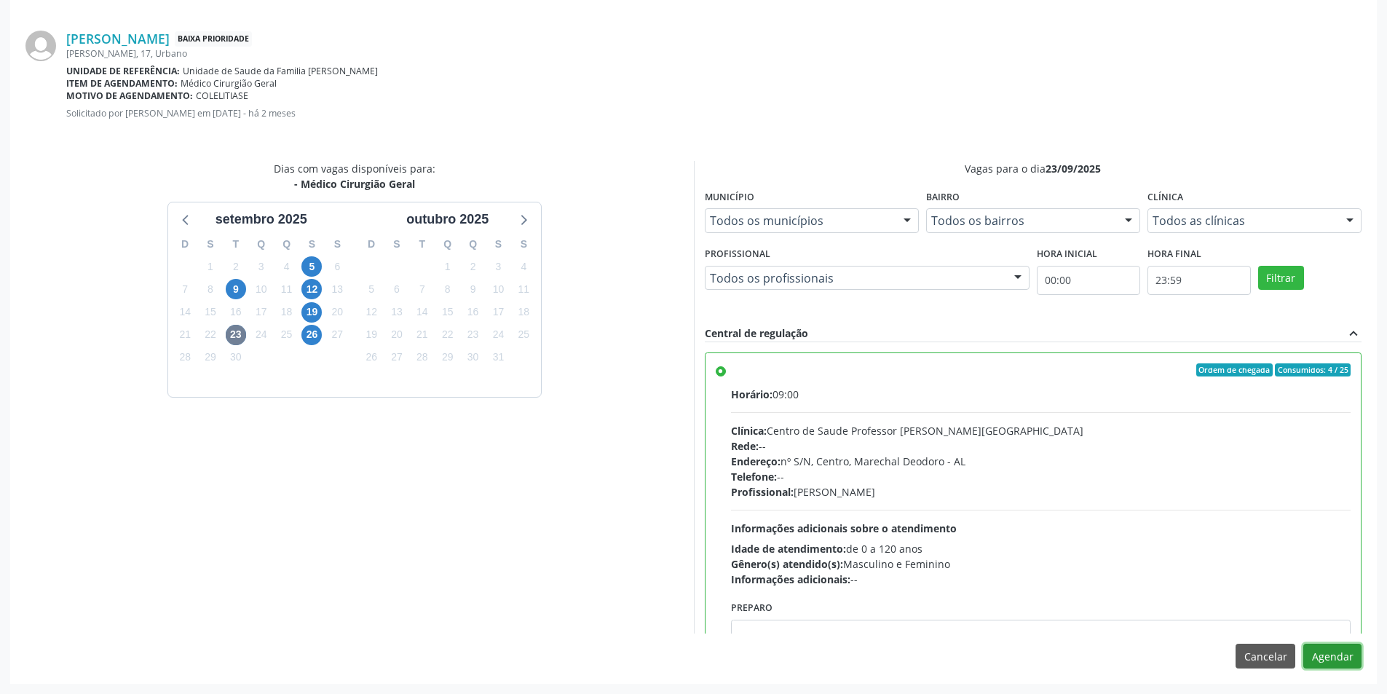
click at [1339, 664] on button "Agendar" at bounding box center [1332, 656] width 58 height 25
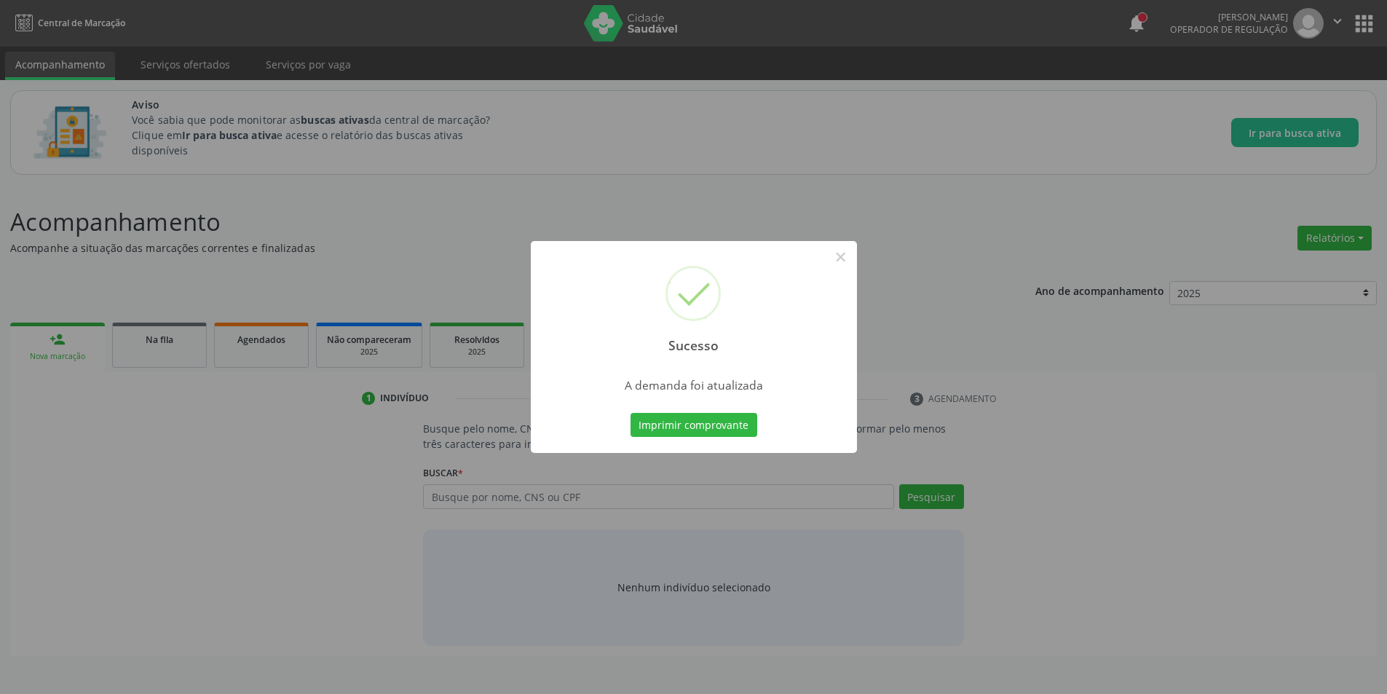
scroll to position [0, 0]
click at [850, 259] on button "×" at bounding box center [846, 257] width 25 height 25
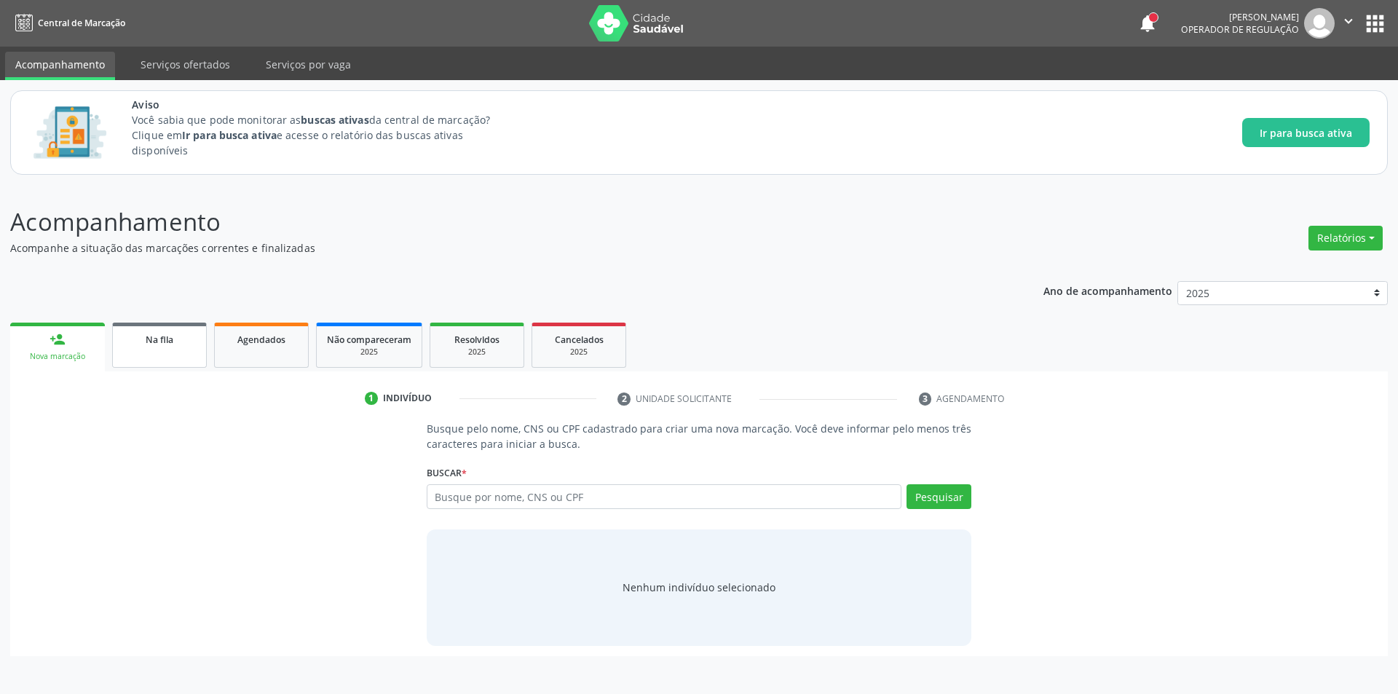
click at [167, 334] on span "Na fila" at bounding box center [160, 339] width 28 height 12
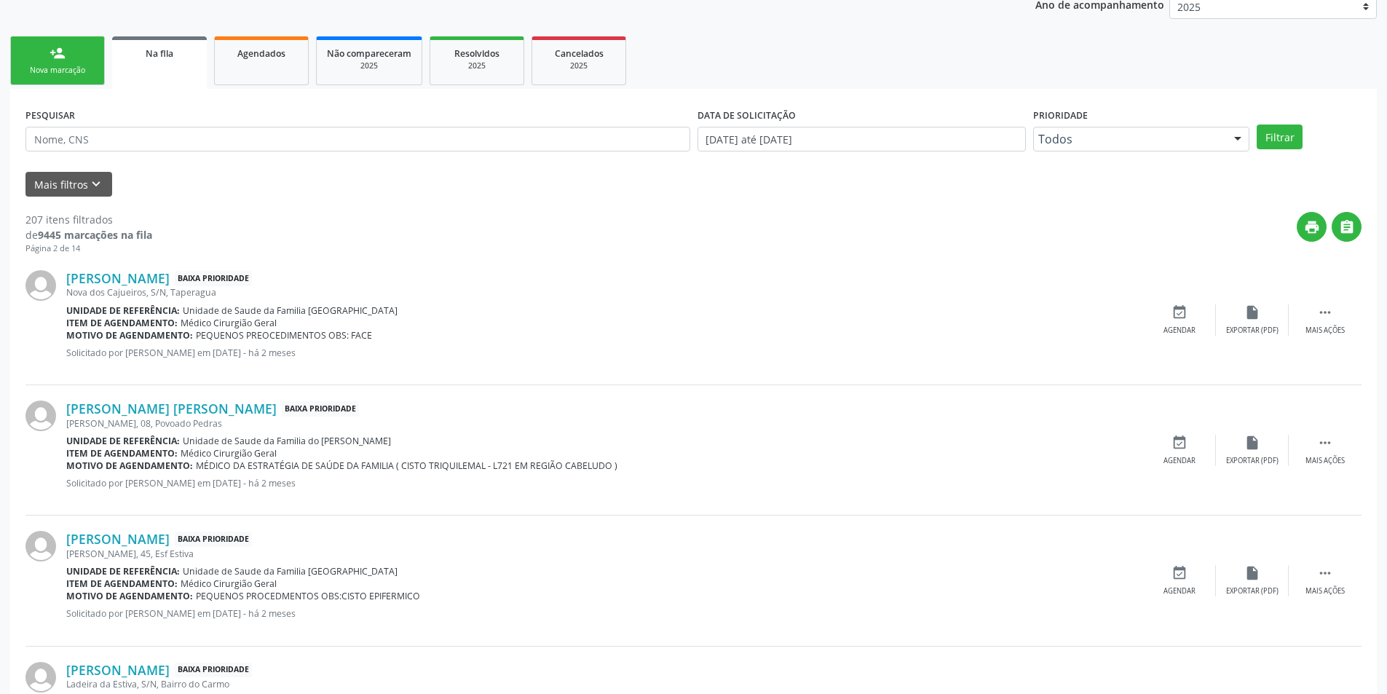
scroll to position [291, 0]
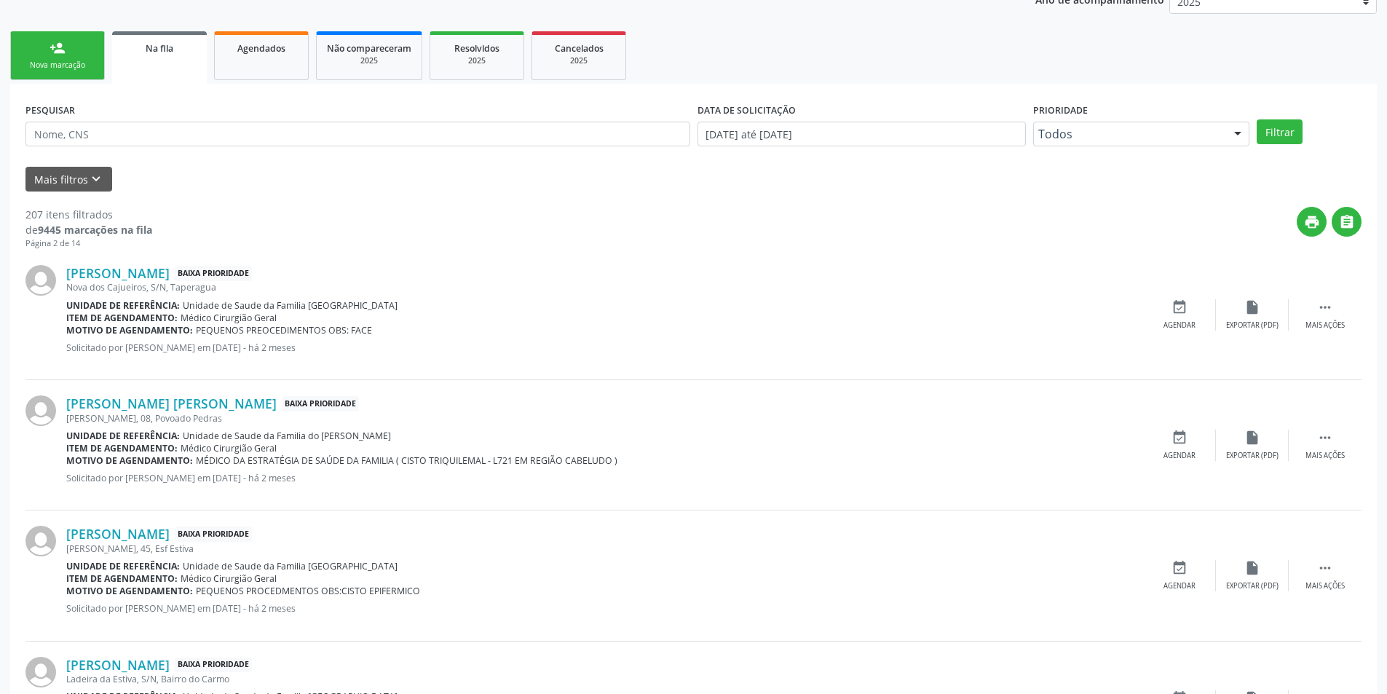
click at [180, 58] on link "Na fila" at bounding box center [159, 57] width 95 height 52
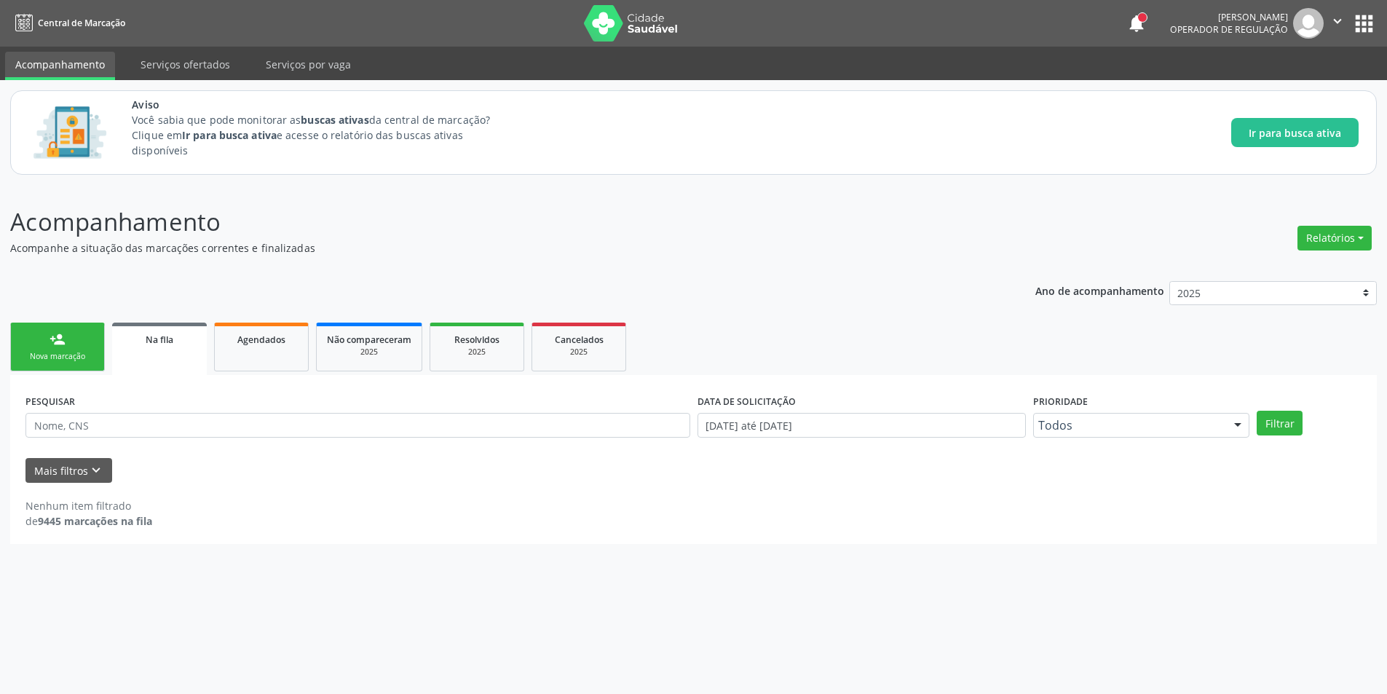
scroll to position [0, 0]
click at [143, 356] on link "Na fila" at bounding box center [159, 349] width 95 height 52
click at [1295, 427] on button "Filtrar" at bounding box center [1290, 423] width 46 height 25
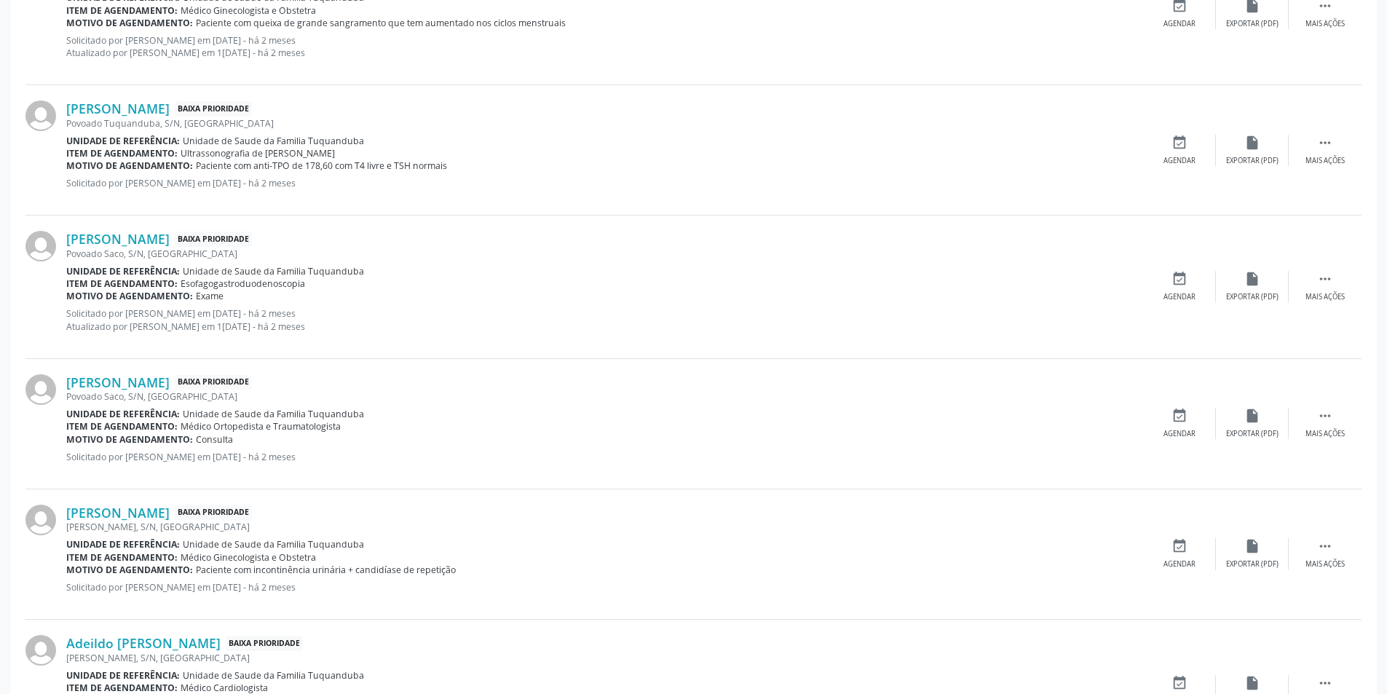
scroll to position [1092, 0]
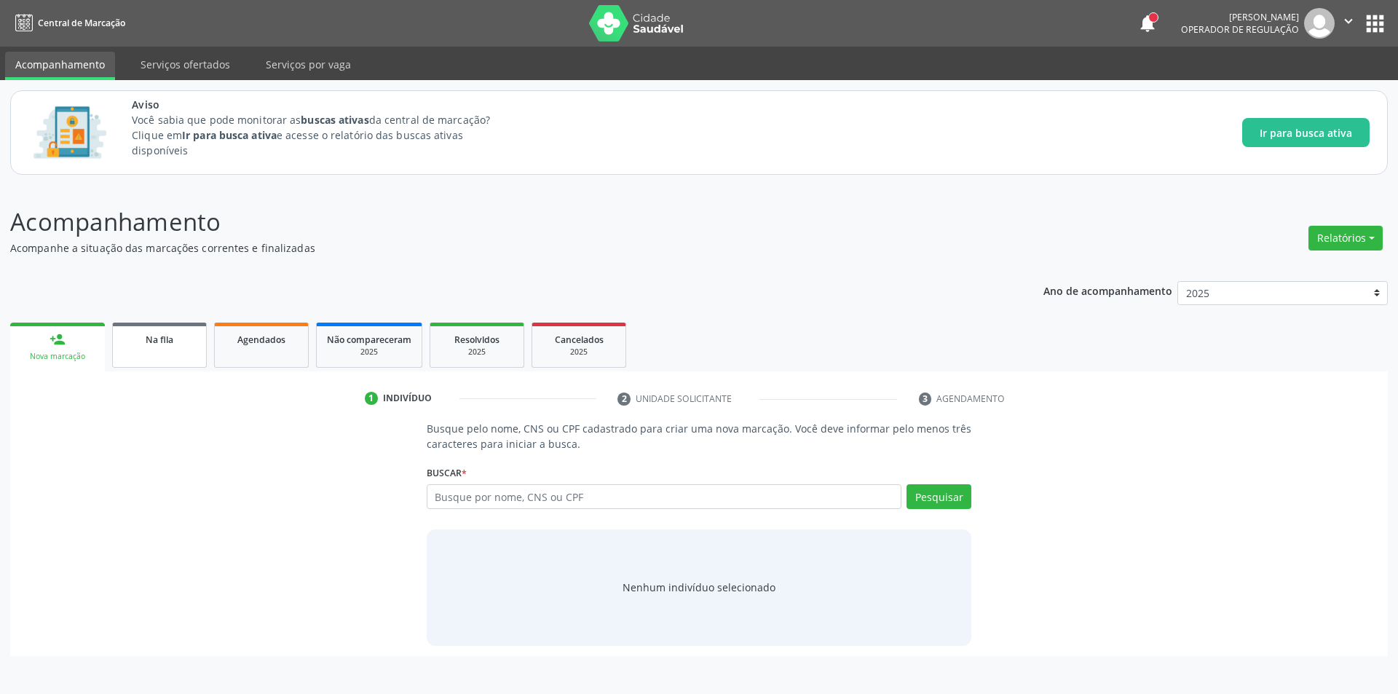
click at [140, 345] on div "Na fila" at bounding box center [159, 338] width 73 height 15
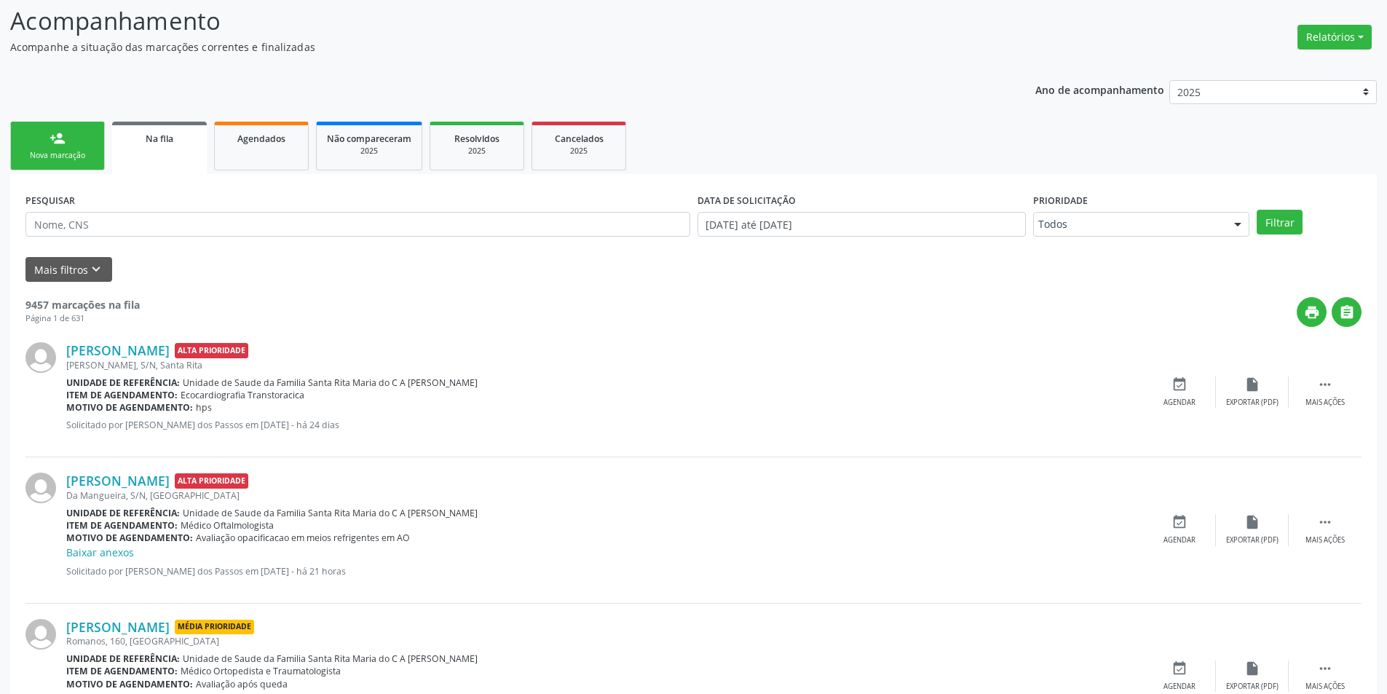
scroll to position [218, 0]
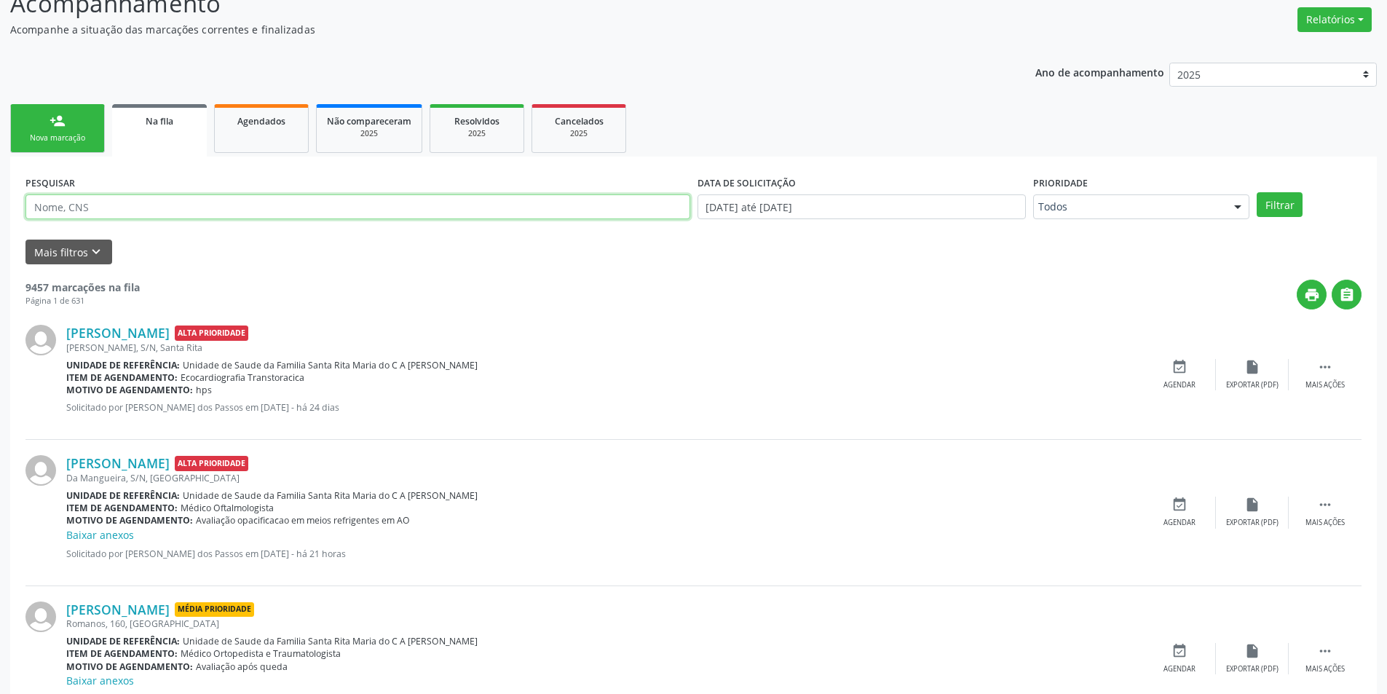
click at [292, 207] on input "text" at bounding box center [357, 206] width 665 height 25
click at [73, 256] on button "Mais filtros keyboard_arrow_down" at bounding box center [68, 252] width 87 height 25
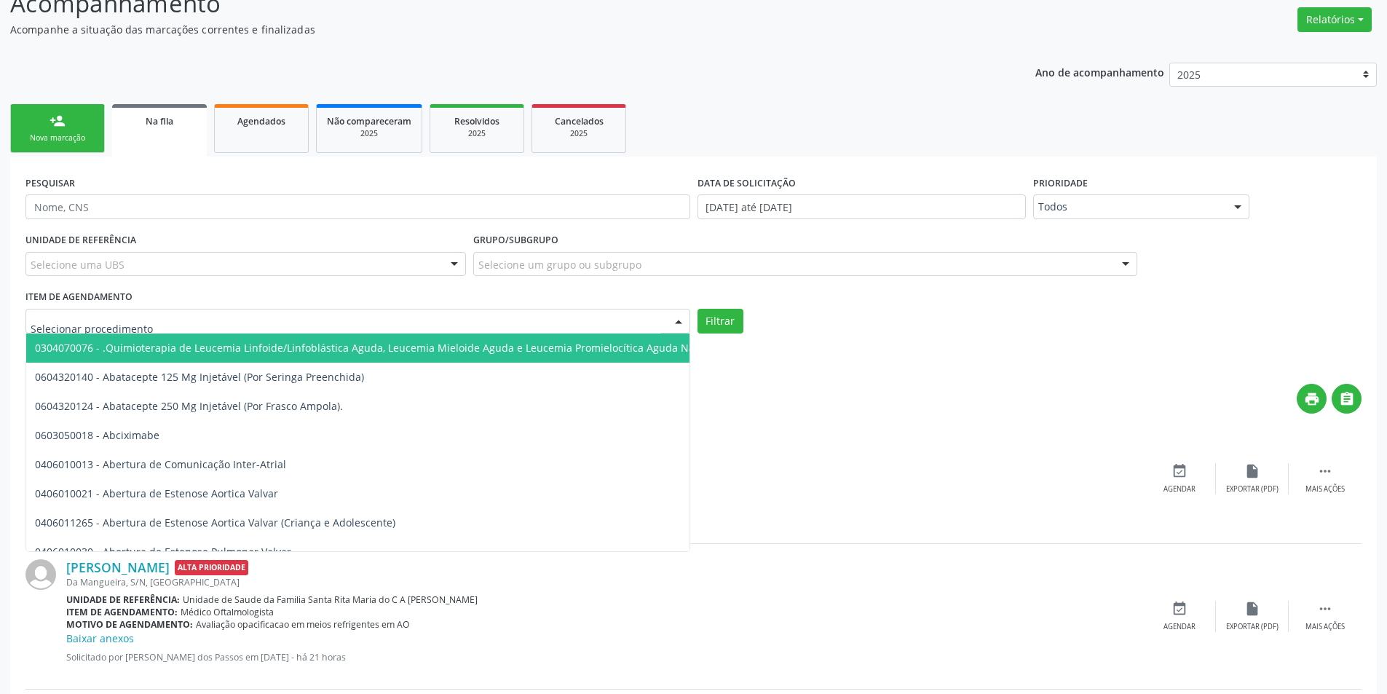
click at [189, 321] on div at bounding box center [357, 321] width 665 height 25
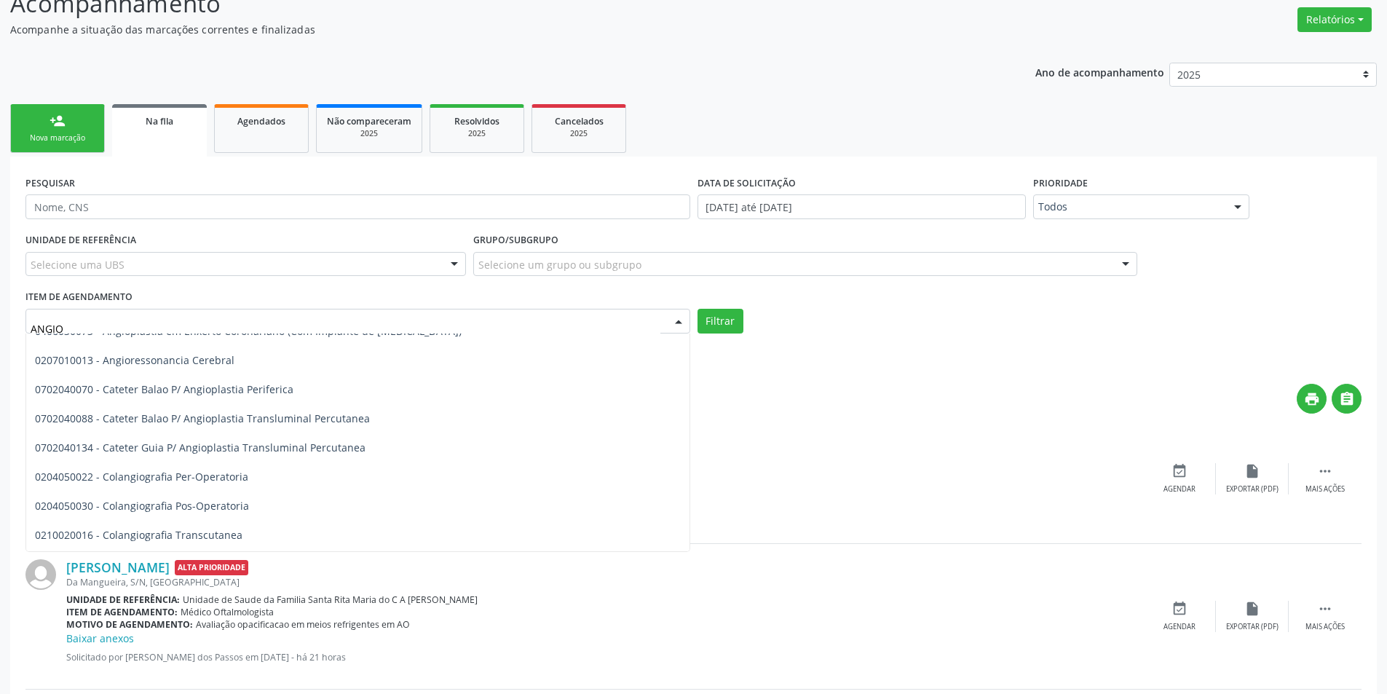
scroll to position [801, 0]
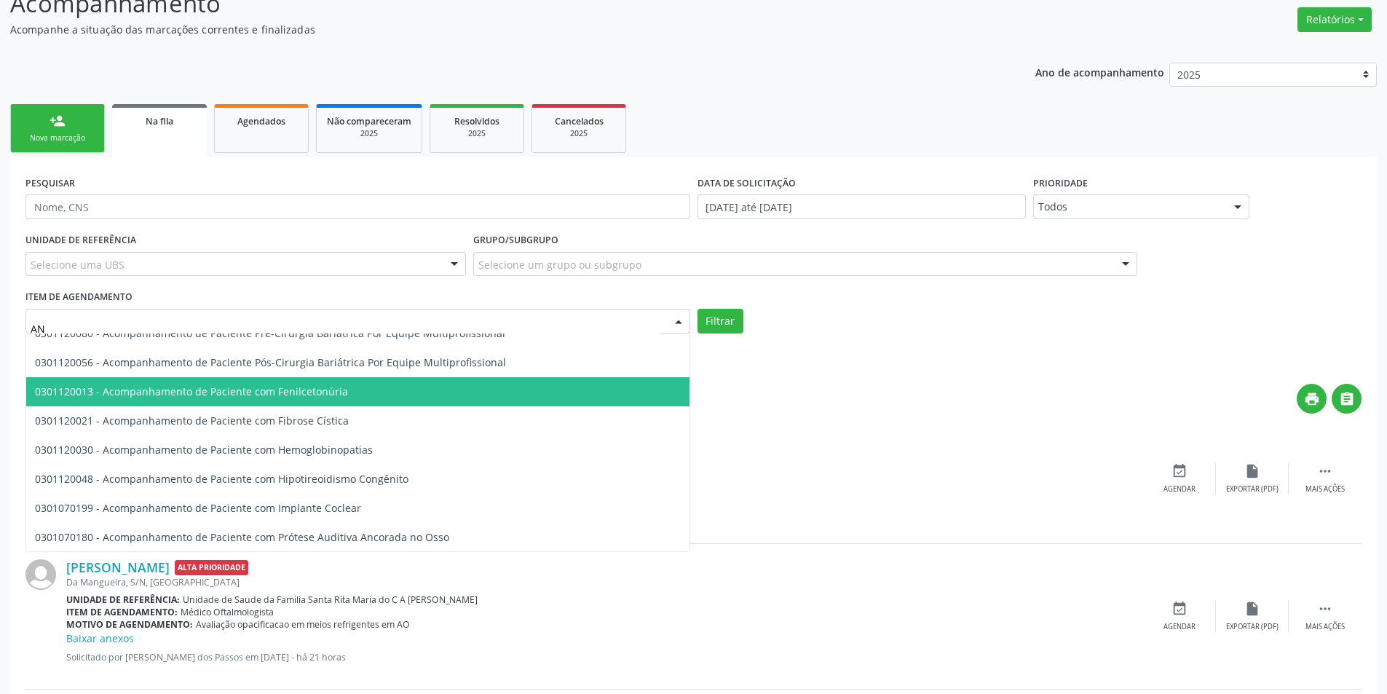
type input "A"
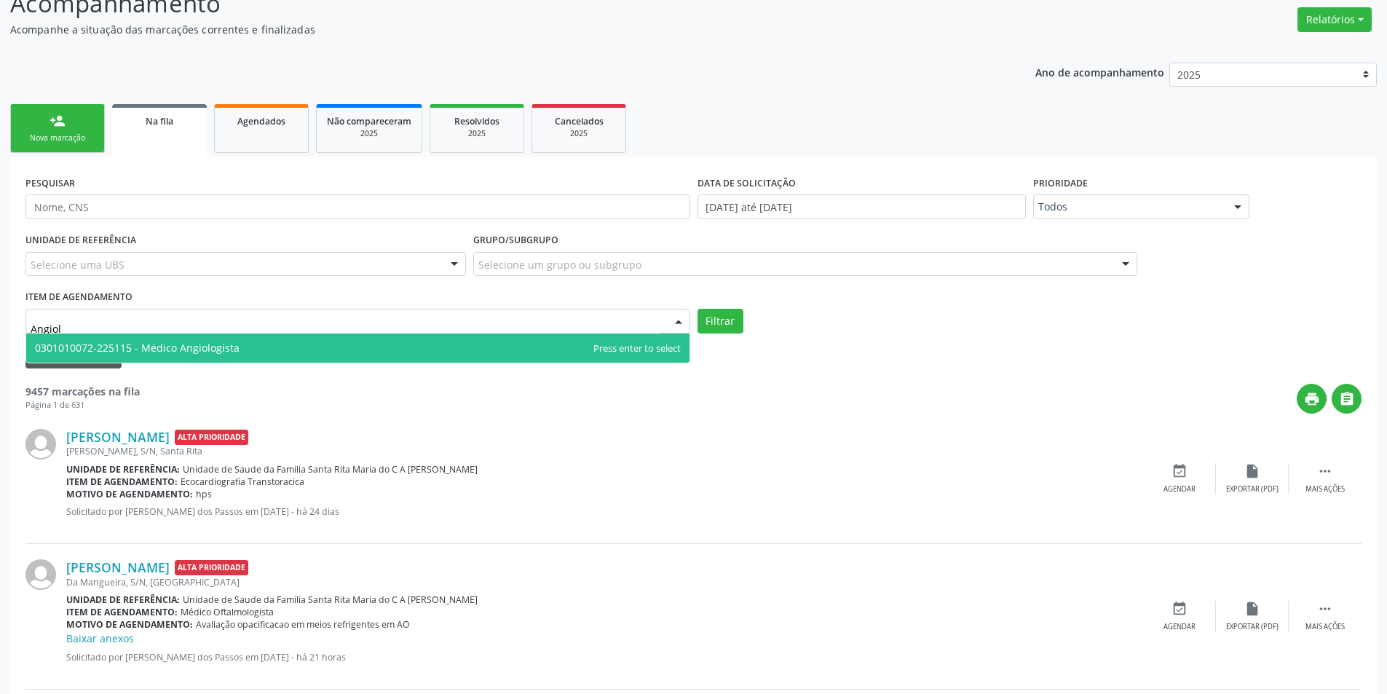
scroll to position [0, 0]
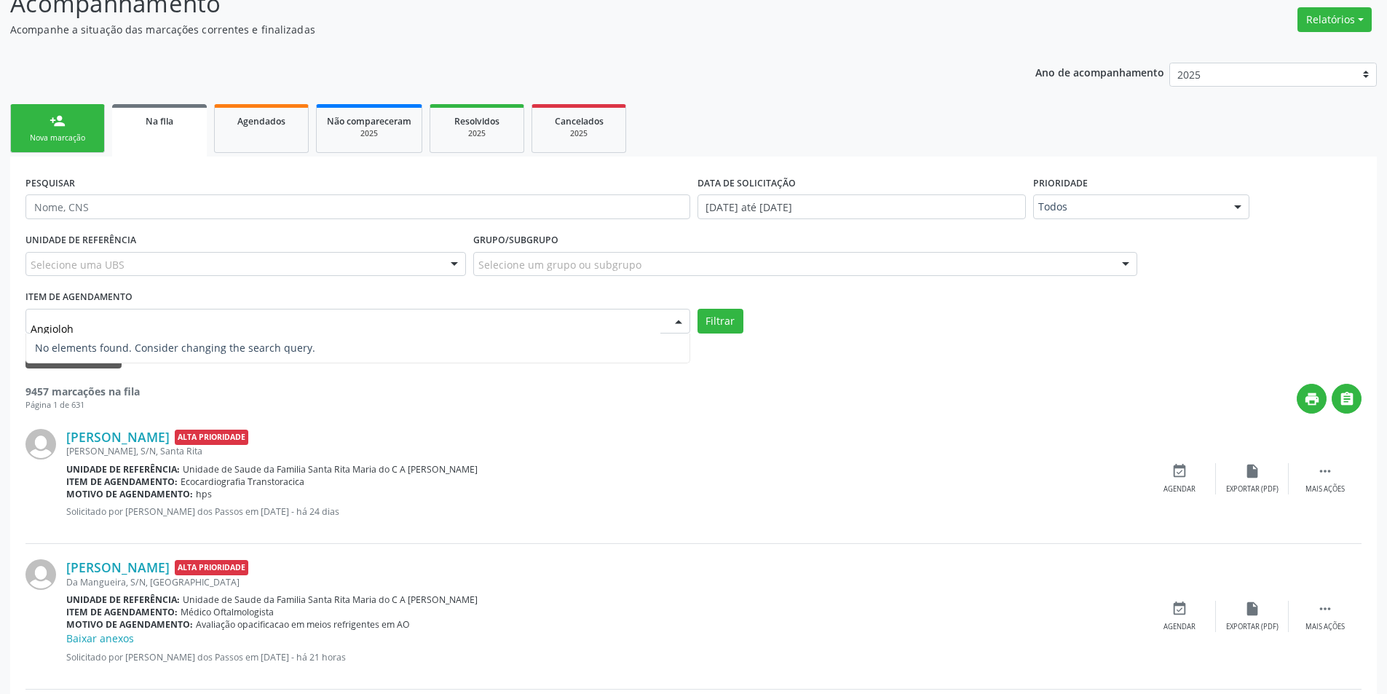
type input "Angiolo"
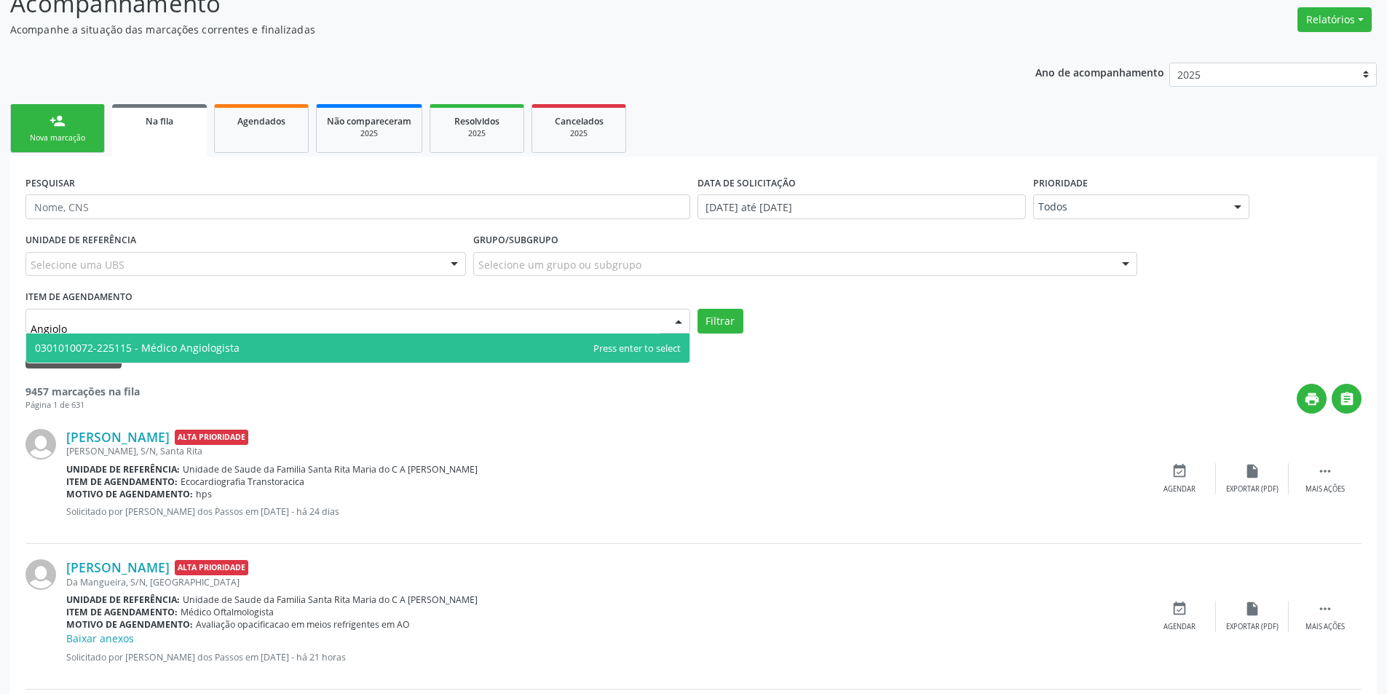
click at [242, 347] on span "0301010072-225115 - Médico Angiologista" at bounding box center [357, 347] width 663 height 29
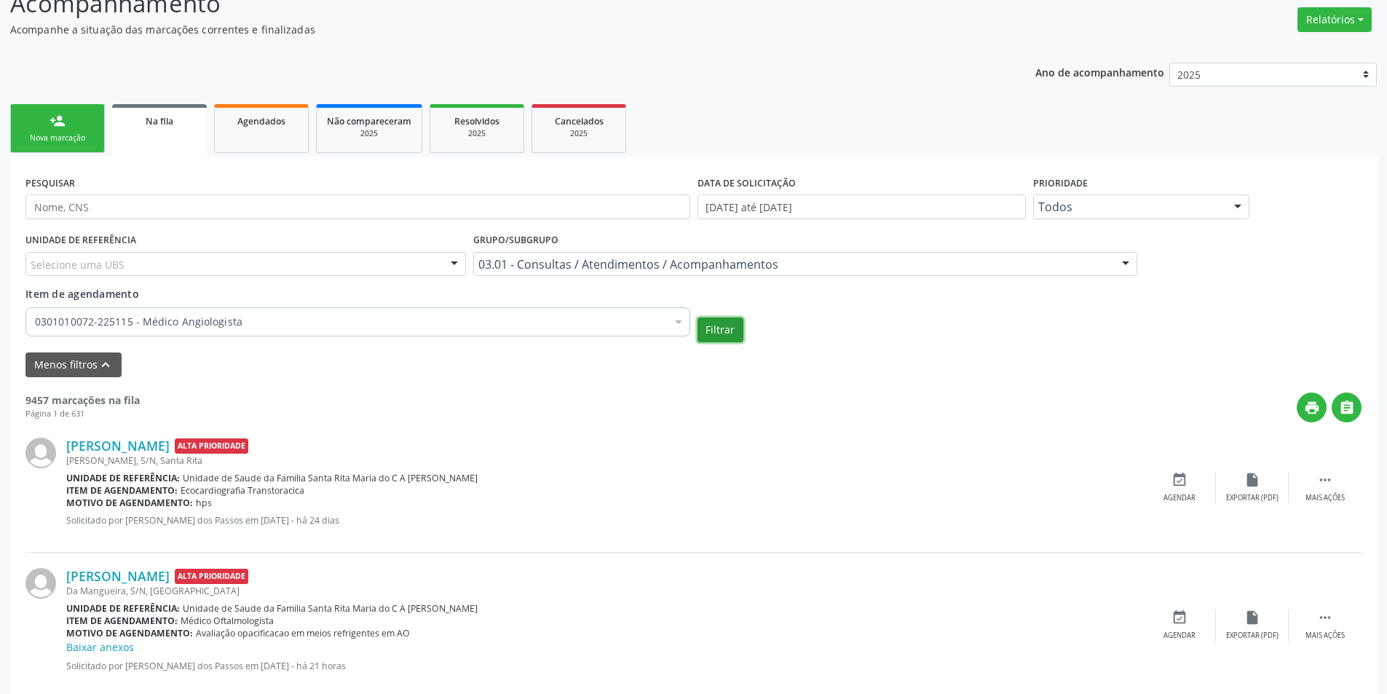
click at [720, 333] on button "Filtrar" at bounding box center [721, 329] width 46 height 25
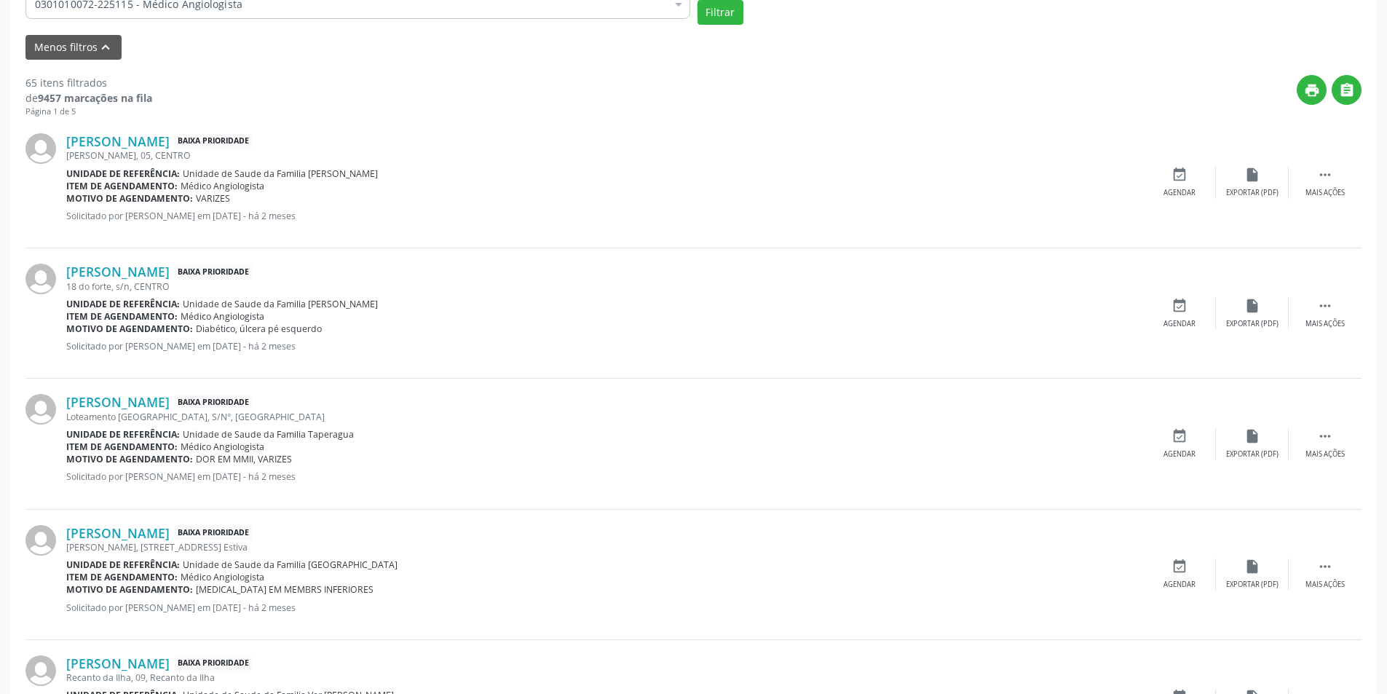
scroll to position [510, 0]
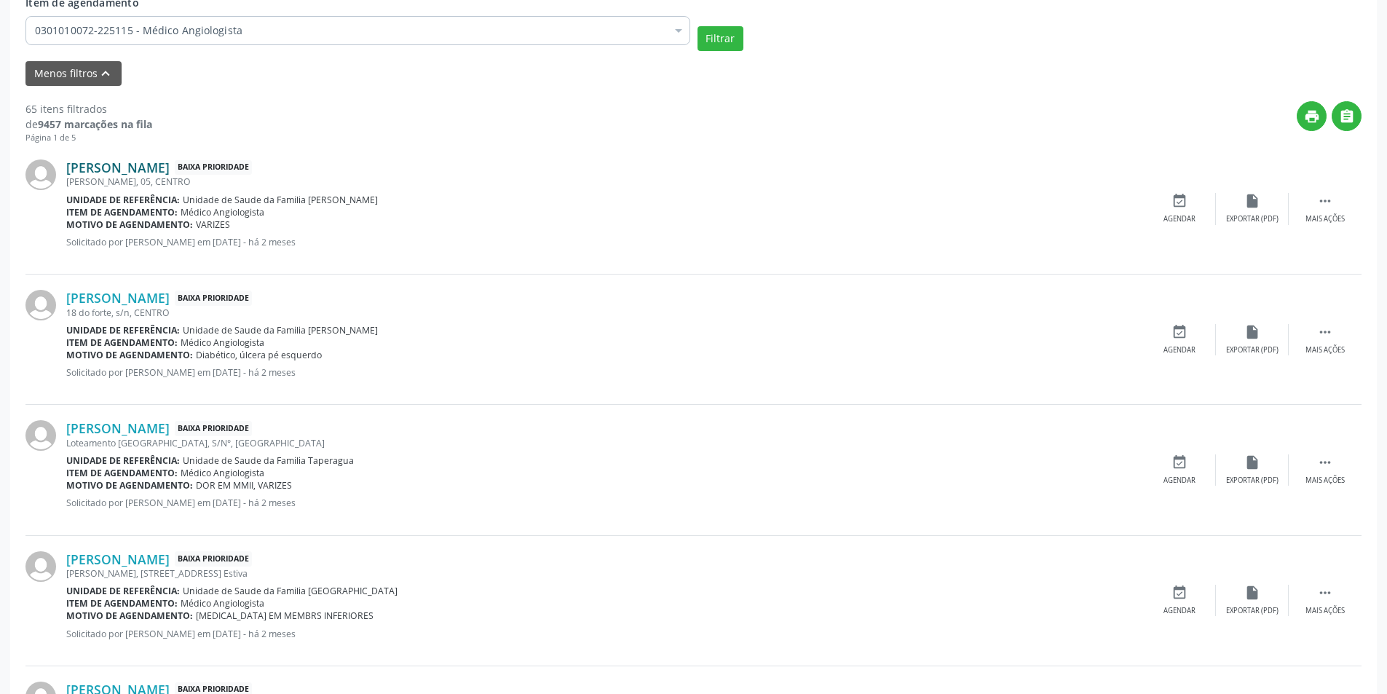
click at [170, 167] on link "José Sebastião Alves Figueiredo" at bounding box center [117, 167] width 103 height 16
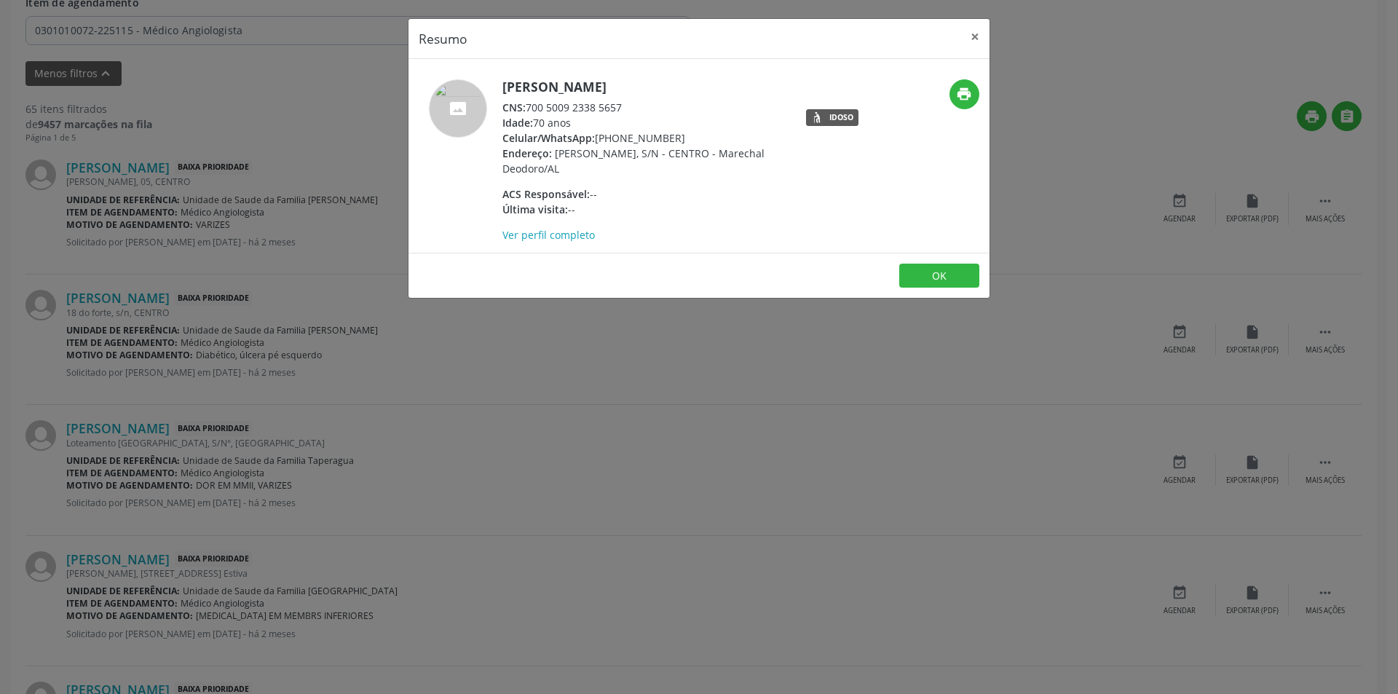
drag, startPoint x: 529, startPoint y: 104, endPoint x: 625, endPoint y: 108, distance: 96.2
click at [625, 108] on div "CNS: 700 5009 2338 5657" at bounding box center [643, 107] width 283 height 15
copy div "700 5009 2338 5657"
click at [925, 282] on button "OK" at bounding box center [939, 276] width 80 height 25
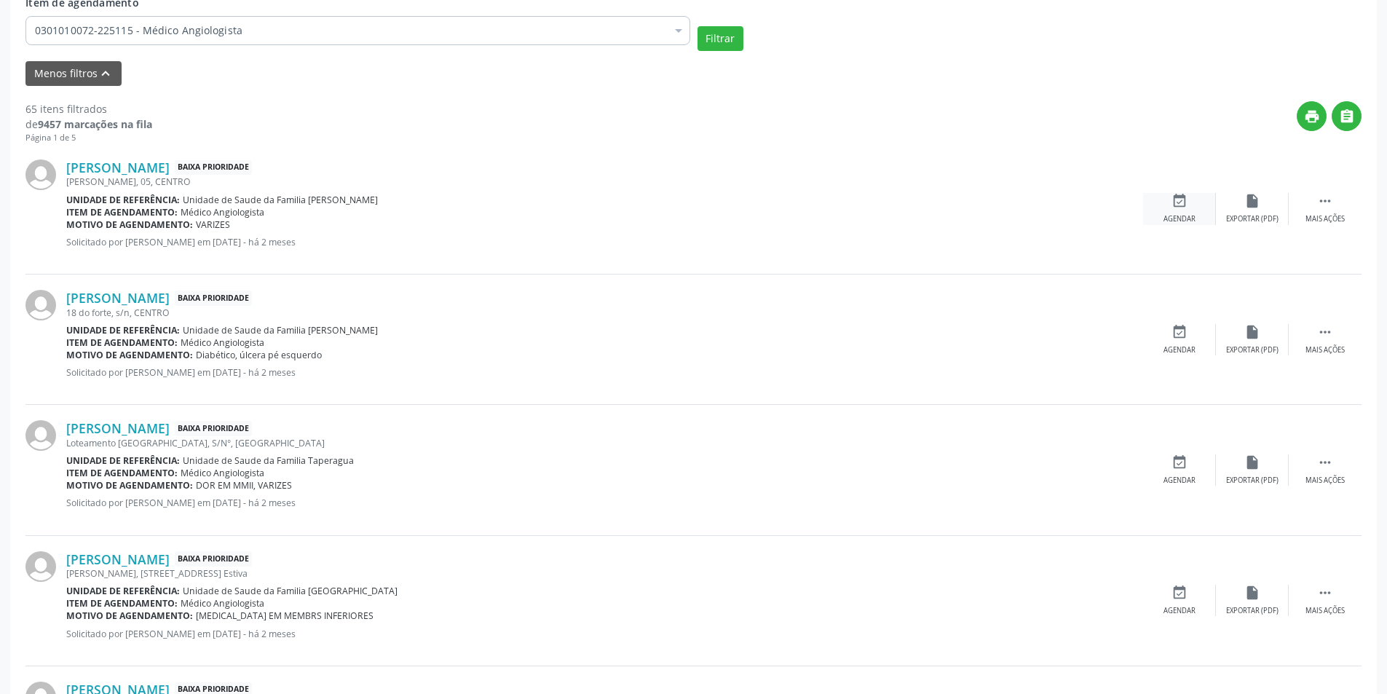
click at [1175, 198] on icon "event_available" at bounding box center [1179, 201] width 16 height 16
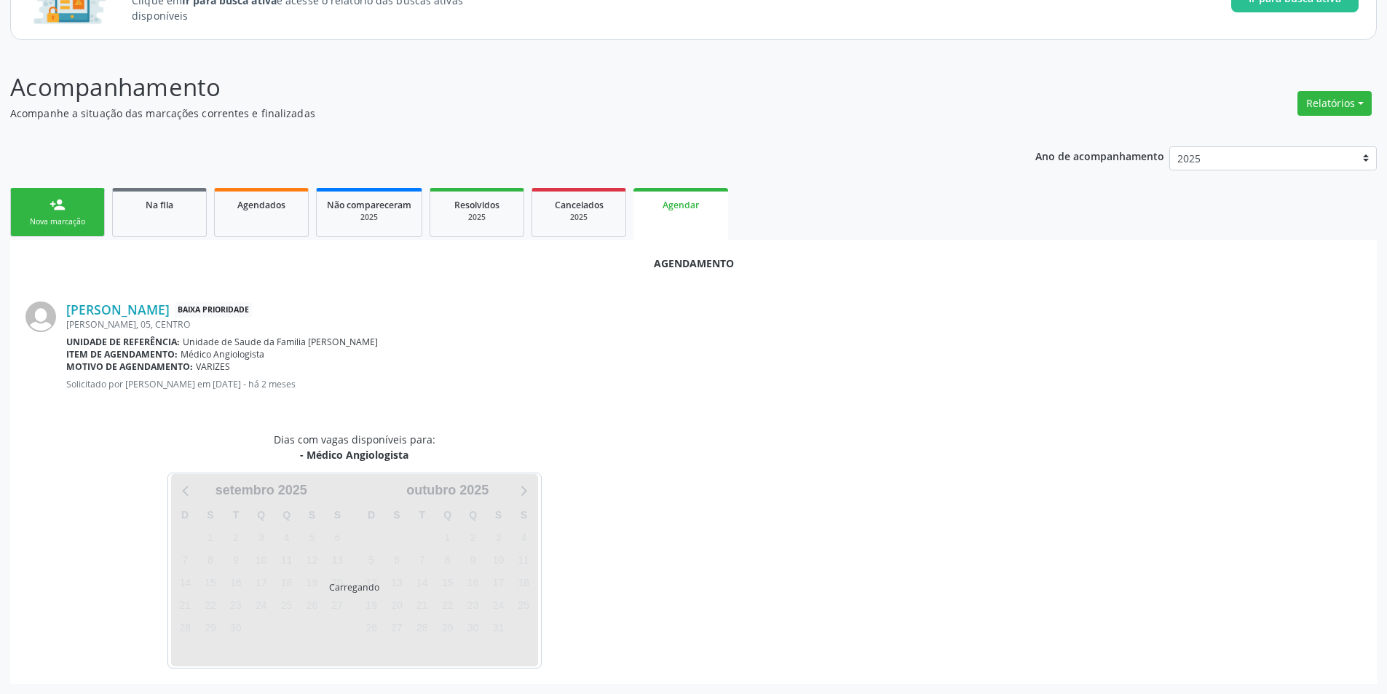
scroll to position [169, 0]
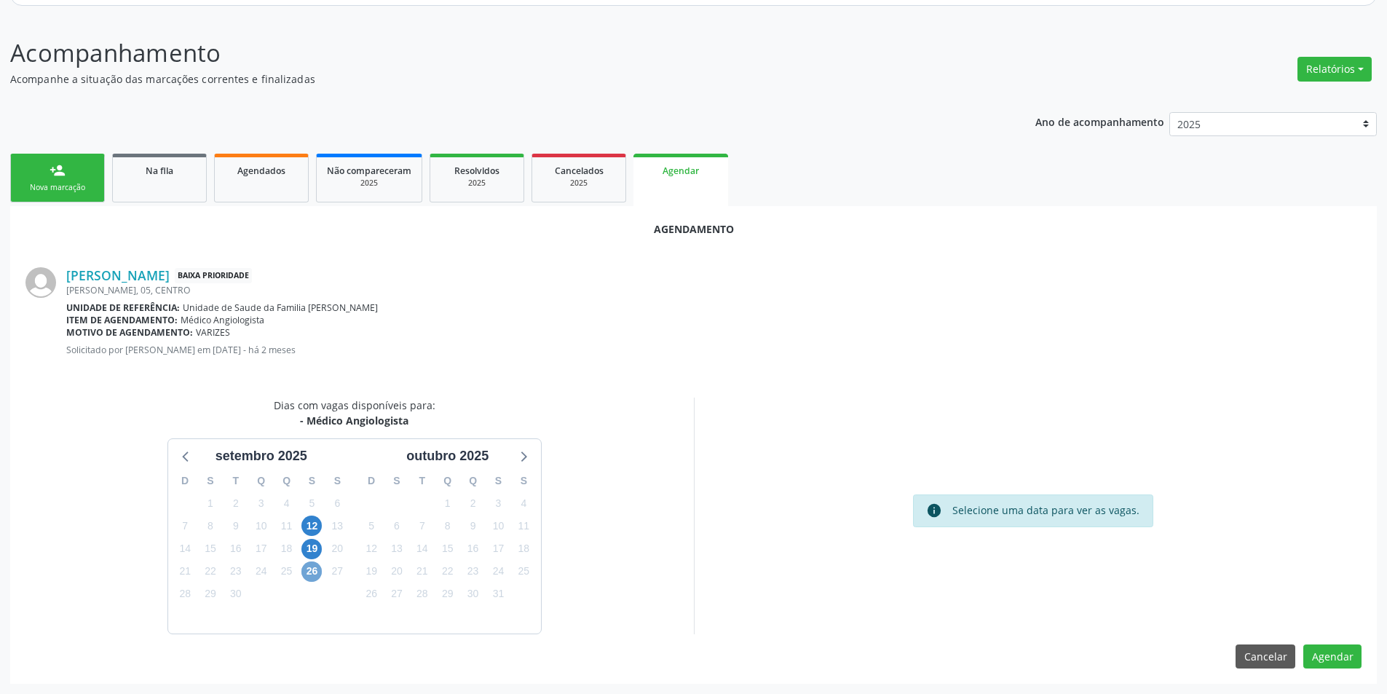
click at [313, 569] on span "26" at bounding box center [311, 571] width 20 height 20
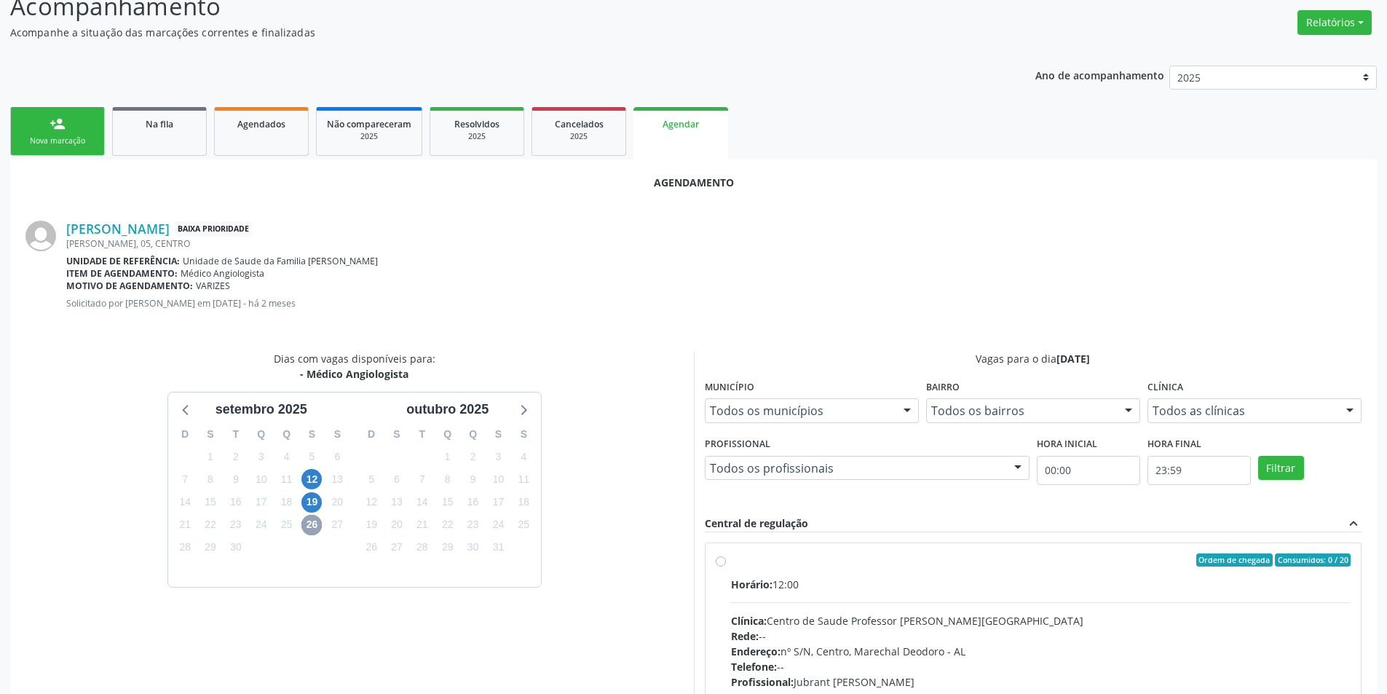
scroll to position [242, 0]
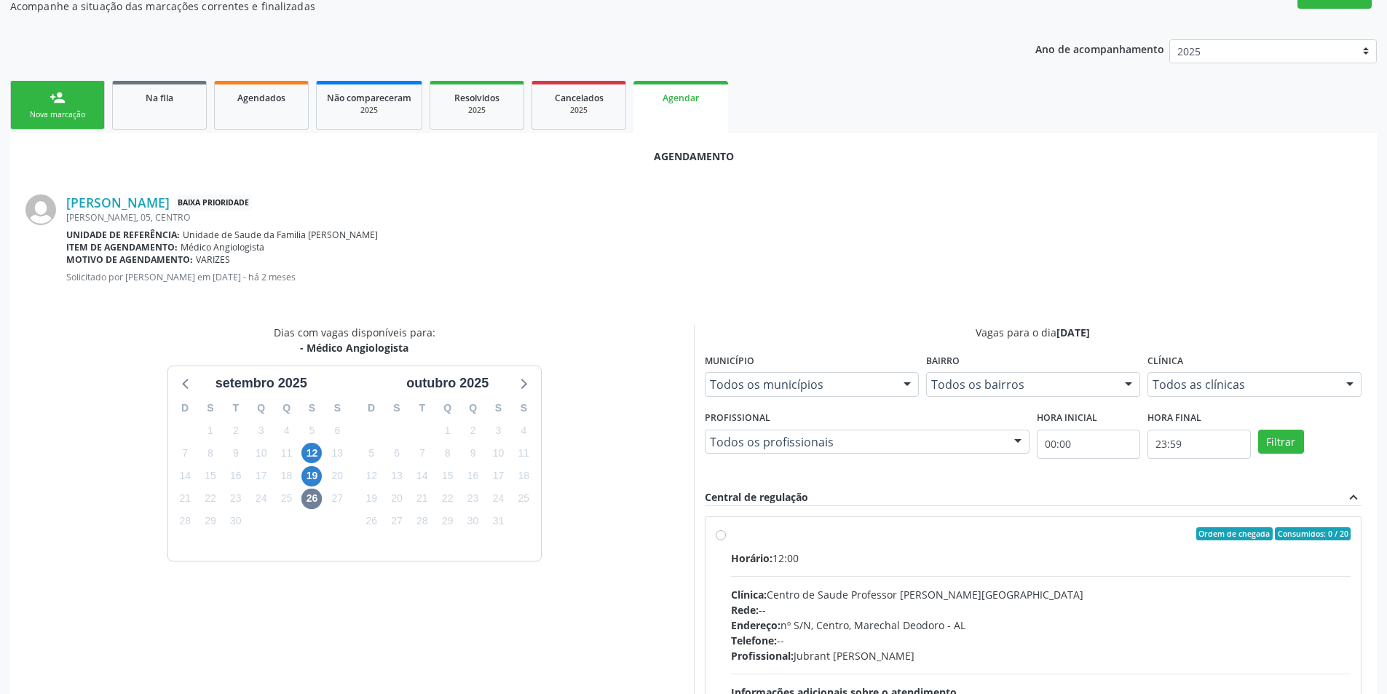
click at [731, 533] on label "Ordem de chegada Consumidos: 0 / 20 Horário: 12:00 Clínica: Centro de Saude Pro…" at bounding box center [1041, 639] width 620 height 224
click at [722, 533] on input "Ordem de chegada Consumidos: 0 / 20 Horário: 12:00 Clínica: Centro de Saude Pro…" at bounding box center [721, 533] width 10 height 13
radio input "true"
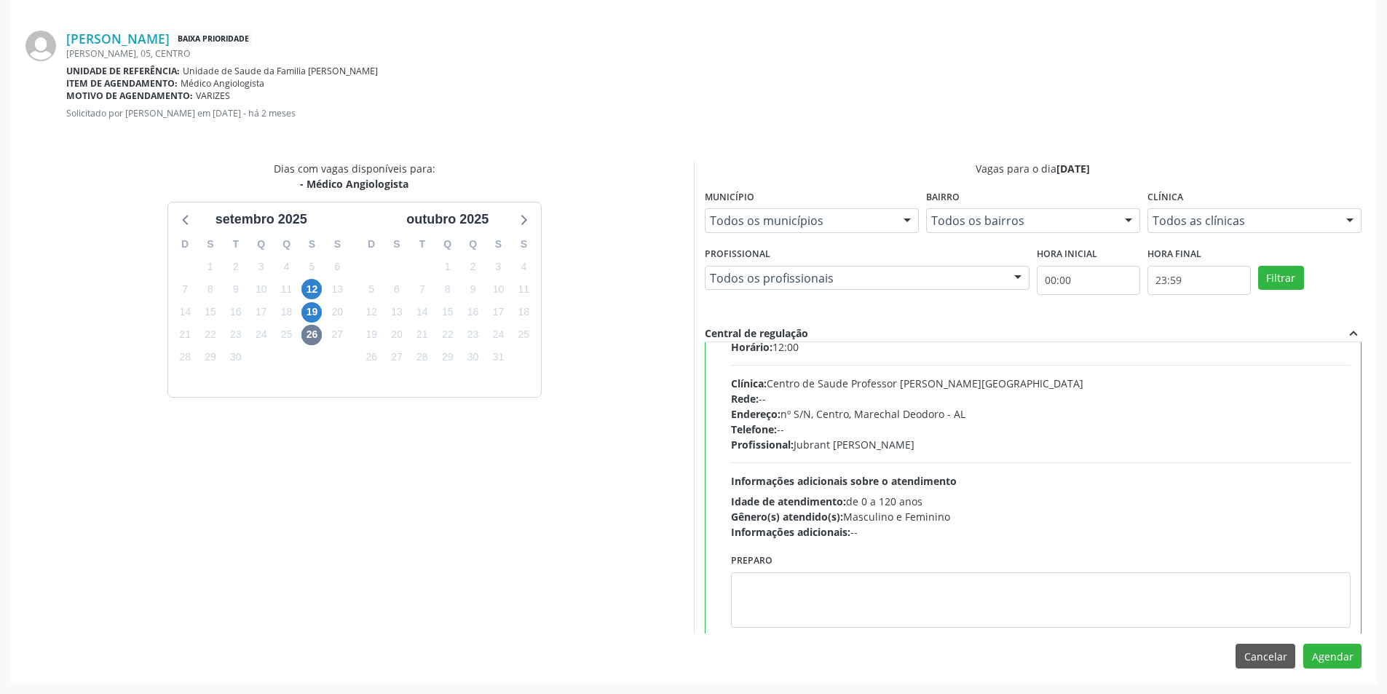
scroll to position [72, 0]
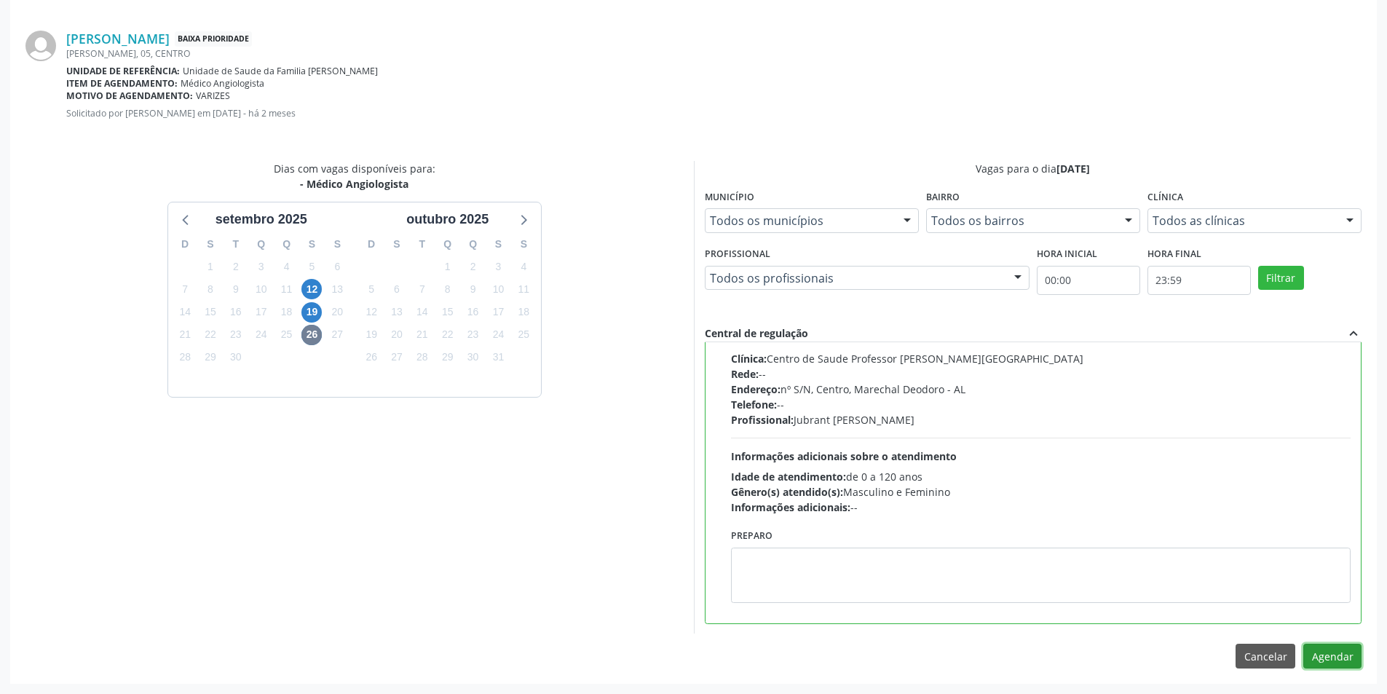
click at [1339, 654] on button "Agendar" at bounding box center [1332, 656] width 58 height 25
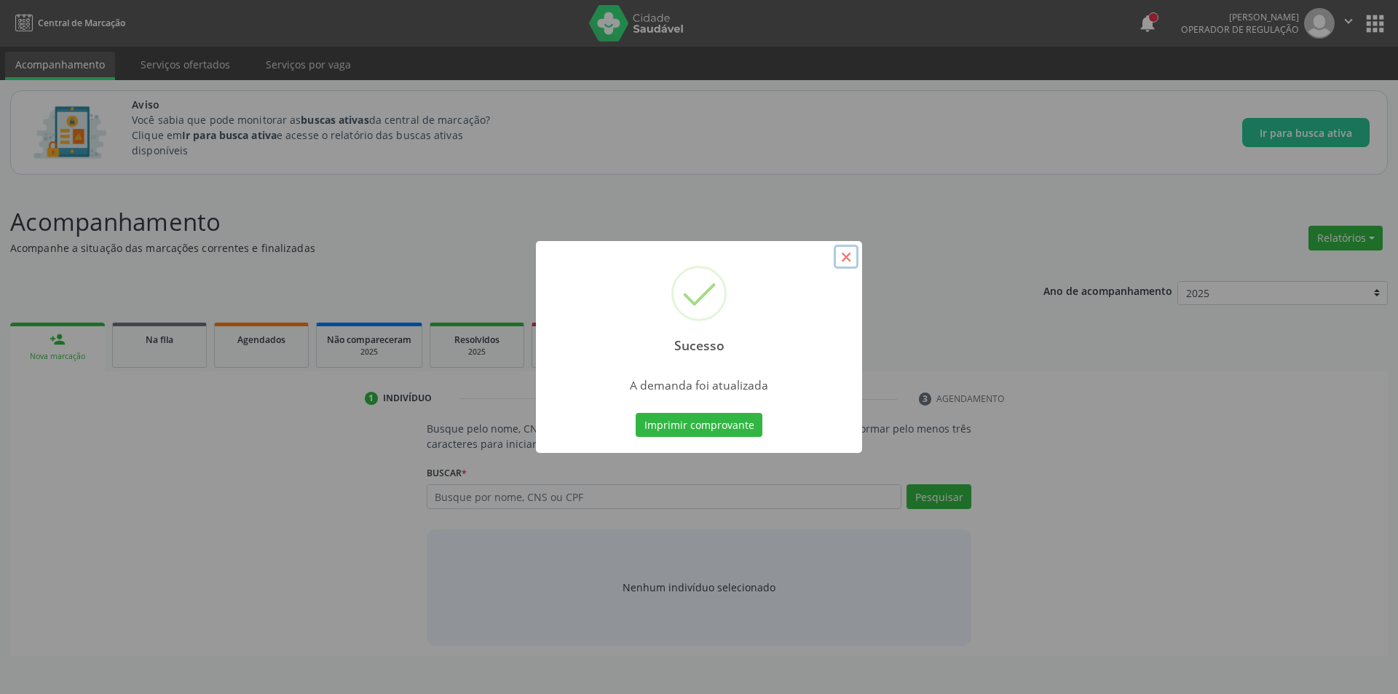
click at [844, 260] on button "×" at bounding box center [846, 257] width 25 height 25
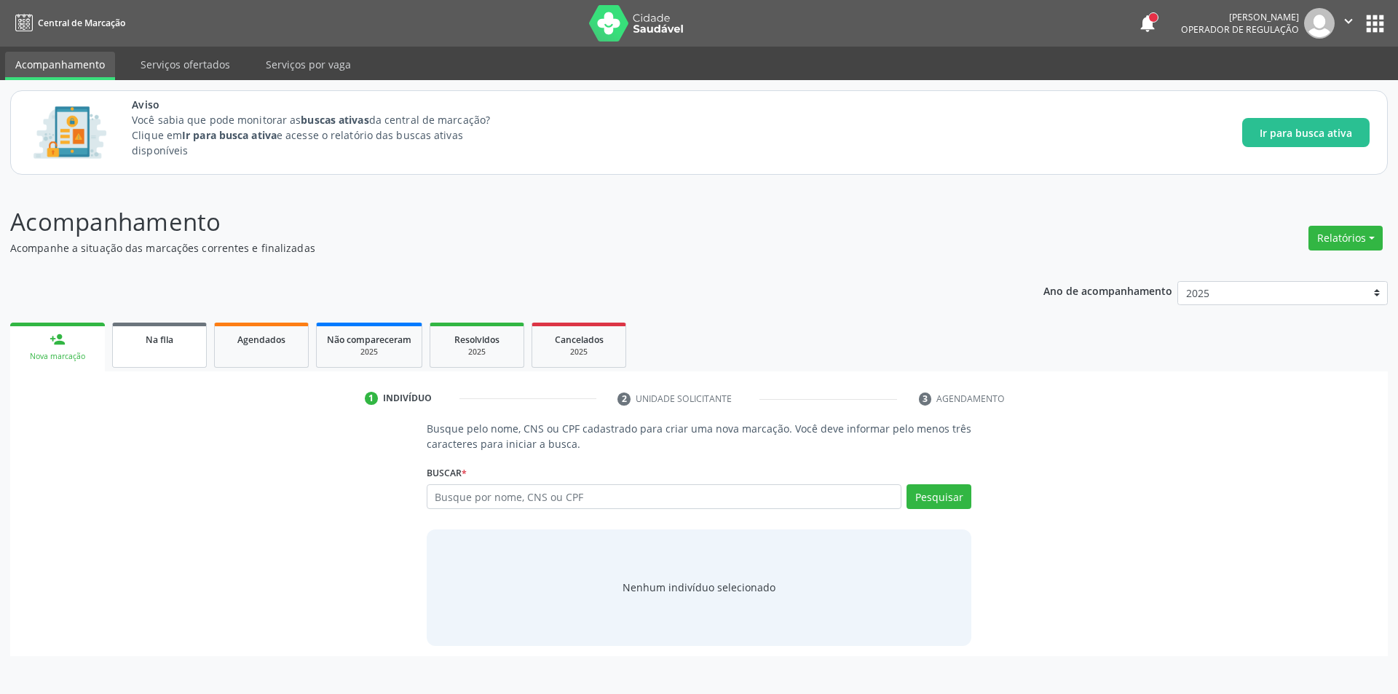
click at [159, 339] on span "Na fila" at bounding box center [160, 339] width 28 height 12
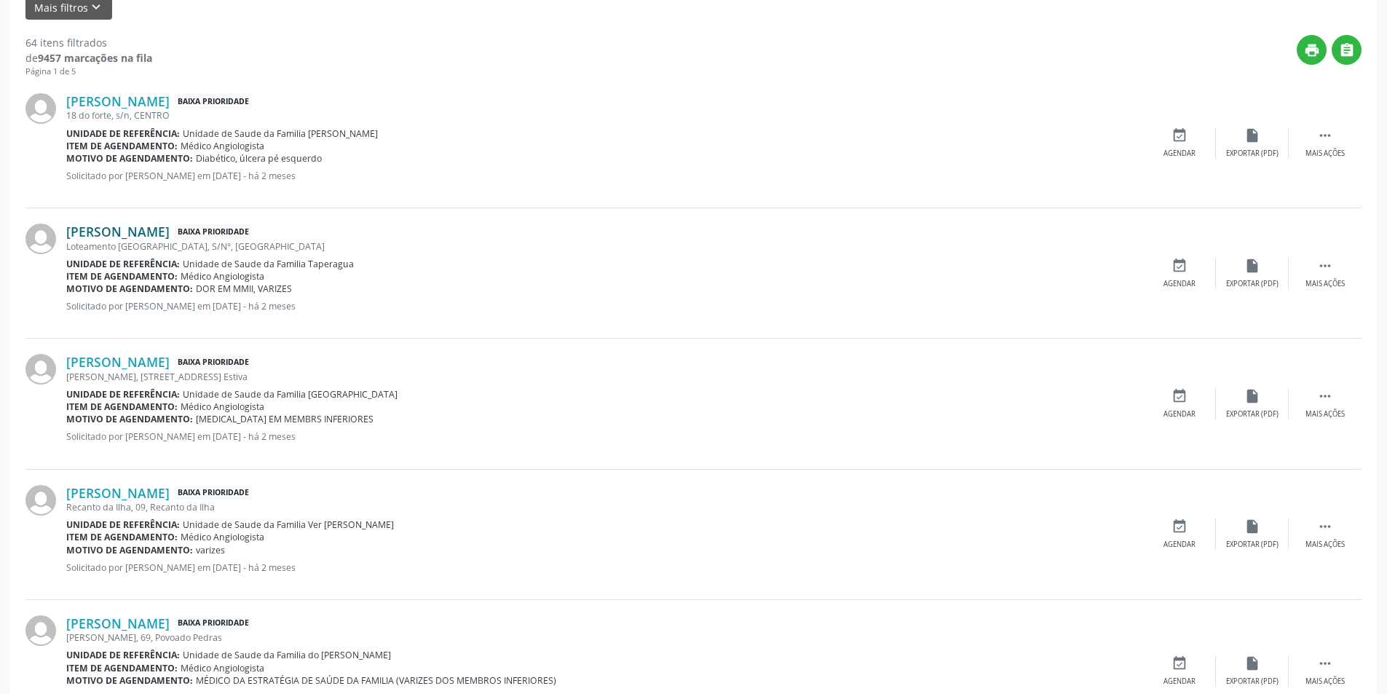
scroll to position [437, 0]
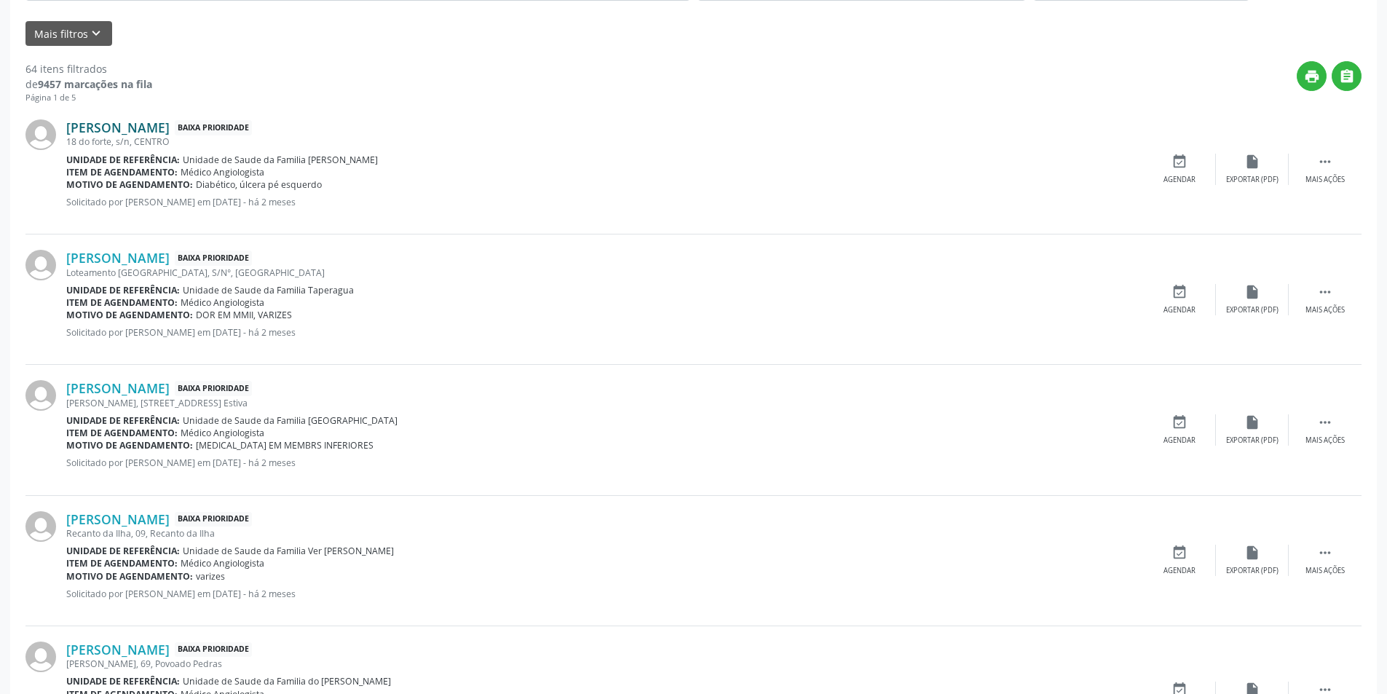
click at [162, 129] on link "José Roberto de Souza" at bounding box center [117, 127] width 103 height 16
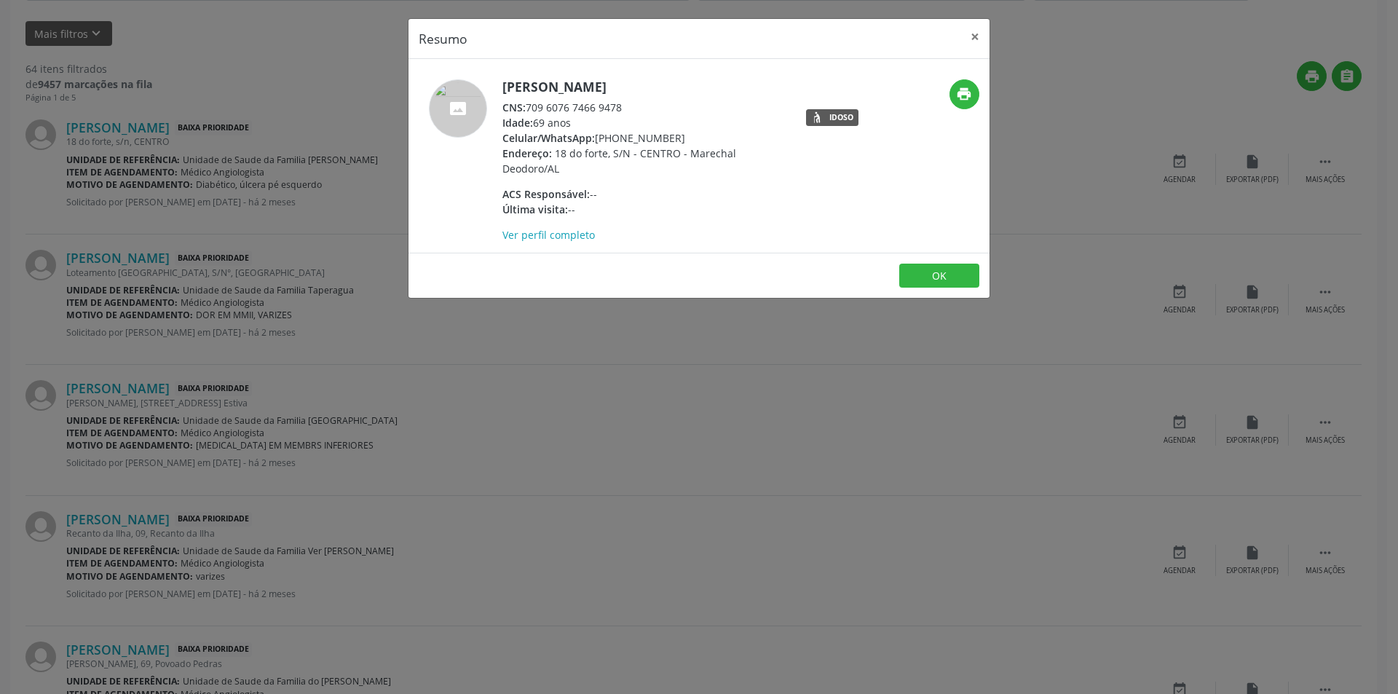
drag, startPoint x: 527, startPoint y: 106, endPoint x: 629, endPoint y: 103, distance: 102.0
click at [629, 103] on div "CNS: 709 6076 7466 9478" at bounding box center [643, 107] width 283 height 15
copy div "709 6076 7466 9478"
click at [928, 280] on button "OK" at bounding box center [939, 276] width 80 height 25
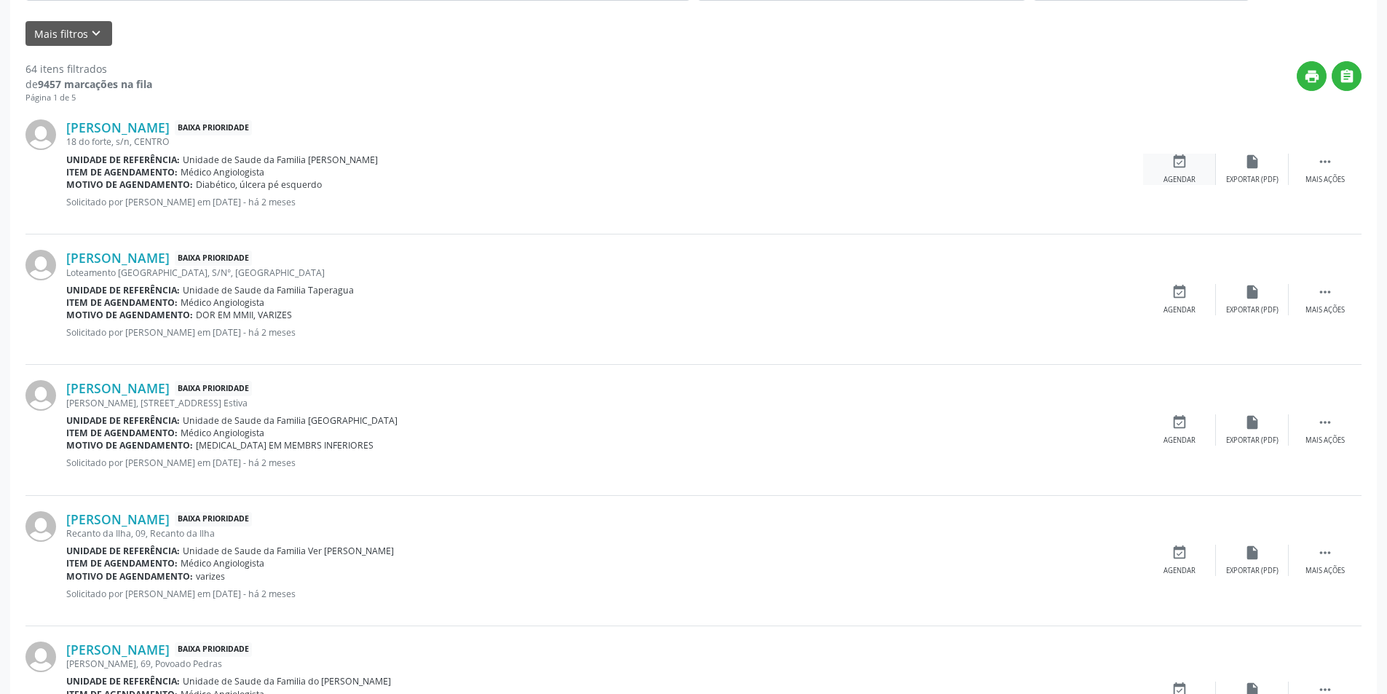
click at [1178, 161] on icon "event_available" at bounding box center [1179, 162] width 16 height 16
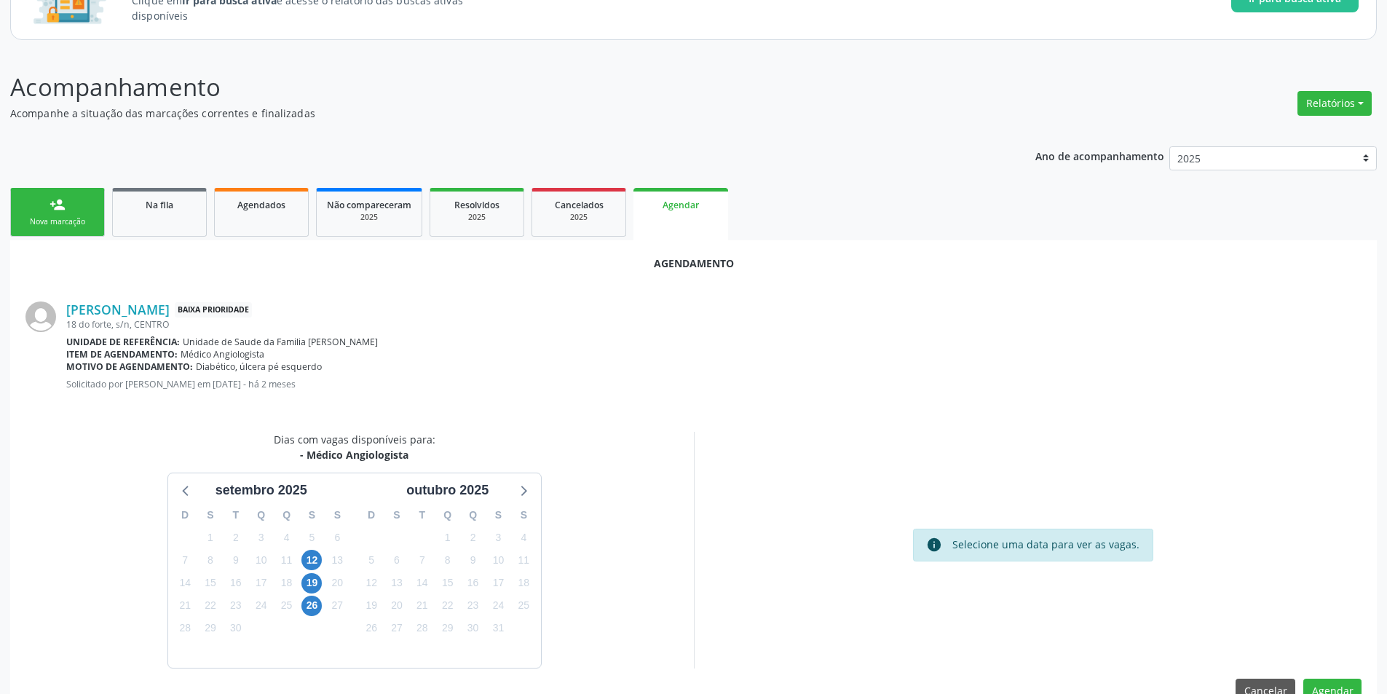
scroll to position [169, 0]
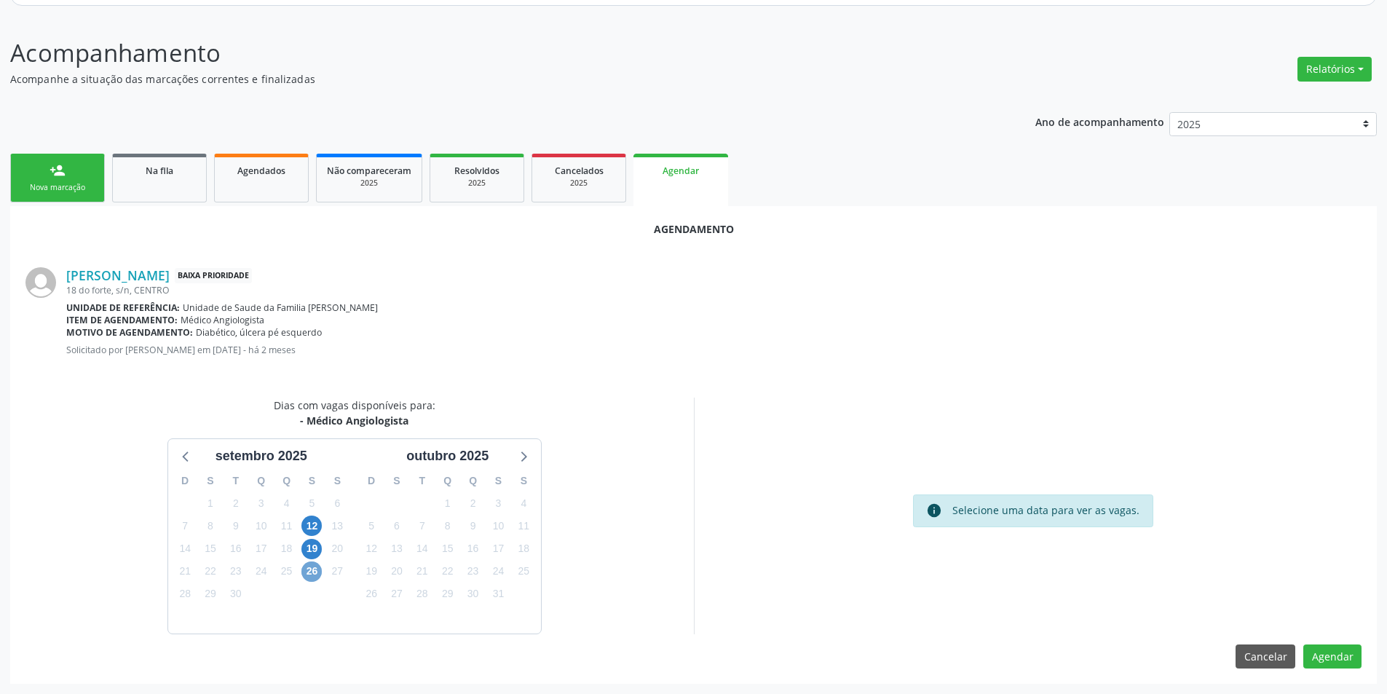
click at [308, 565] on span "26" at bounding box center [311, 571] width 20 height 20
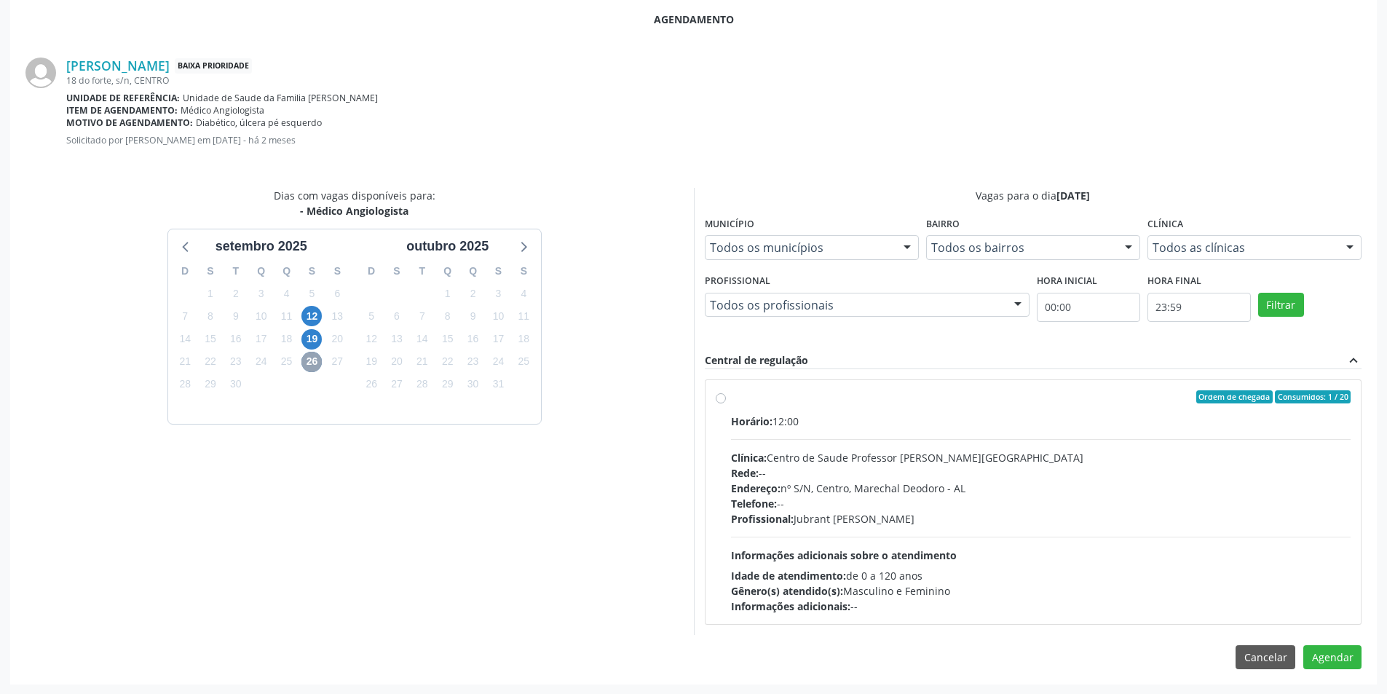
scroll to position [379, 0]
click at [731, 398] on label "Ordem de chegada Consumidos: 1 / 20 Horário: 12:00 Clínica: Centro de Saude Pro…" at bounding box center [1041, 502] width 620 height 224
click at [718, 398] on input "Ordem de chegada Consumidos: 1 / 20 Horário: 12:00 Clínica: Centro de Saude Pro…" at bounding box center [721, 396] width 10 height 13
radio input "true"
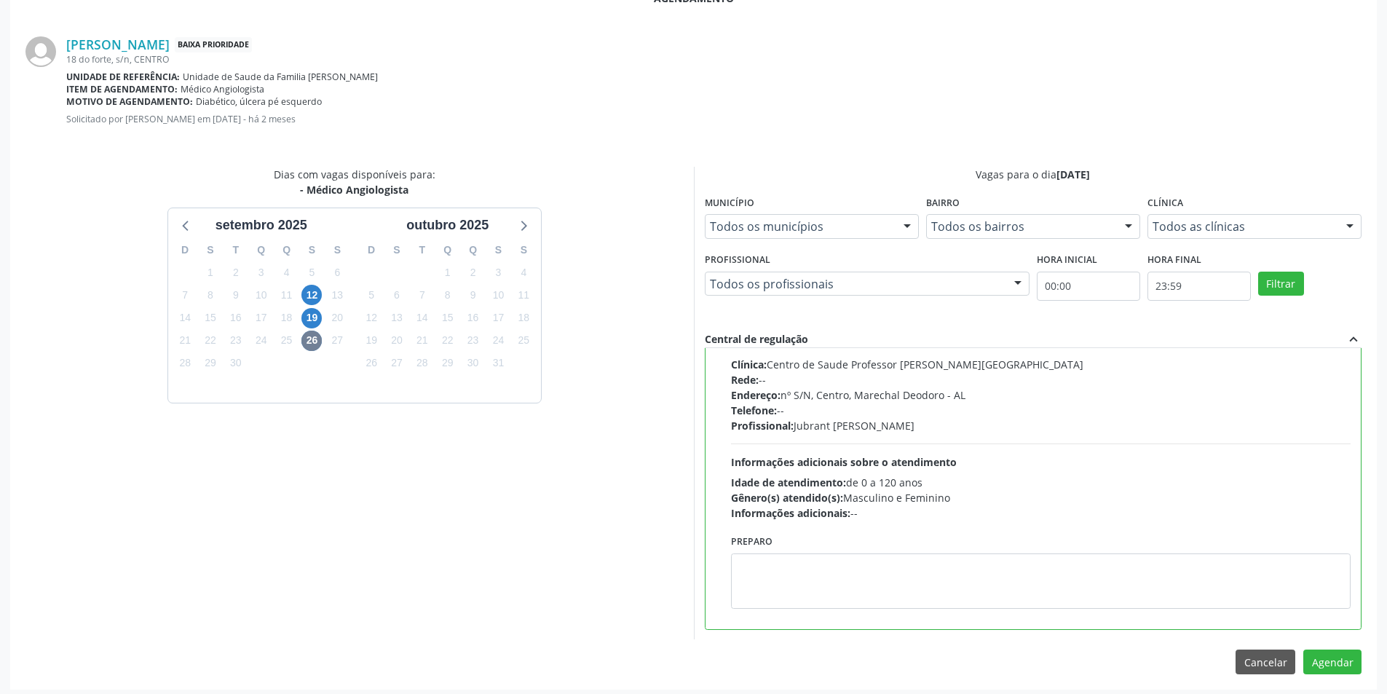
scroll to position [406, 0]
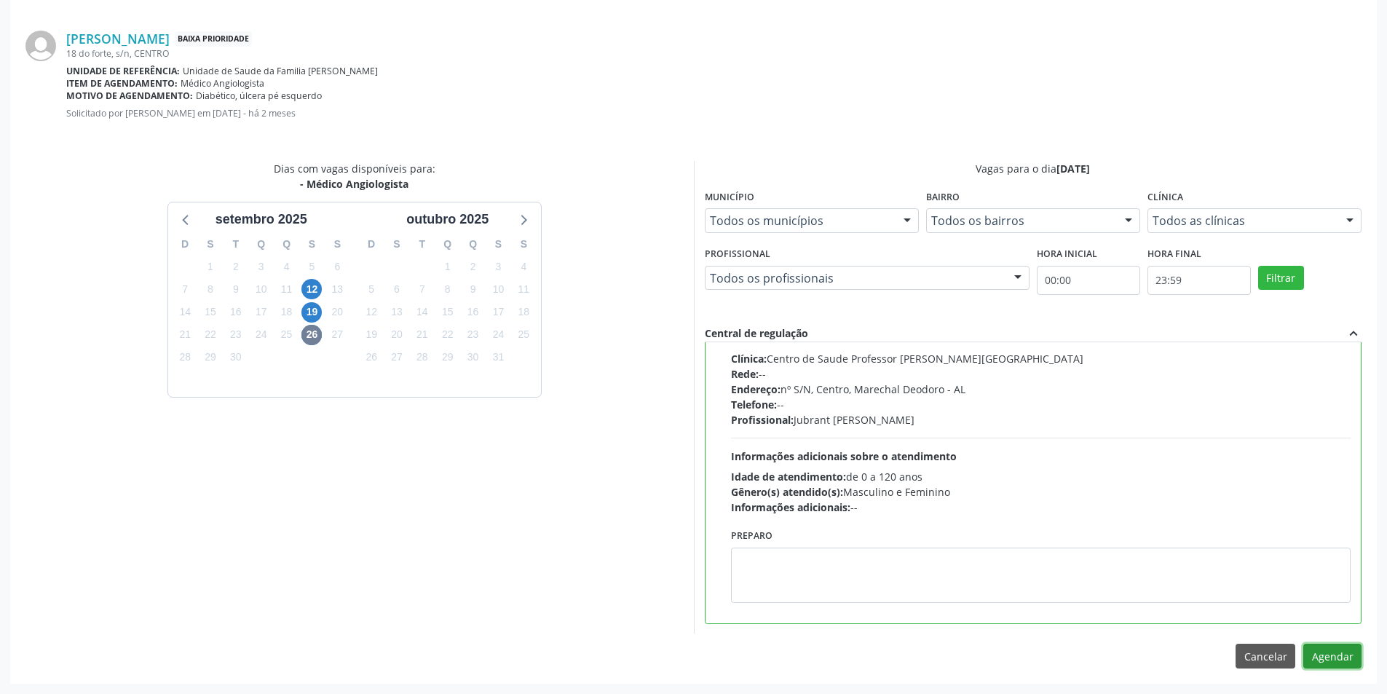
click at [1324, 654] on button "Agendar" at bounding box center [1332, 656] width 58 height 25
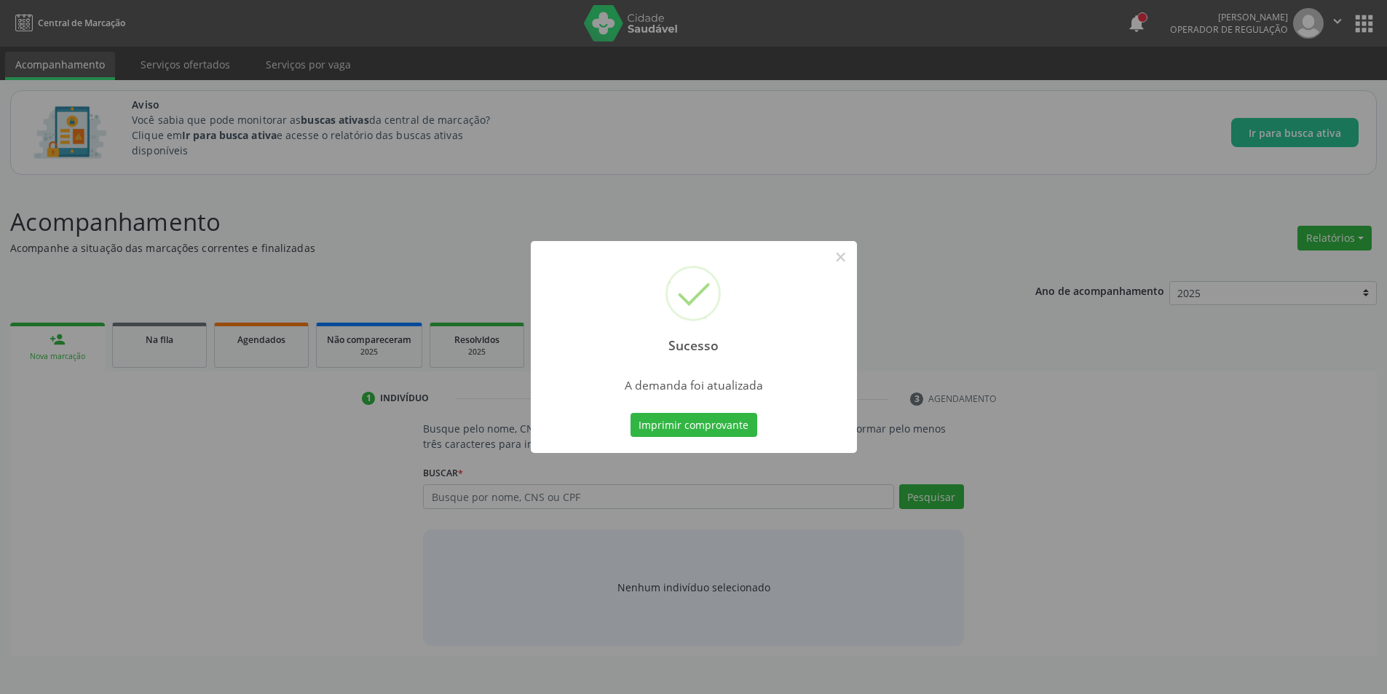
scroll to position [0, 0]
click at [848, 256] on button "×" at bounding box center [846, 257] width 25 height 25
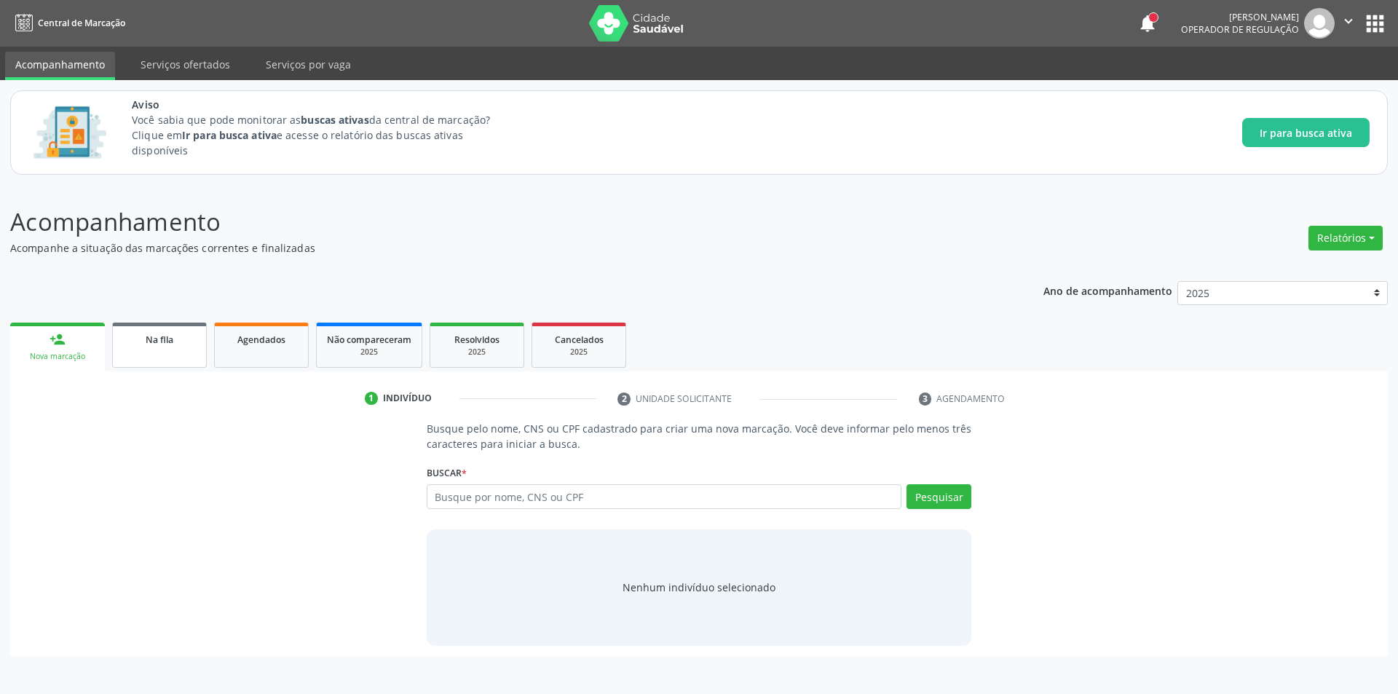
click at [178, 339] on div "Na fila" at bounding box center [159, 338] width 73 height 15
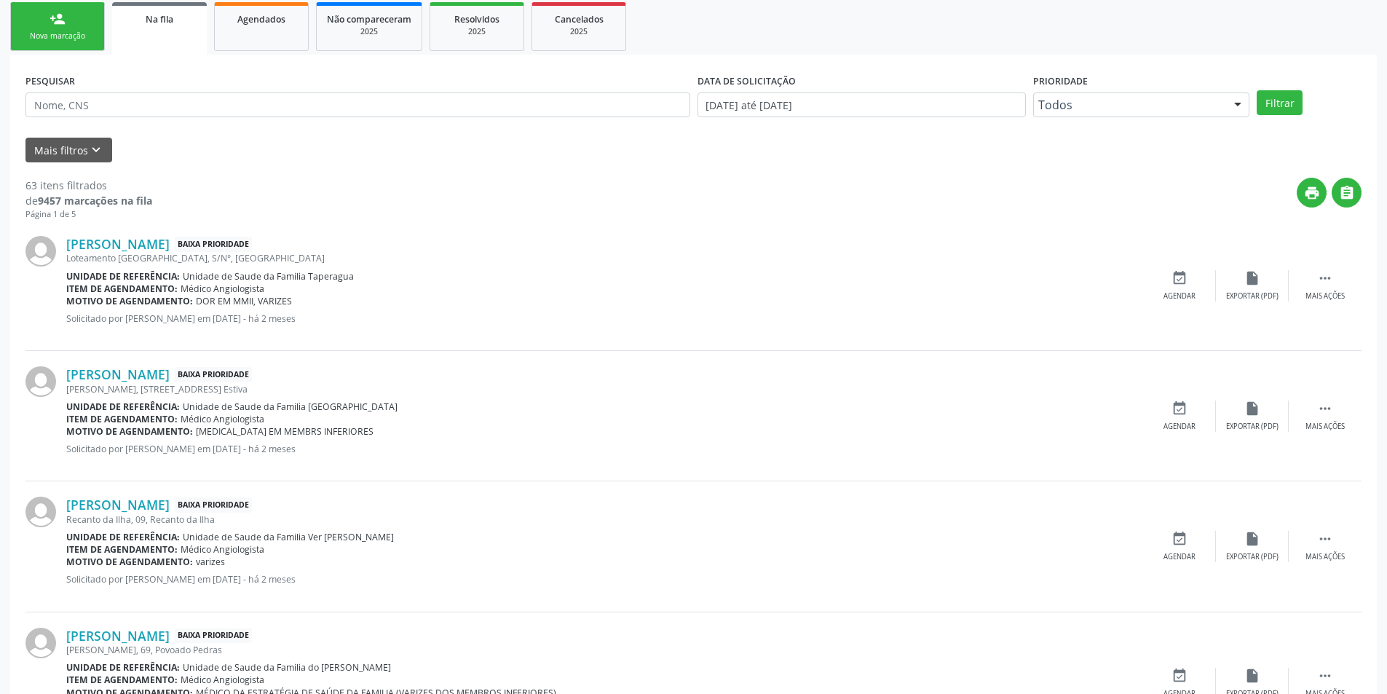
scroll to position [364, 0]
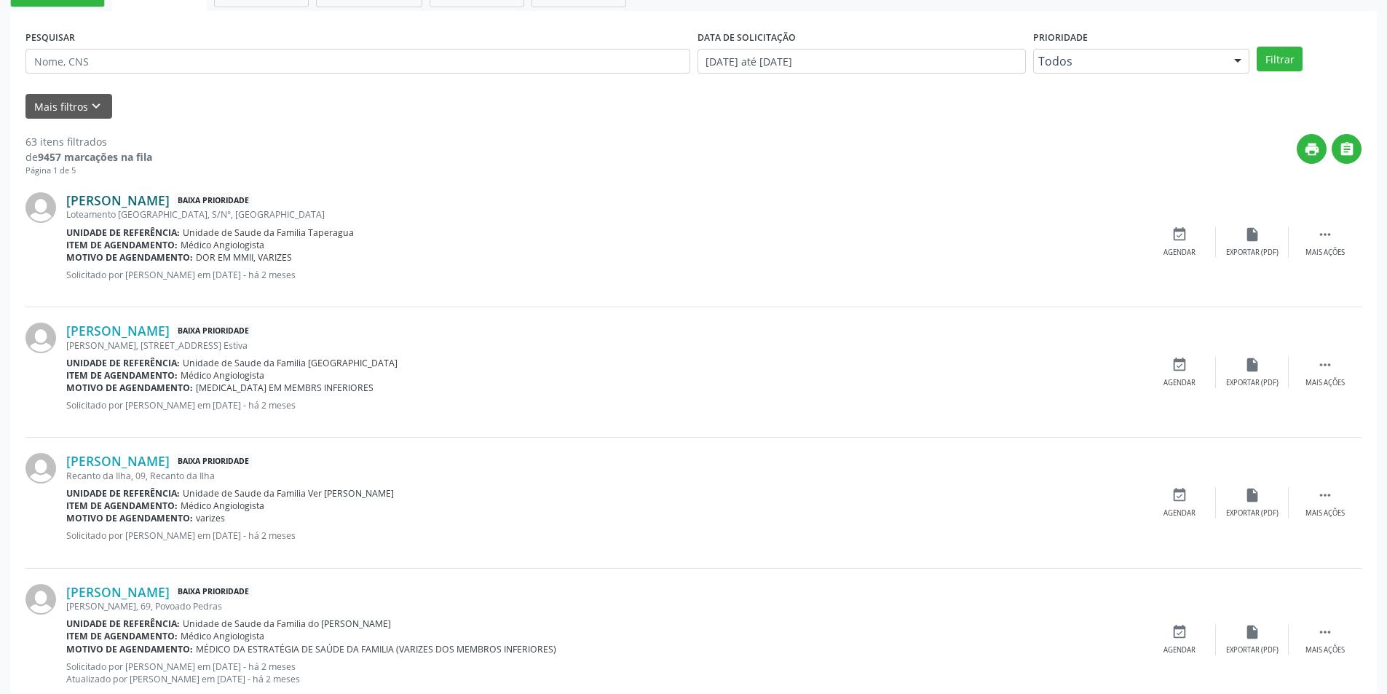
click at [146, 198] on link "Angela Maria Silva Santos" at bounding box center [117, 200] width 103 height 16
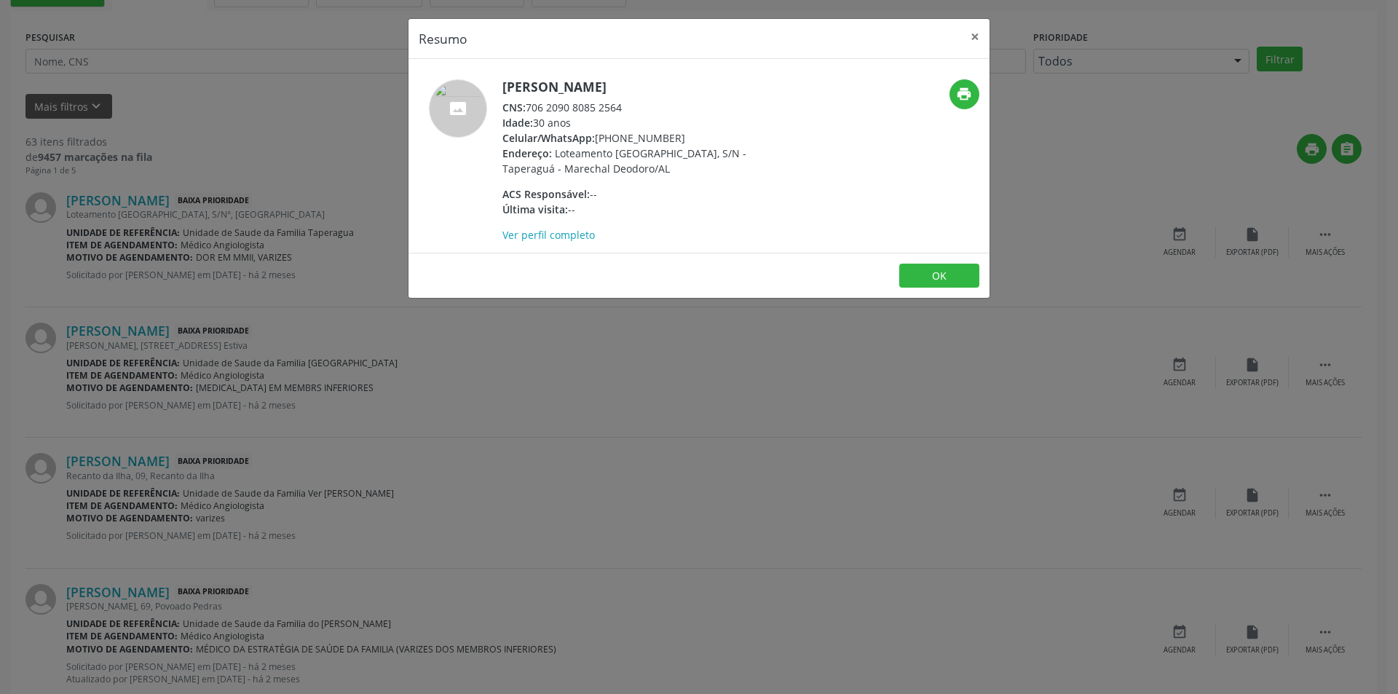
drag, startPoint x: 531, startPoint y: 106, endPoint x: 631, endPoint y: 105, distance: 99.8
click at [631, 105] on div "CNS: 706 2090 8085 2564" at bounding box center [643, 107] width 283 height 15
copy div "706 2090 8085 2564"
click at [928, 274] on button "OK" at bounding box center [939, 276] width 80 height 25
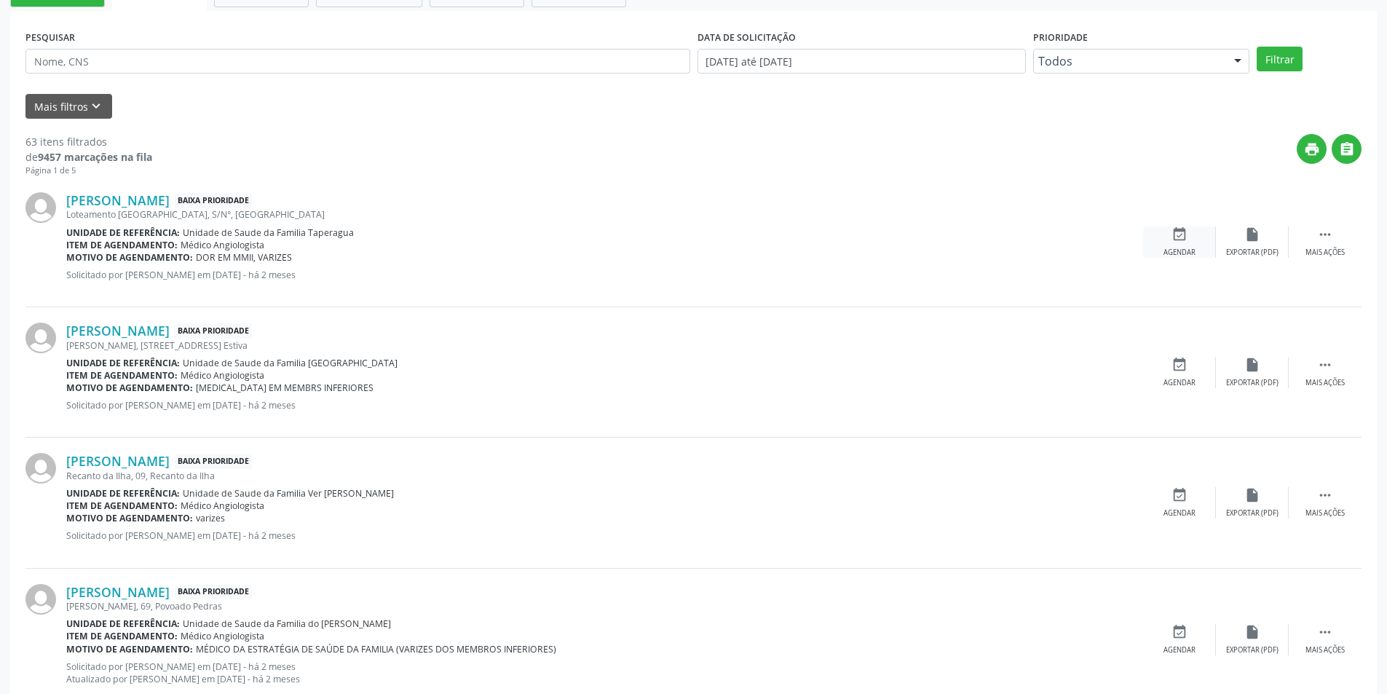
click at [1180, 236] on icon "event_available" at bounding box center [1179, 234] width 16 height 16
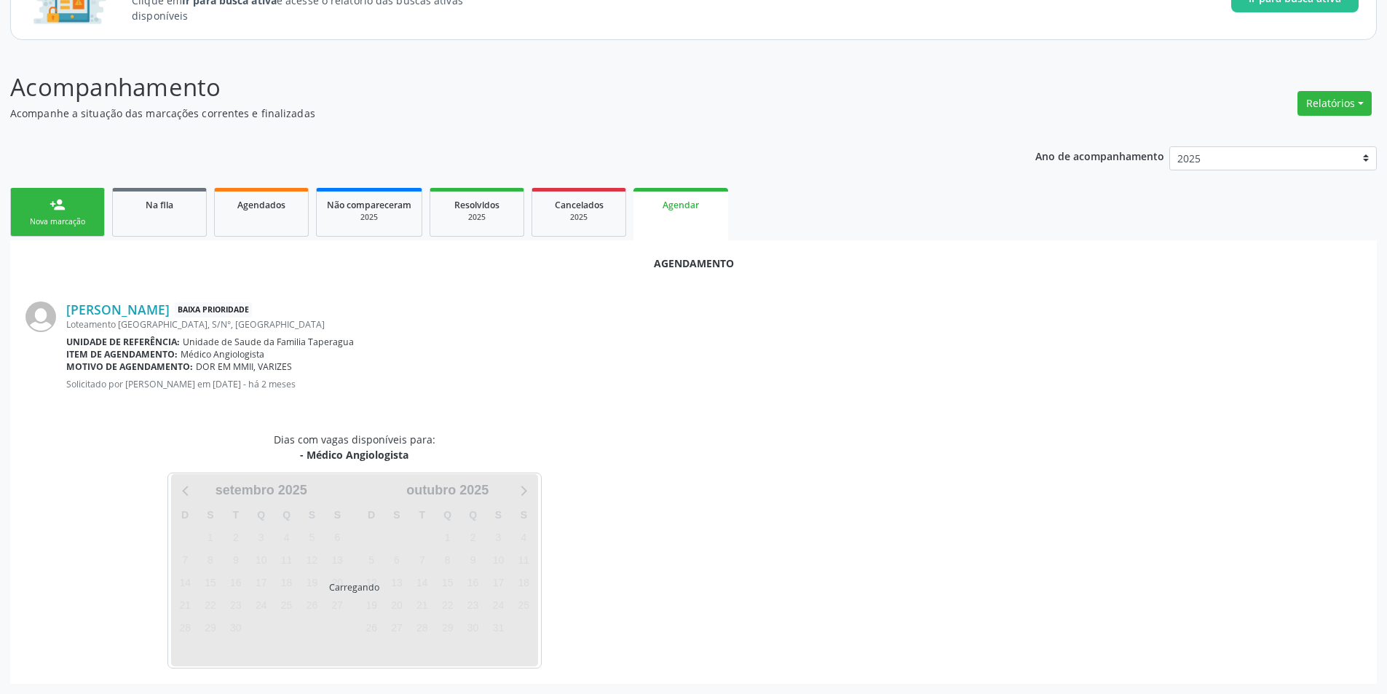
scroll to position [169, 0]
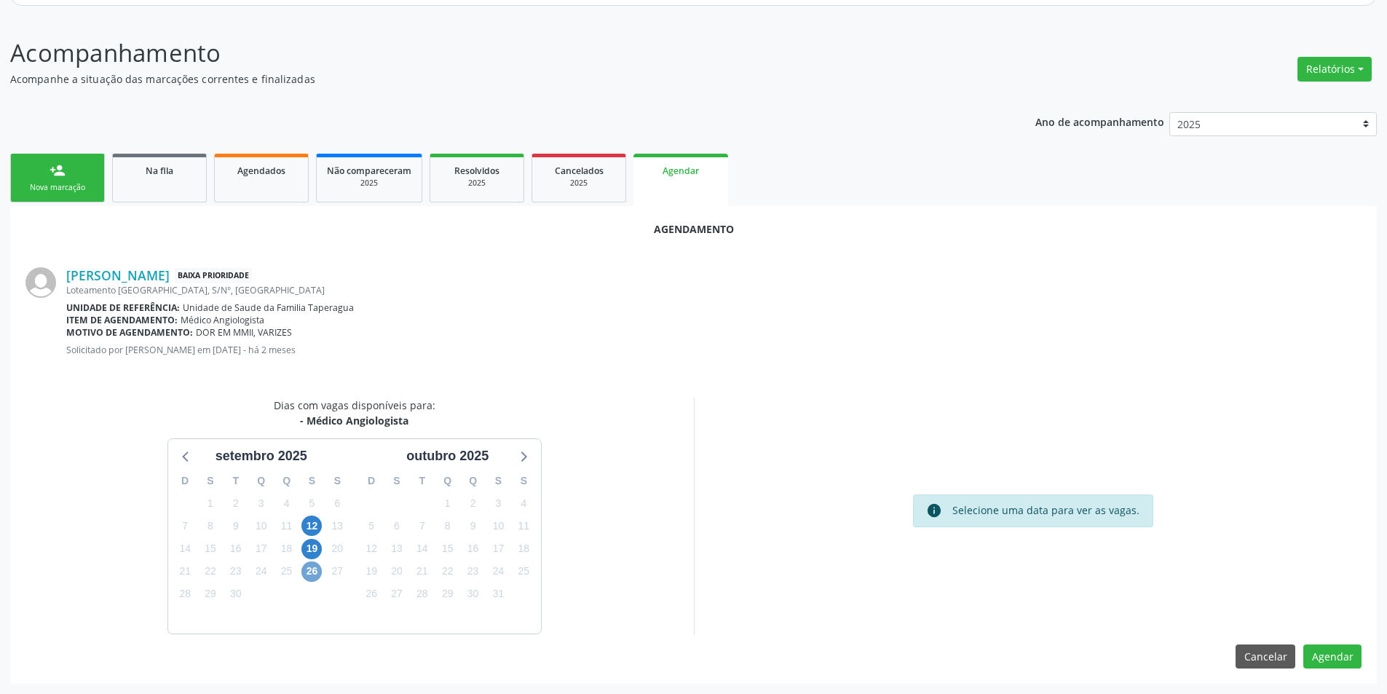
click at [307, 569] on span "26" at bounding box center [311, 571] width 20 height 20
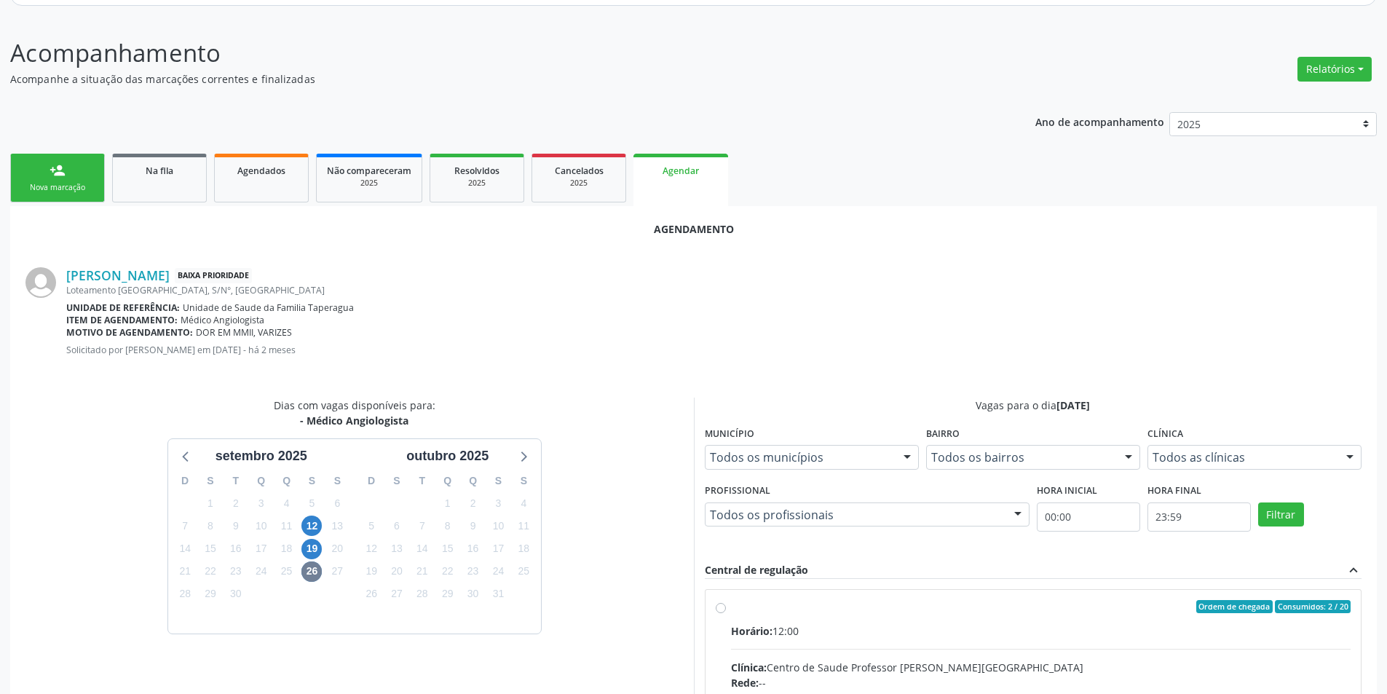
click at [716, 609] on input "Ordem de chegada Consumidos: 2 / 20 Horário: 12:00 Clínica: Centro de Saude Pro…" at bounding box center [721, 606] width 10 height 13
radio input "true"
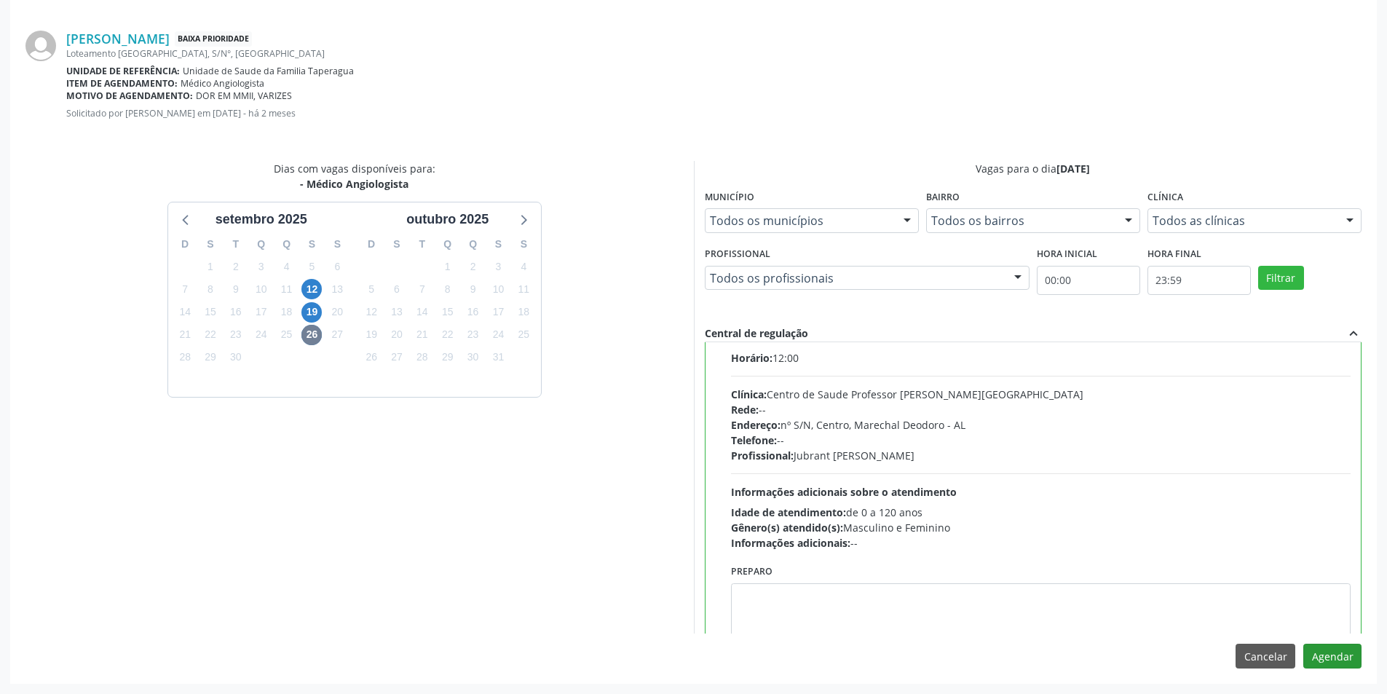
scroll to position [72, 0]
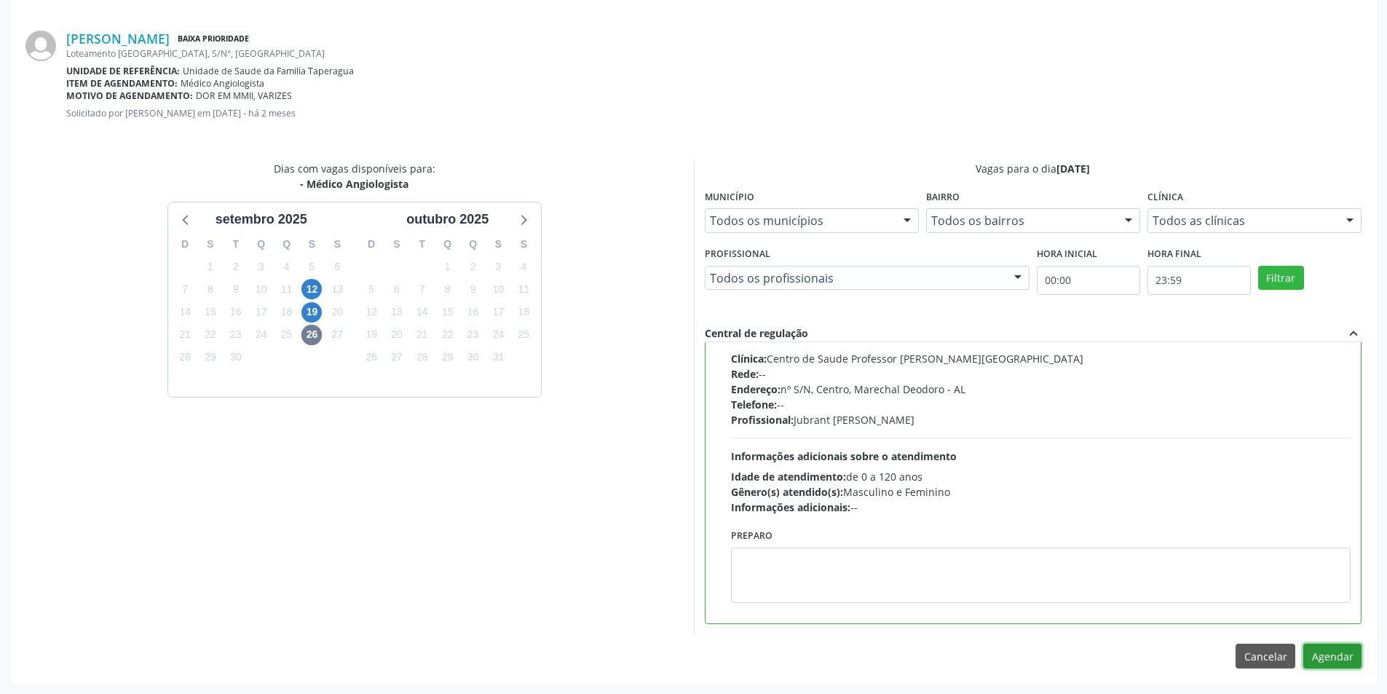
click at [1332, 660] on button "Agendar" at bounding box center [1332, 656] width 58 height 25
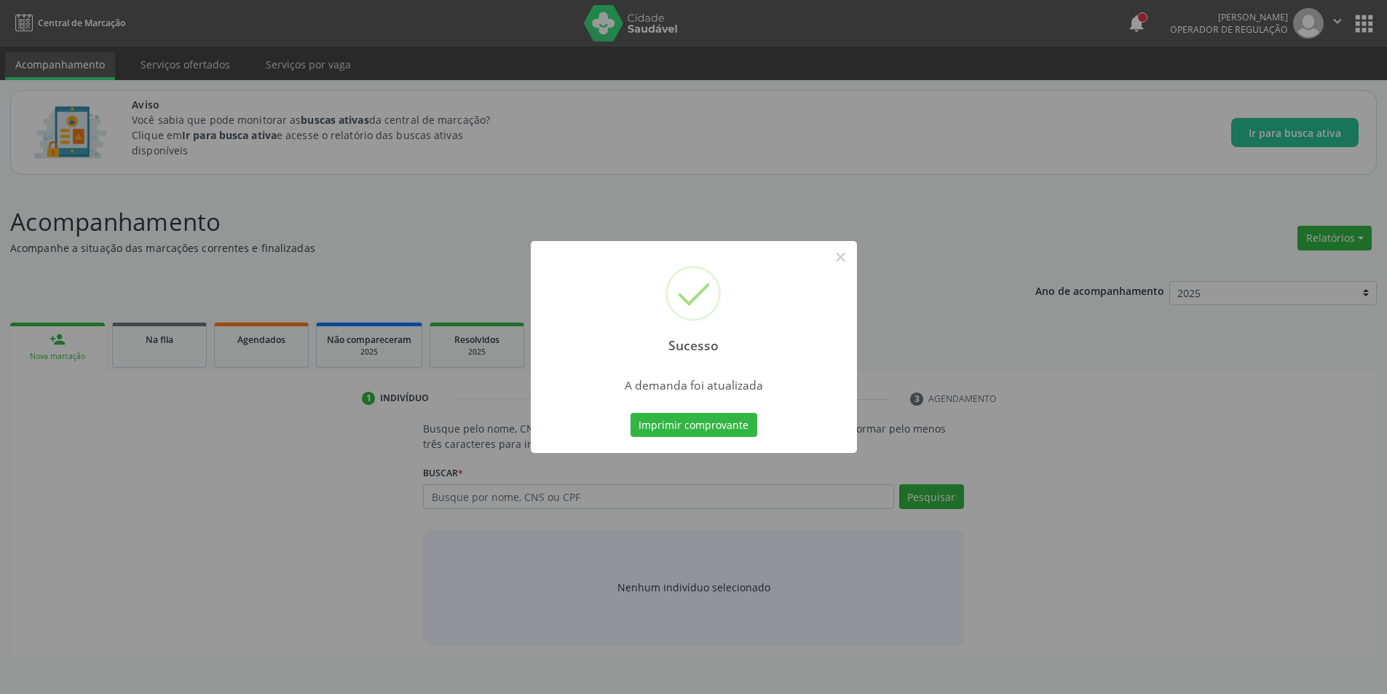
scroll to position [0, 0]
click at [850, 255] on button "×" at bounding box center [846, 257] width 25 height 25
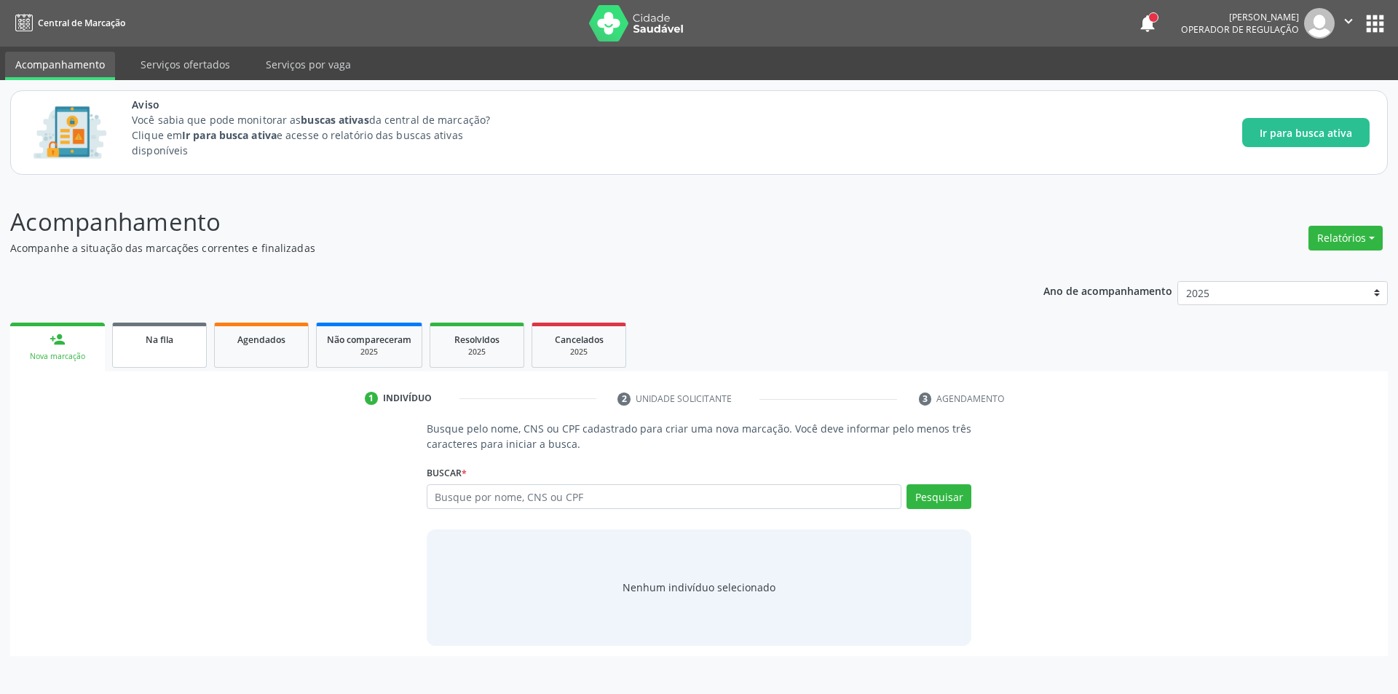
click at [170, 343] on span "Na fila" at bounding box center [160, 339] width 28 height 12
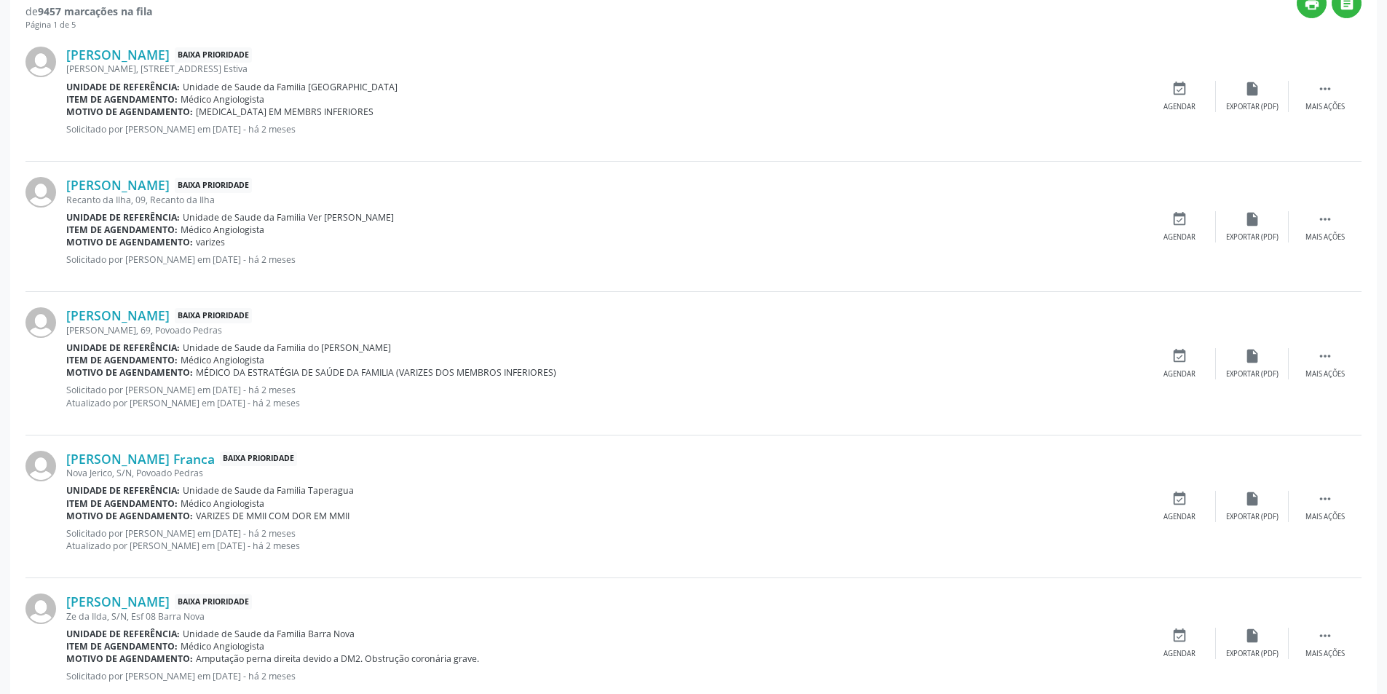
scroll to position [437, 0]
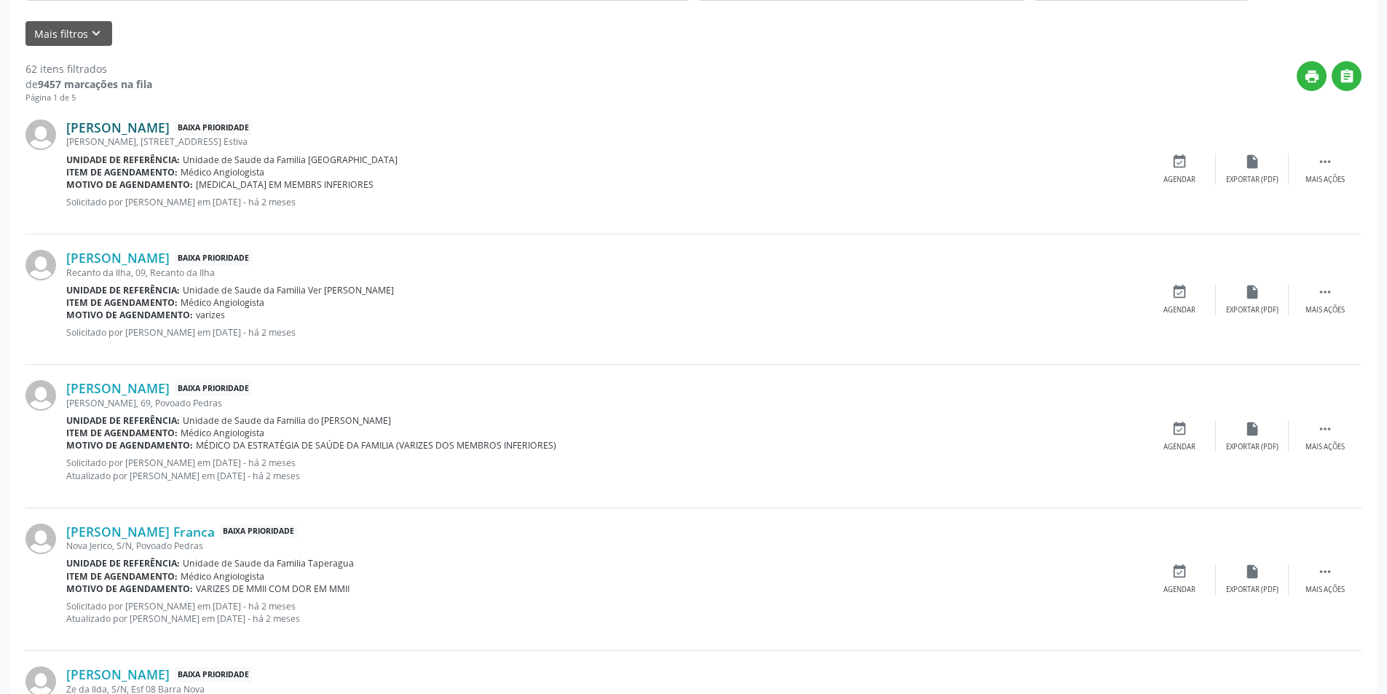
click at [170, 126] on link "Cleonilda da Silva Luna" at bounding box center [117, 127] width 103 height 16
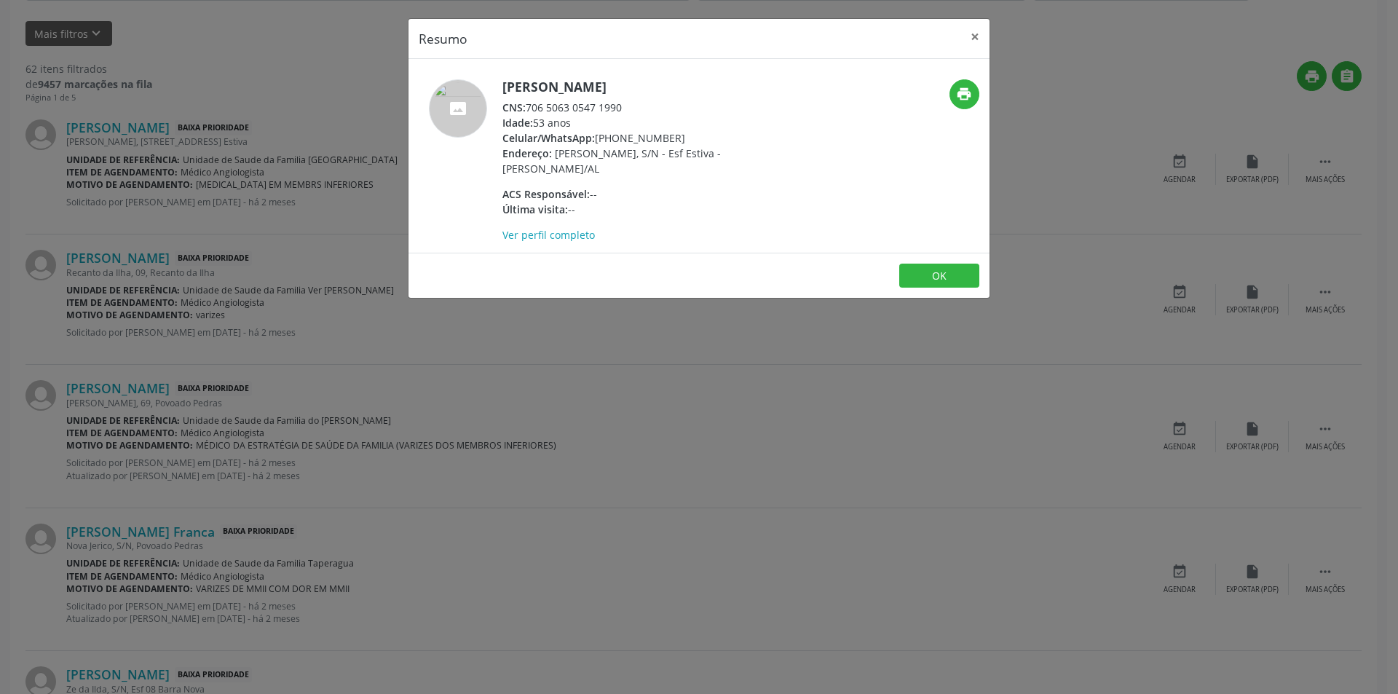
drag, startPoint x: 529, startPoint y: 106, endPoint x: 641, endPoint y: 106, distance: 112.1
click at [641, 106] on div "CNS: 706 5063 0547 1990" at bounding box center [643, 107] width 283 height 15
copy div "706 5063 0547 1990"
click at [940, 272] on button "OK" at bounding box center [939, 276] width 80 height 25
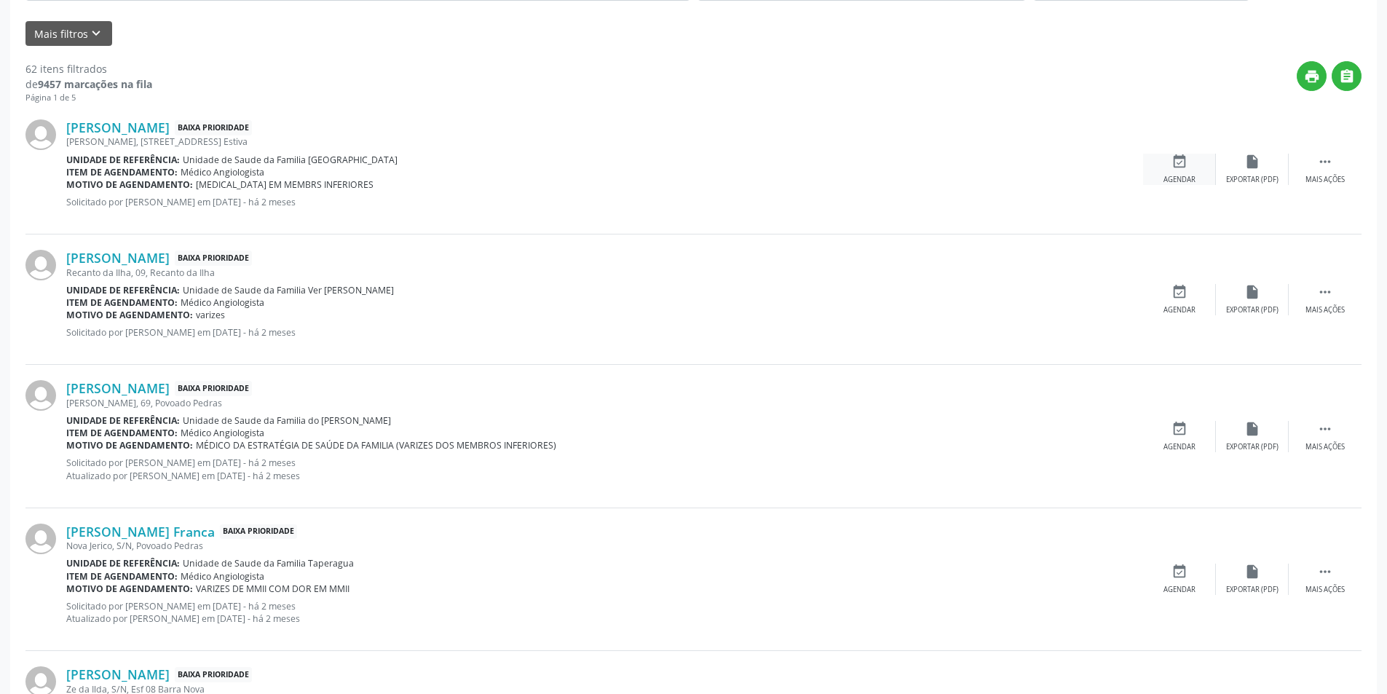
click at [1184, 165] on icon "event_available" at bounding box center [1179, 162] width 16 height 16
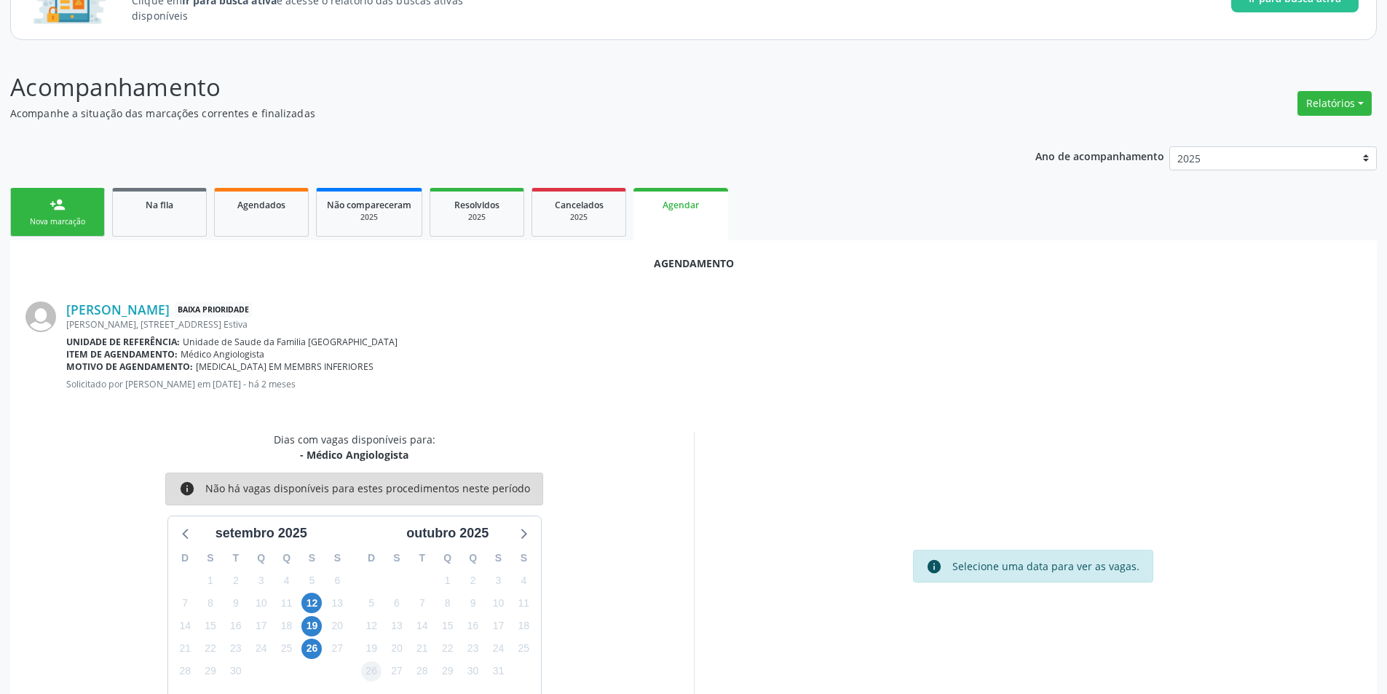
scroll to position [169, 0]
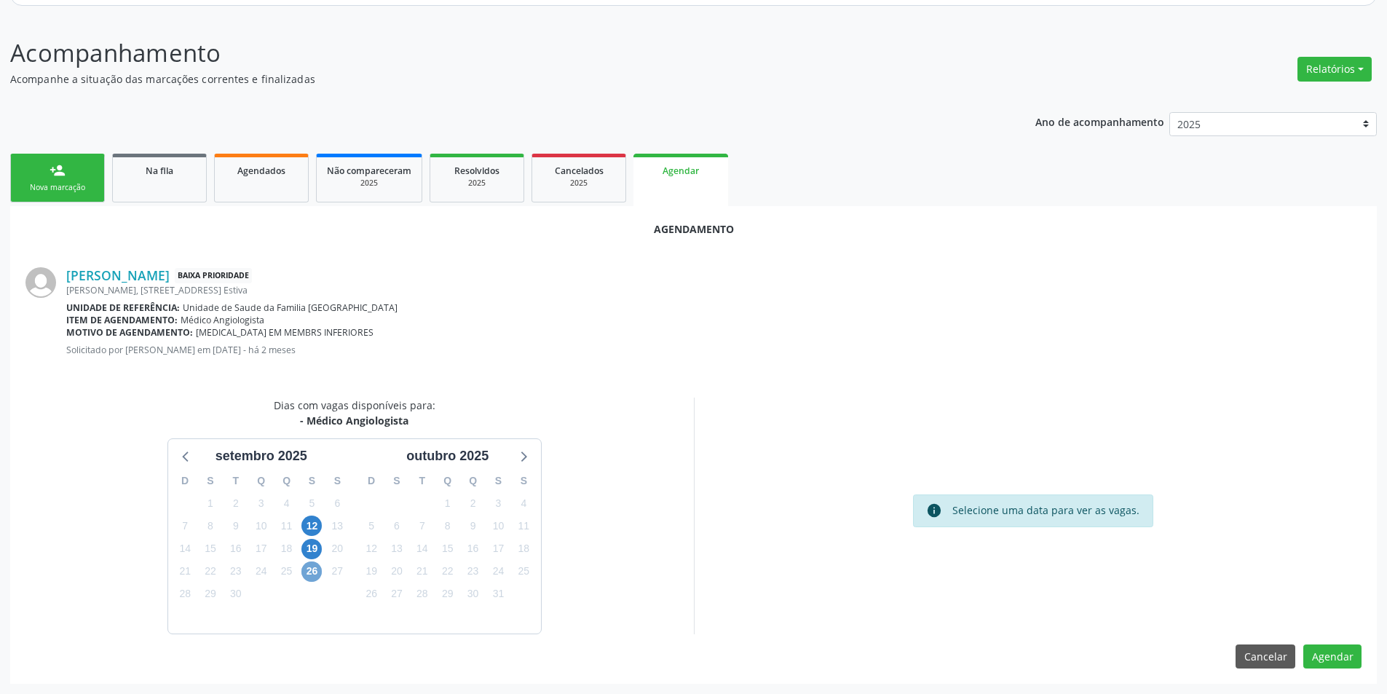
click at [310, 573] on span "26" at bounding box center [311, 571] width 20 height 20
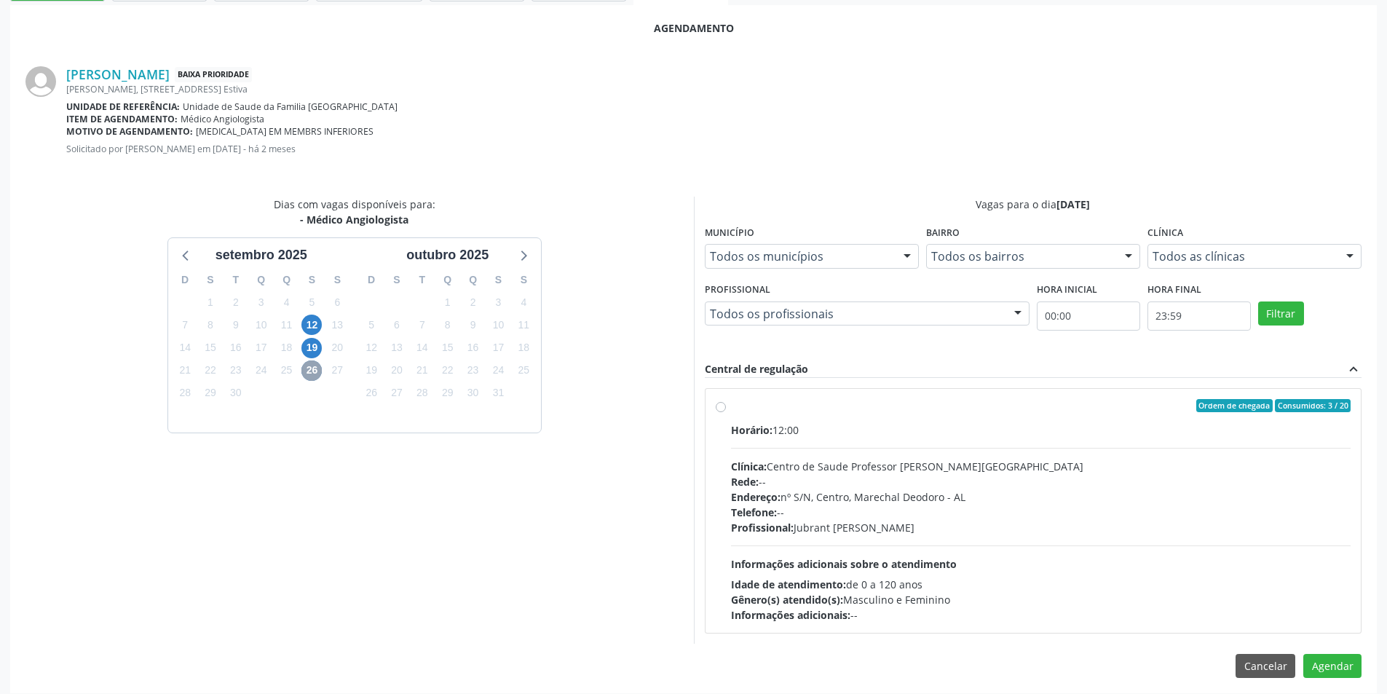
scroll to position [379, 0]
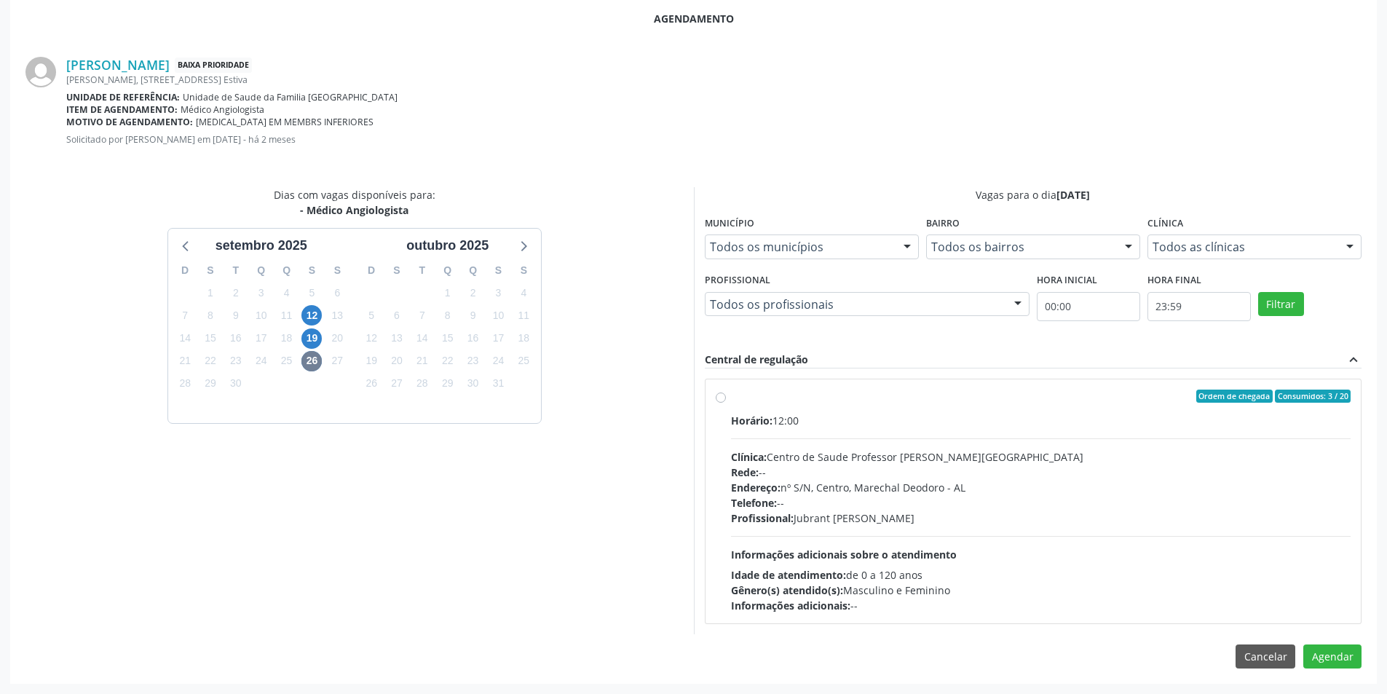
click at [731, 396] on label "Ordem de chegada Consumidos: 3 / 20 Horário: 12:00 Clínica: Centro de Saude Pro…" at bounding box center [1041, 502] width 620 height 224
click at [716, 396] on input "Ordem de chegada Consumidos: 3 / 20 Horário: 12:00 Clínica: Centro de Saude Pro…" at bounding box center [721, 396] width 10 height 13
radio input "true"
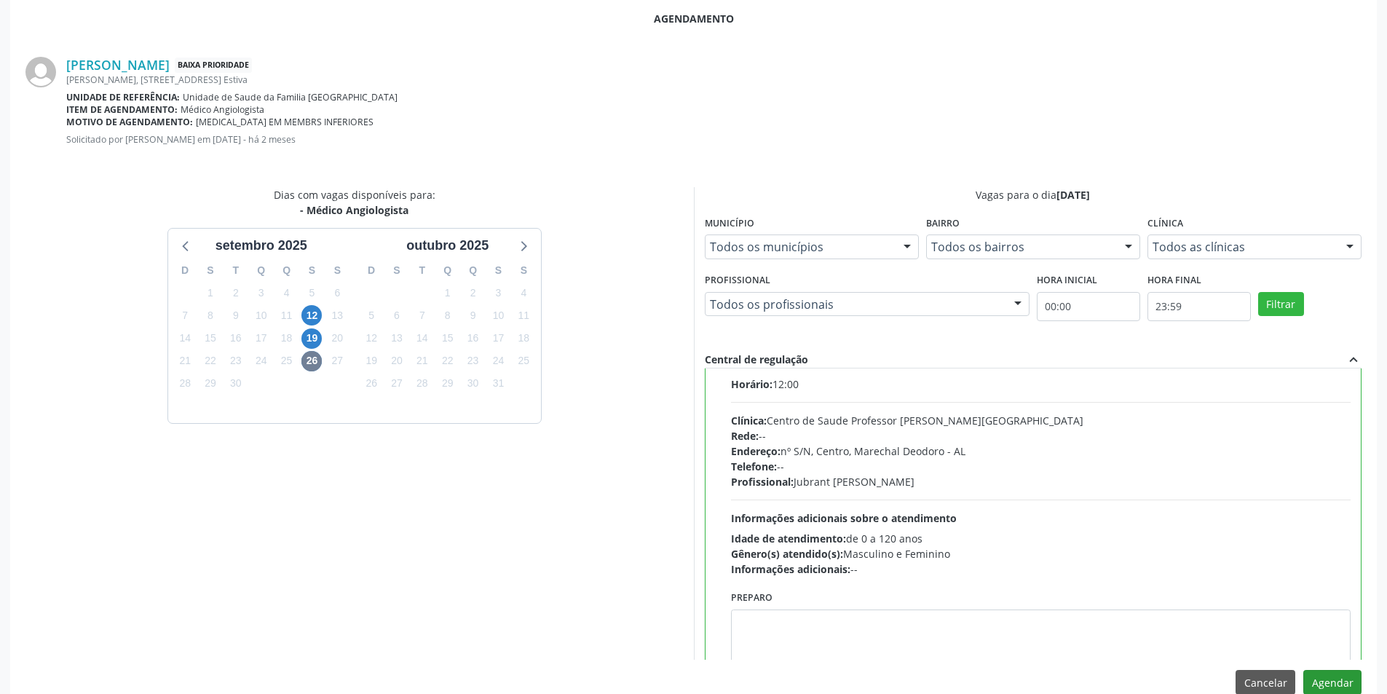
scroll to position [72, 0]
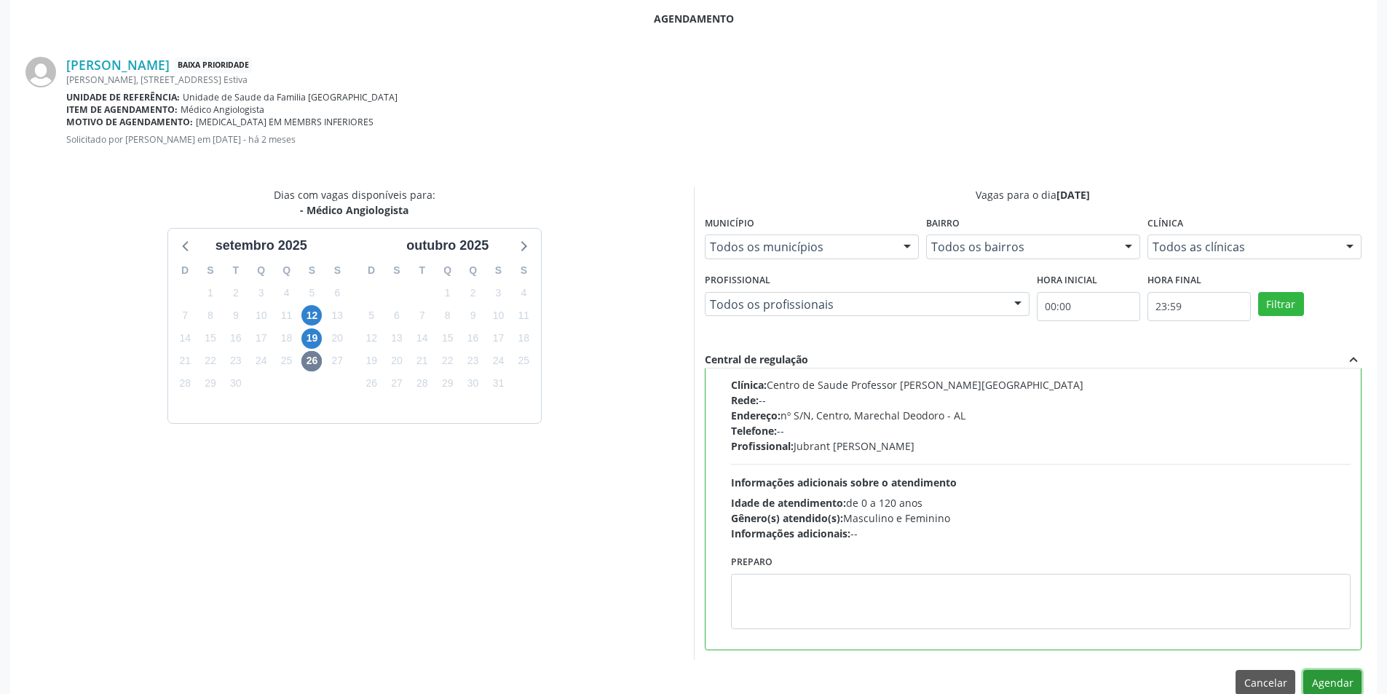
click at [1339, 682] on button "Agendar" at bounding box center [1332, 682] width 58 height 25
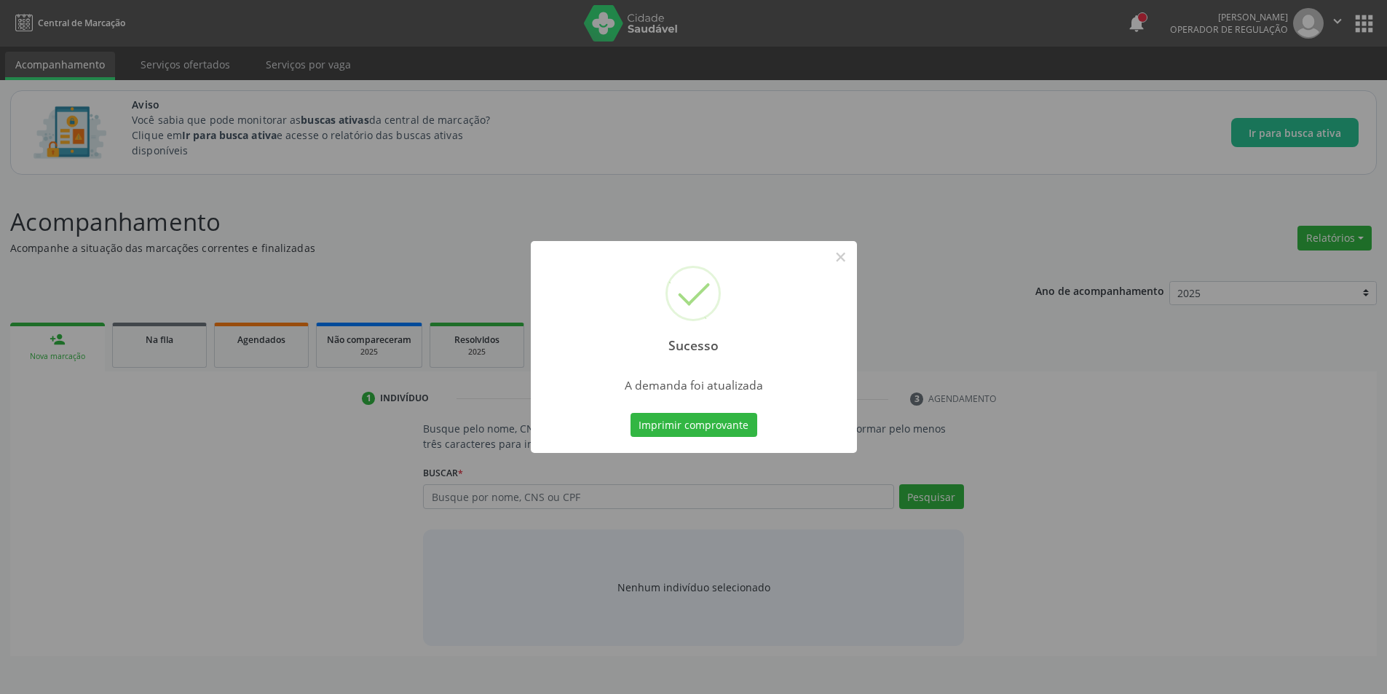
scroll to position [0, 0]
click at [849, 258] on button "×" at bounding box center [846, 257] width 25 height 25
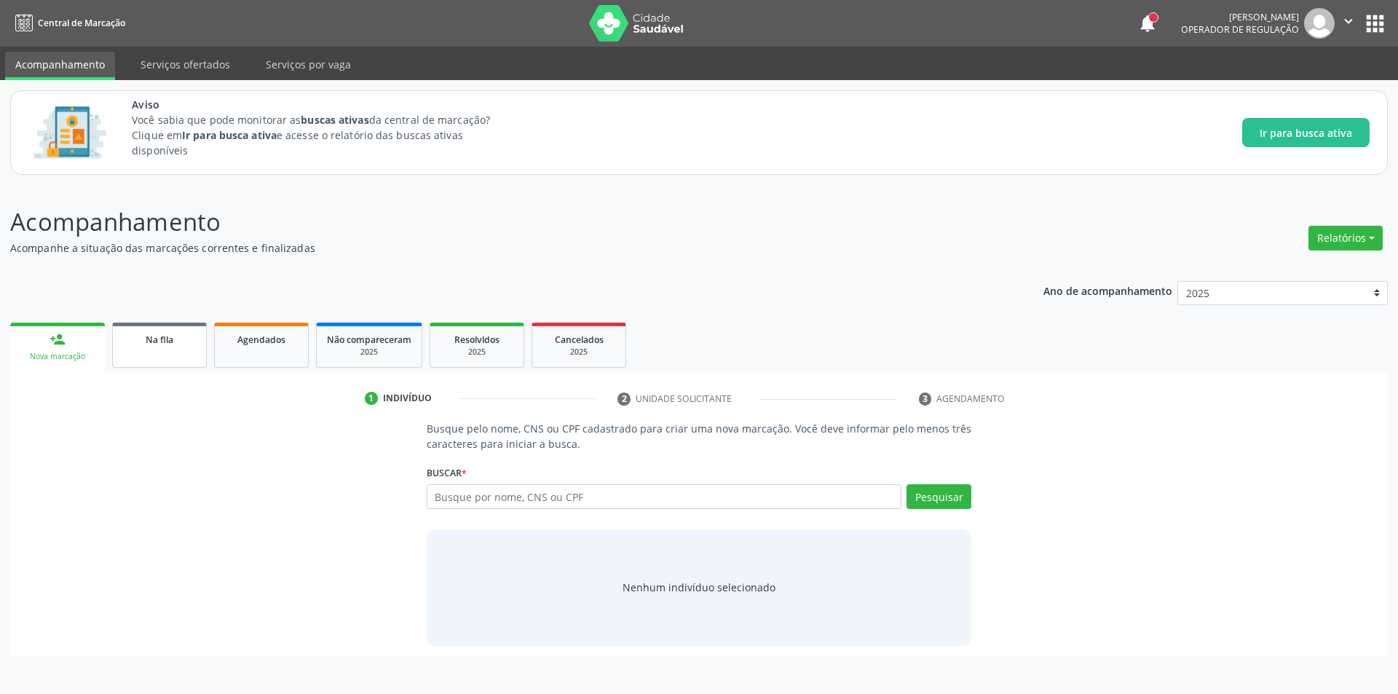
click at [167, 349] on link "Na fila" at bounding box center [159, 345] width 95 height 45
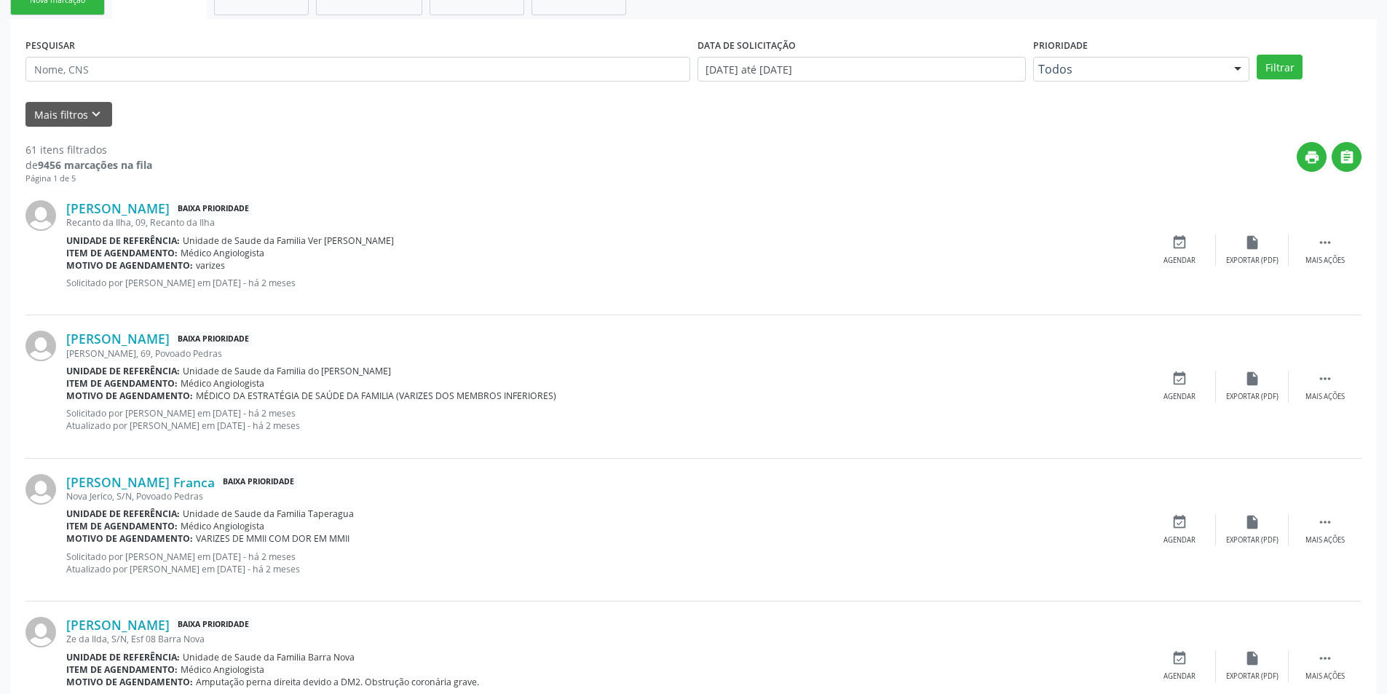
scroll to position [364, 0]
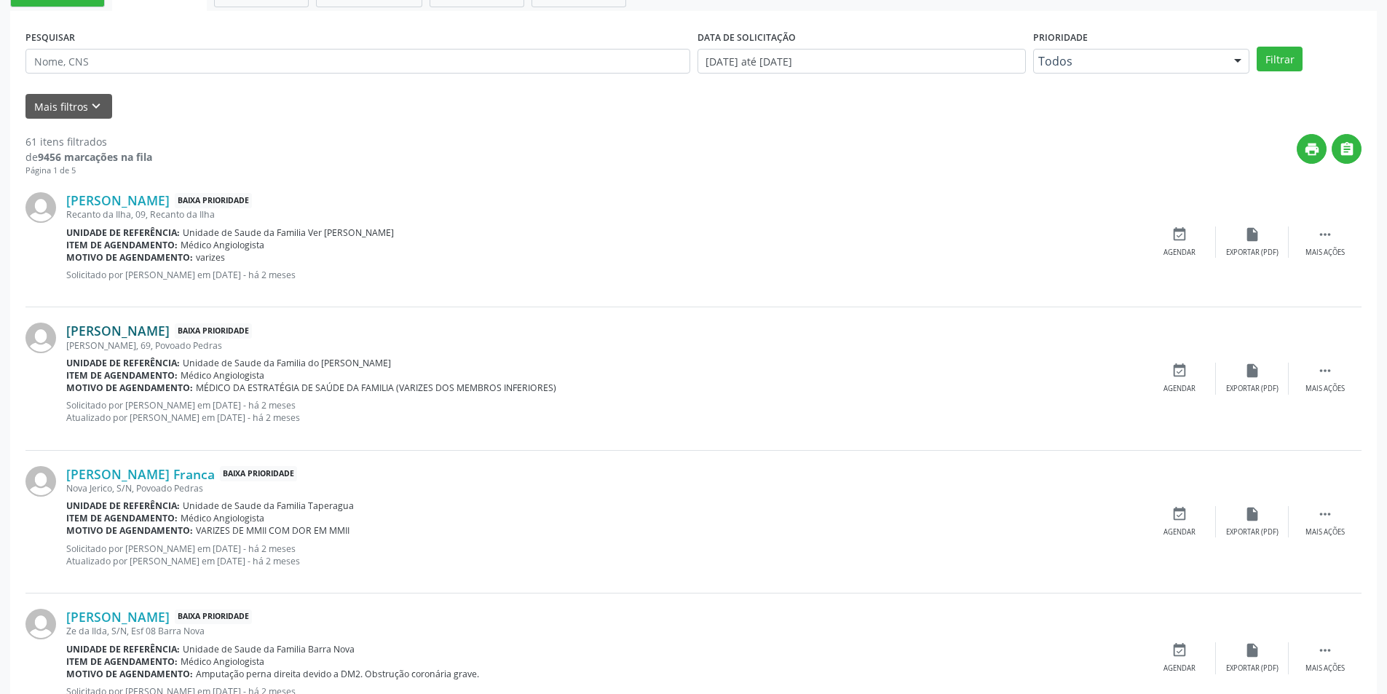
click at [170, 336] on link "Ednaldo Ferreira Lima" at bounding box center [117, 331] width 103 height 16
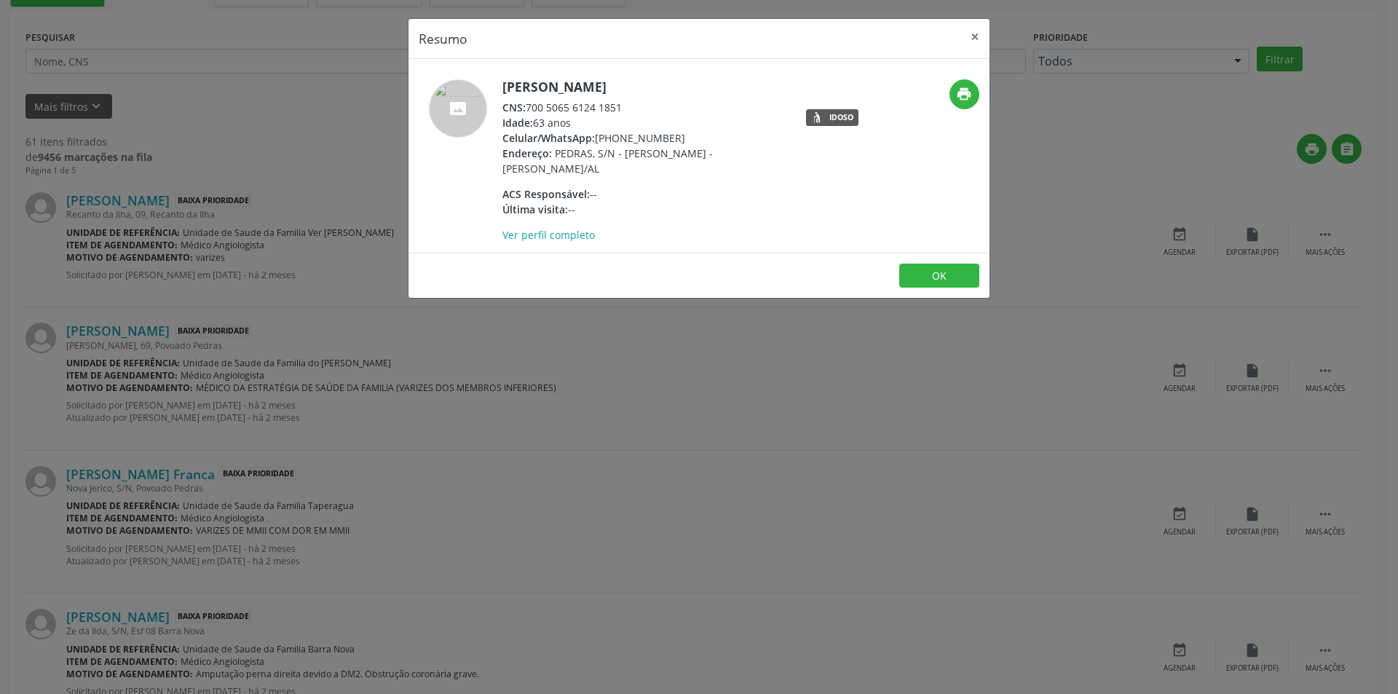
drag, startPoint x: 528, startPoint y: 104, endPoint x: 636, endPoint y: 104, distance: 107.8
click at [636, 104] on div "CNS: 700 5065 6124 1851" at bounding box center [643, 107] width 283 height 15
copy div "700 5065 6124 1851"
click at [973, 36] on button "×" at bounding box center [974, 37] width 29 height 36
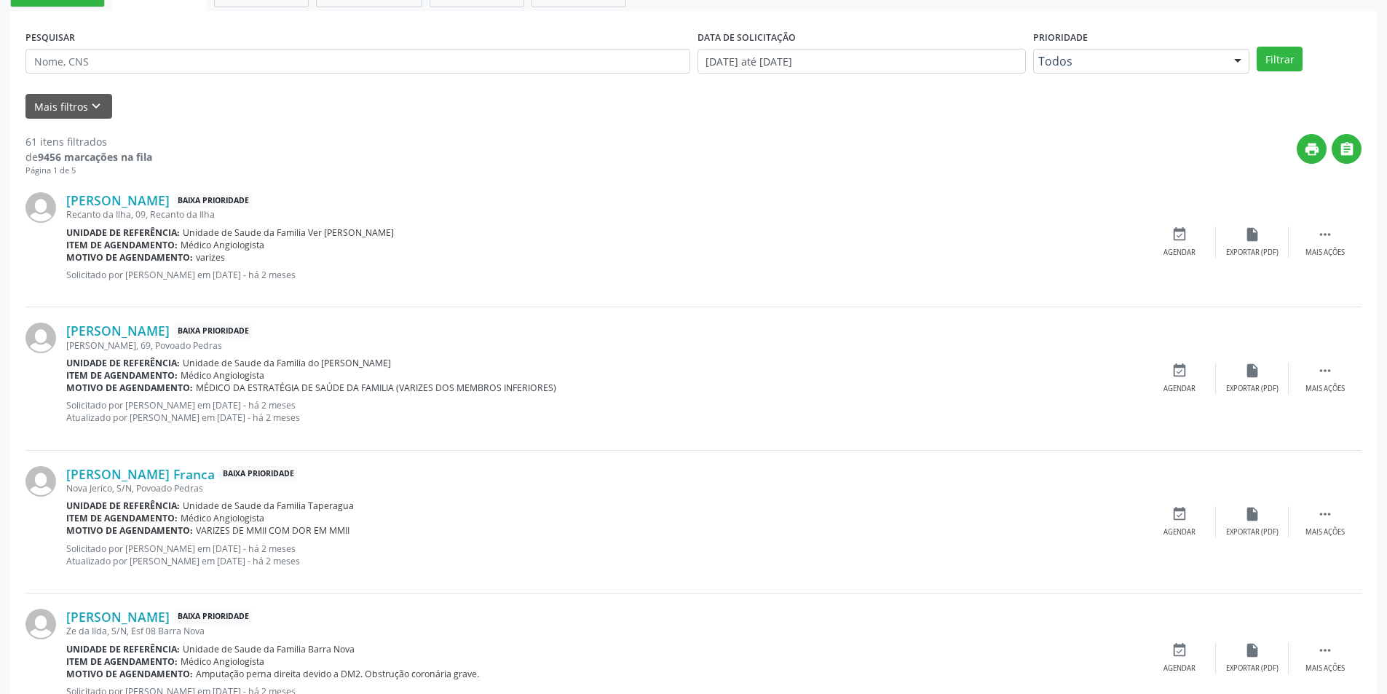
scroll to position [0, 0]
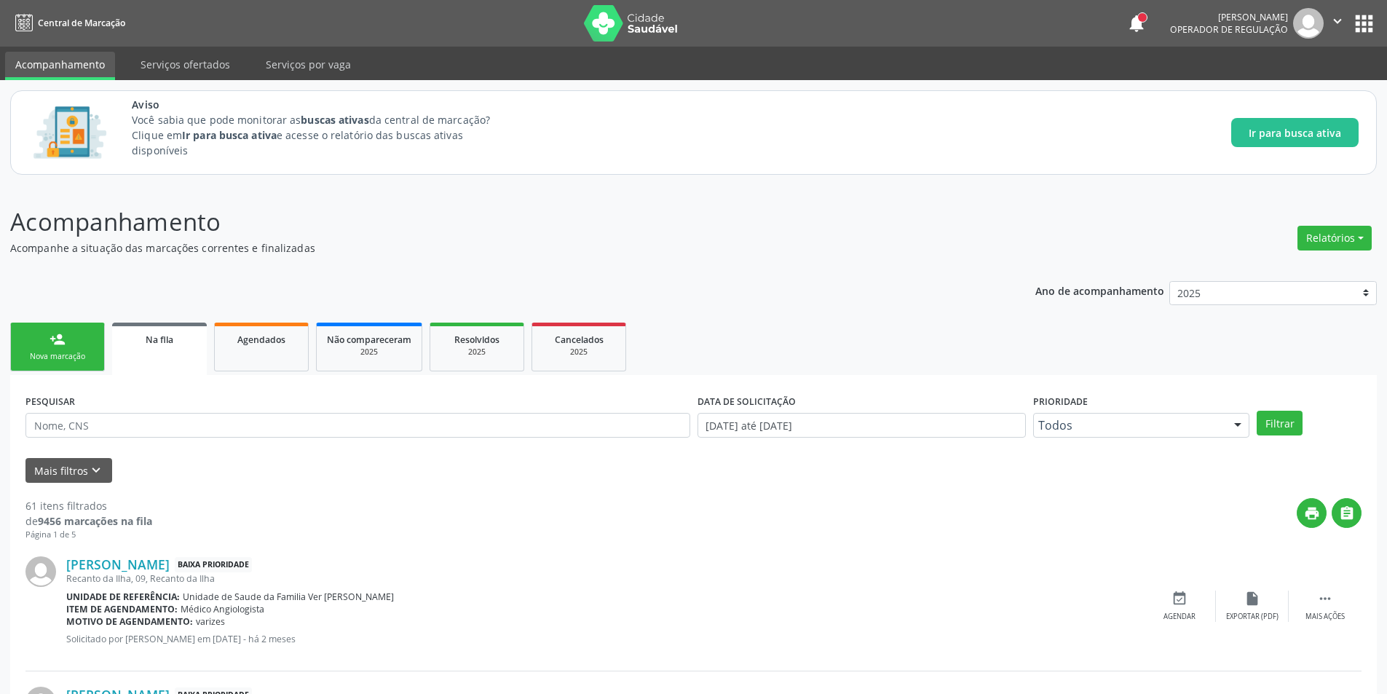
click at [162, 353] on link "Na fila" at bounding box center [159, 349] width 95 height 52
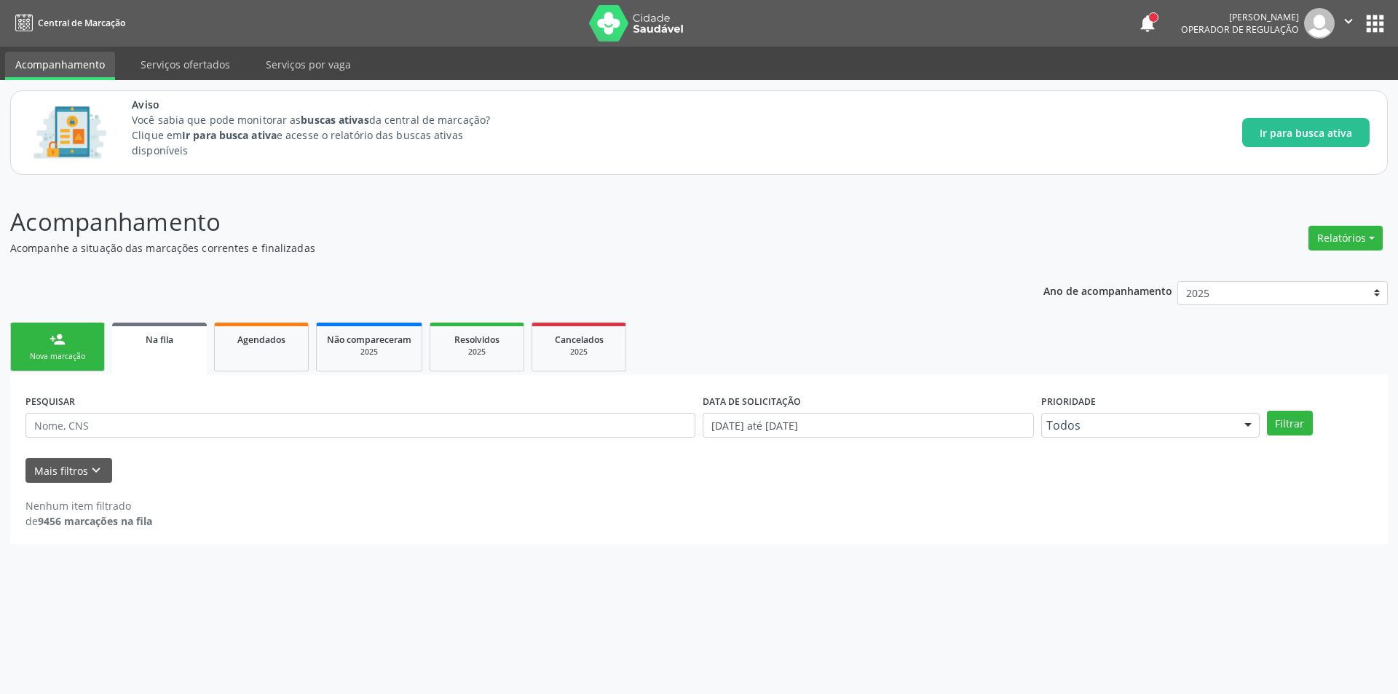
click at [169, 349] on link "Na fila" at bounding box center [159, 349] width 95 height 52
click at [143, 340] on div "Na fila" at bounding box center [159, 338] width 74 height 15
click at [102, 467] on icon "keyboard_arrow_down" at bounding box center [96, 470] width 16 height 16
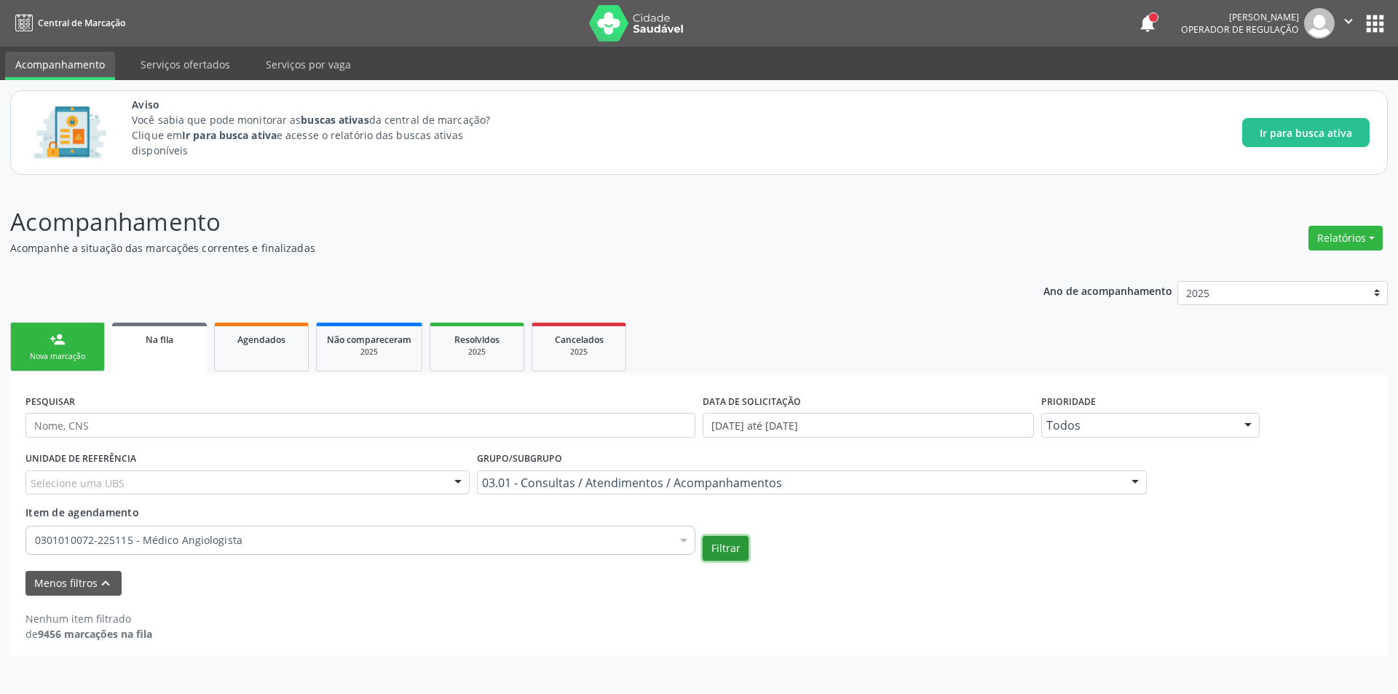
click at [722, 555] on button "Filtrar" at bounding box center [726, 548] width 46 height 25
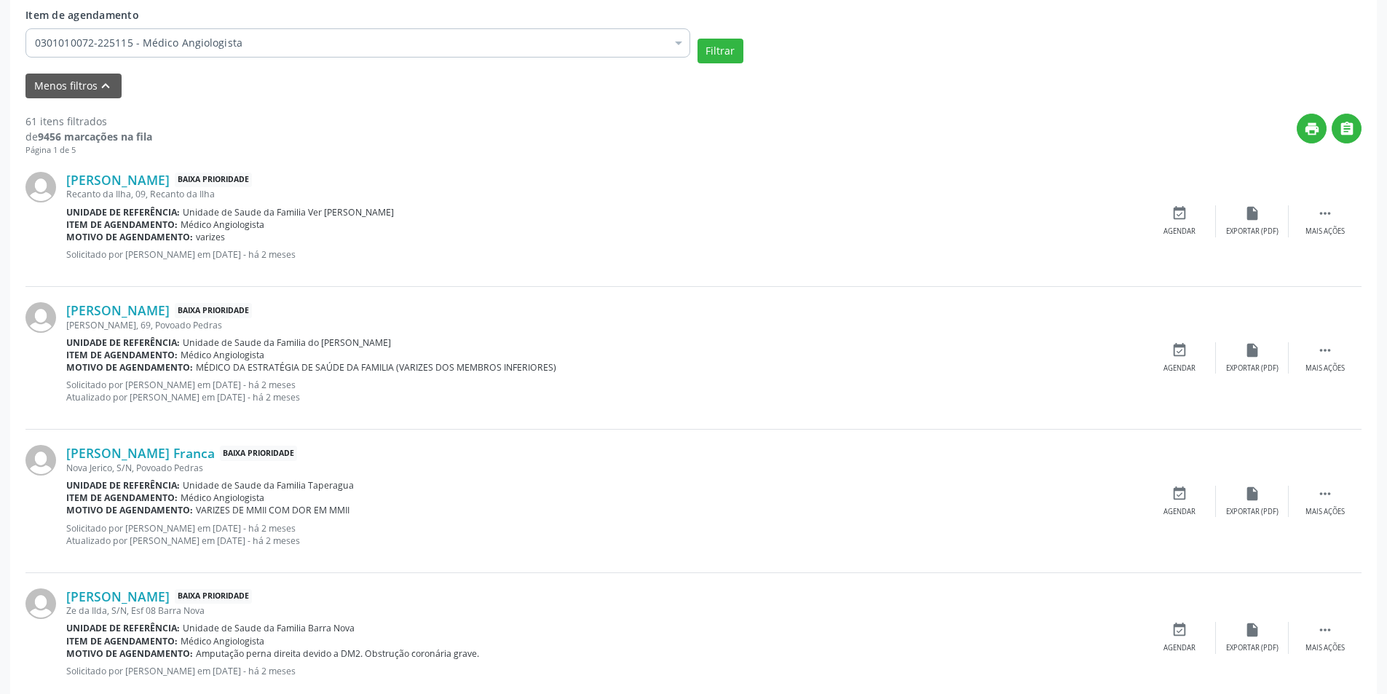
scroll to position [510, 0]
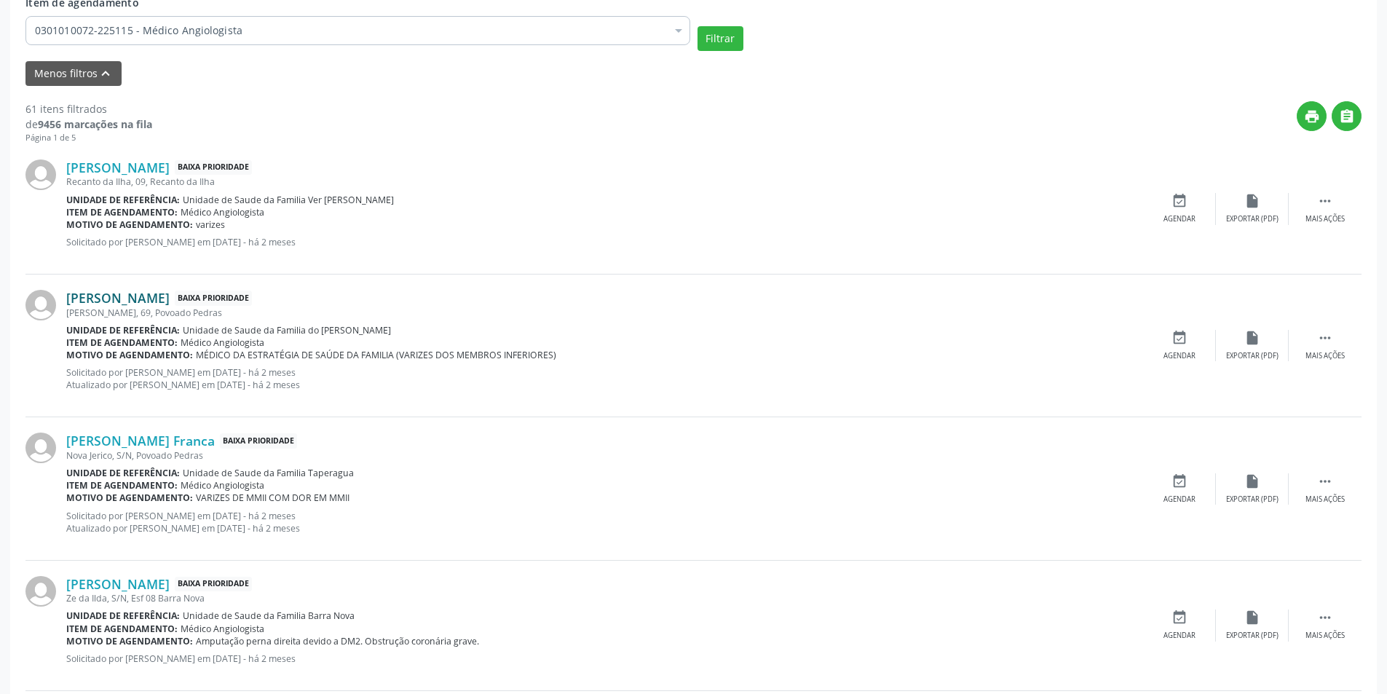
click at [162, 295] on link "Ednaldo Ferreira Lima" at bounding box center [117, 298] width 103 height 16
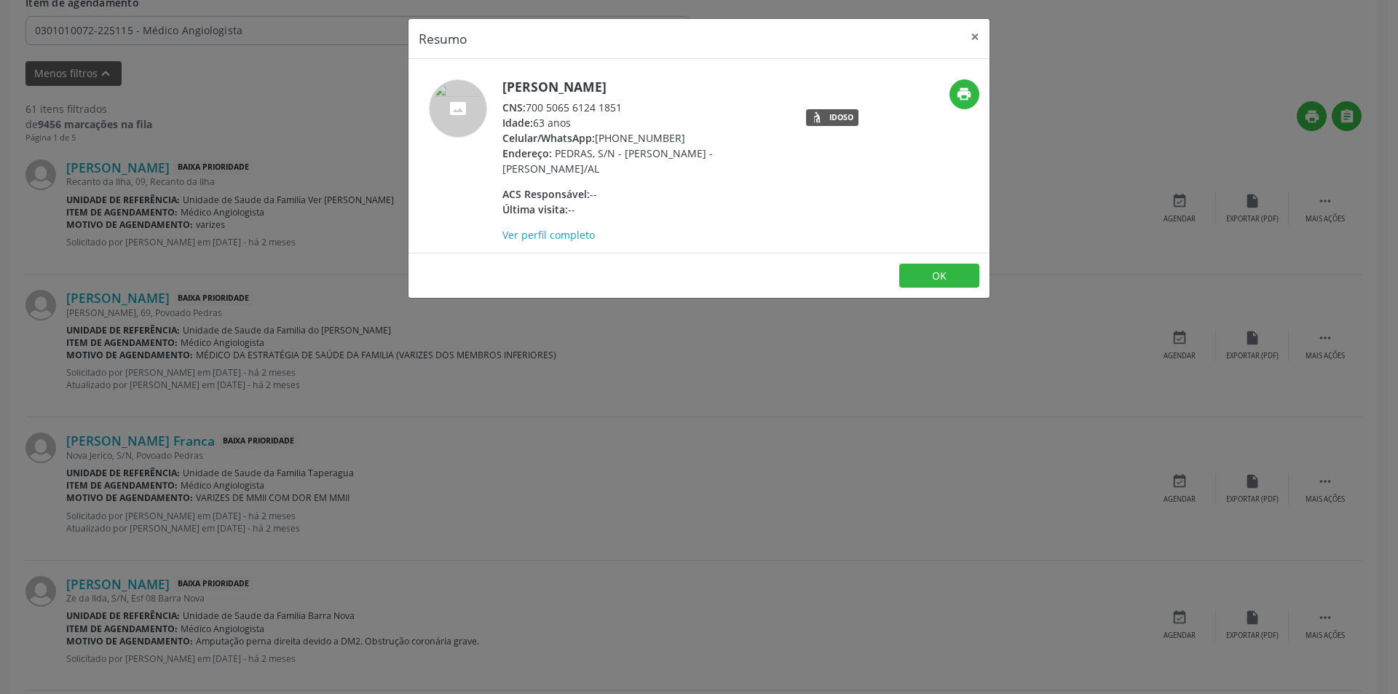
drag, startPoint x: 530, startPoint y: 106, endPoint x: 625, endPoint y: 106, distance: 95.4
click at [625, 106] on div "CNS: 700 5065 6124 1851" at bounding box center [643, 107] width 283 height 15
copy div "700 5065 6124 1851"
click at [933, 277] on button "OK" at bounding box center [939, 276] width 80 height 25
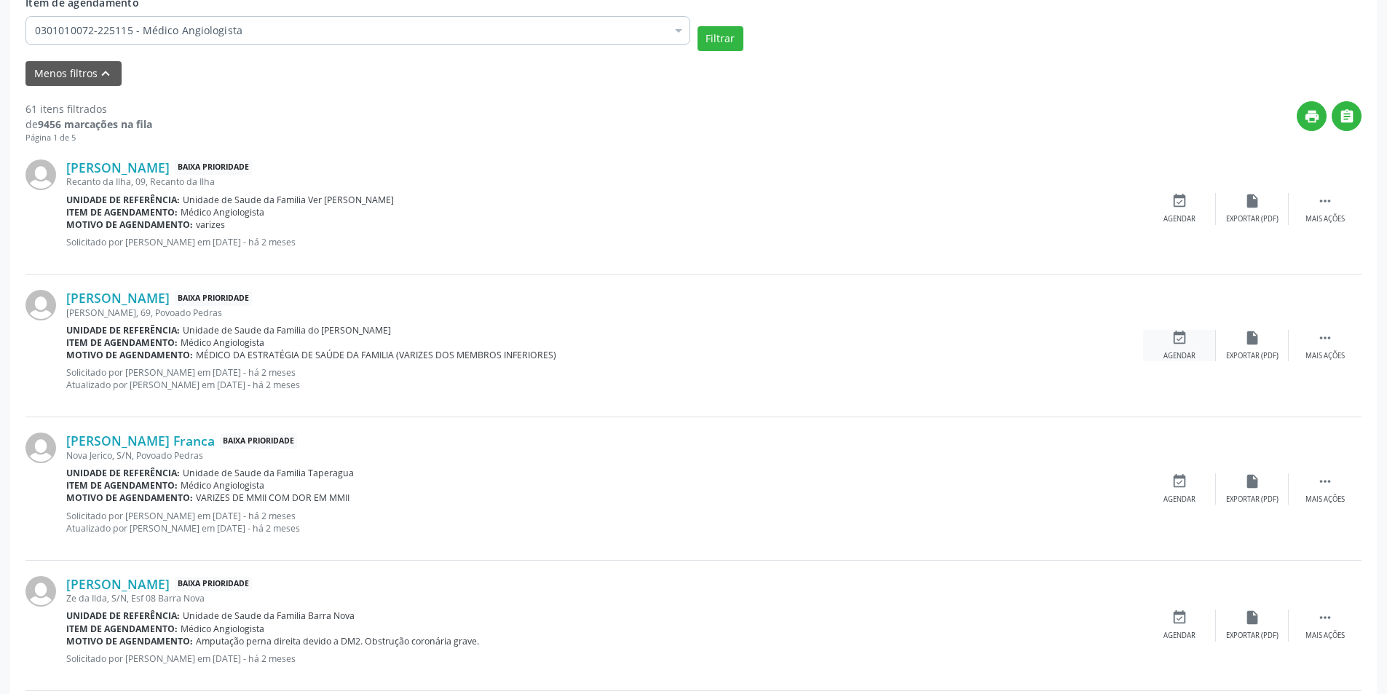
click at [1177, 343] on icon "event_available" at bounding box center [1179, 338] width 16 height 16
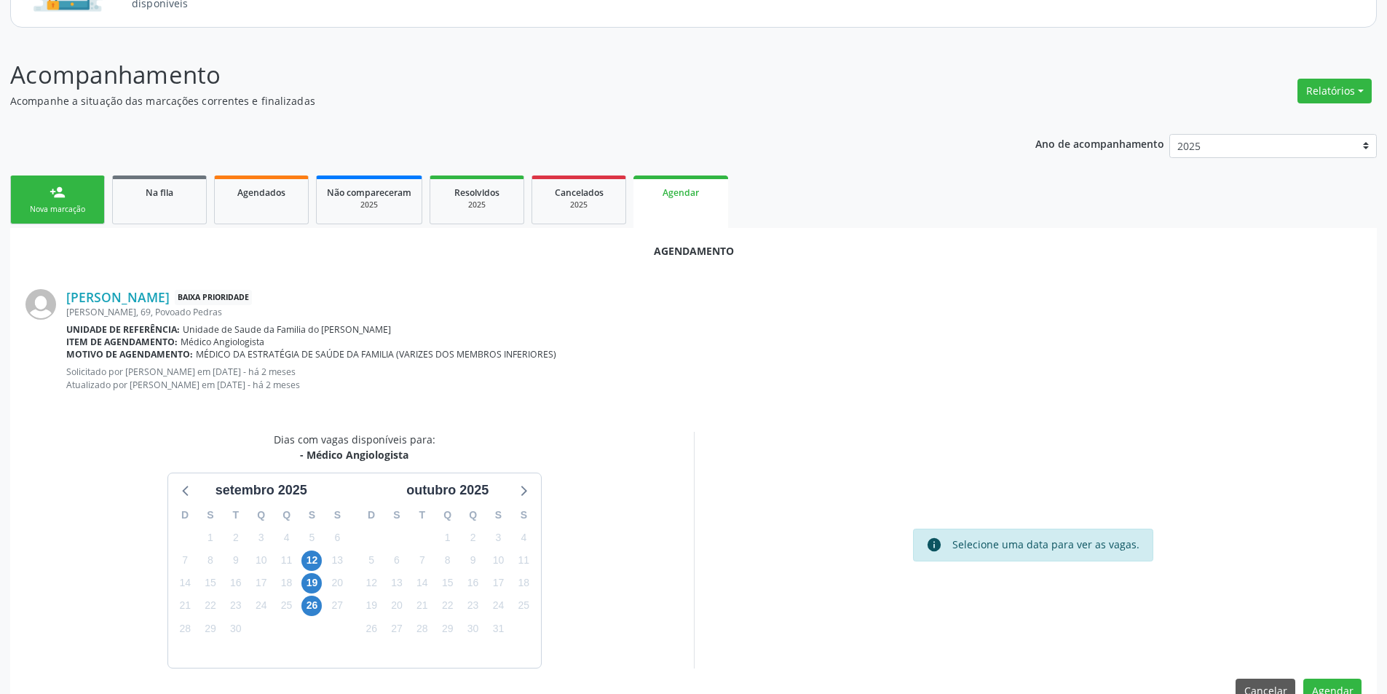
scroll to position [181, 0]
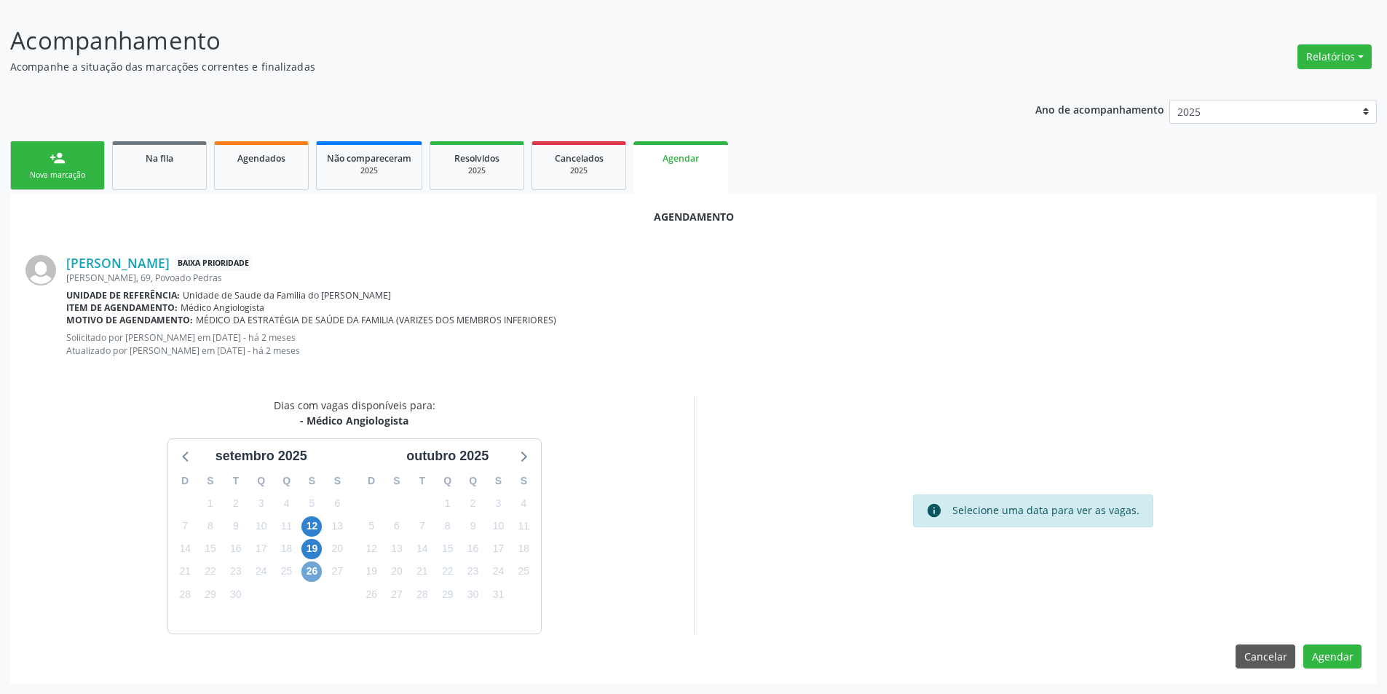
click at [307, 570] on span "26" at bounding box center [311, 571] width 20 height 20
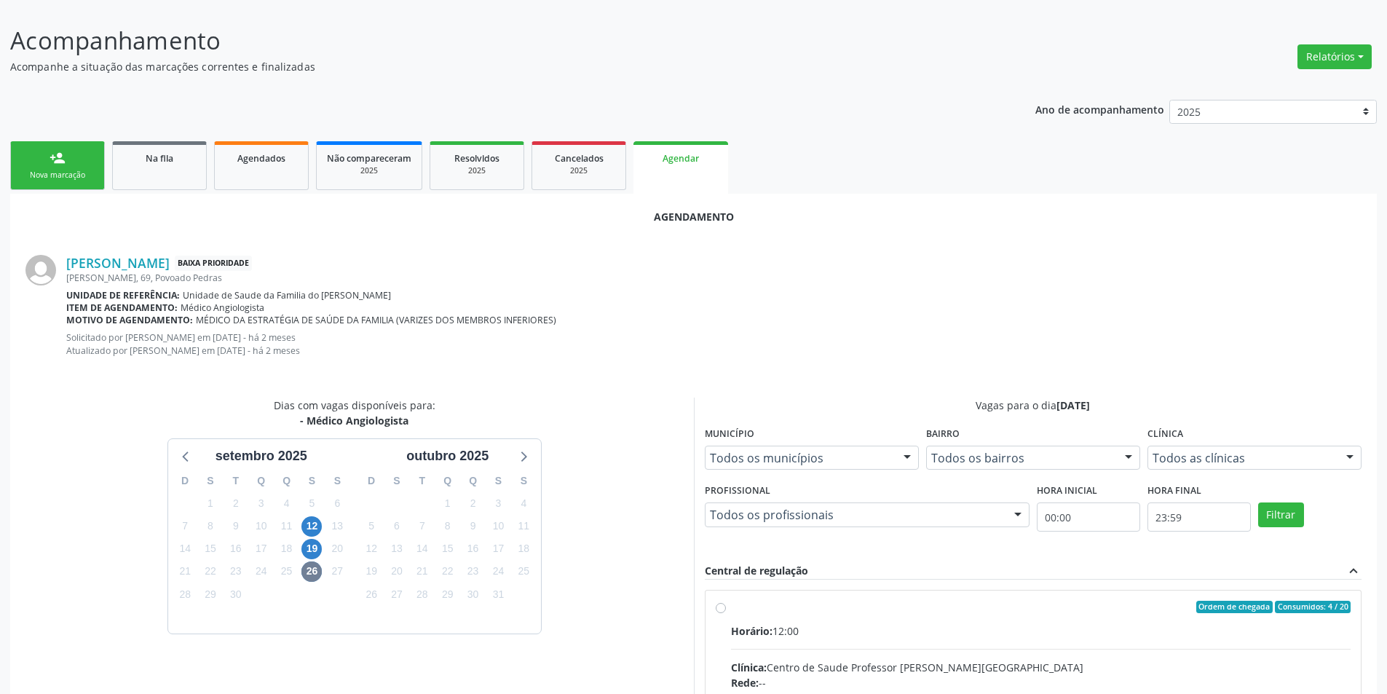
click at [717, 606] on input "Ordem de chegada Consumidos: 4 / 20 Horário: 12:00 Clínica: Centro de Saude Pro…" at bounding box center [721, 607] width 10 height 13
radio input "true"
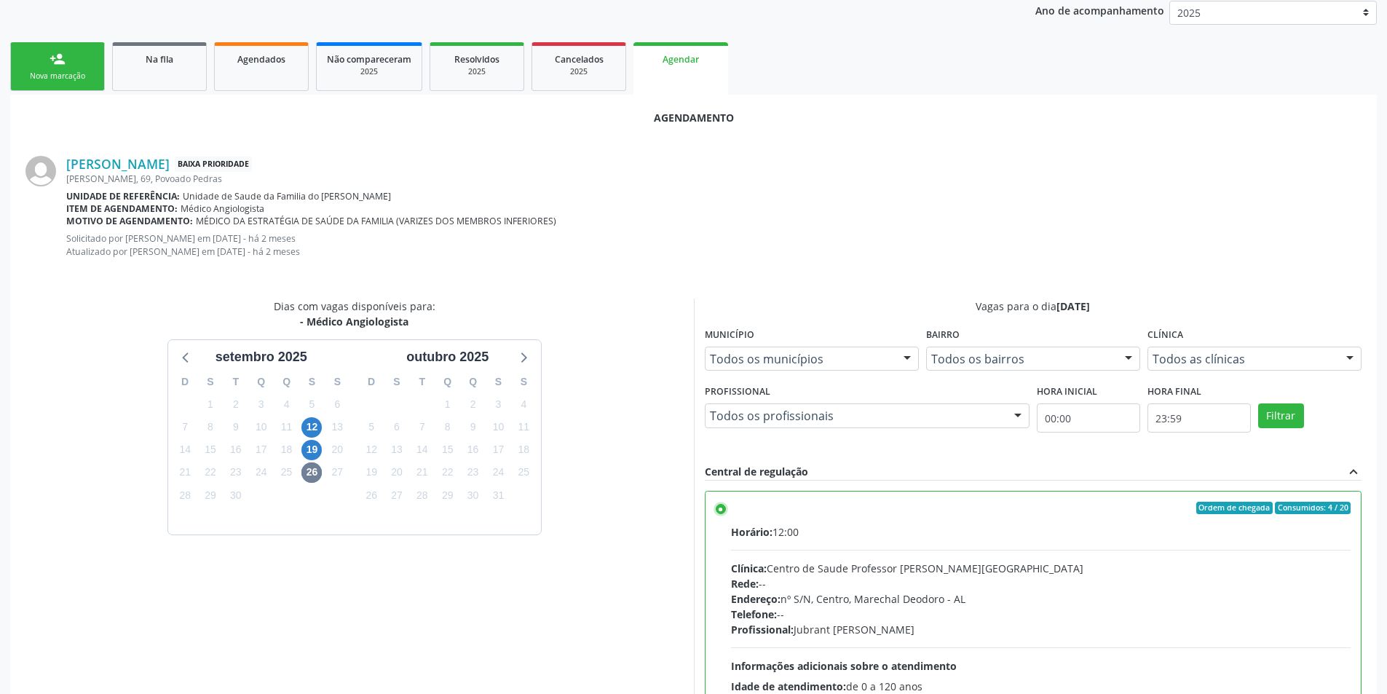
scroll to position [418, 0]
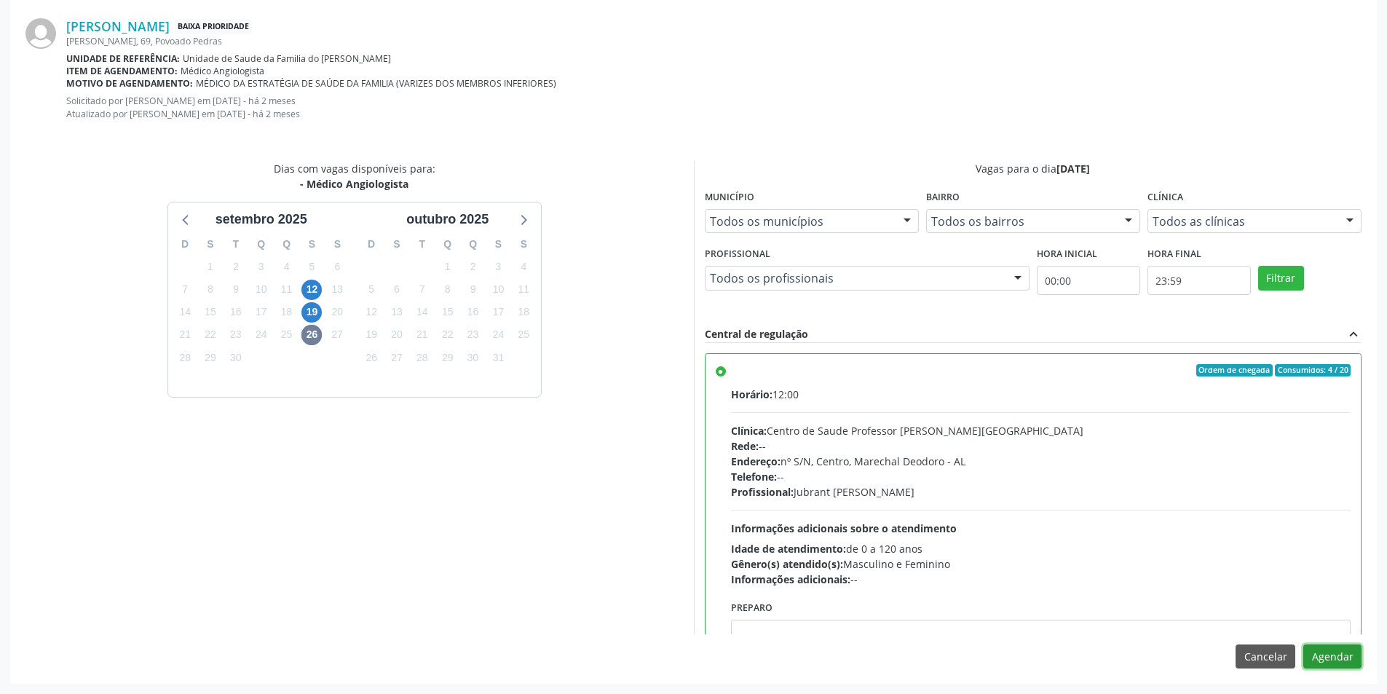
click at [1334, 660] on button "Agendar" at bounding box center [1332, 656] width 58 height 25
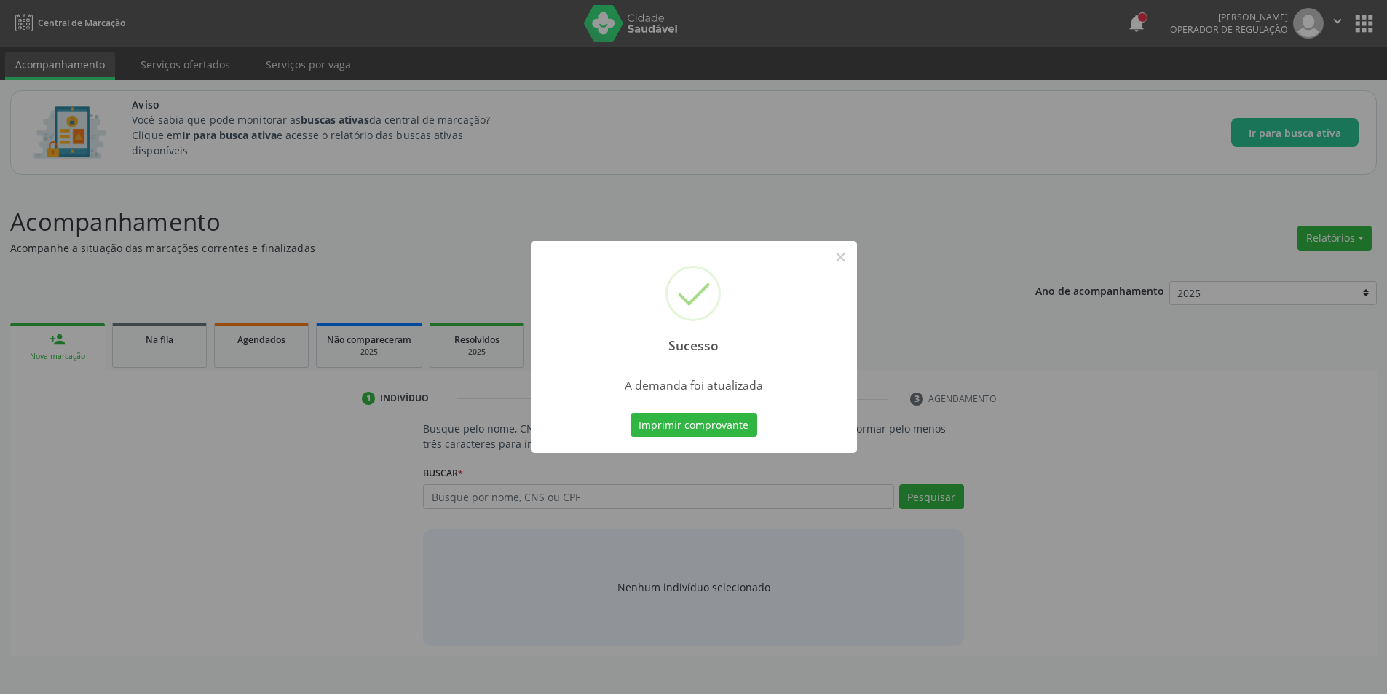
scroll to position [0, 0]
click at [848, 256] on button "×" at bounding box center [846, 257] width 25 height 25
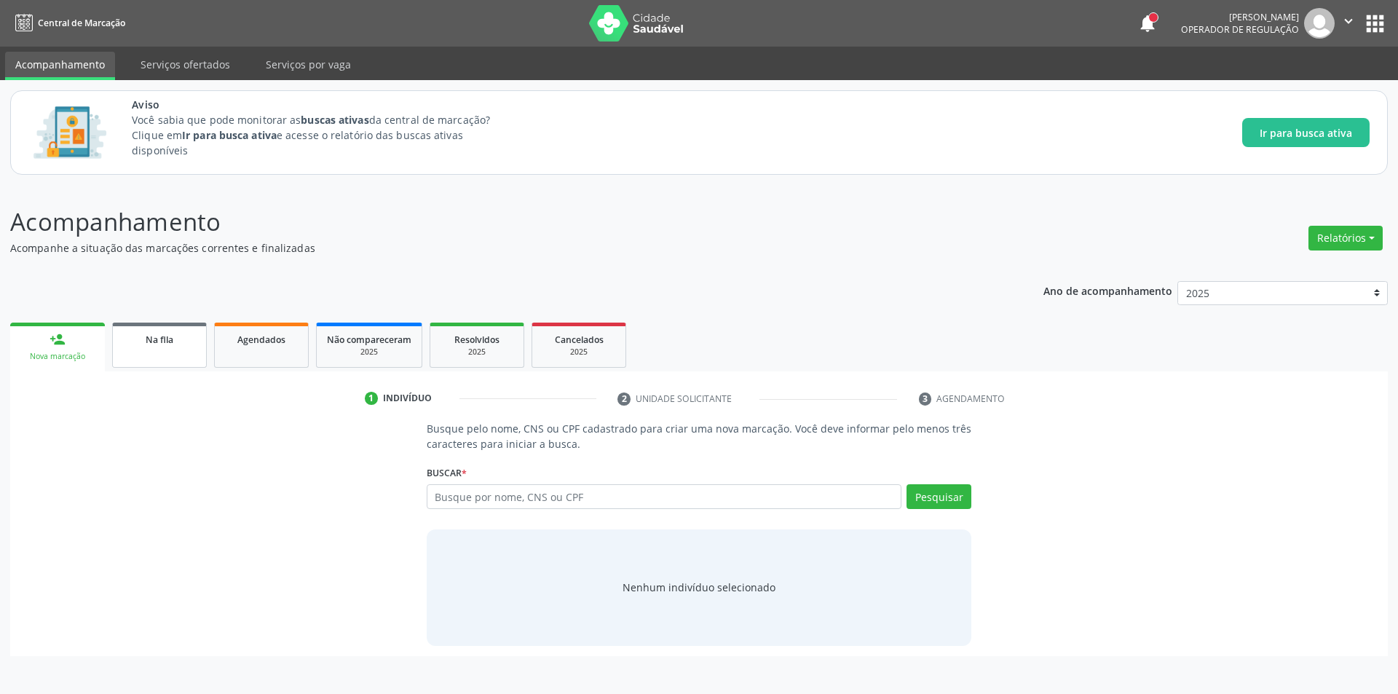
click at [166, 350] on link "Na fila" at bounding box center [159, 345] width 95 height 45
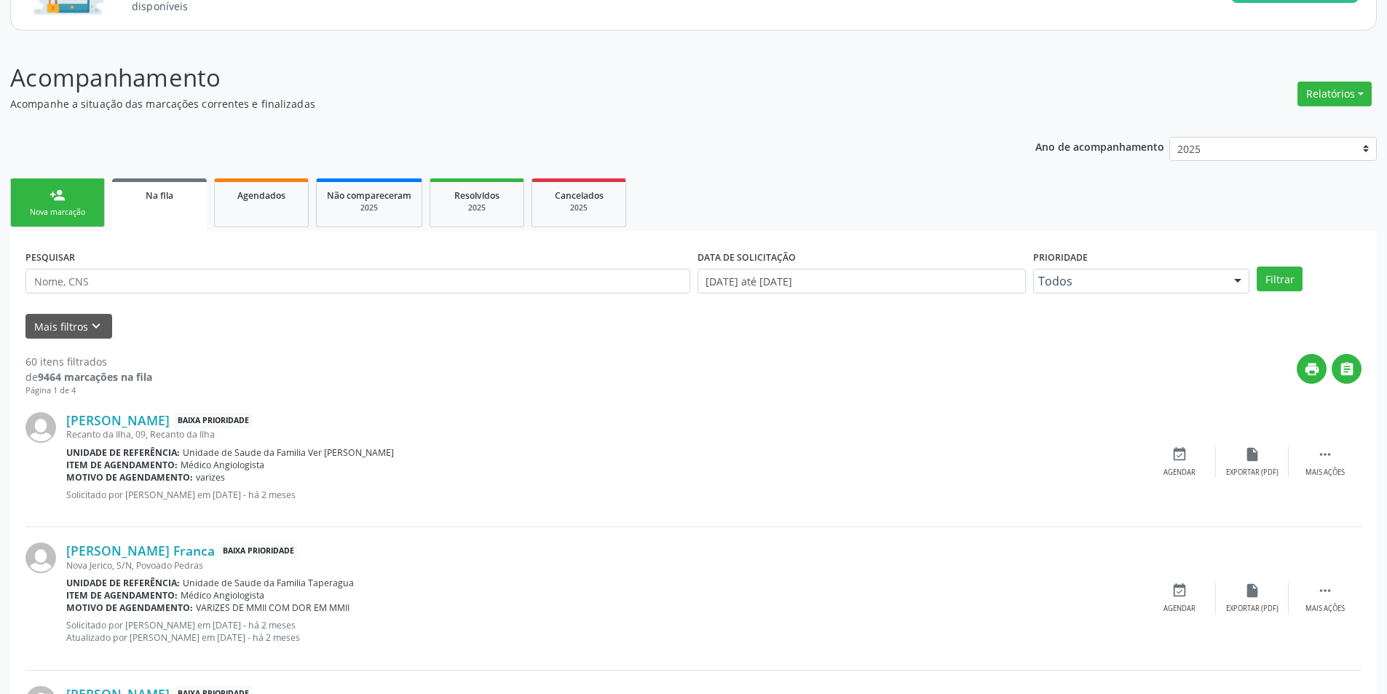
scroll to position [146, 0]
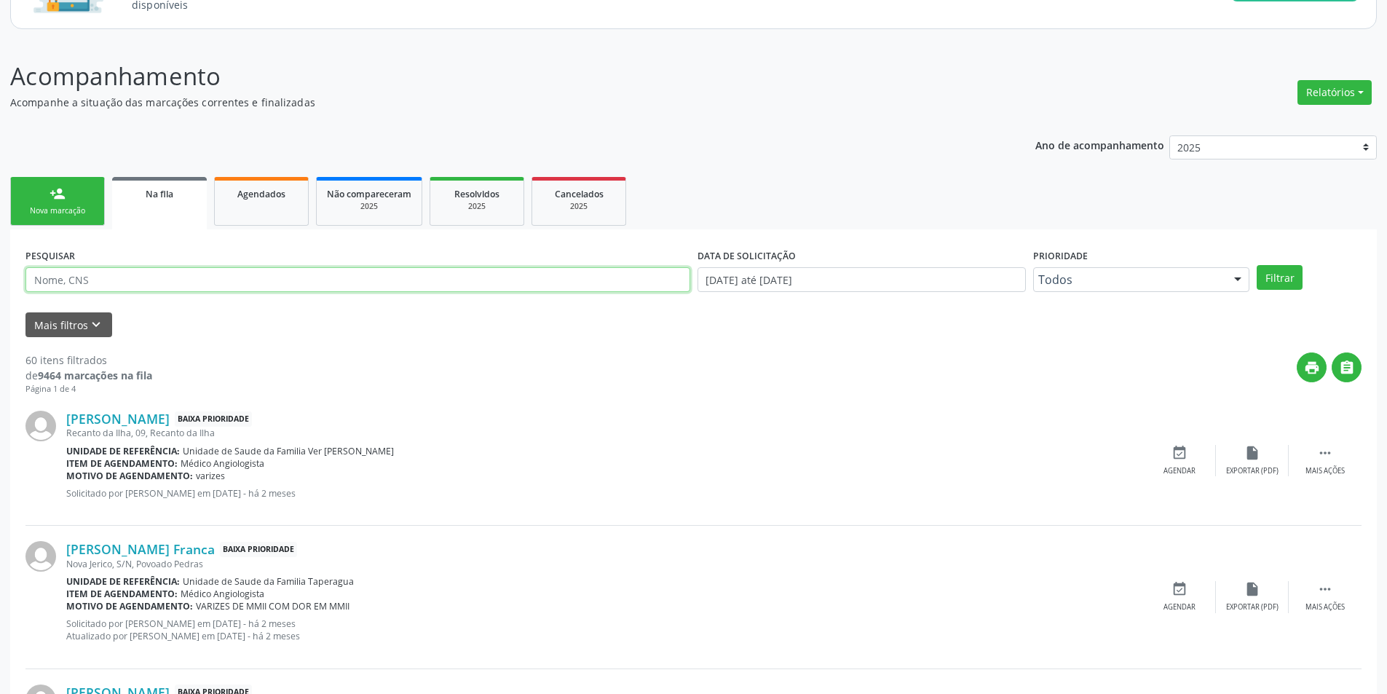
click at [132, 276] on input "text" at bounding box center [357, 279] width 665 height 25
click at [76, 326] on button "Mais filtros keyboard_arrow_down" at bounding box center [68, 324] width 87 height 25
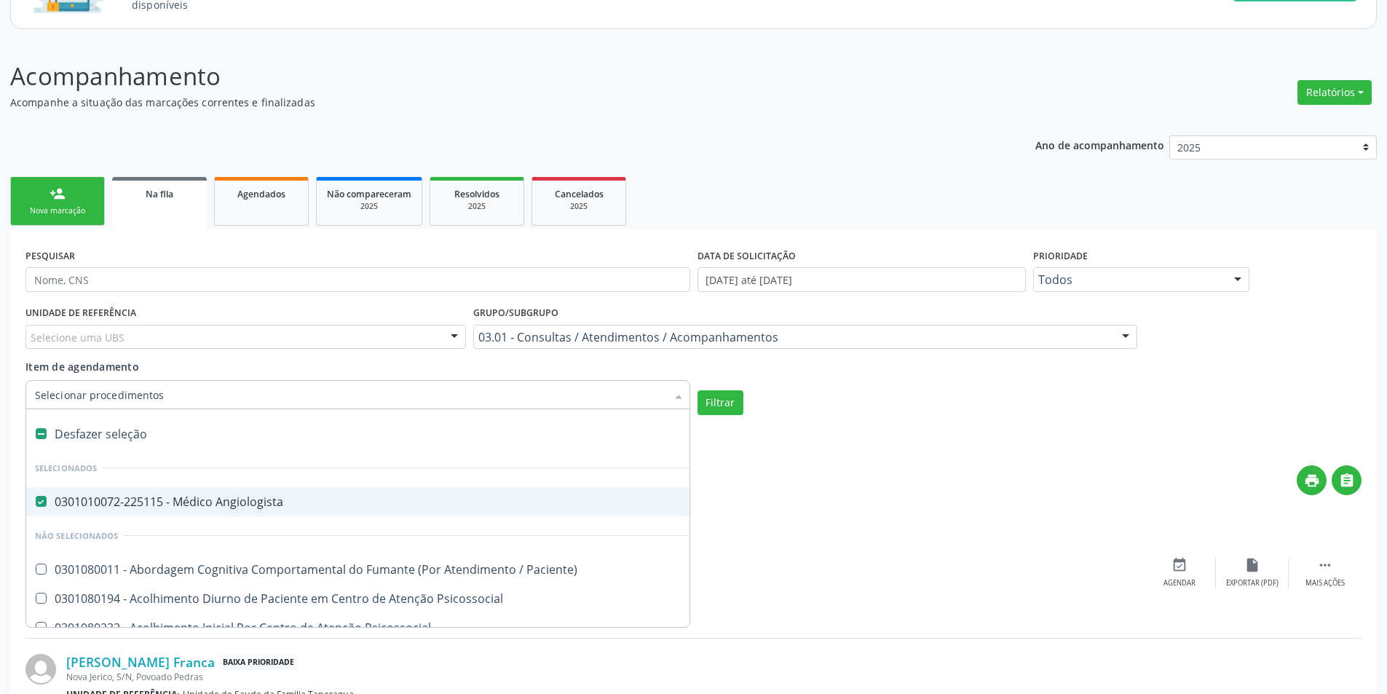
click at [39, 432] on label at bounding box center [41, 433] width 11 height 11
checkbox Angiologista "false"
click at [174, 395] on input "Item de agendamento" at bounding box center [350, 394] width 631 height 29
type input "u"
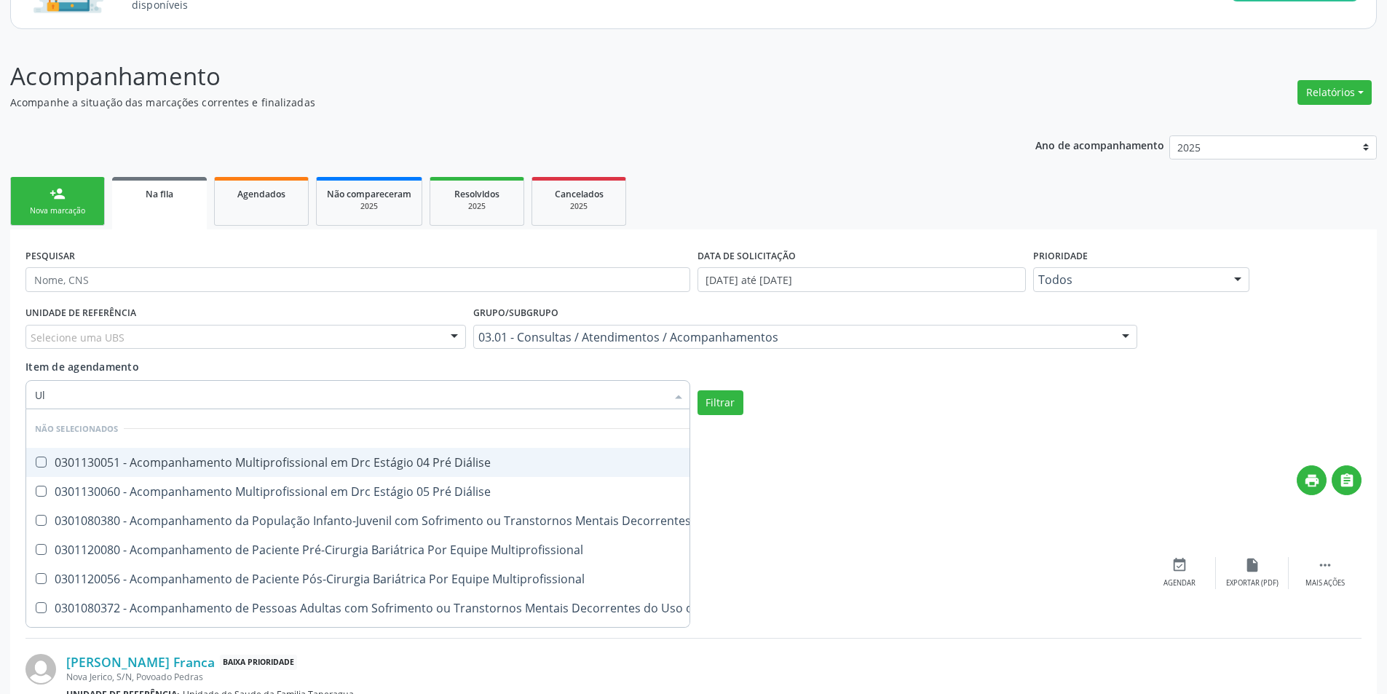
type input "U"
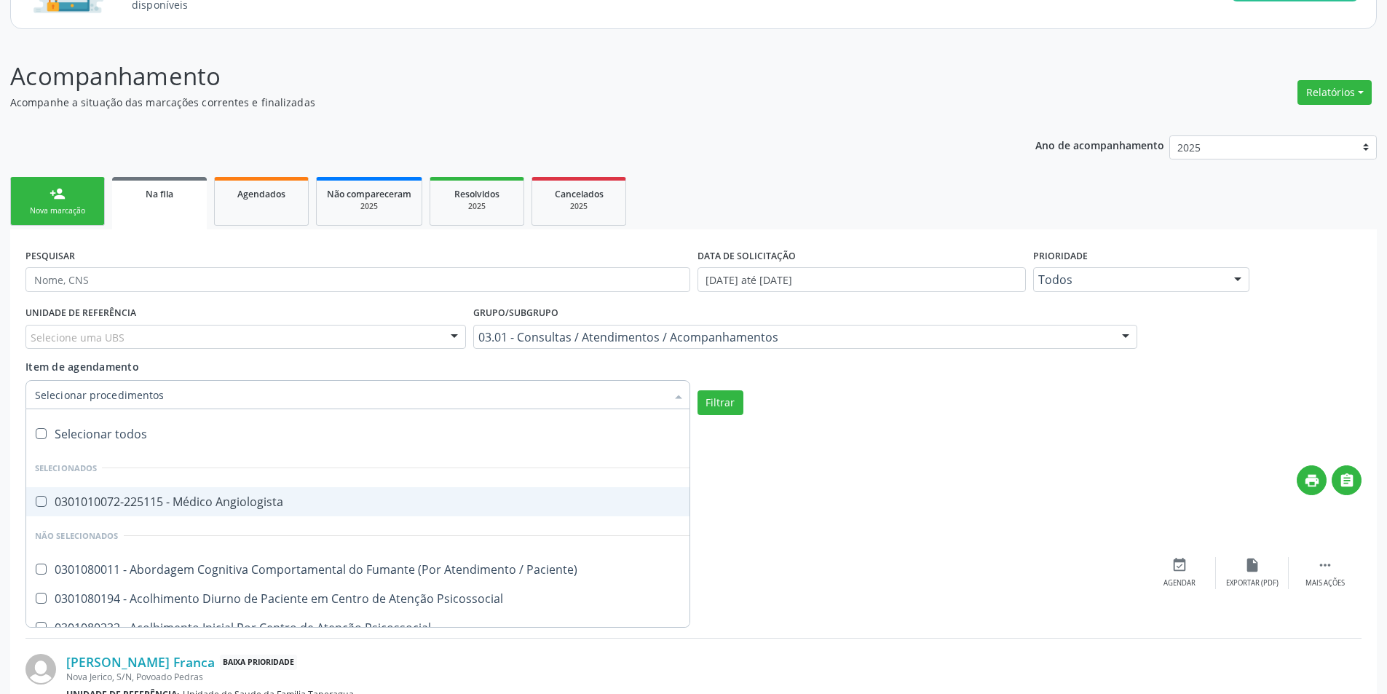
type input "u"
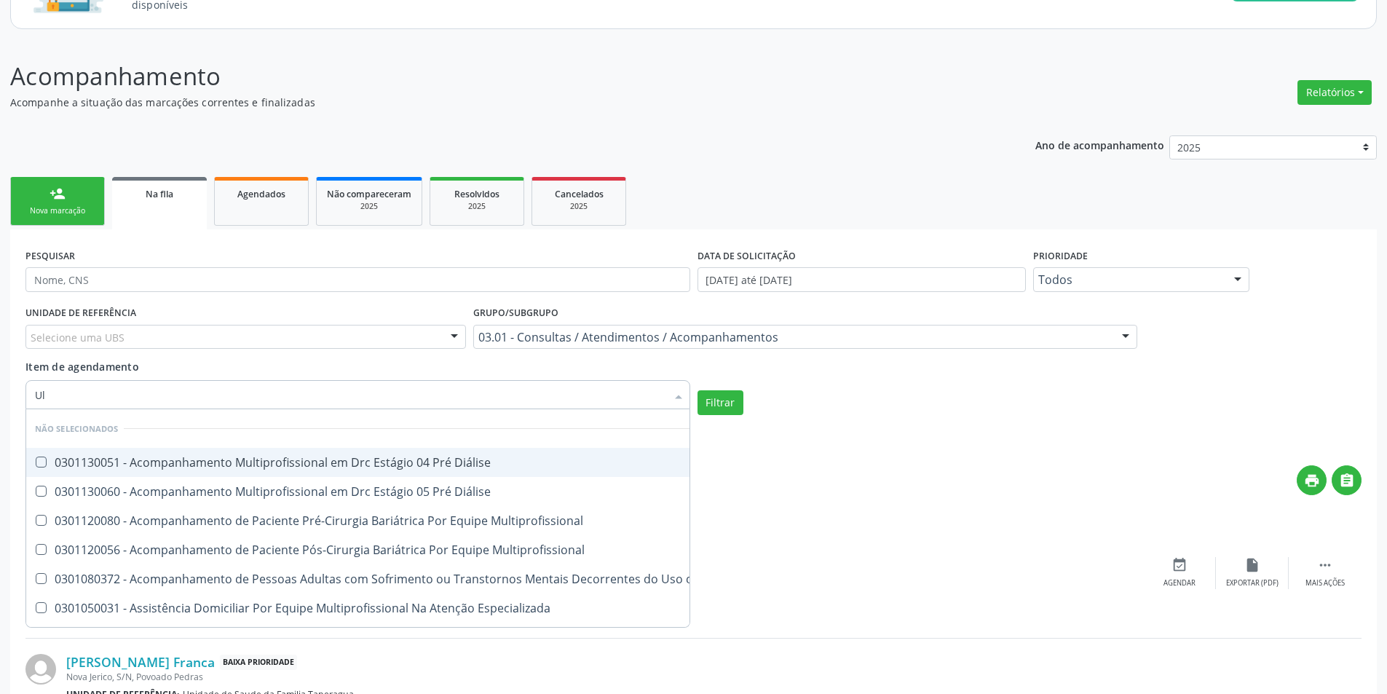
type input "U"
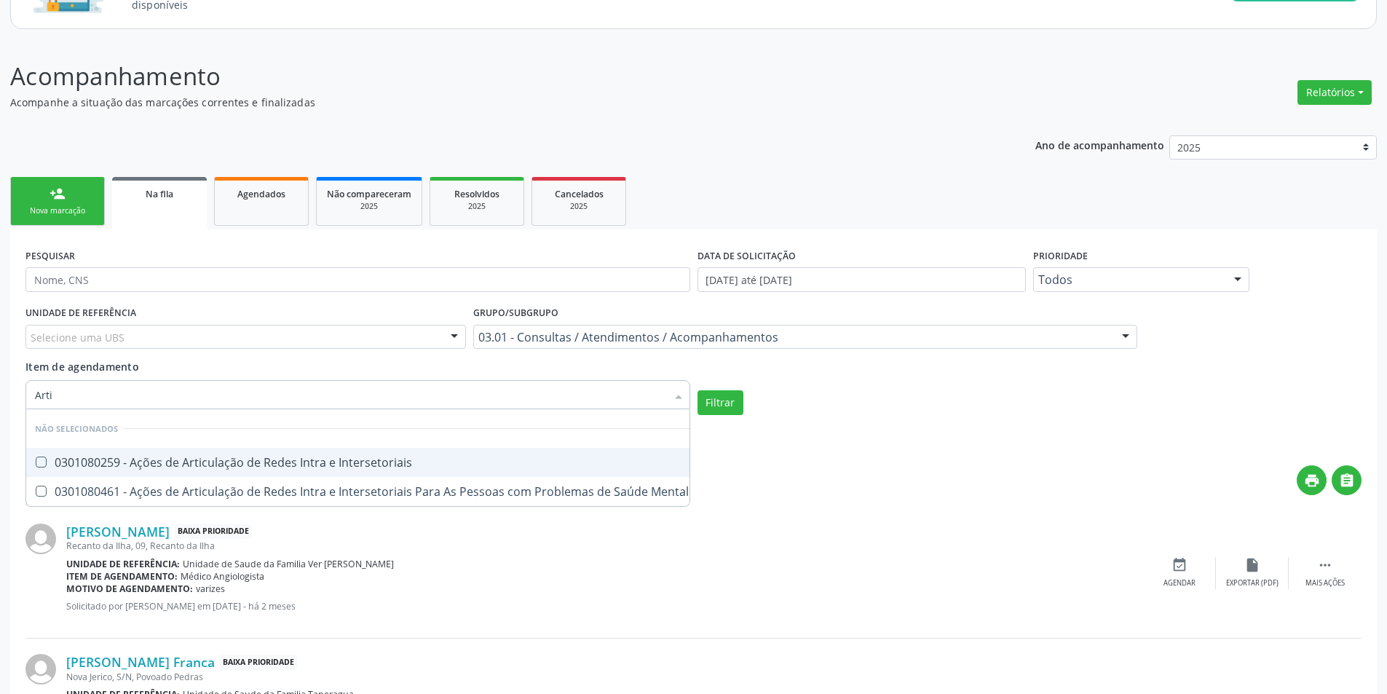
type input "Art"
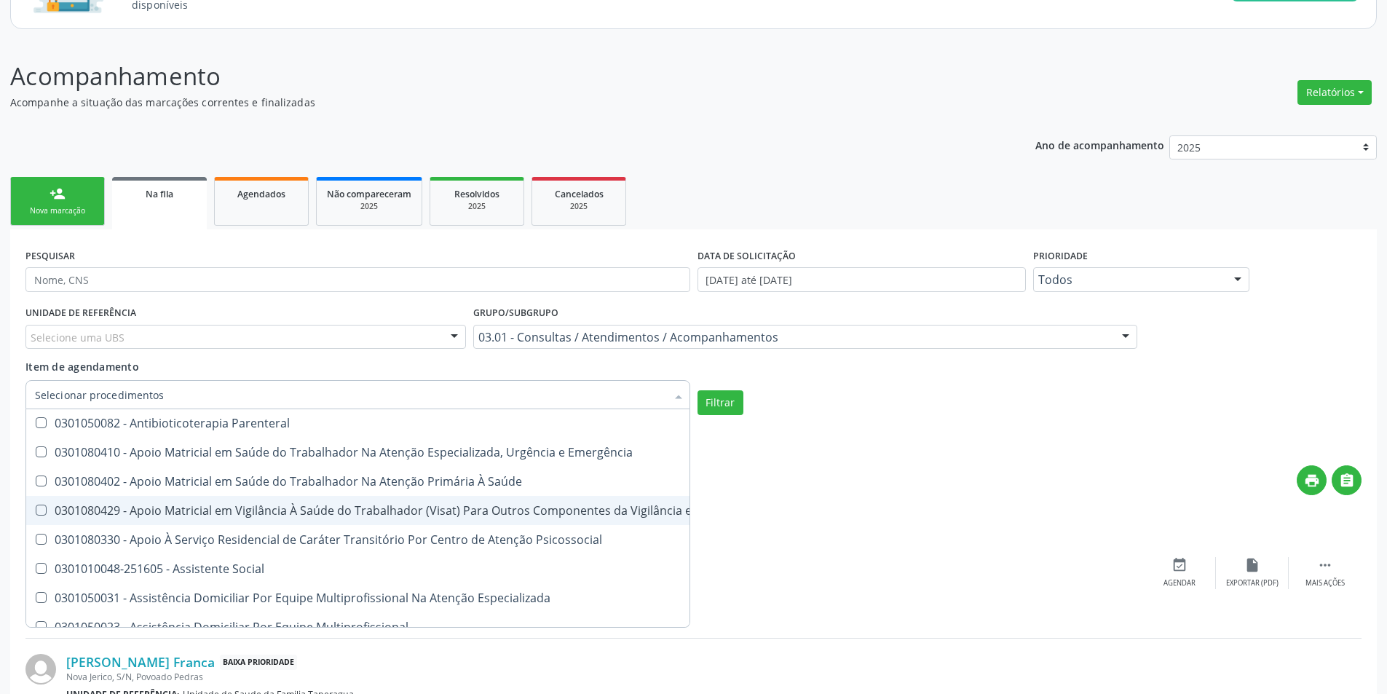
scroll to position [1529, 0]
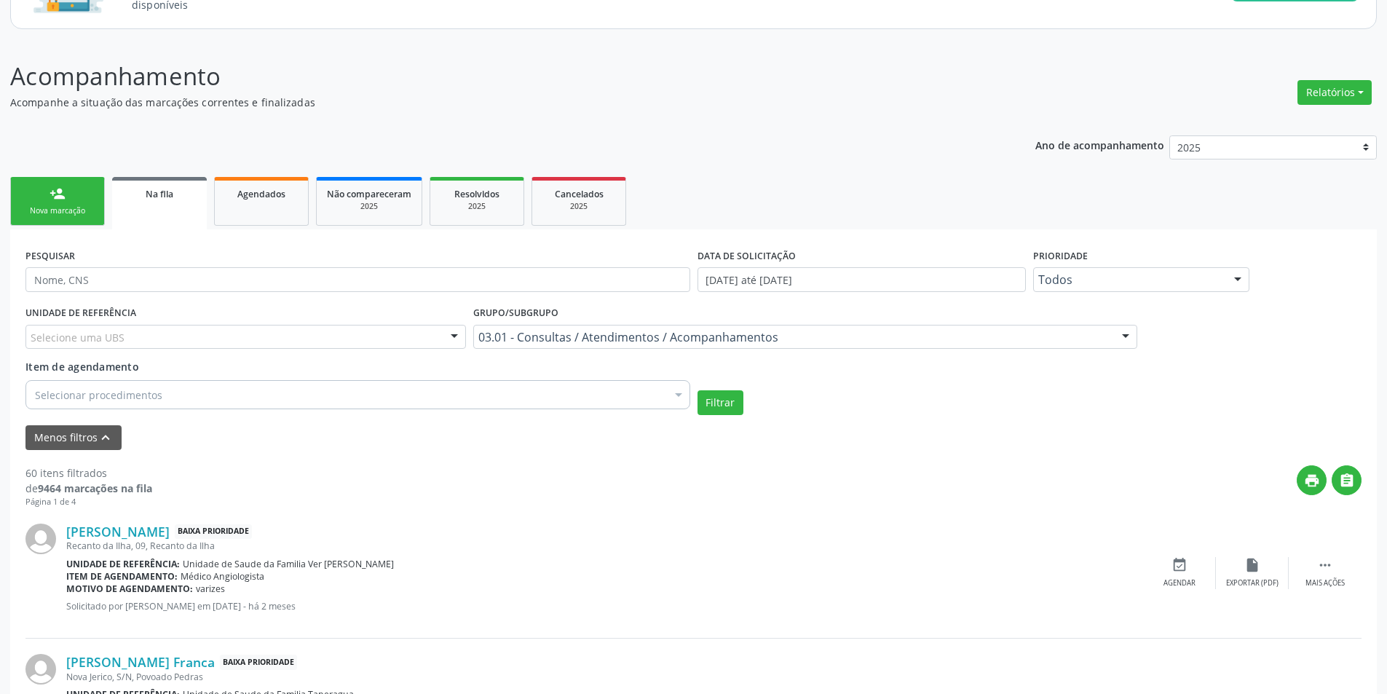
drag, startPoint x: 942, startPoint y: 500, endPoint x: 941, endPoint y: 398, distance: 102.7
click at [942, 499] on div "print " at bounding box center [756, 486] width 1209 height 43
click at [1121, 333] on div at bounding box center [1126, 337] width 22 height 25
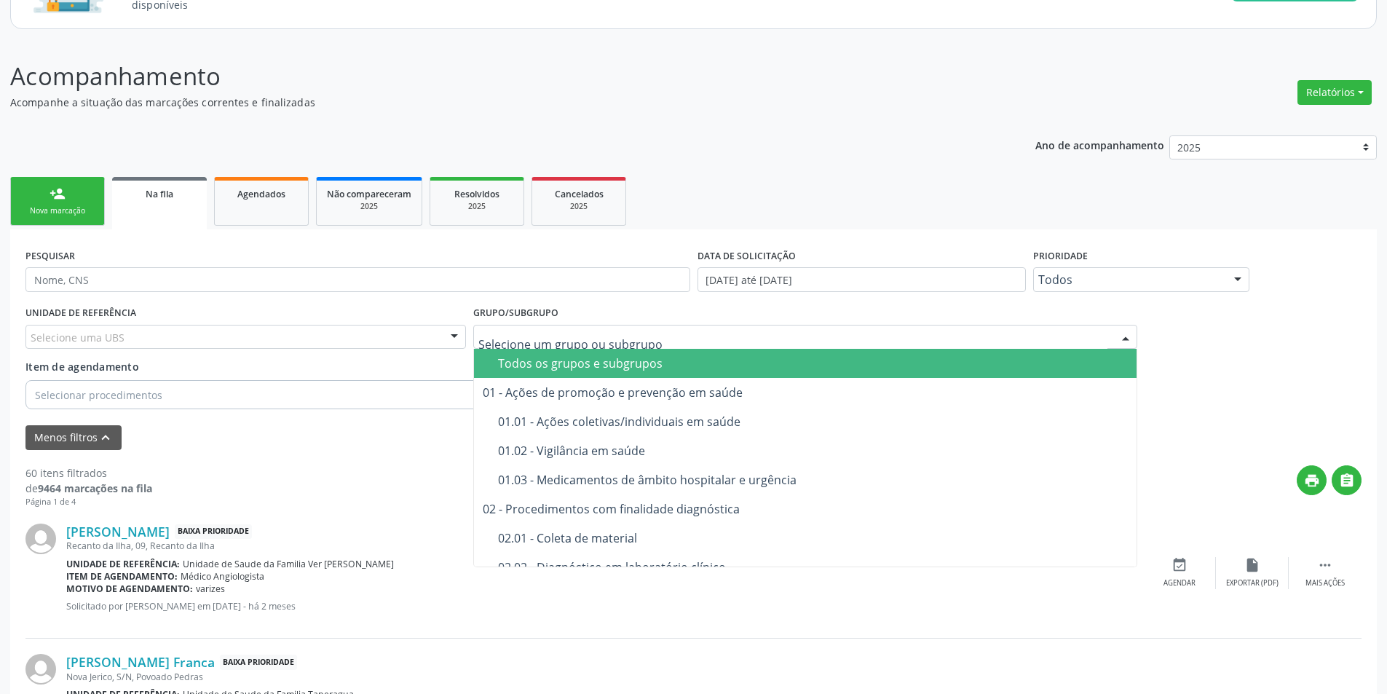
click at [600, 341] on input "text" at bounding box center [793, 344] width 630 height 29
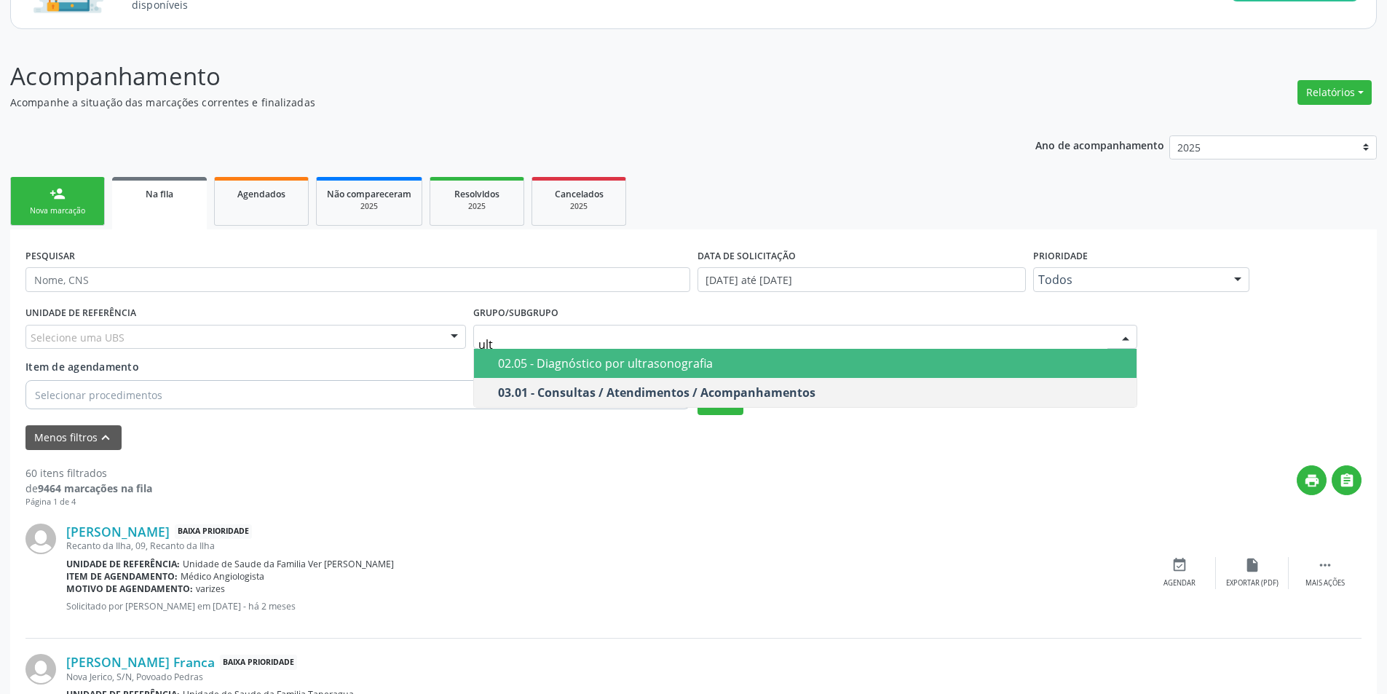
type input "ultr"
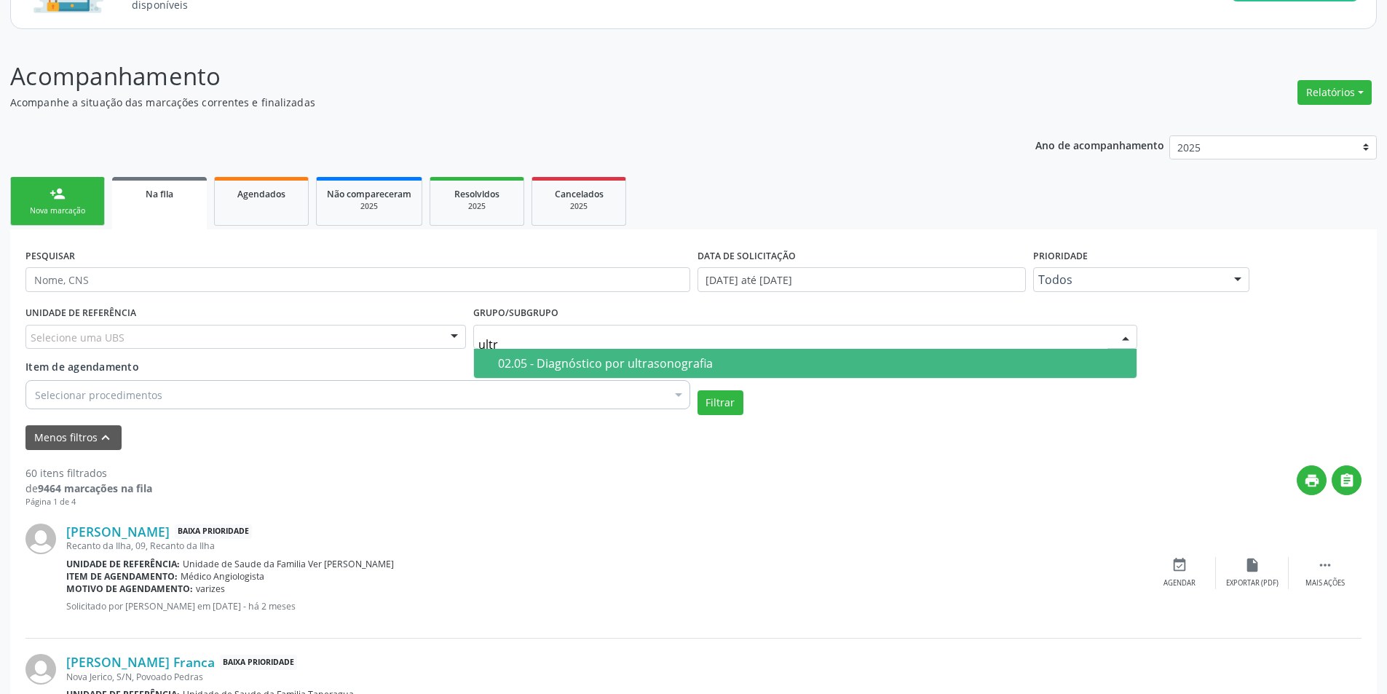
click at [703, 366] on div "02.05 - Diagnóstico por ultrasonografia" at bounding box center [813, 363] width 631 height 12
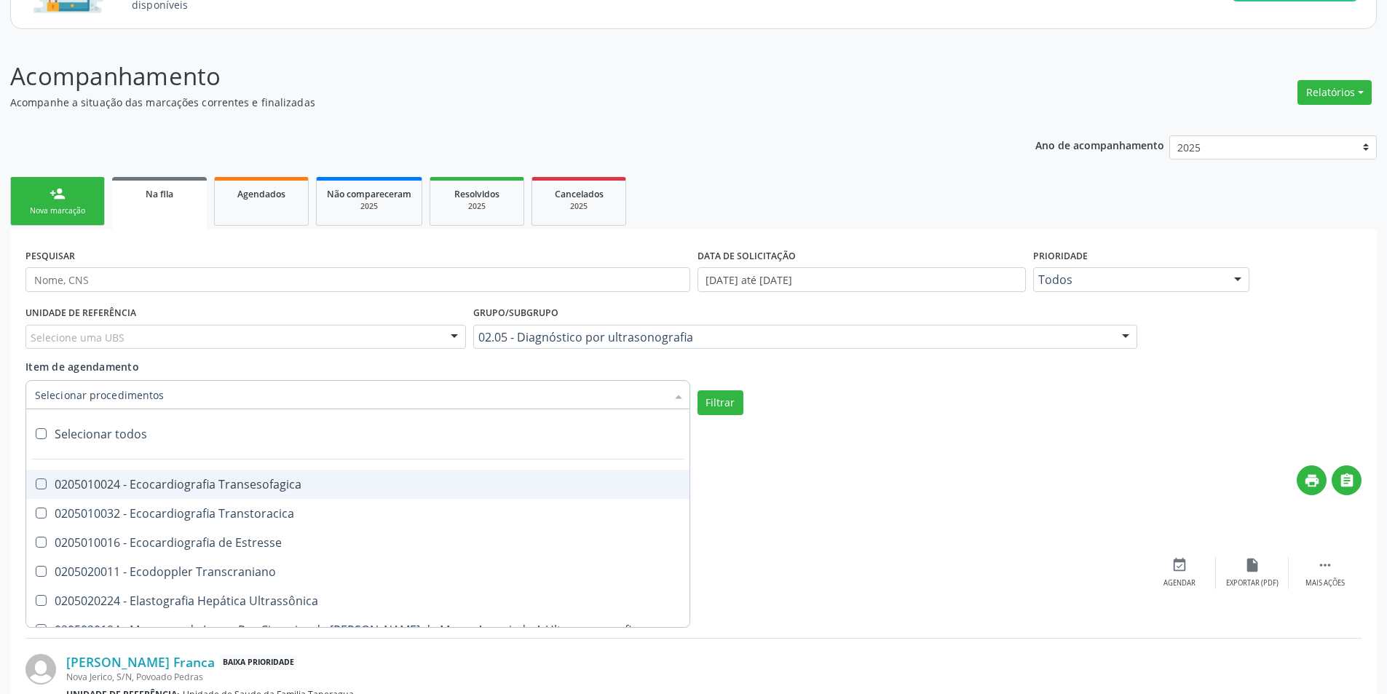
click at [261, 398] on div at bounding box center [357, 394] width 665 height 29
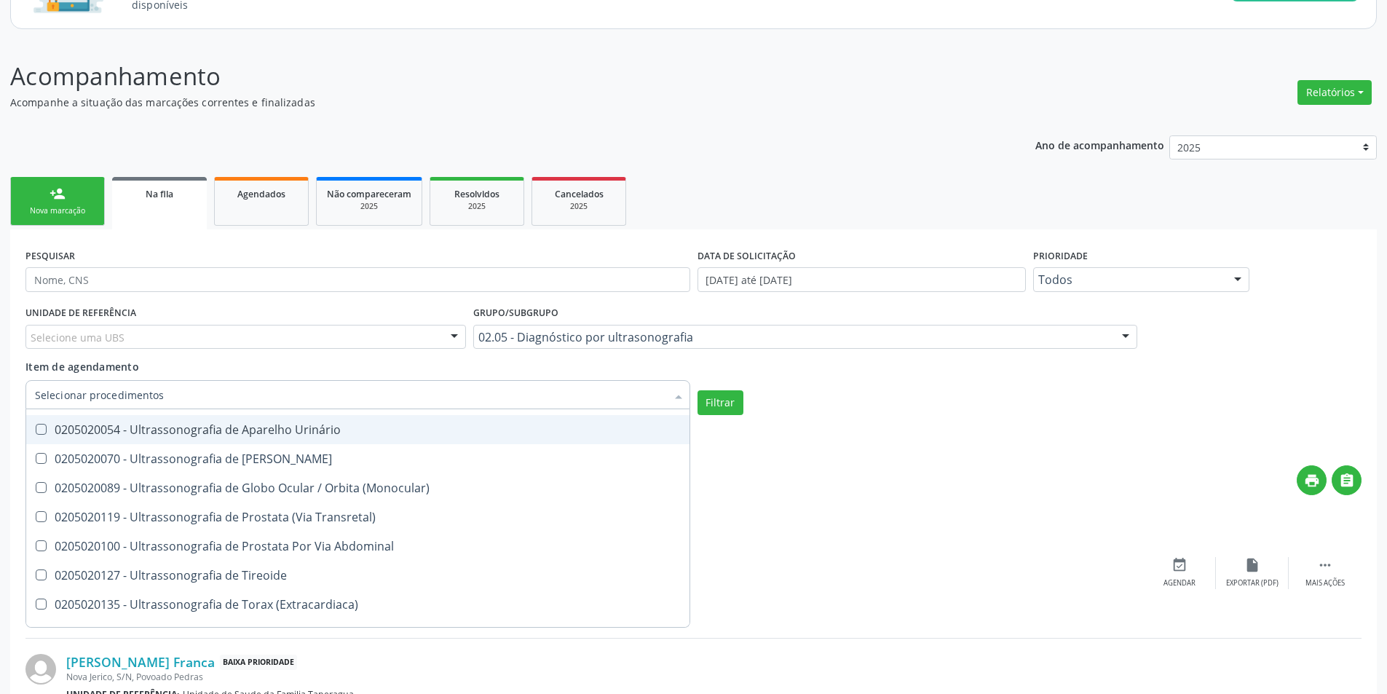
scroll to position [582, 0]
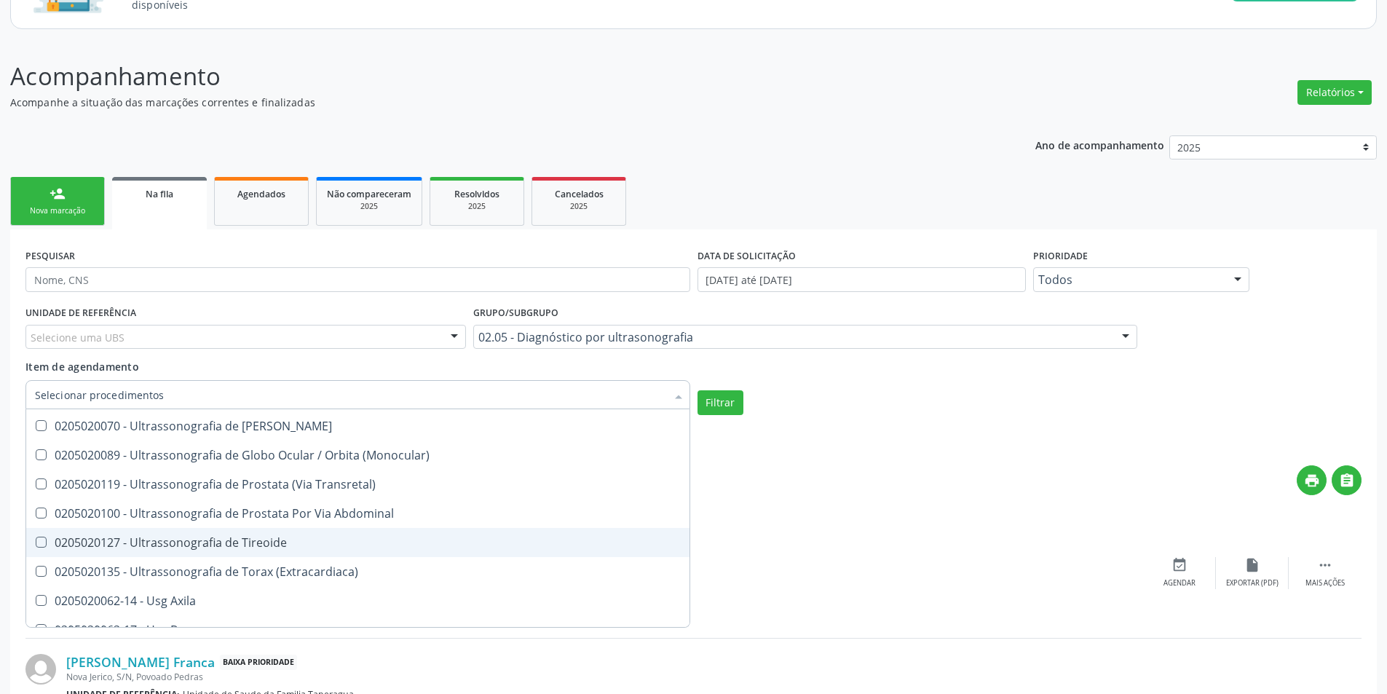
click at [265, 538] on div "0205020127 - Ultrassonografia de Tireoide" at bounding box center [358, 543] width 646 height 12
checkbox Tireoide "true"
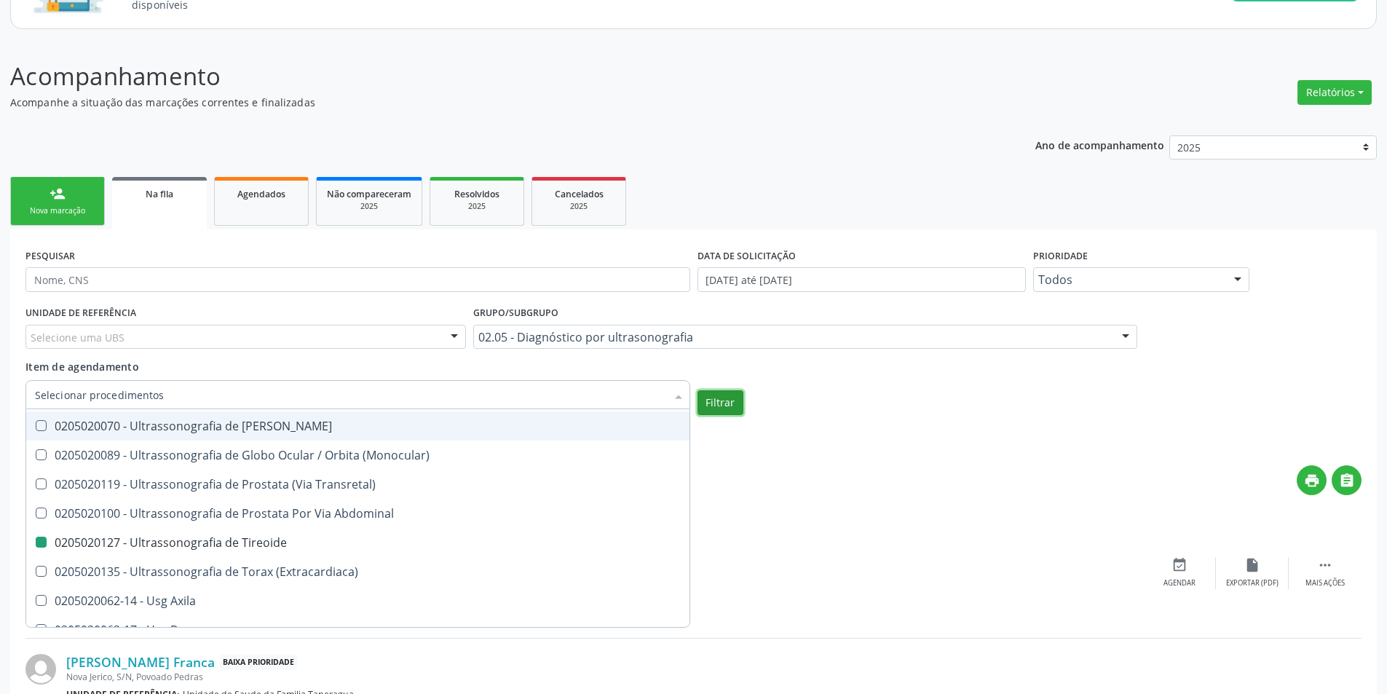
checkbox Transtoracica "true"
checkbox Tireoide "false"
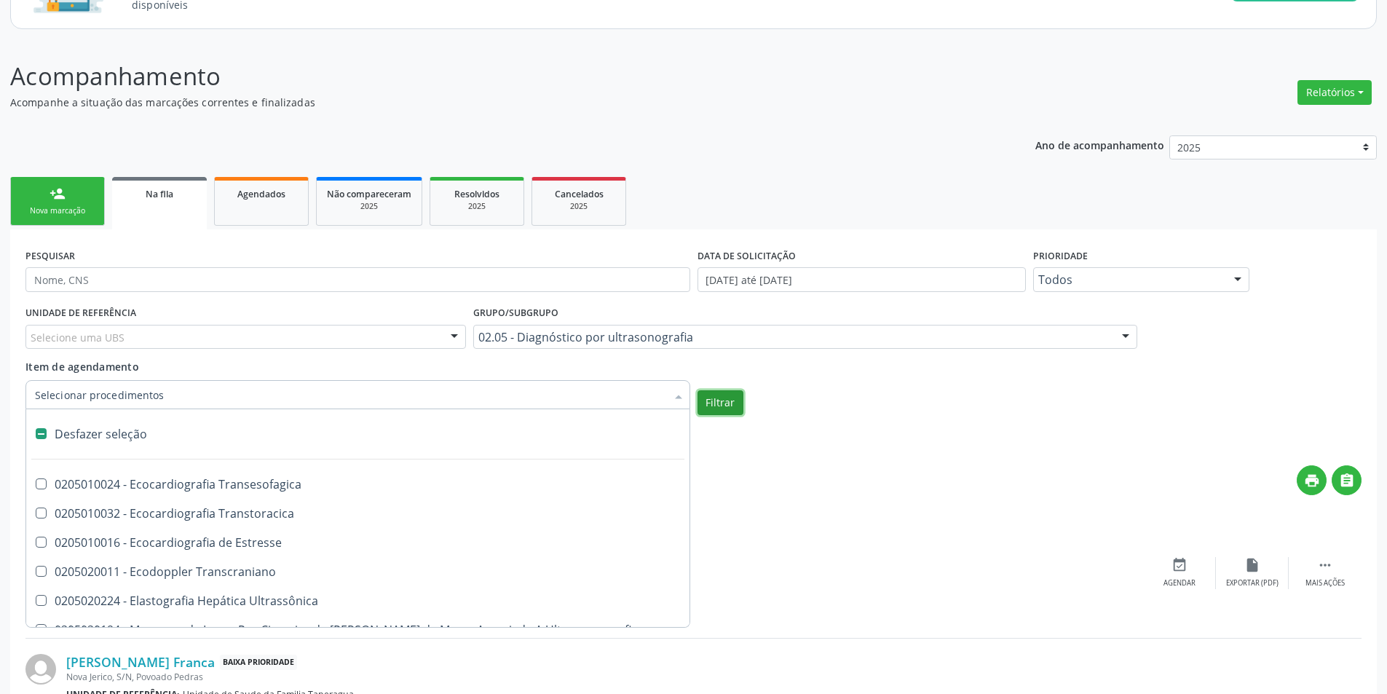
click at [708, 408] on button "Filtrar" at bounding box center [721, 402] width 46 height 25
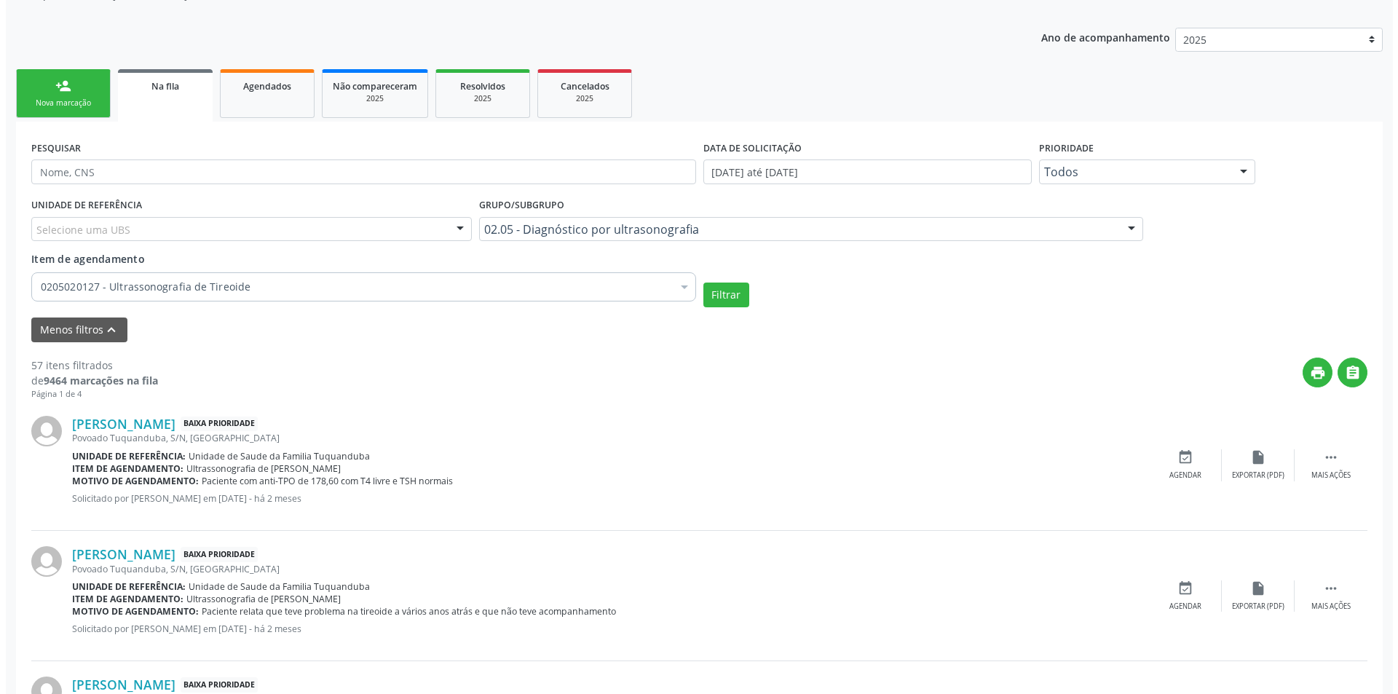
scroll to position [291, 0]
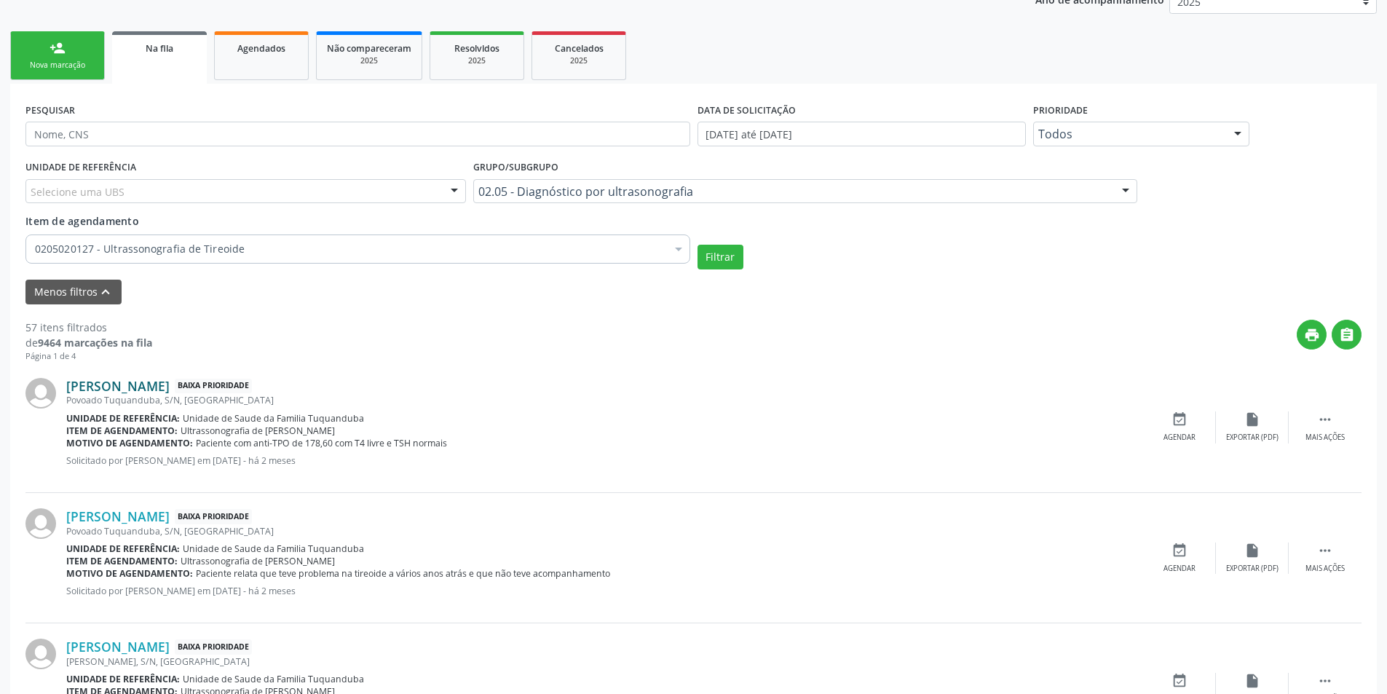
click at [170, 387] on link "[PERSON_NAME]" at bounding box center [117, 386] width 103 height 16
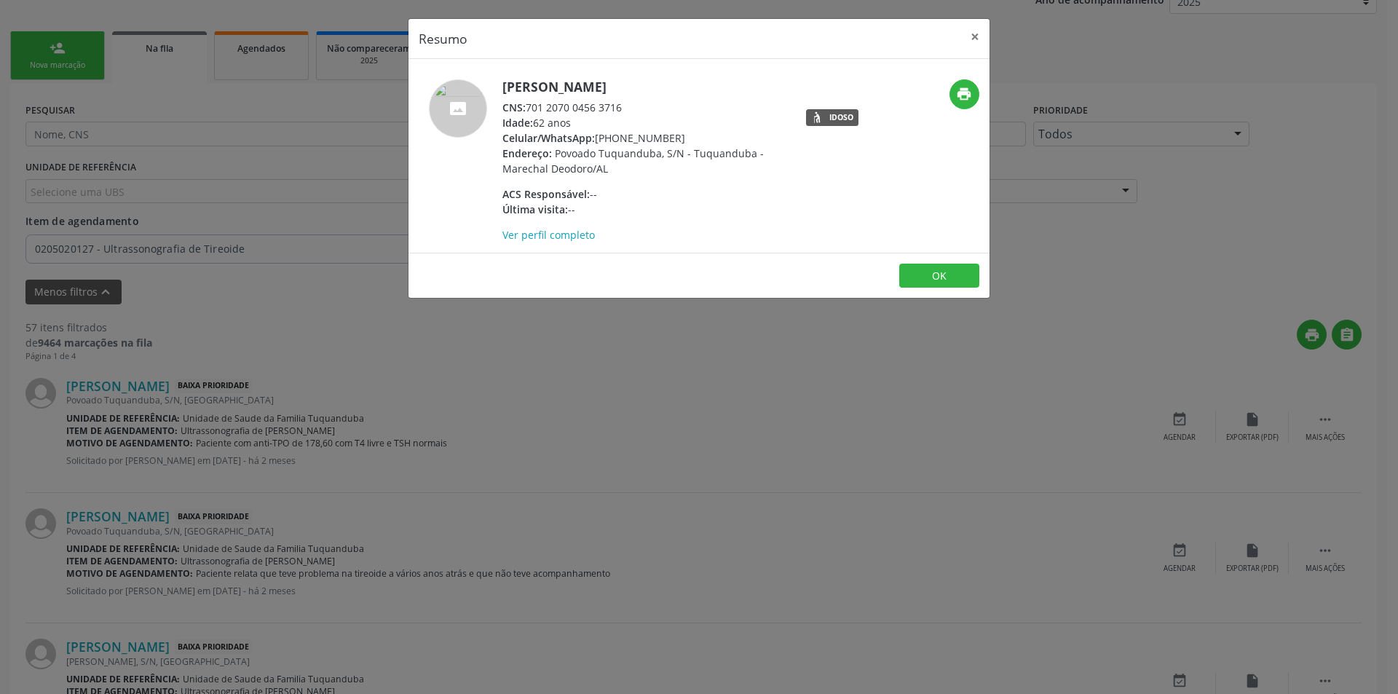
drag, startPoint x: 529, startPoint y: 104, endPoint x: 631, endPoint y: 105, distance: 101.2
click at [631, 105] on div "CNS: 701 2070 0456 3716" at bounding box center [643, 107] width 283 height 15
copy div "701 2070 0456 3716"
